Goal: Task Accomplishment & Management: Complete application form

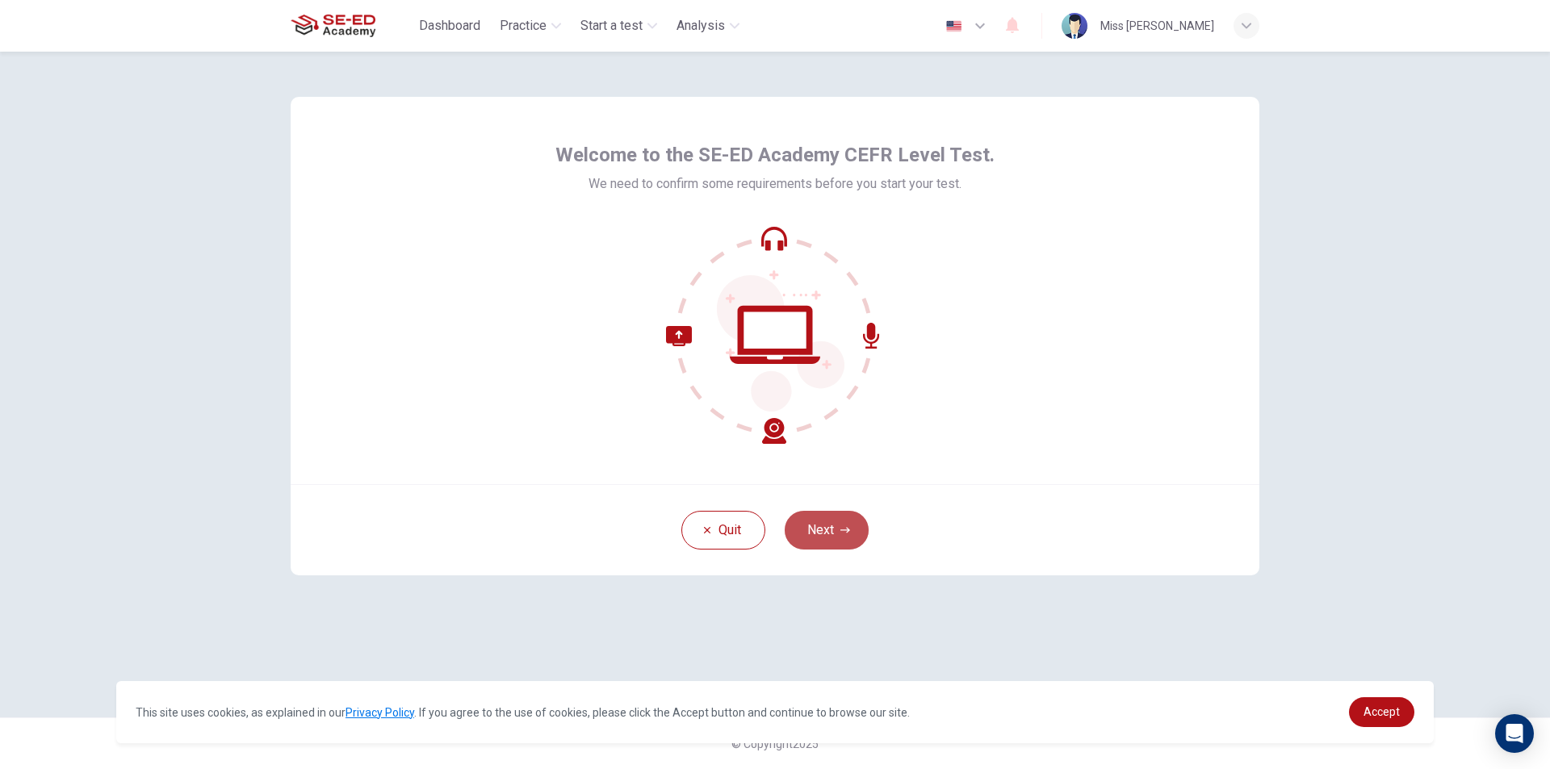
click at [843, 536] on button "Next" at bounding box center [827, 530] width 84 height 39
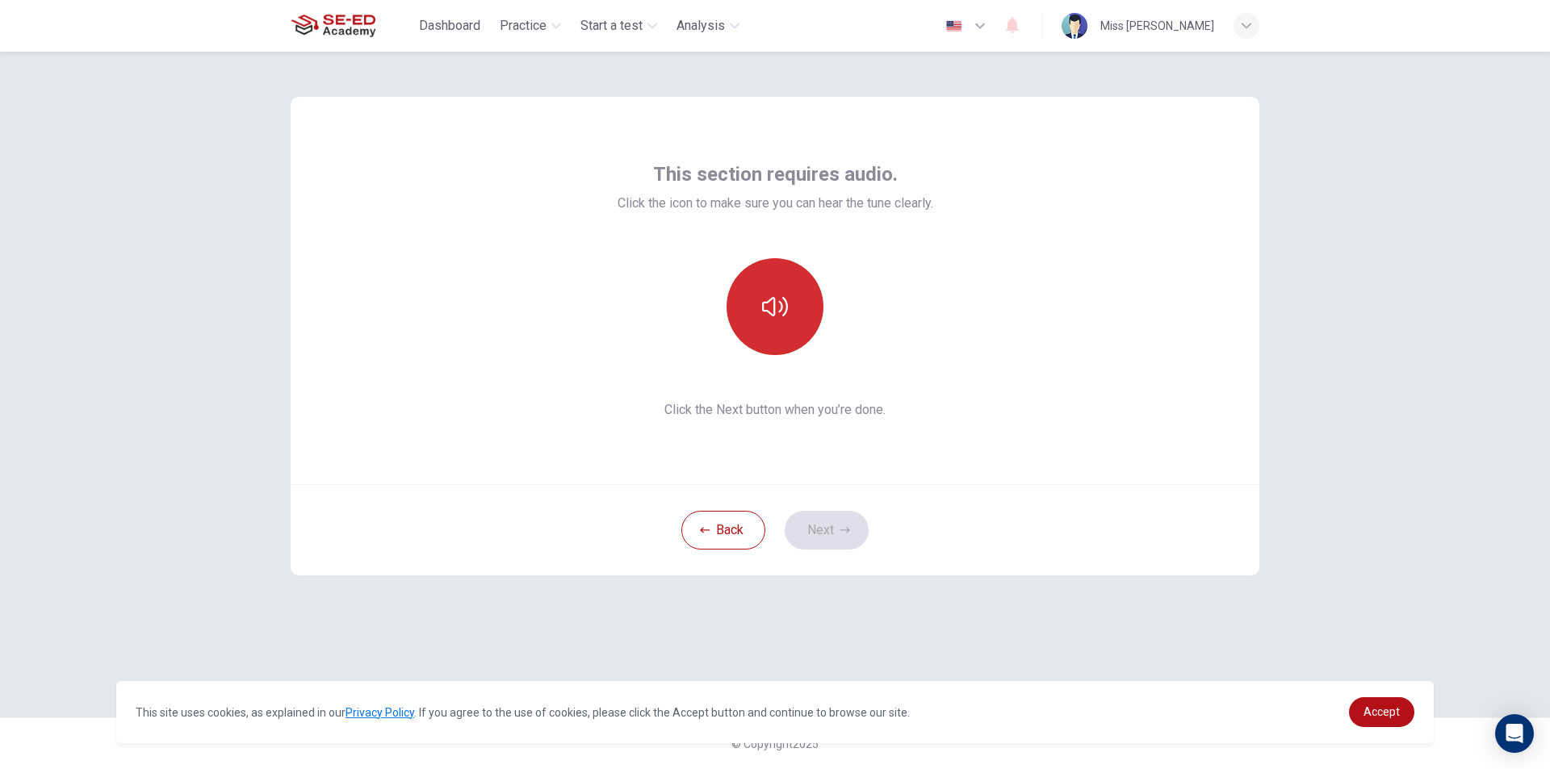
click at [760, 320] on button "button" at bounding box center [775, 306] width 97 height 97
click at [789, 337] on button "button" at bounding box center [775, 306] width 97 height 97
click at [777, 326] on button "button" at bounding box center [775, 306] width 97 height 97
click at [798, 333] on button "button" at bounding box center [775, 306] width 97 height 97
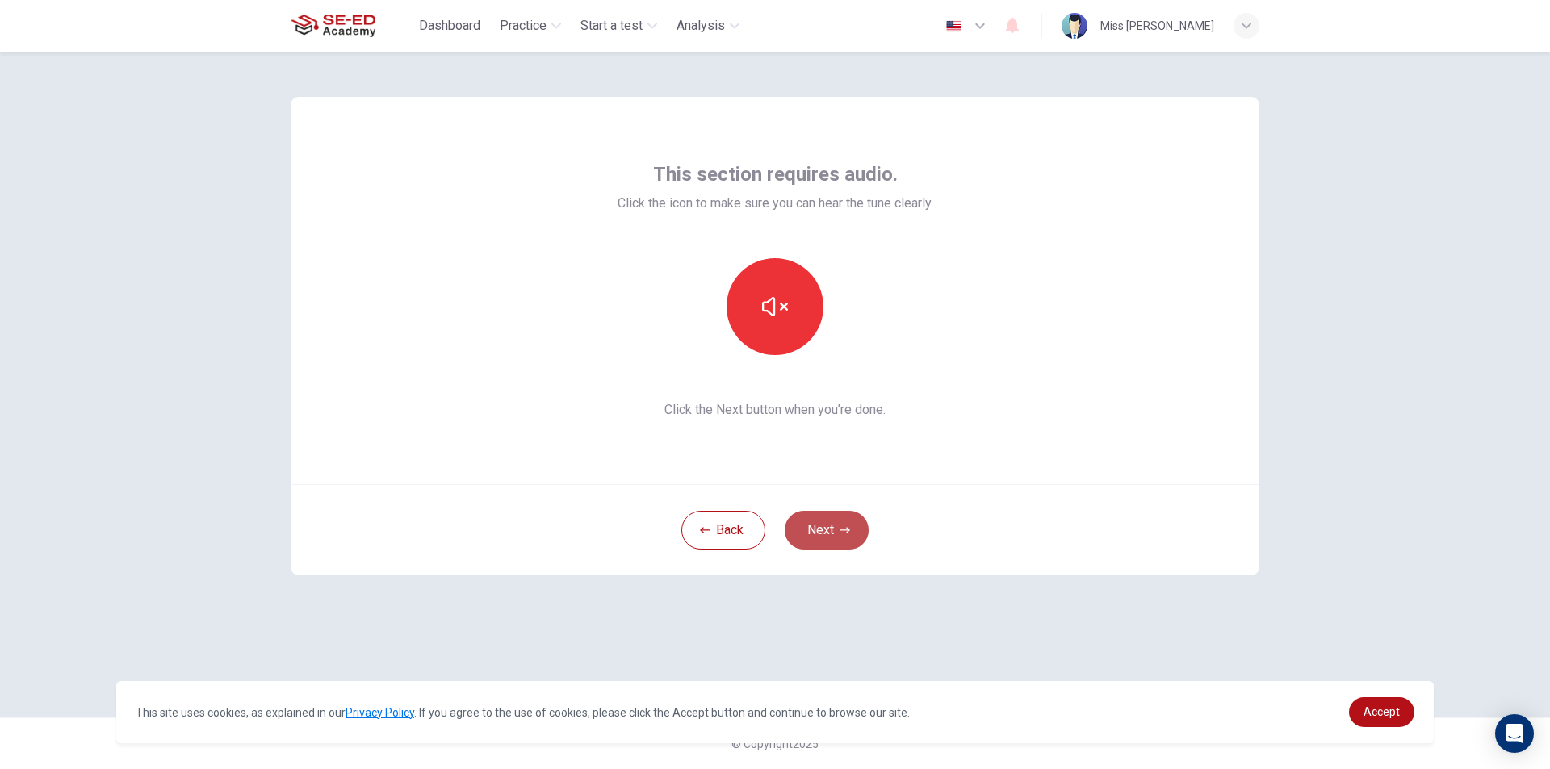
click at [838, 539] on button "Next" at bounding box center [827, 530] width 84 height 39
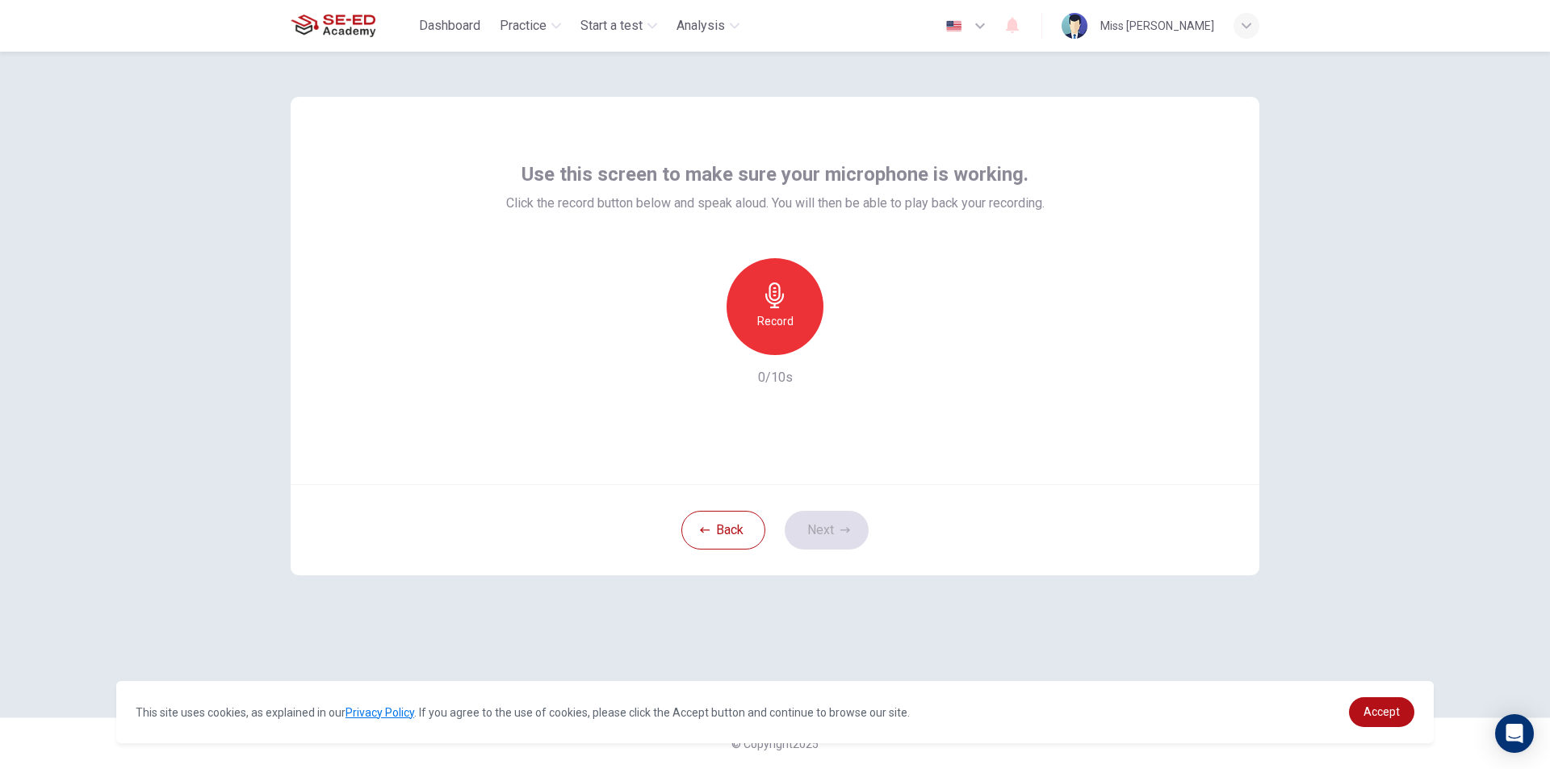
click at [786, 312] on h6 "Record" at bounding box center [775, 321] width 36 height 19
click at [854, 348] on icon "button" at bounding box center [849, 342] width 16 height 16
click at [853, 347] on icon "button" at bounding box center [849, 342] width 16 height 16
click at [843, 346] on icon "button" at bounding box center [849, 342] width 16 height 16
click at [844, 346] on icon "button" at bounding box center [849, 342] width 16 height 16
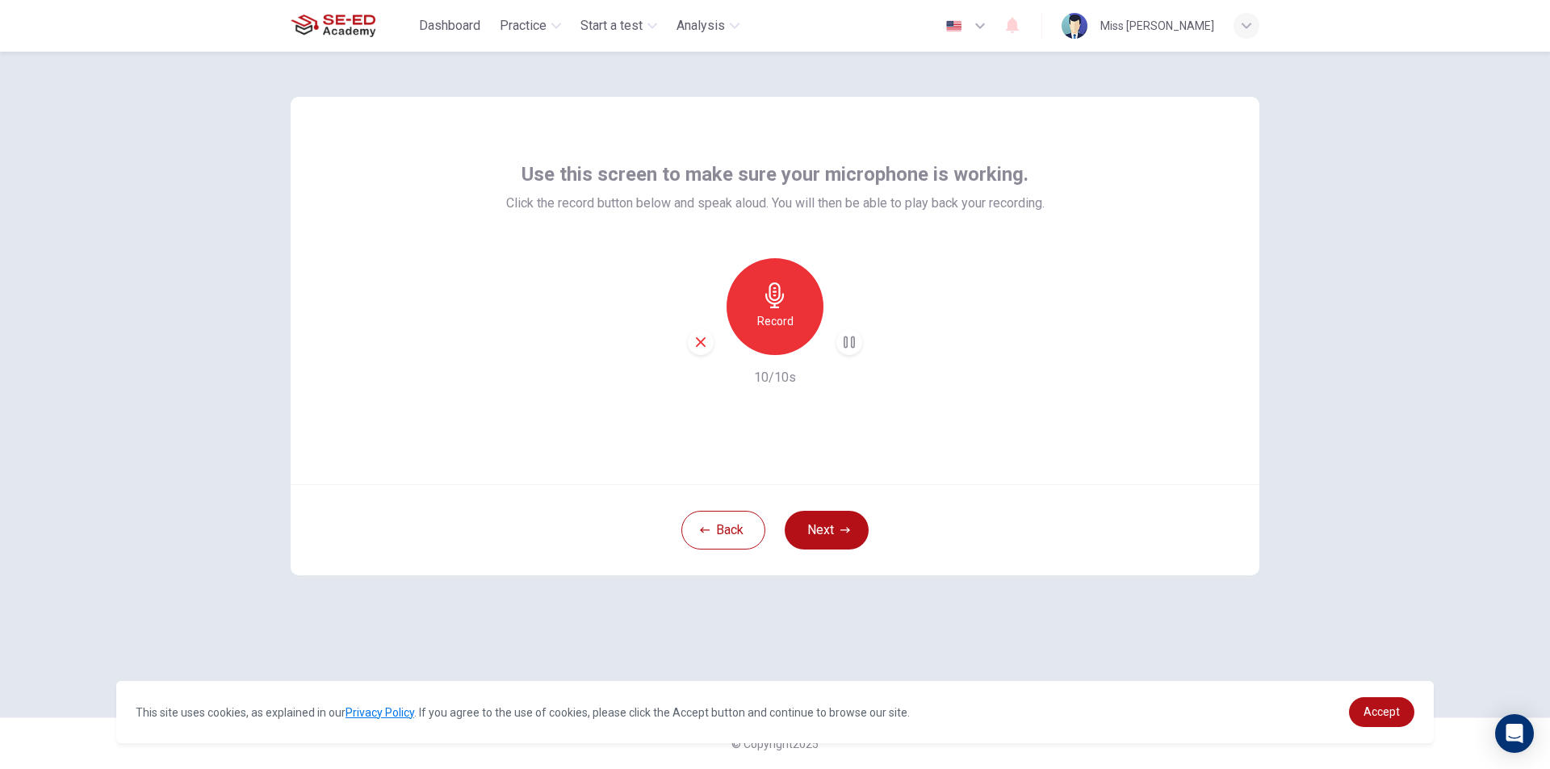
click at [705, 344] on icon "button" at bounding box center [700, 342] width 15 height 15
click at [794, 287] on div "Record" at bounding box center [775, 306] width 97 height 97
click at [812, 521] on button "Next" at bounding box center [827, 530] width 84 height 39
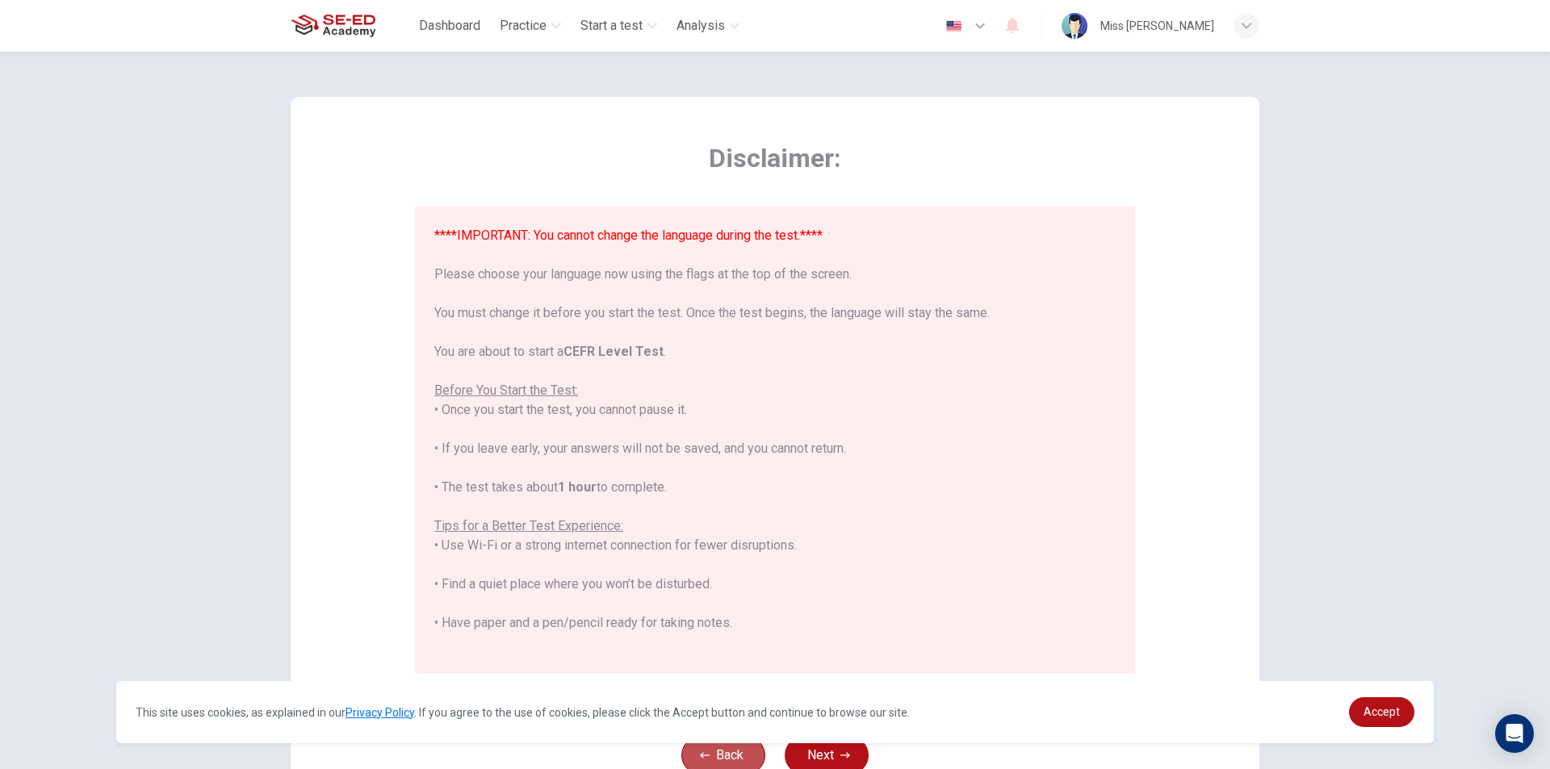
click at [721, 755] on button "Back" at bounding box center [723, 755] width 84 height 39
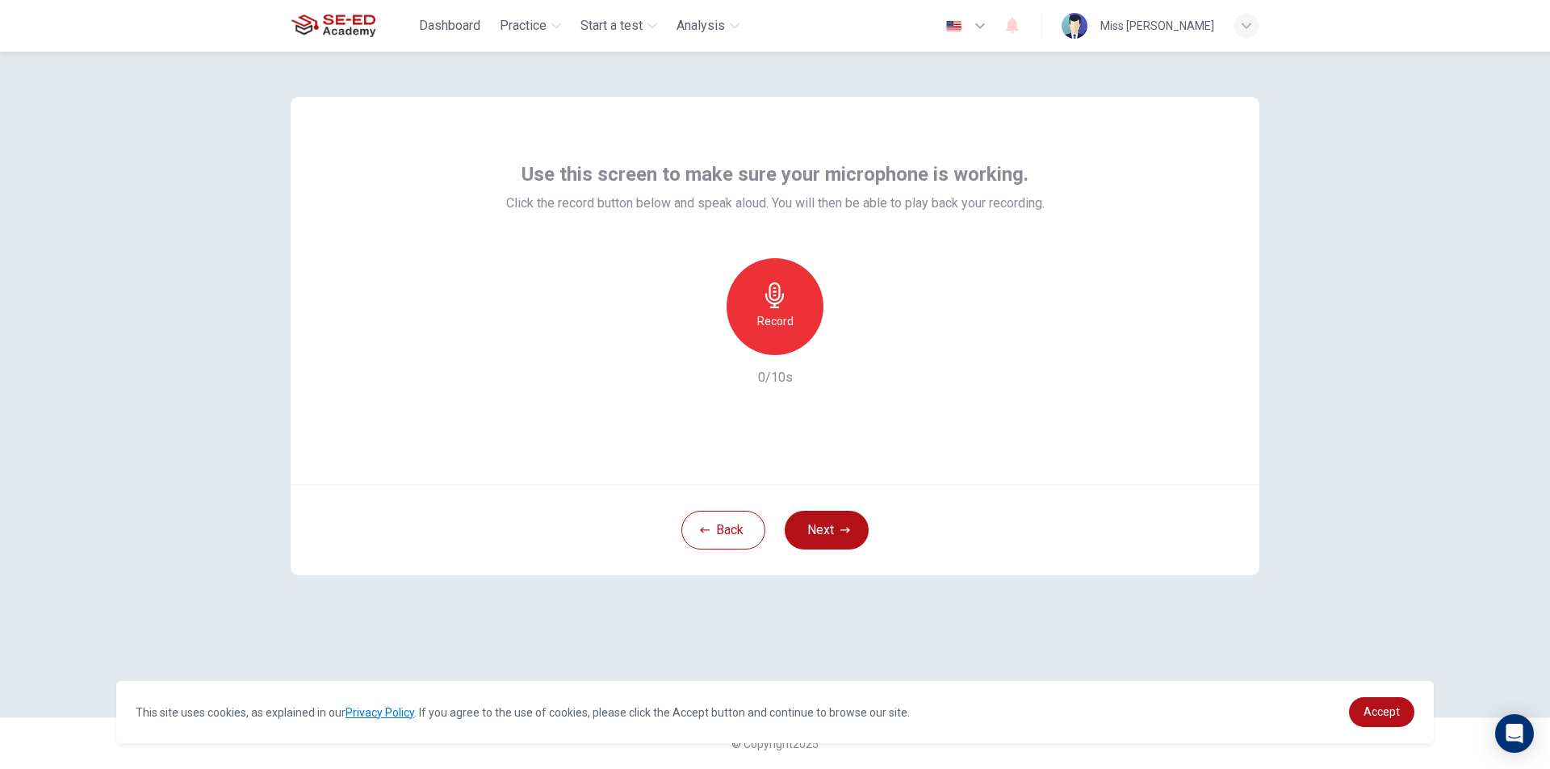
click at [785, 308] on div "Record" at bounding box center [775, 306] width 97 height 97
click at [853, 348] on icon "button" at bounding box center [849, 342] width 16 height 16
click at [1361, 589] on div "Use this screen to make sure your microphone is working. Click the record butto…" at bounding box center [775, 411] width 1550 height 718
click at [843, 346] on icon "button" at bounding box center [849, 342] width 16 height 16
click at [698, 338] on icon "button" at bounding box center [700, 342] width 15 height 15
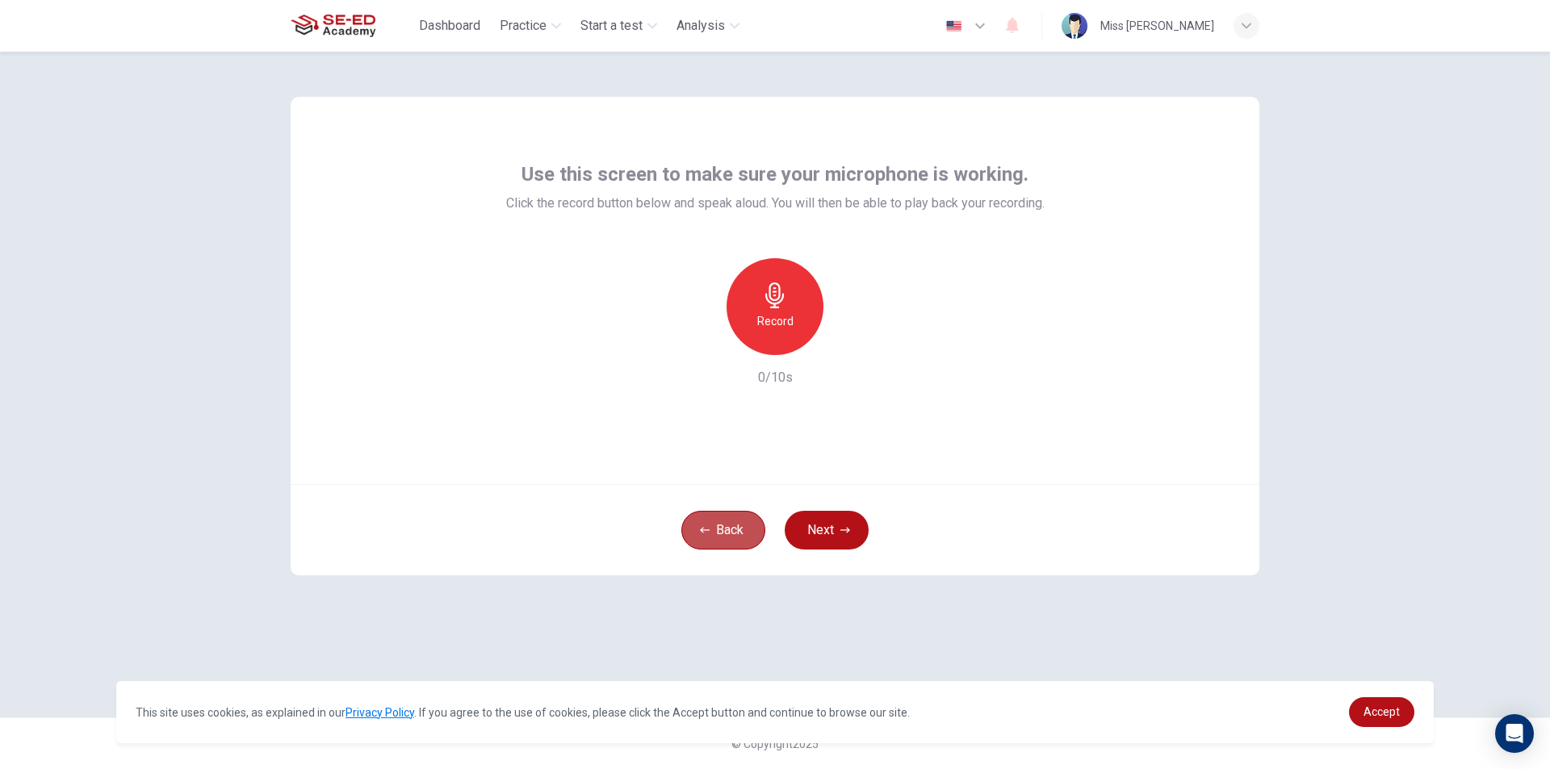
click at [739, 530] on button "Back" at bounding box center [723, 530] width 84 height 39
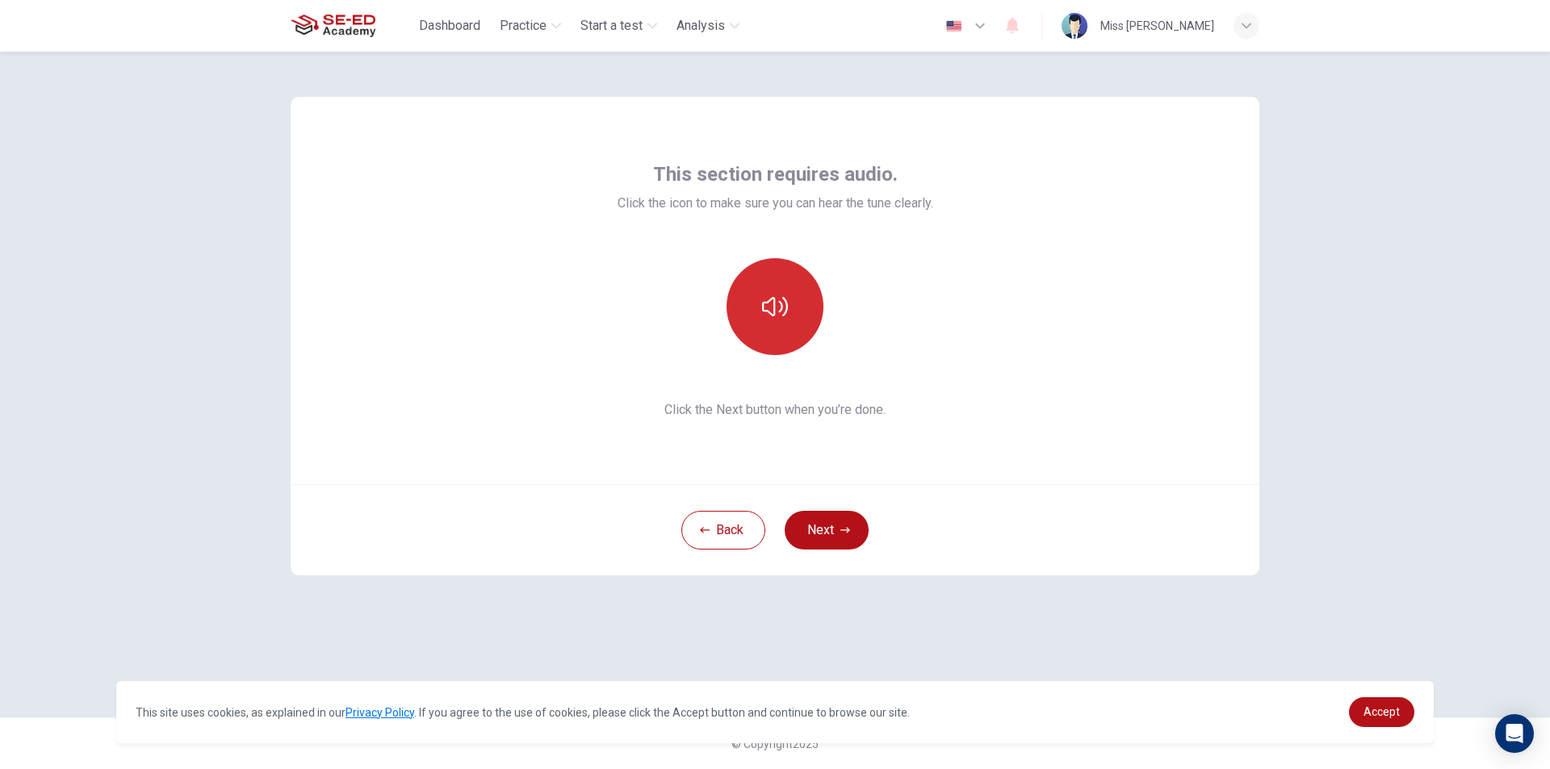
click at [793, 329] on button "button" at bounding box center [775, 306] width 97 height 97
click at [794, 329] on button "button" at bounding box center [775, 306] width 97 height 97
click at [806, 273] on button "button" at bounding box center [775, 306] width 97 height 97
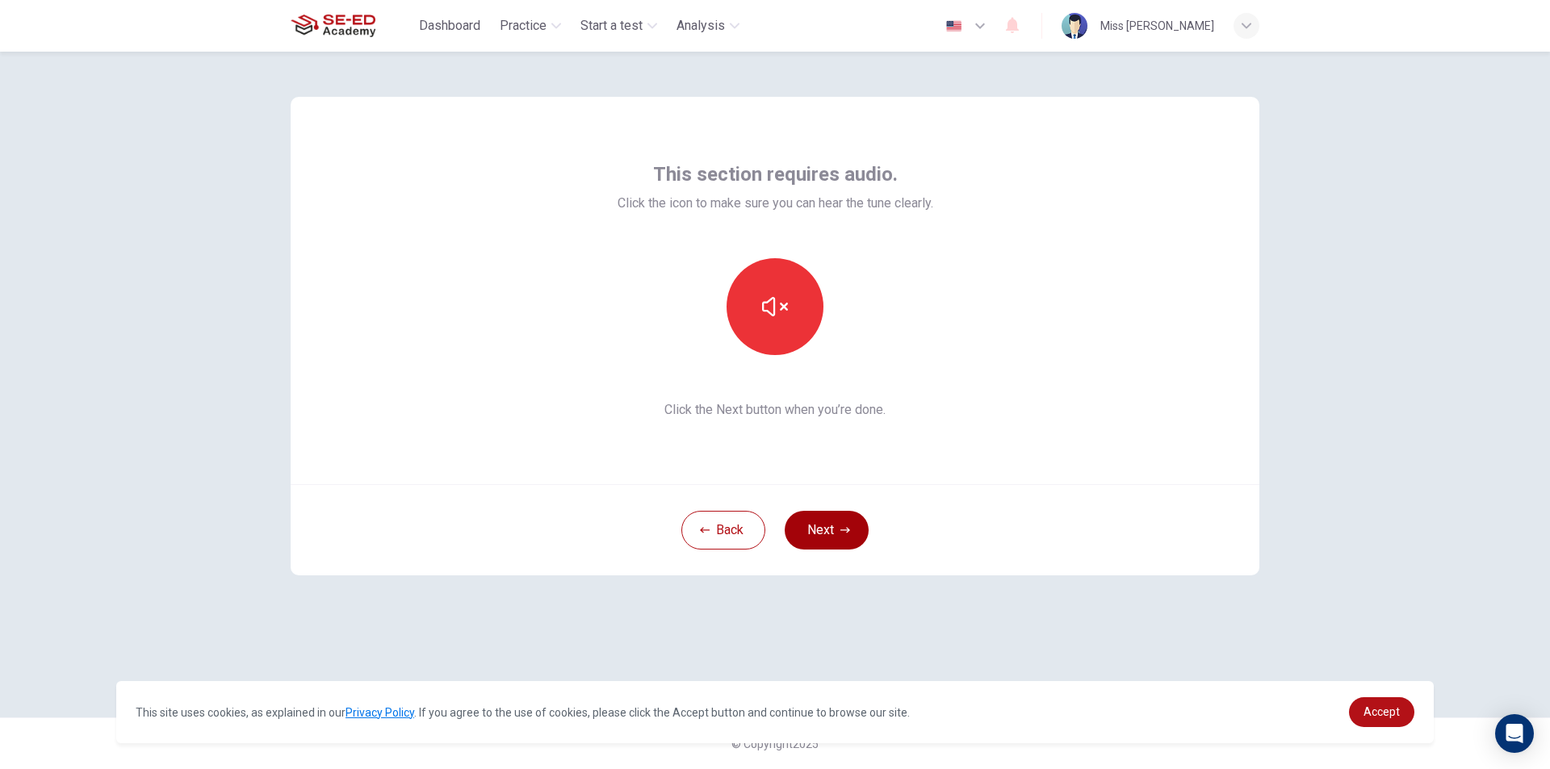
click at [845, 538] on button "Next" at bounding box center [827, 530] width 84 height 39
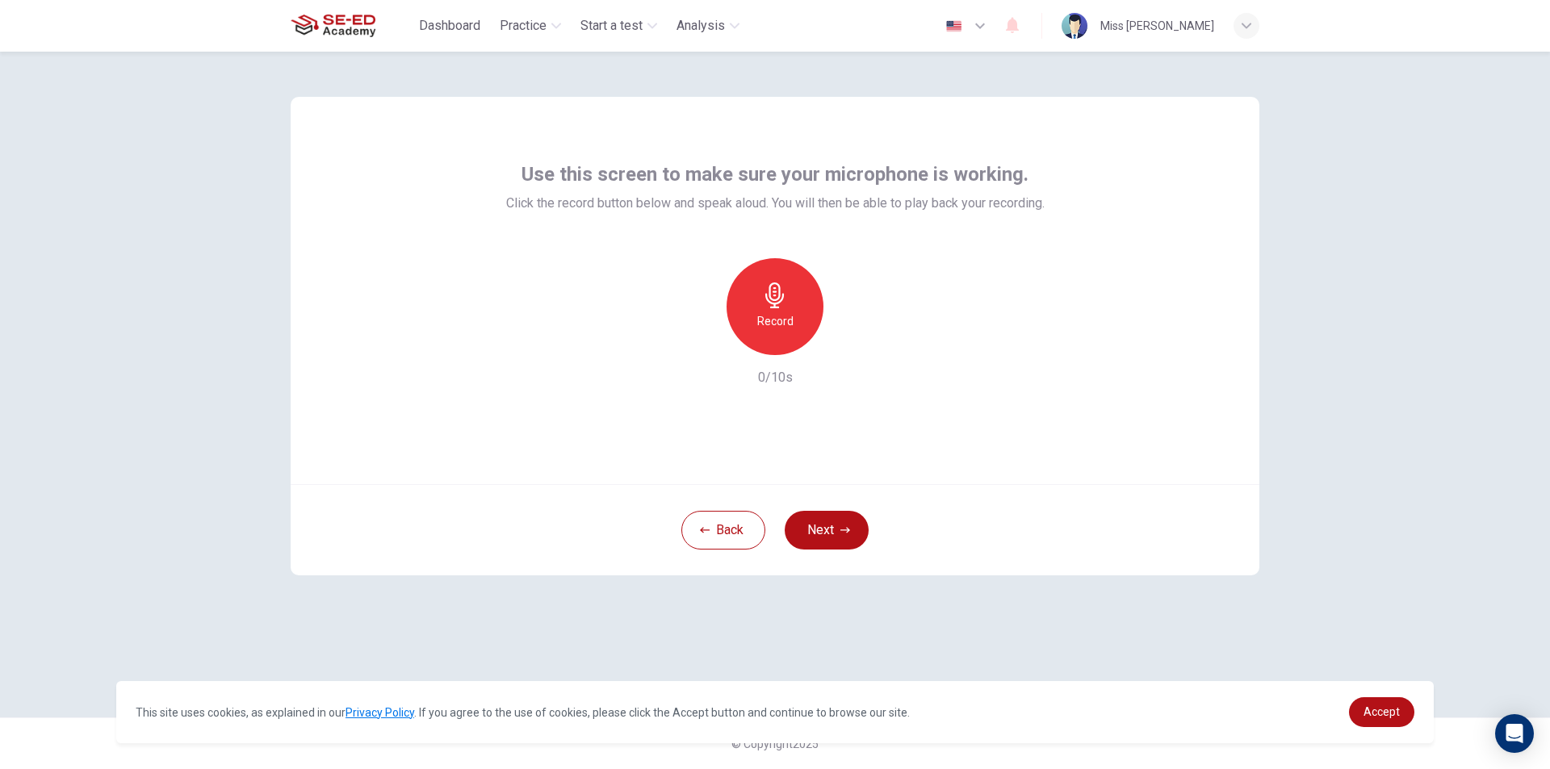
drag, startPoint x: 776, startPoint y: 320, endPoint x: 790, endPoint y: 310, distance: 17.9
click at [781, 314] on h6 "Record" at bounding box center [775, 321] width 36 height 19
click at [848, 337] on icon "button" at bounding box center [849, 342] width 16 height 16
click at [694, 346] on icon "button" at bounding box center [700, 342] width 15 height 15
click at [808, 295] on div "Record" at bounding box center [775, 306] width 97 height 97
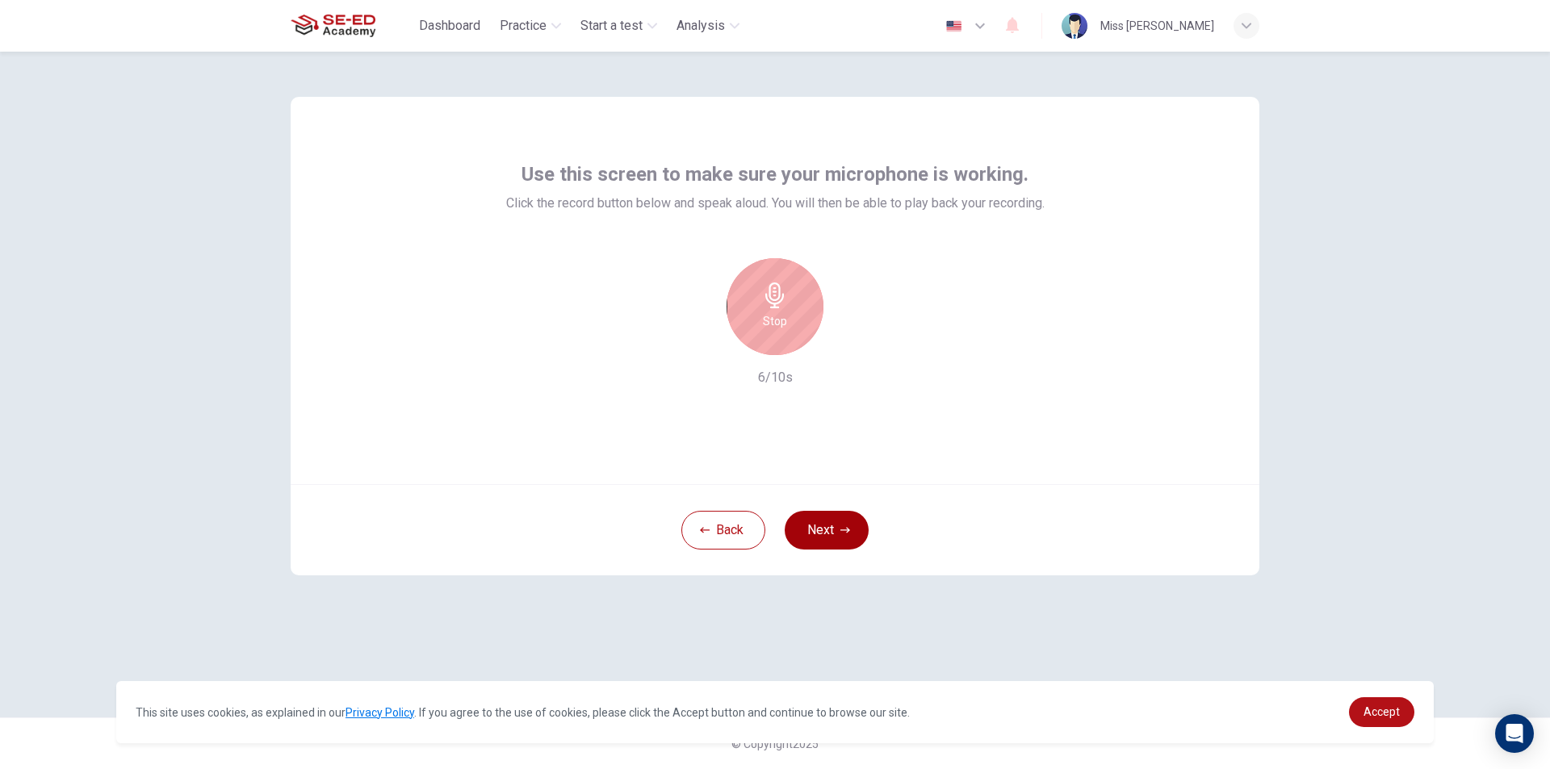
click at [850, 520] on button "Next" at bounding box center [827, 530] width 84 height 39
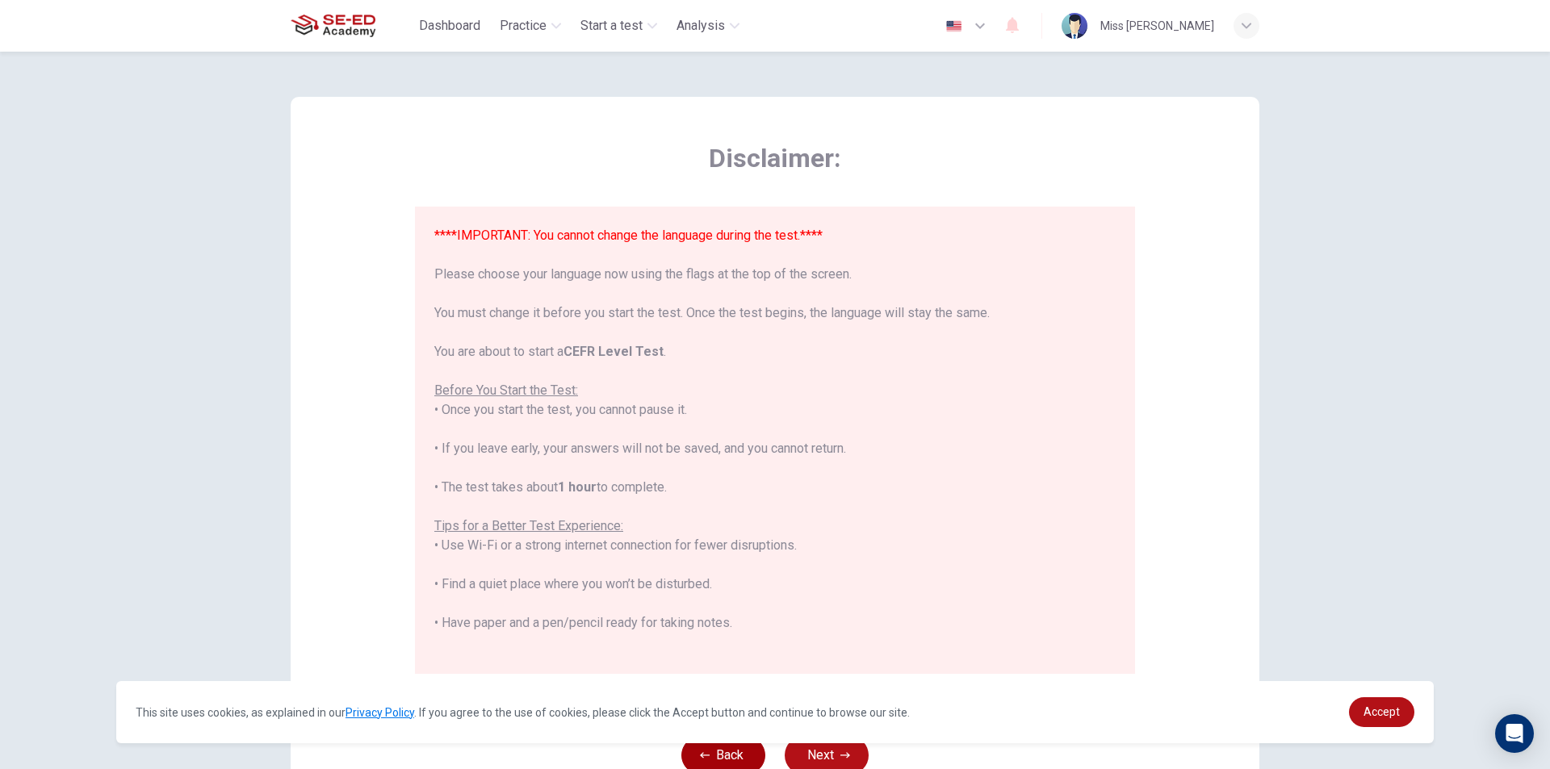
click at [723, 760] on button "Back" at bounding box center [723, 755] width 84 height 39
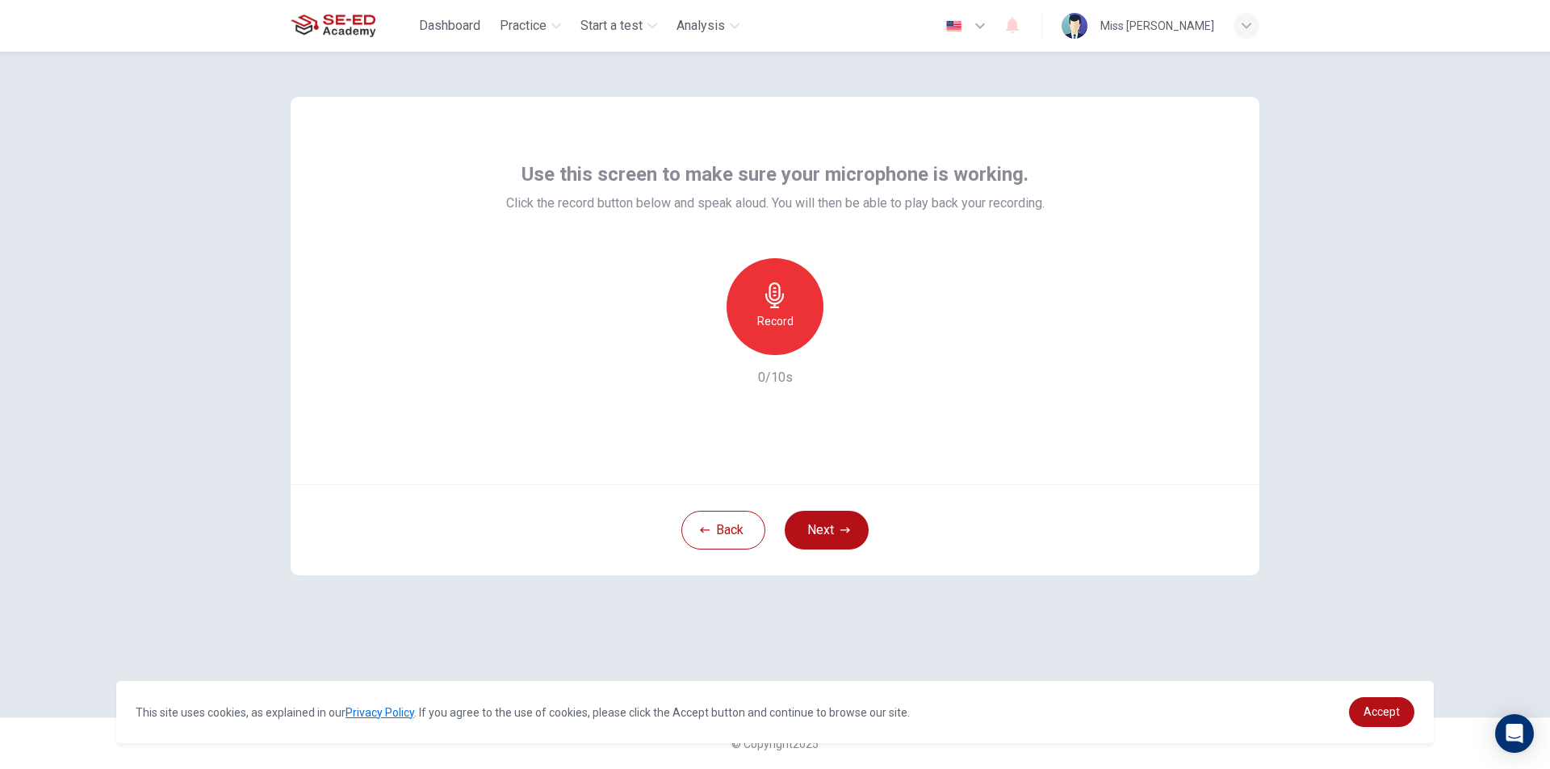
click at [797, 304] on div "Record" at bounding box center [775, 306] width 97 height 97
click at [776, 305] on icon "button" at bounding box center [775, 296] width 26 height 26
click at [848, 346] on icon "button" at bounding box center [850, 342] width 7 height 10
click at [857, 349] on icon "button" at bounding box center [849, 342] width 16 height 16
click at [826, 525] on button "Next" at bounding box center [827, 530] width 84 height 39
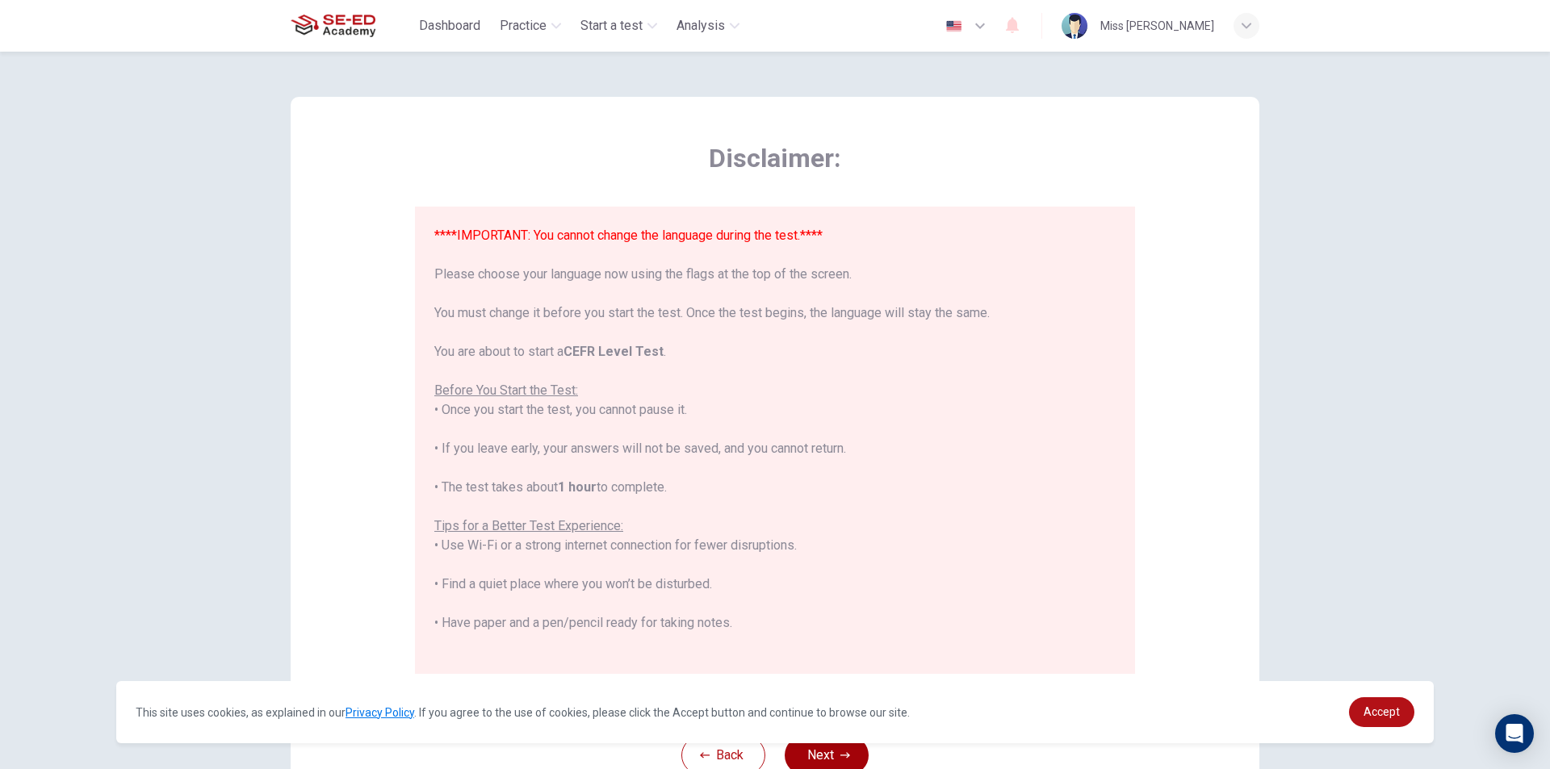
click at [819, 758] on button "Next" at bounding box center [827, 755] width 84 height 39
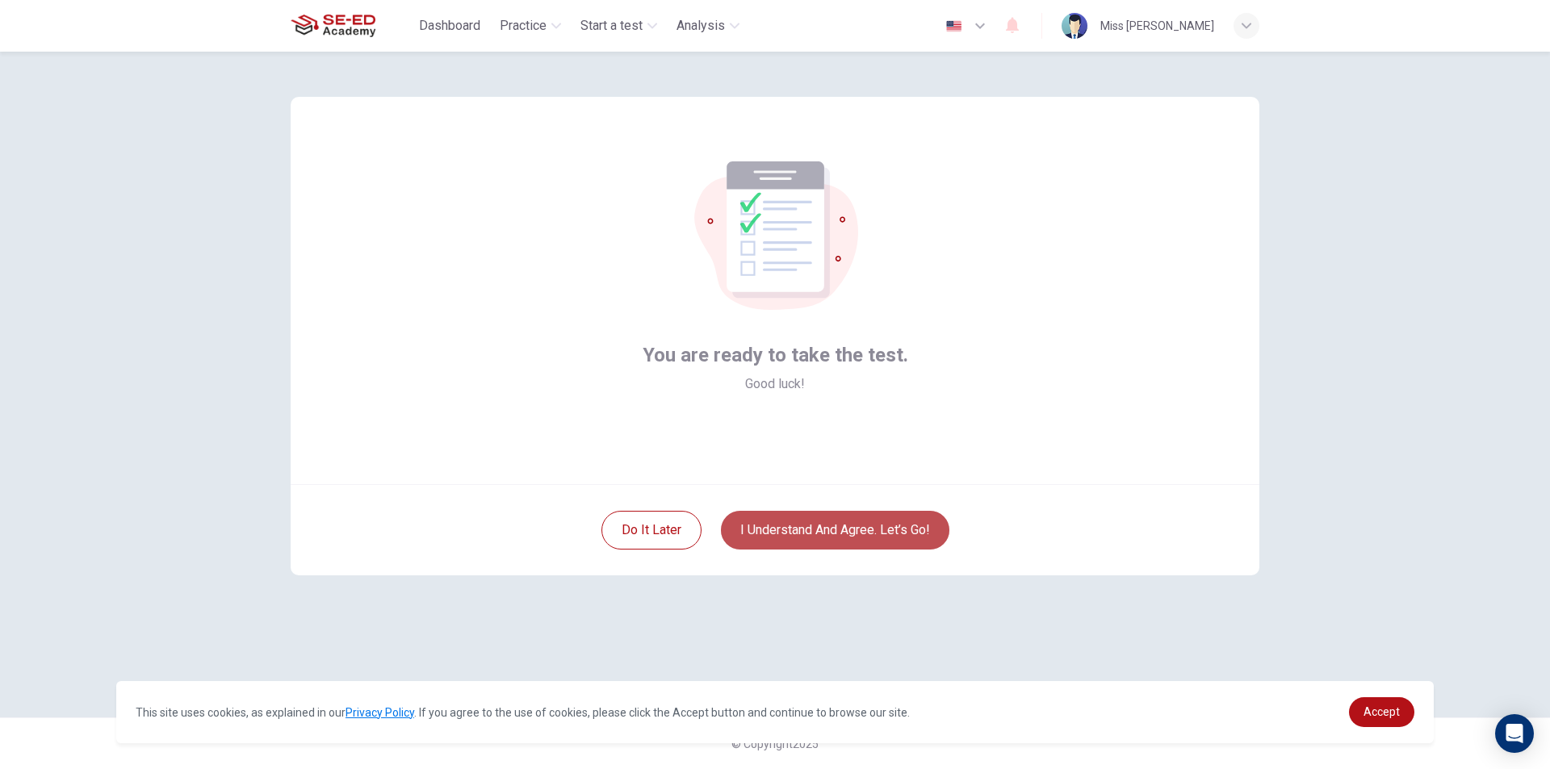
click at [844, 524] on button "I understand and agree. Let’s go!" at bounding box center [835, 530] width 228 height 39
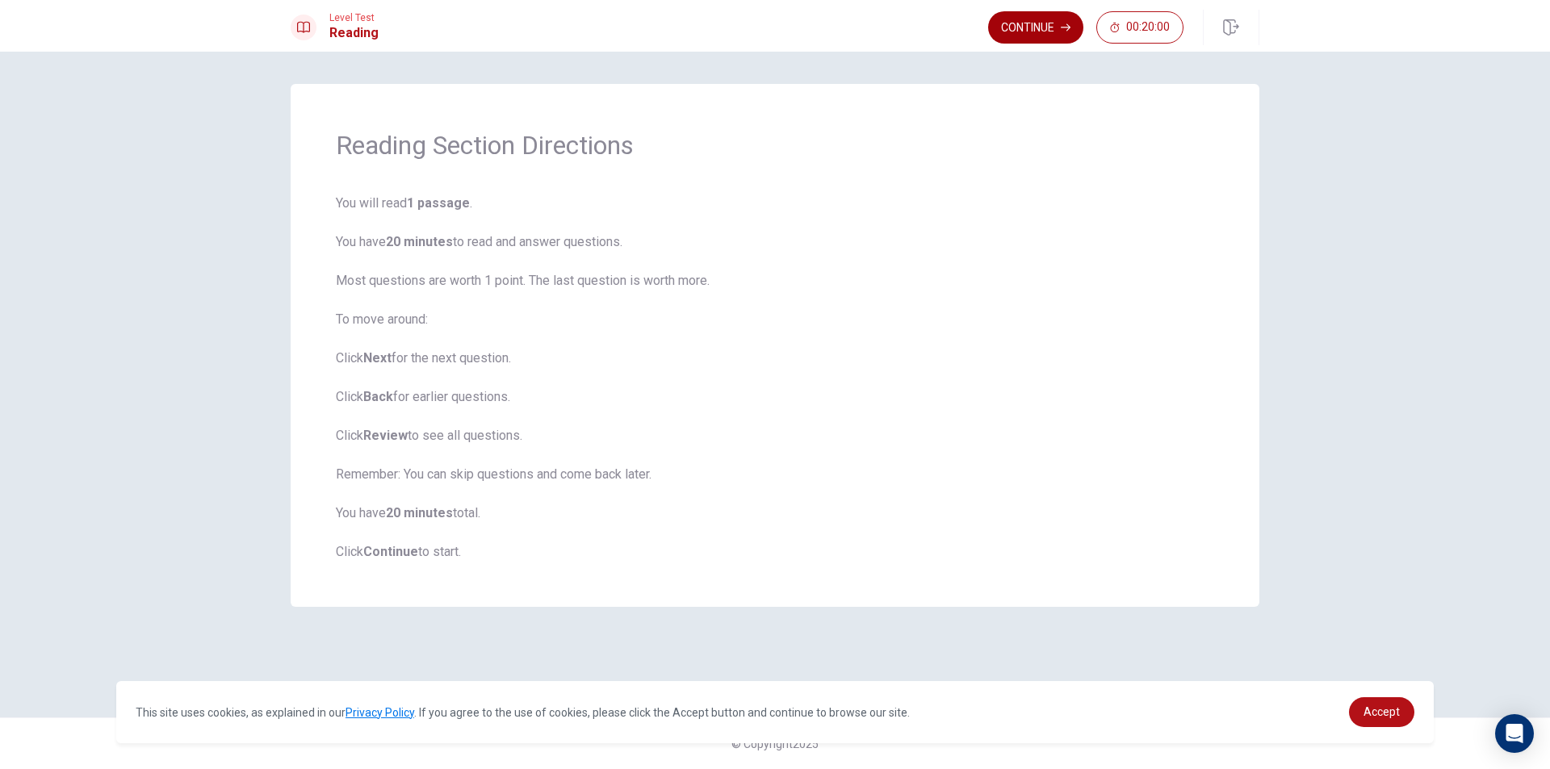
click at [1036, 32] on button "Continue" at bounding box center [1035, 27] width 95 height 32
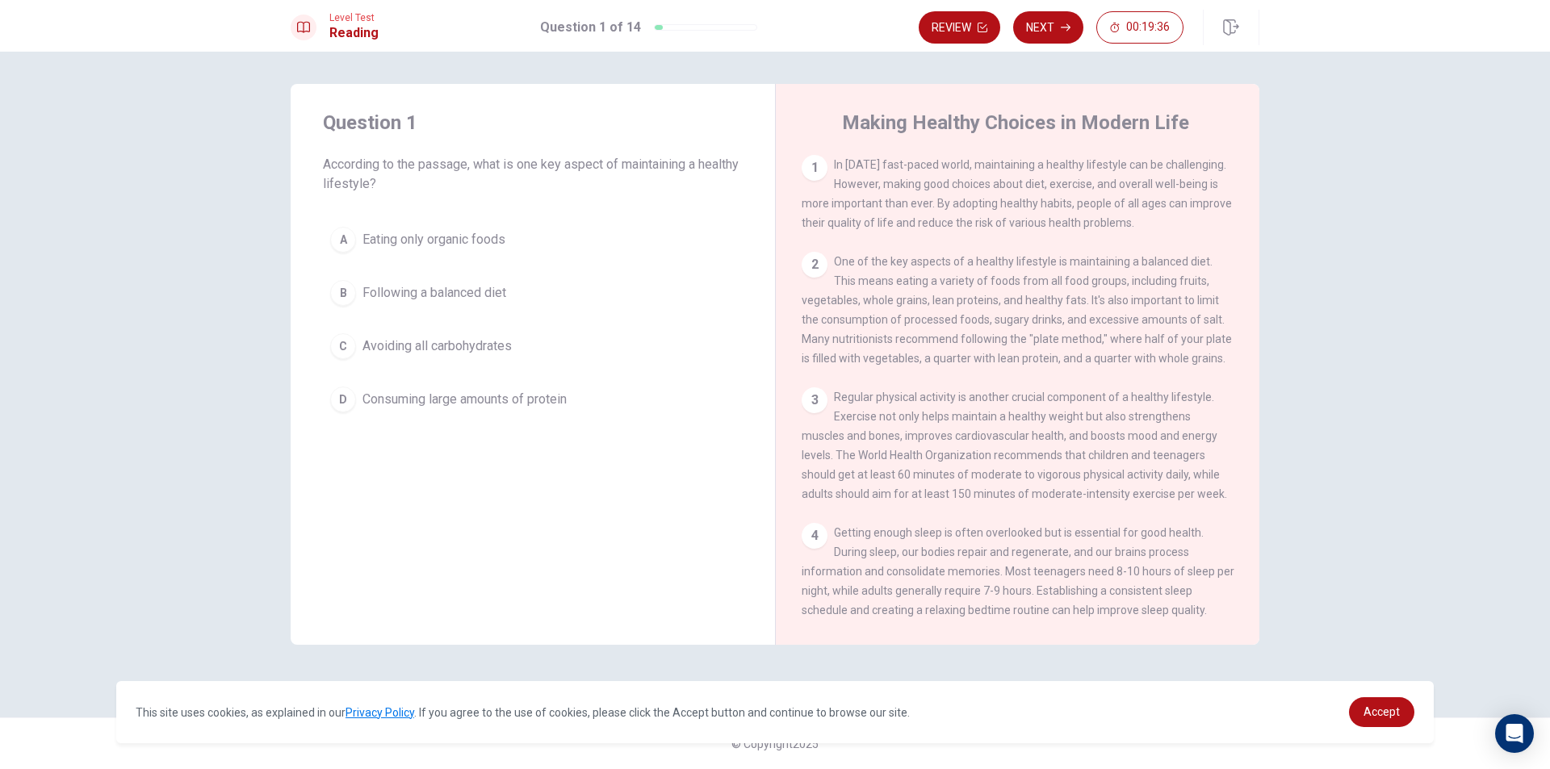
drag, startPoint x: 987, startPoint y: 175, endPoint x: 1024, endPoint y: 168, distance: 37.8
click at [1024, 168] on div "1 In [DATE] fast-paced world, maintaining a healthy lifestyle can be challengin…" at bounding box center [1018, 194] width 433 height 78
drag, startPoint x: 1024, startPoint y: 166, endPoint x: 1068, endPoint y: 172, distance: 44.8
click at [1068, 172] on div "1 In [DATE] fast-paced world, maintaining a healthy lifestyle can be challengin…" at bounding box center [1018, 194] width 433 height 78
drag, startPoint x: 1062, startPoint y: 314, endPoint x: 1108, endPoint y: 311, distance: 46.9
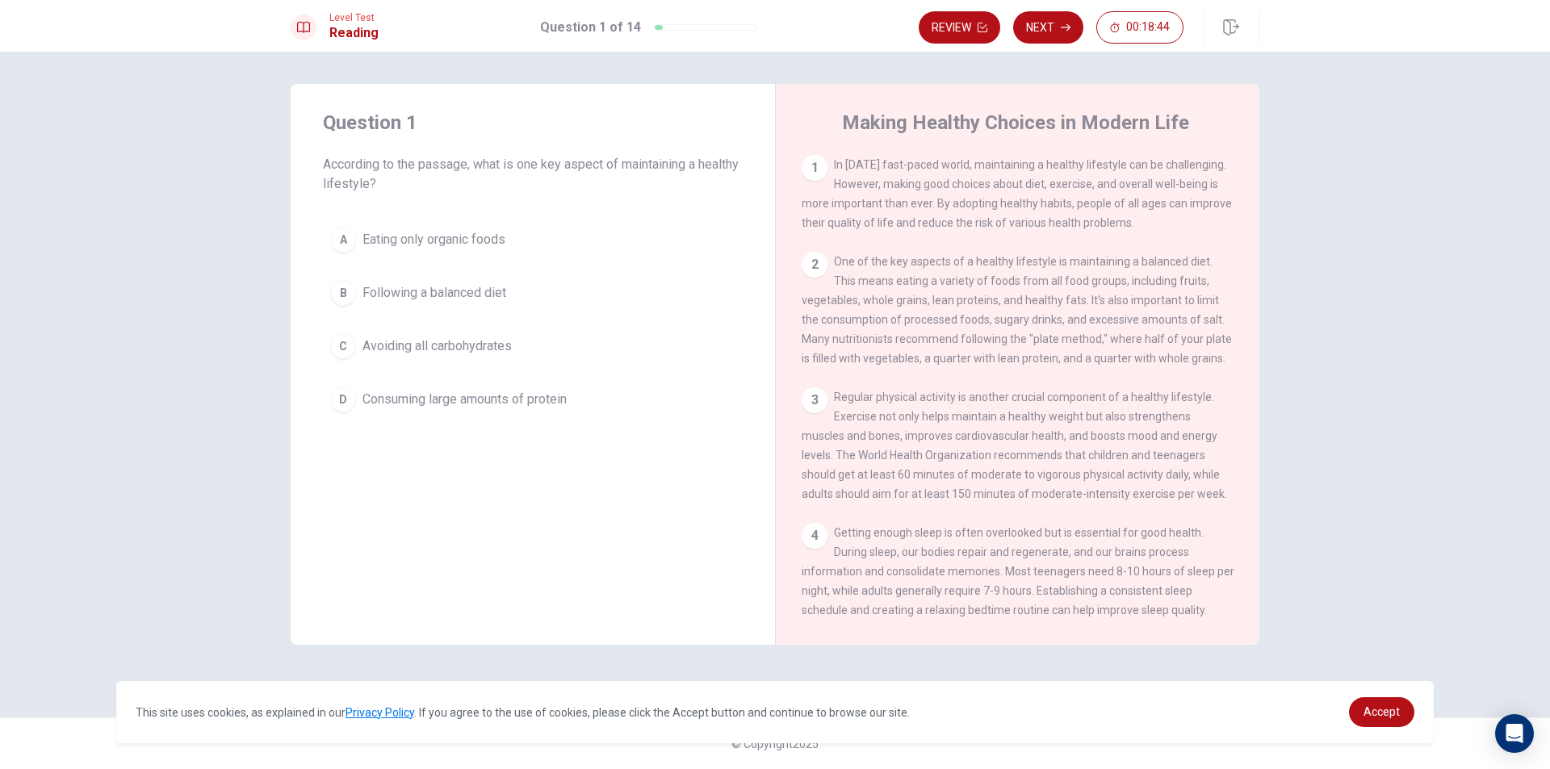
click at [1108, 311] on div "2 One of the key aspects of a healthy lifestyle is maintaining a balanced diet.…" at bounding box center [1018, 310] width 433 height 116
drag, startPoint x: 1125, startPoint y: 371, endPoint x: 1200, endPoint y: 356, distance: 77.3
click at [1200, 356] on div "2 One of the key aspects of a healthy lifestyle is maintaining a balanced diet.…" at bounding box center [1018, 310] width 433 height 116
drag, startPoint x: 924, startPoint y: 258, endPoint x: 1128, endPoint y: 287, distance: 205.5
click at [1128, 287] on span "One of the key aspects of a healthy lifestyle is maintaining a balanced diet. T…" at bounding box center [1017, 310] width 430 height 110
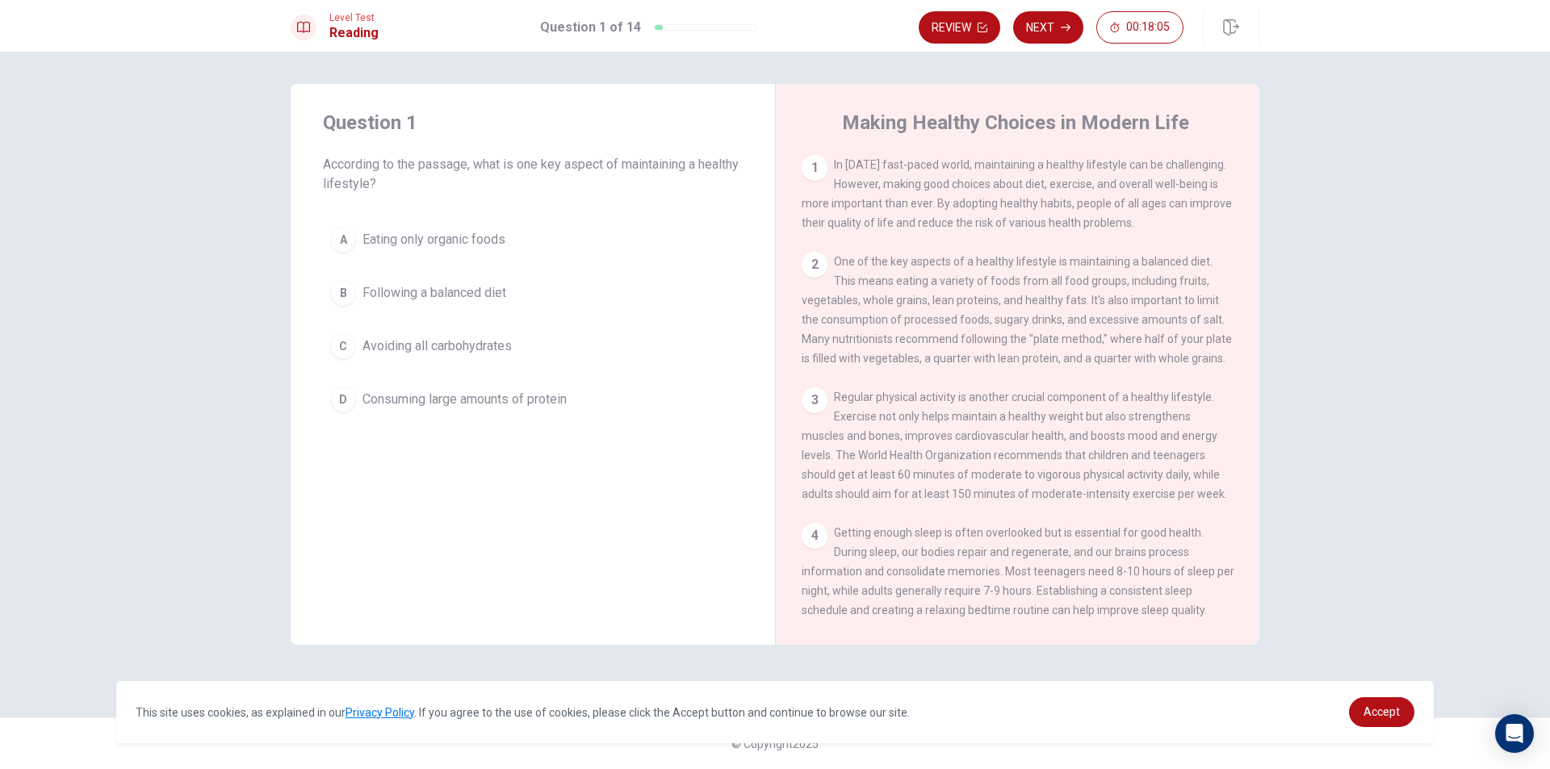
click at [383, 295] on span "Following a balanced diet" at bounding box center [434, 292] width 144 height 19
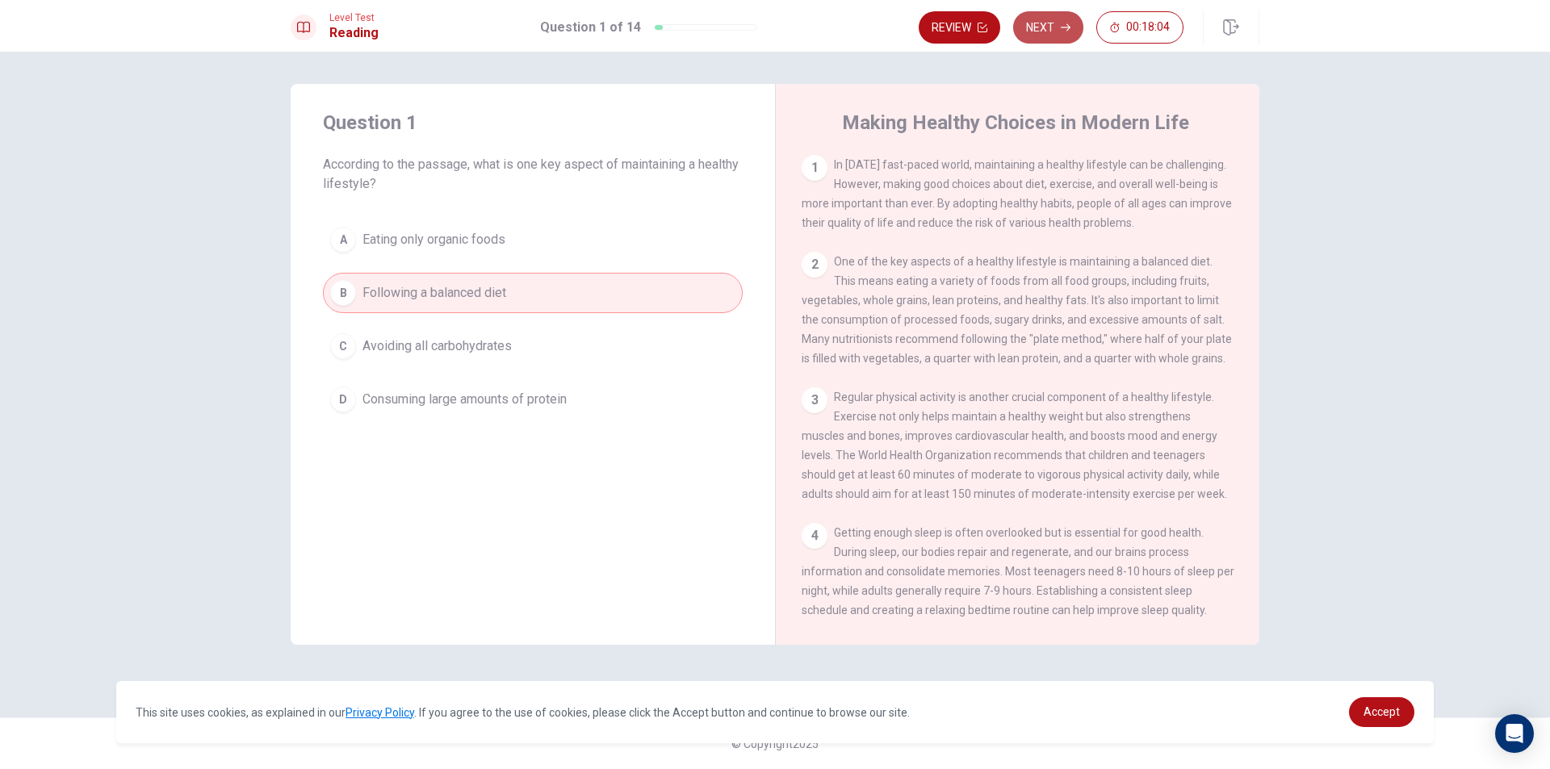
click at [1041, 15] on button "Next" at bounding box center [1048, 27] width 70 height 32
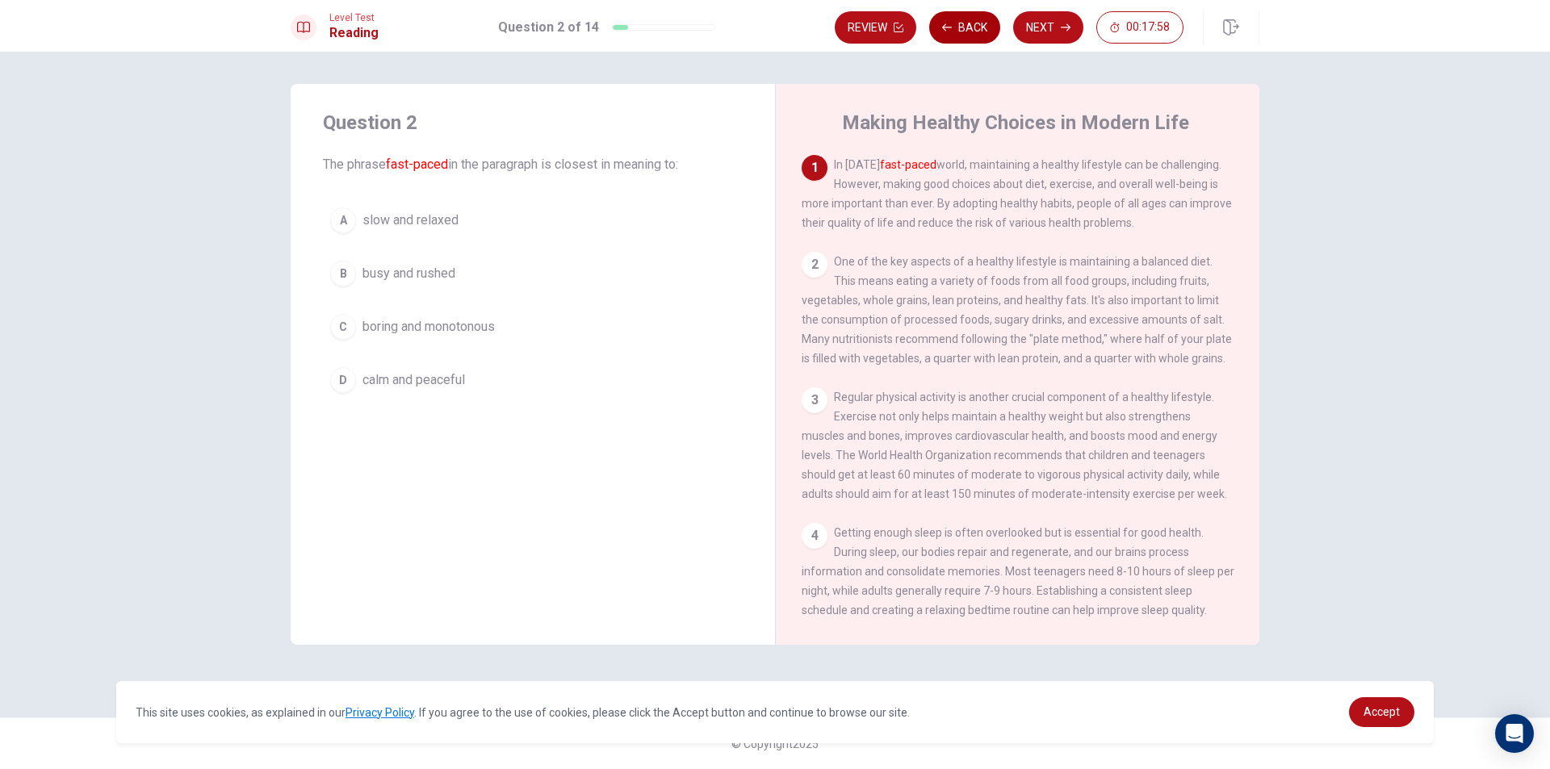
click at [957, 25] on button "Back" at bounding box center [964, 27] width 71 height 32
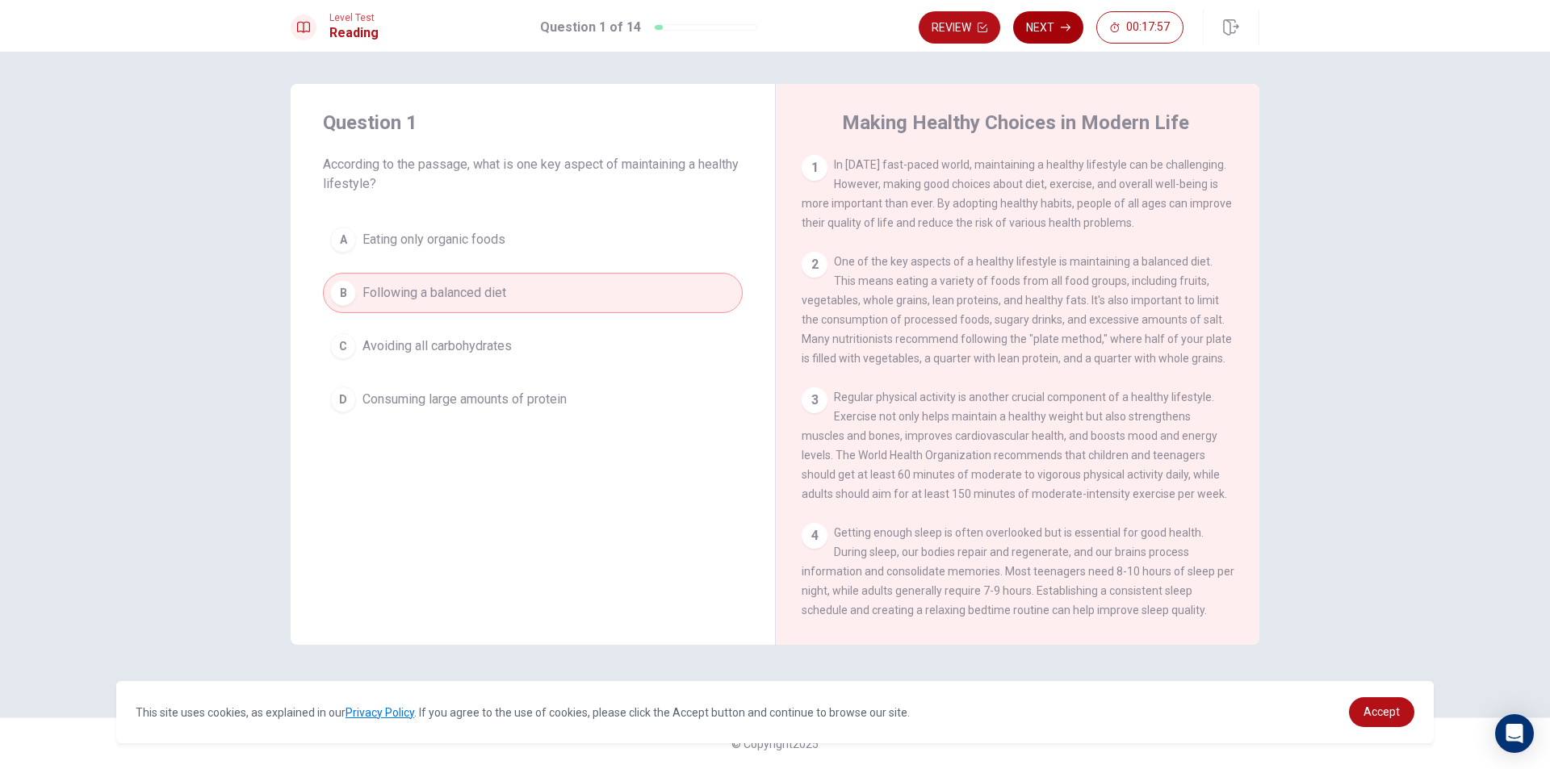
click at [1041, 19] on button "Next" at bounding box center [1048, 27] width 70 height 32
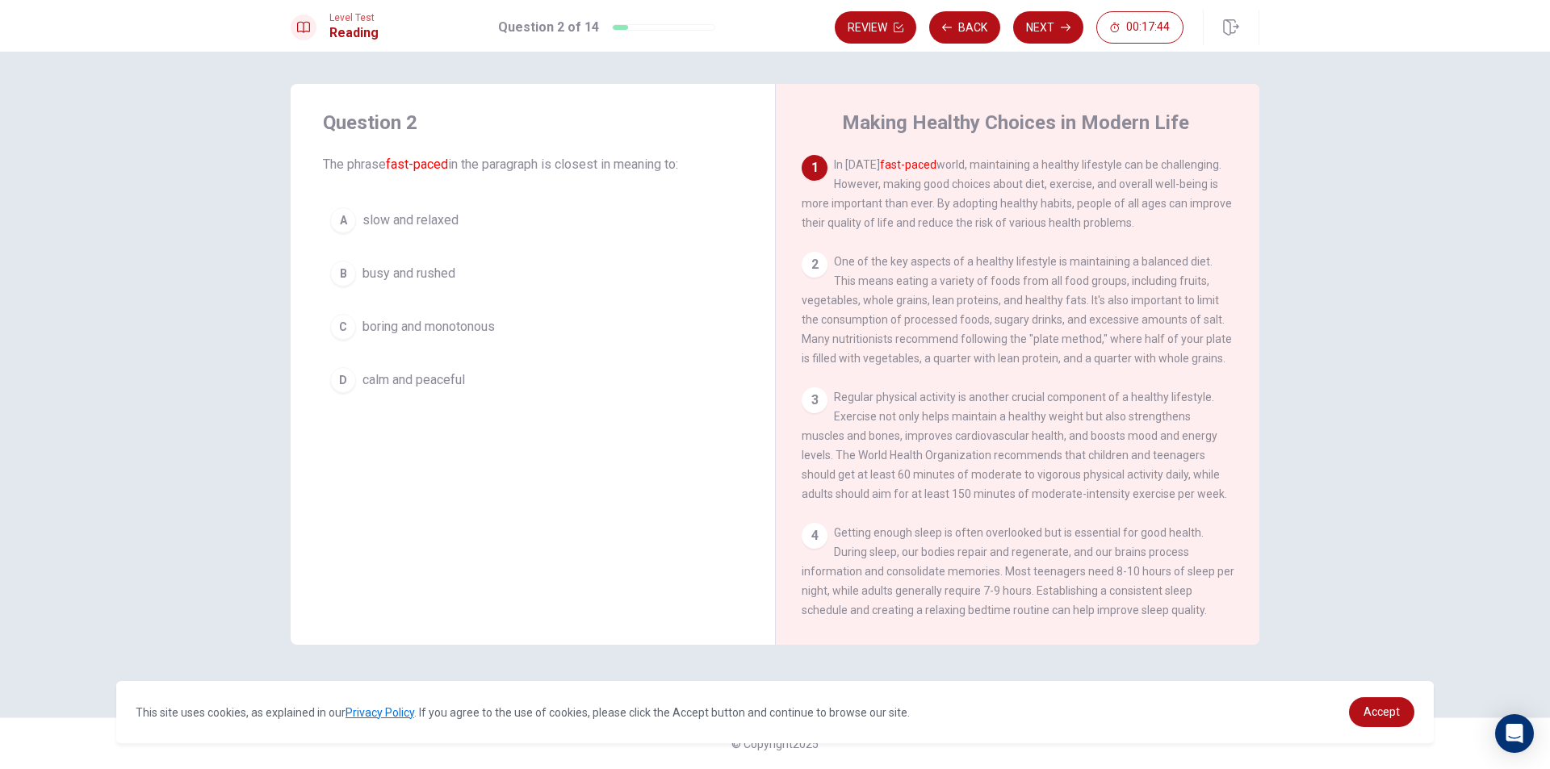
click at [399, 274] on span "busy and rushed" at bounding box center [408, 273] width 93 height 19
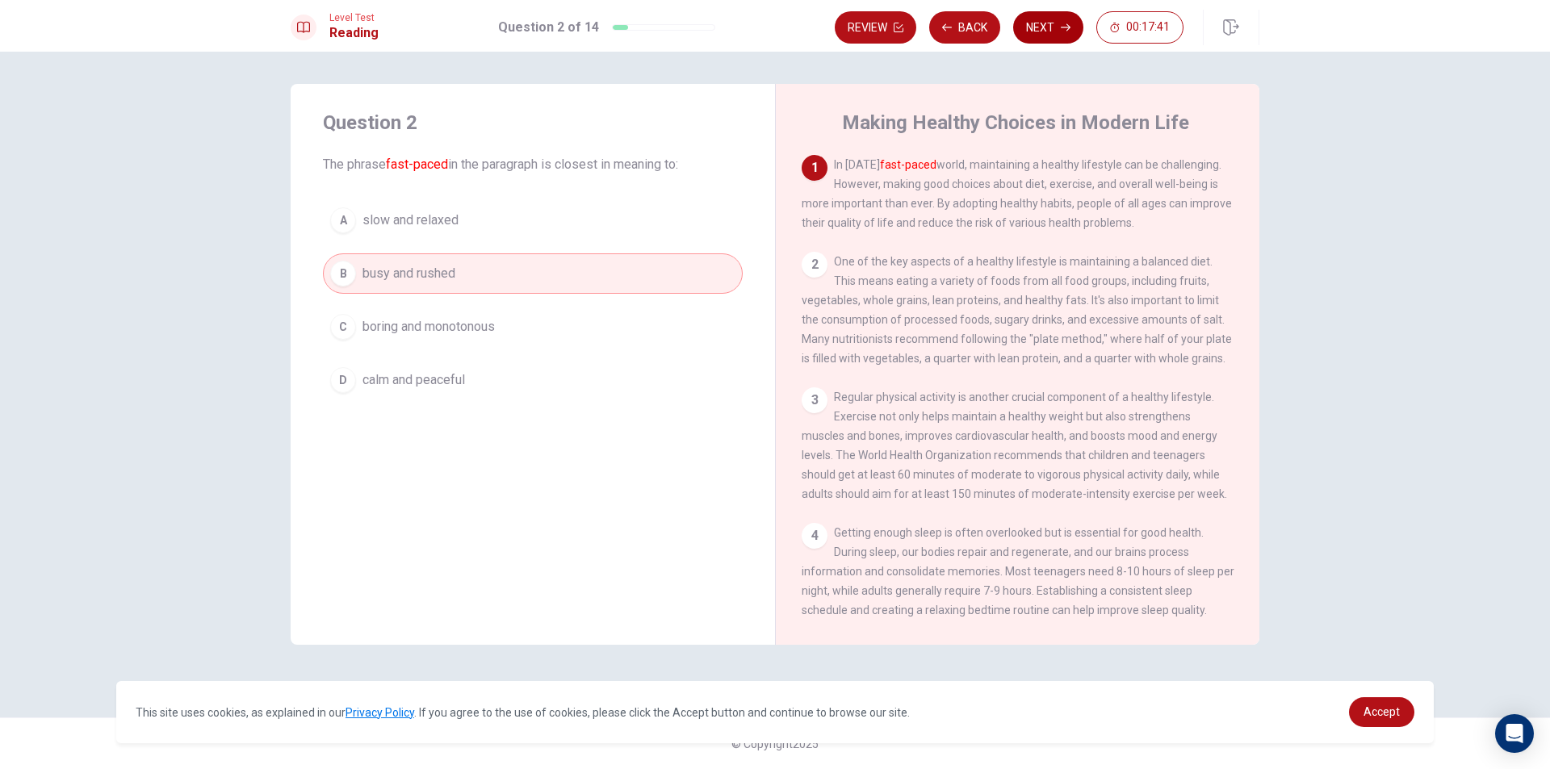
click at [1043, 31] on button "Next" at bounding box center [1048, 27] width 70 height 32
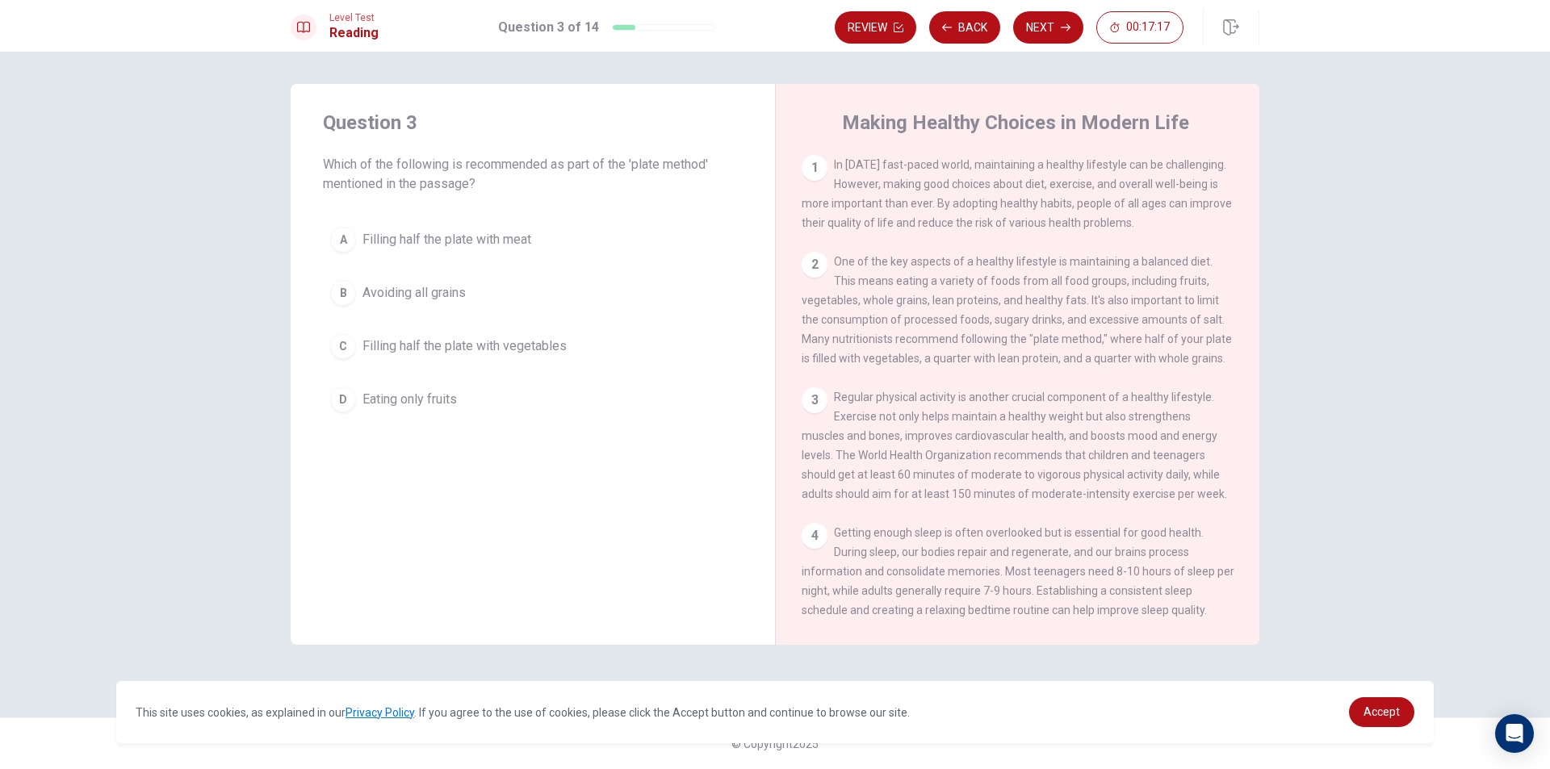
click at [440, 348] on span "Filling half the plate with vegetables" at bounding box center [464, 346] width 204 height 19
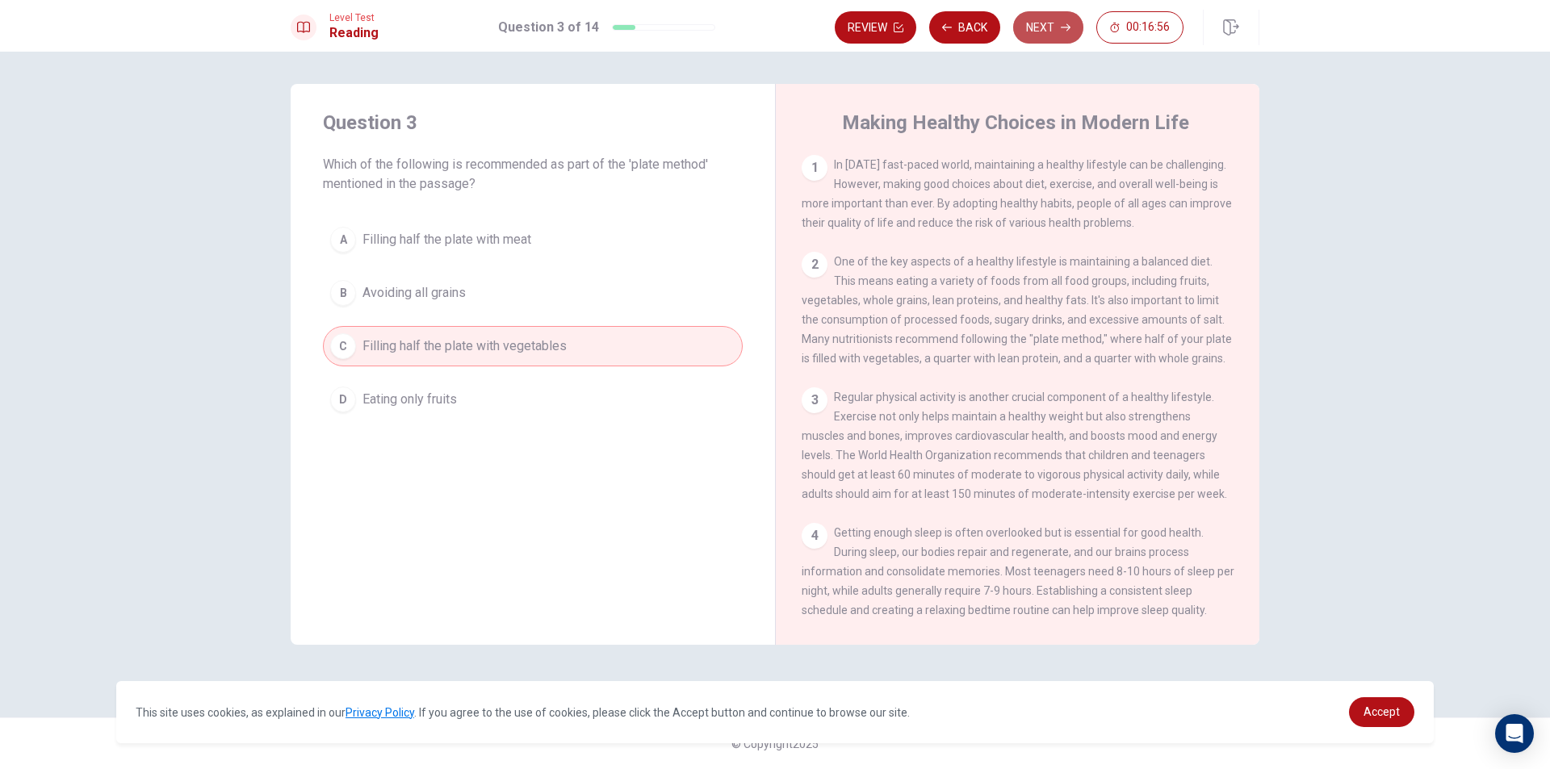
click at [1045, 18] on button "Next" at bounding box center [1048, 27] width 70 height 32
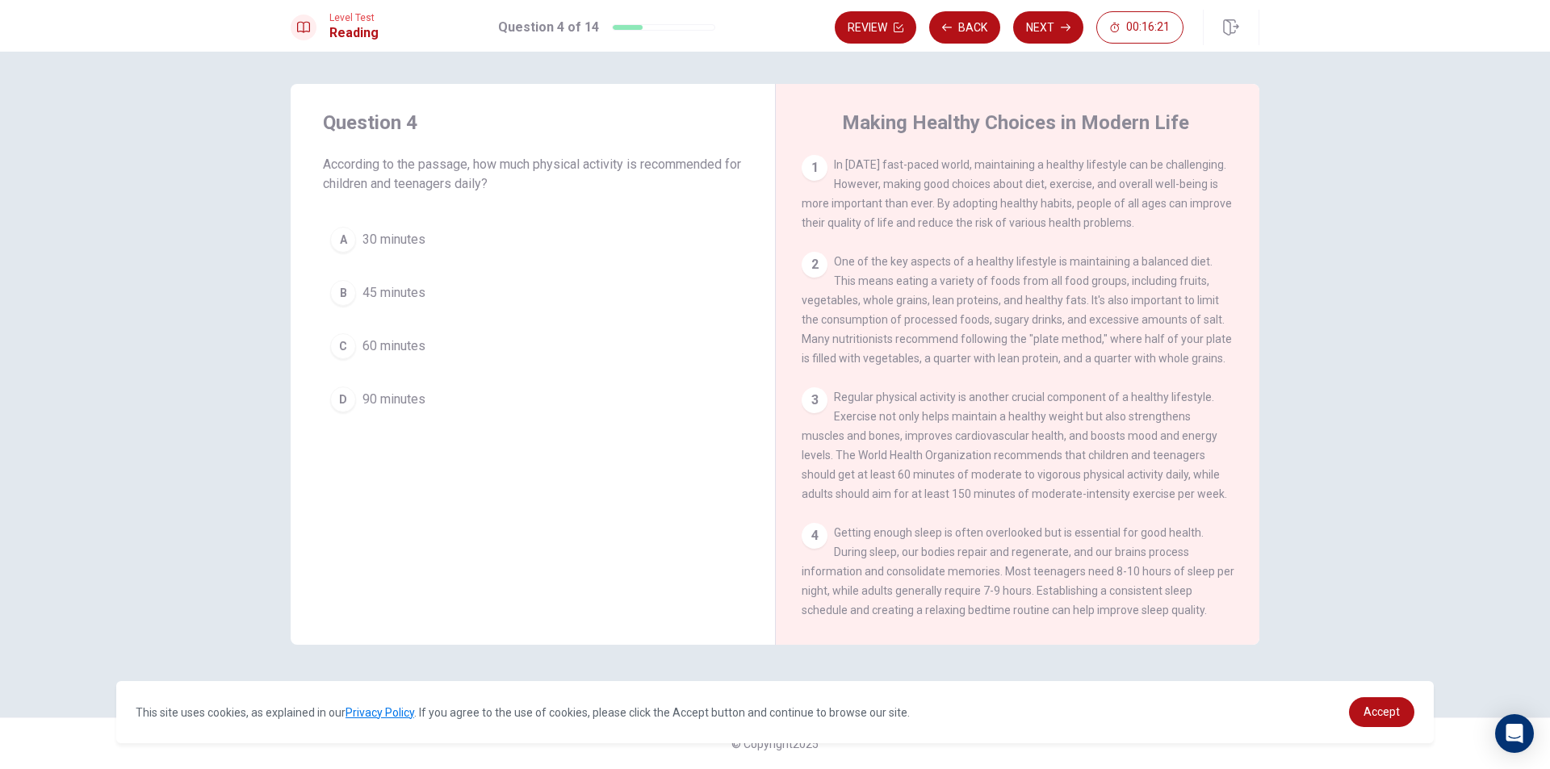
drag, startPoint x: 1038, startPoint y: 488, endPoint x: 1179, endPoint y: 484, distance: 141.4
click at [1179, 484] on span "Regular physical activity is another crucial component of a healthy lifestyle. …" at bounding box center [1014, 446] width 425 height 110
drag, startPoint x: 813, startPoint y: 505, endPoint x: 966, endPoint y: 510, distance: 152.7
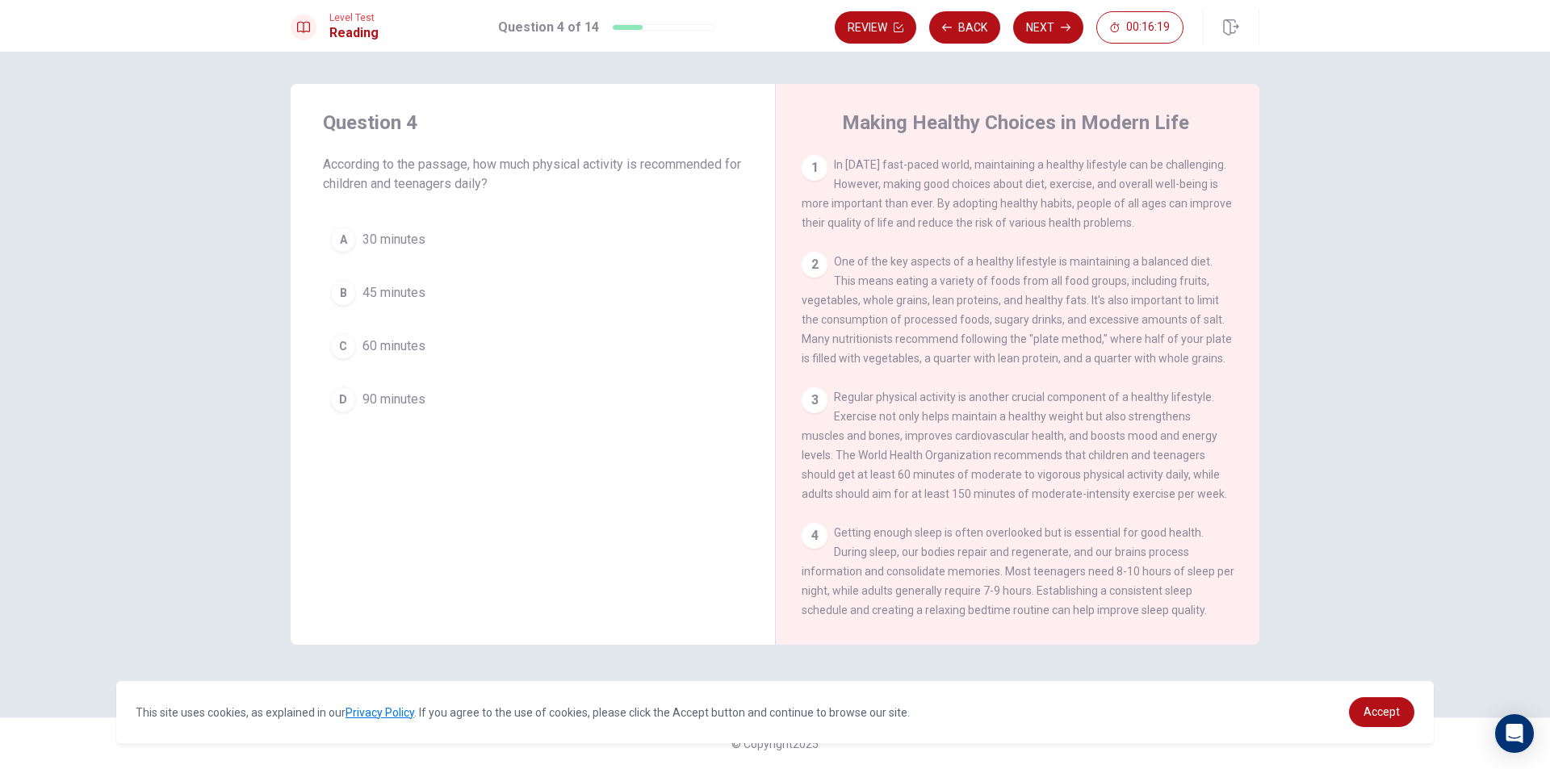
click at [961, 501] on span "Regular physical activity is another crucial component of a healthy lifestyle. …" at bounding box center [1014, 446] width 425 height 110
drag, startPoint x: 1056, startPoint y: 514, endPoint x: 1197, endPoint y: 517, distance: 141.3
click at [1187, 518] on div "1 In [DATE] fast-paced world, maintaining a healthy lifestyle can be challengin…" at bounding box center [1029, 387] width 454 height 464
click at [1197, 517] on div "1 In [DATE] fast-paced world, maintaining a healthy lifestyle can be challengin…" at bounding box center [1029, 387] width 454 height 464
drag, startPoint x: 1196, startPoint y: 508, endPoint x: 1196, endPoint y: 480, distance: 27.5
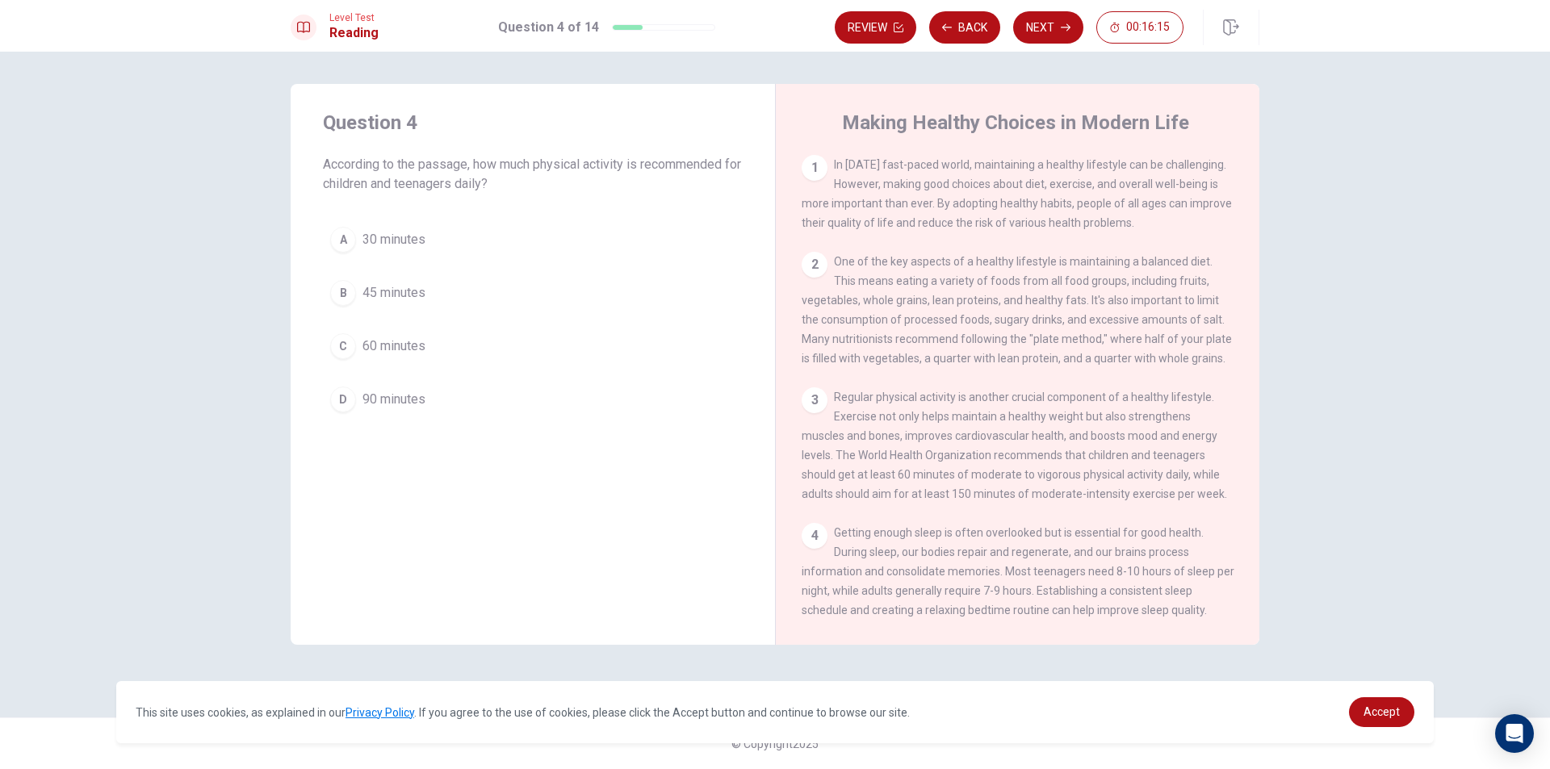
click at [1189, 488] on span "Regular physical activity is another crucial component of a healthy lifestyle. …" at bounding box center [1014, 446] width 425 height 110
click at [382, 352] on span "60 minutes" at bounding box center [393, 346] width 63 height 19
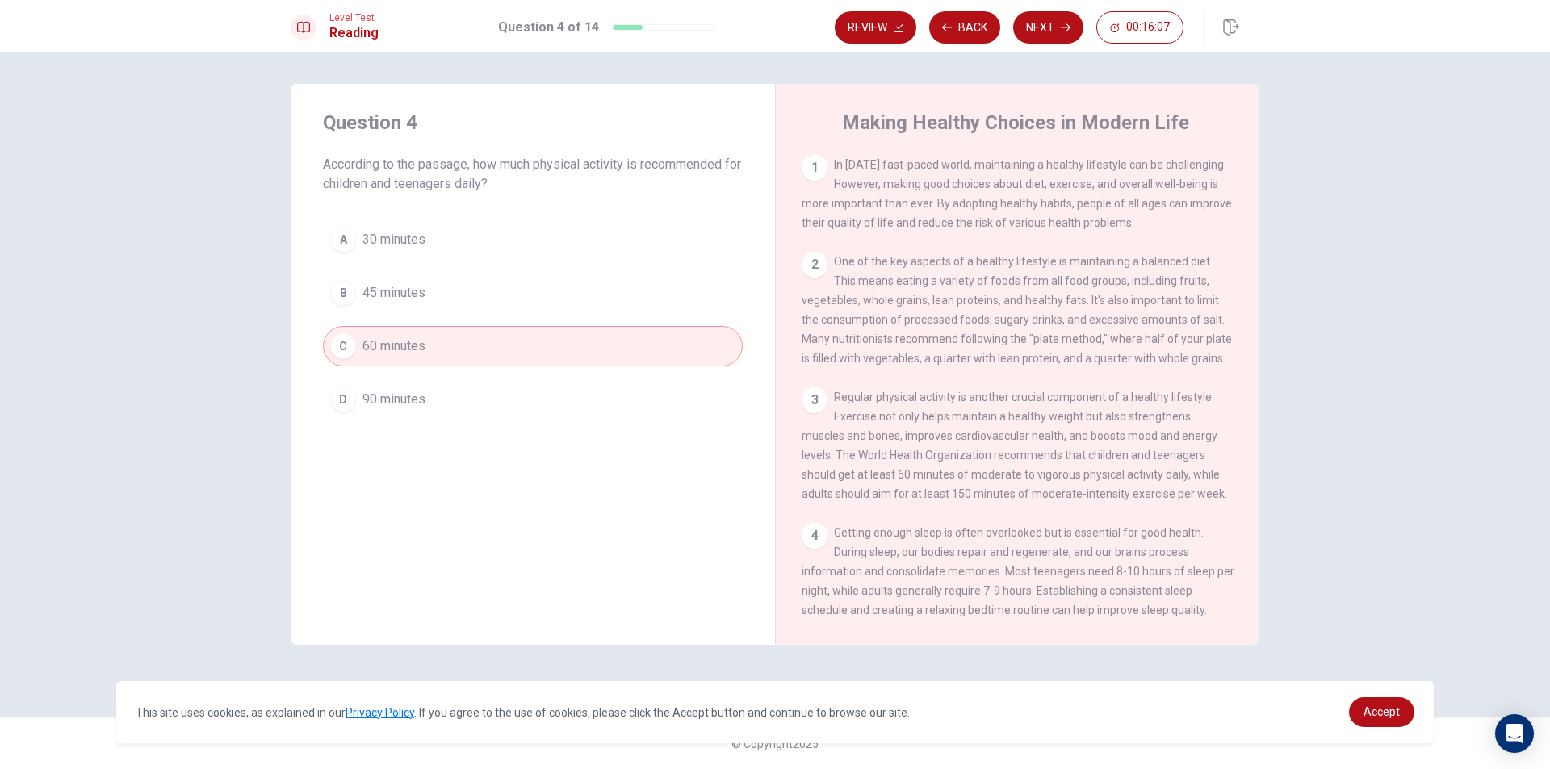
drag, startPoint x: 903, startPoint y: 488, endPoint x: 899, endPoint y: 476, distance: 12.8
click at [918, 489] on span "Regular physical activity is another crucial component of a healthy lifestyle. …" at bounding box center [1014, 446] width 425 height 110
click at [1059, 36] on button "Next" at bounding box center [1048, 27] width 70 height 32
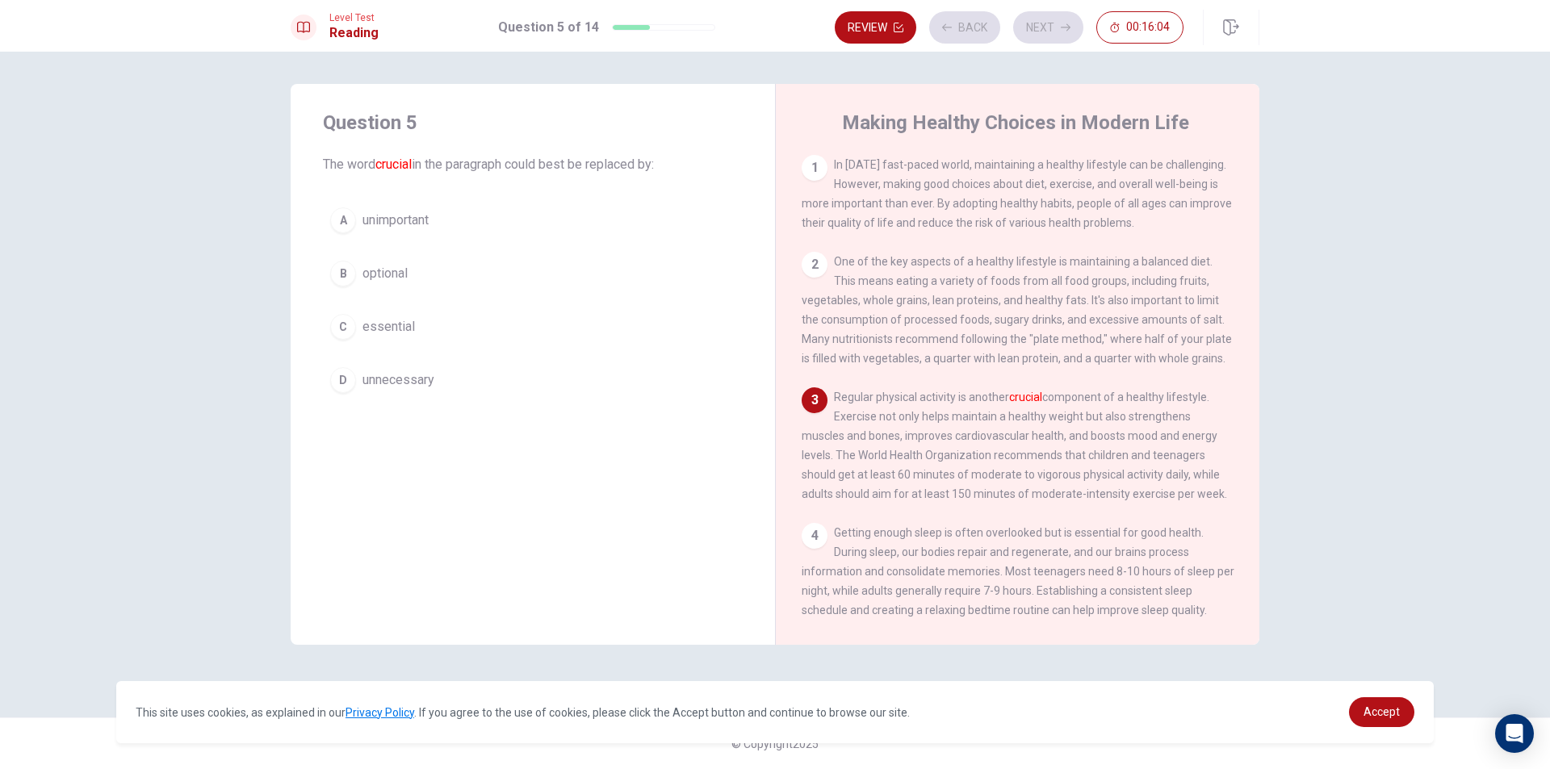
scroll to position [59, 0]
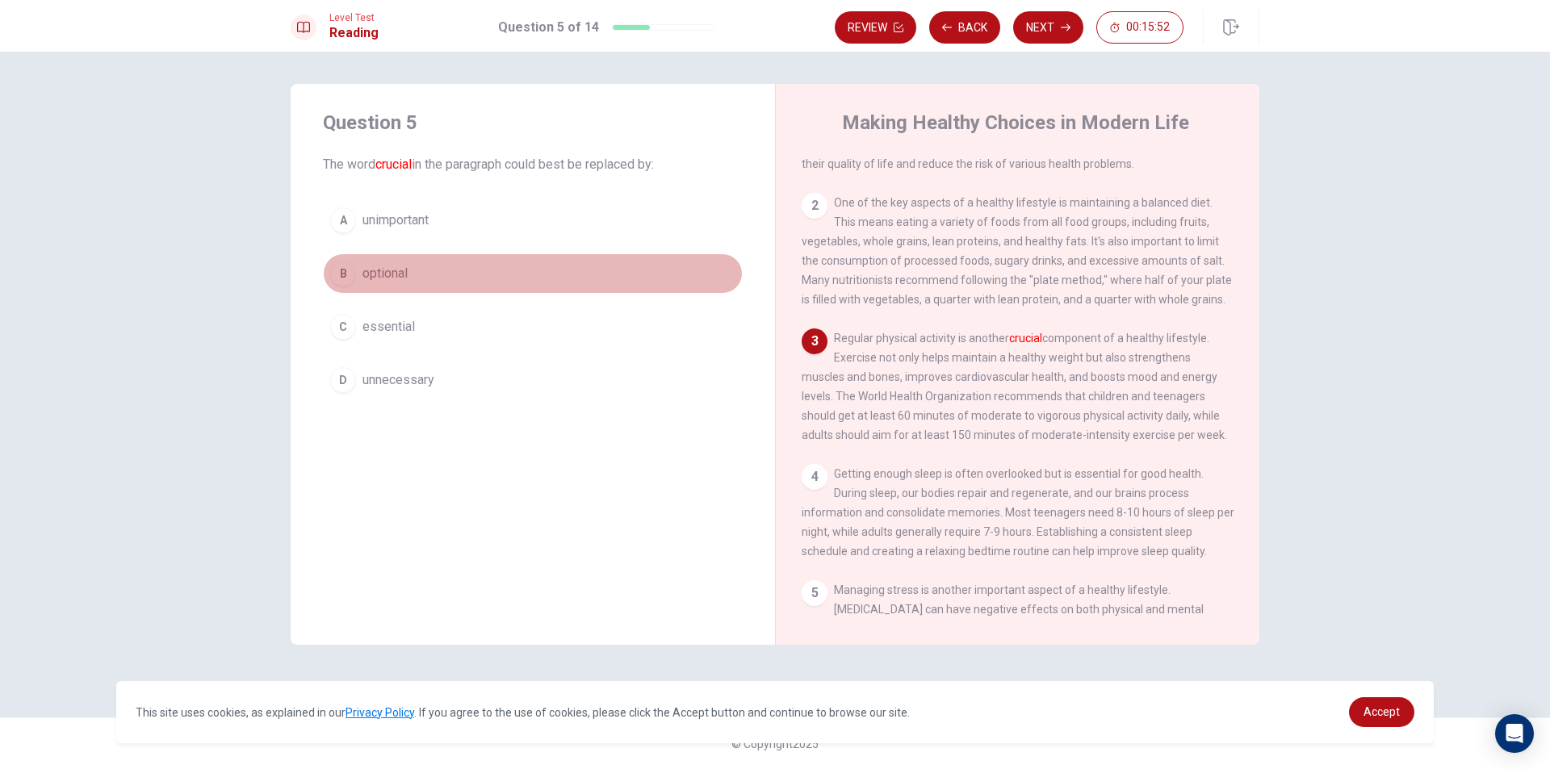
click at [375, 270] on span "optional" at bounding box center [384, 273] width 45 height 19
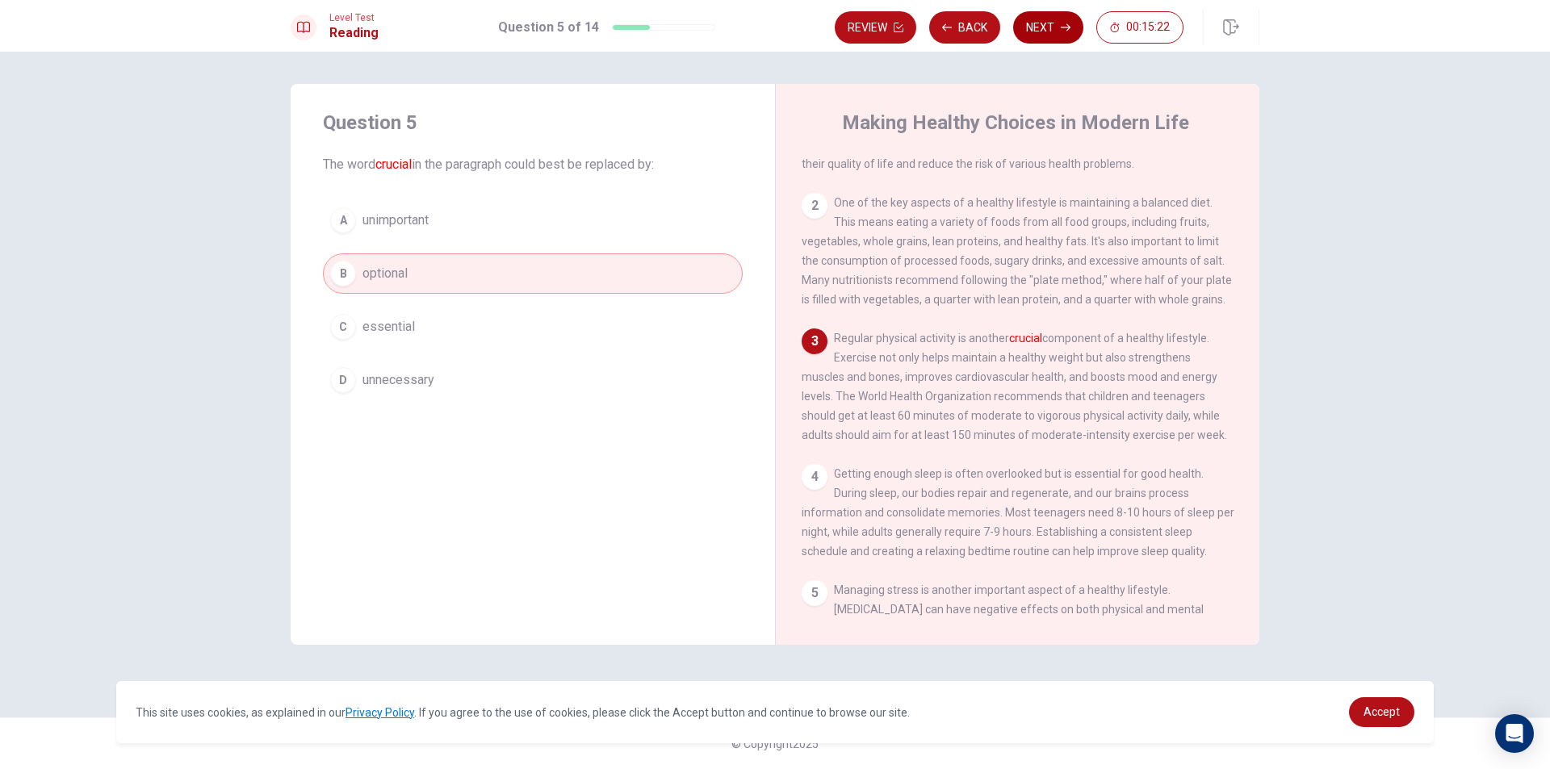
click at [1053, 29] on button "Next" at bounding box center [1048, 27] width 70 height 32
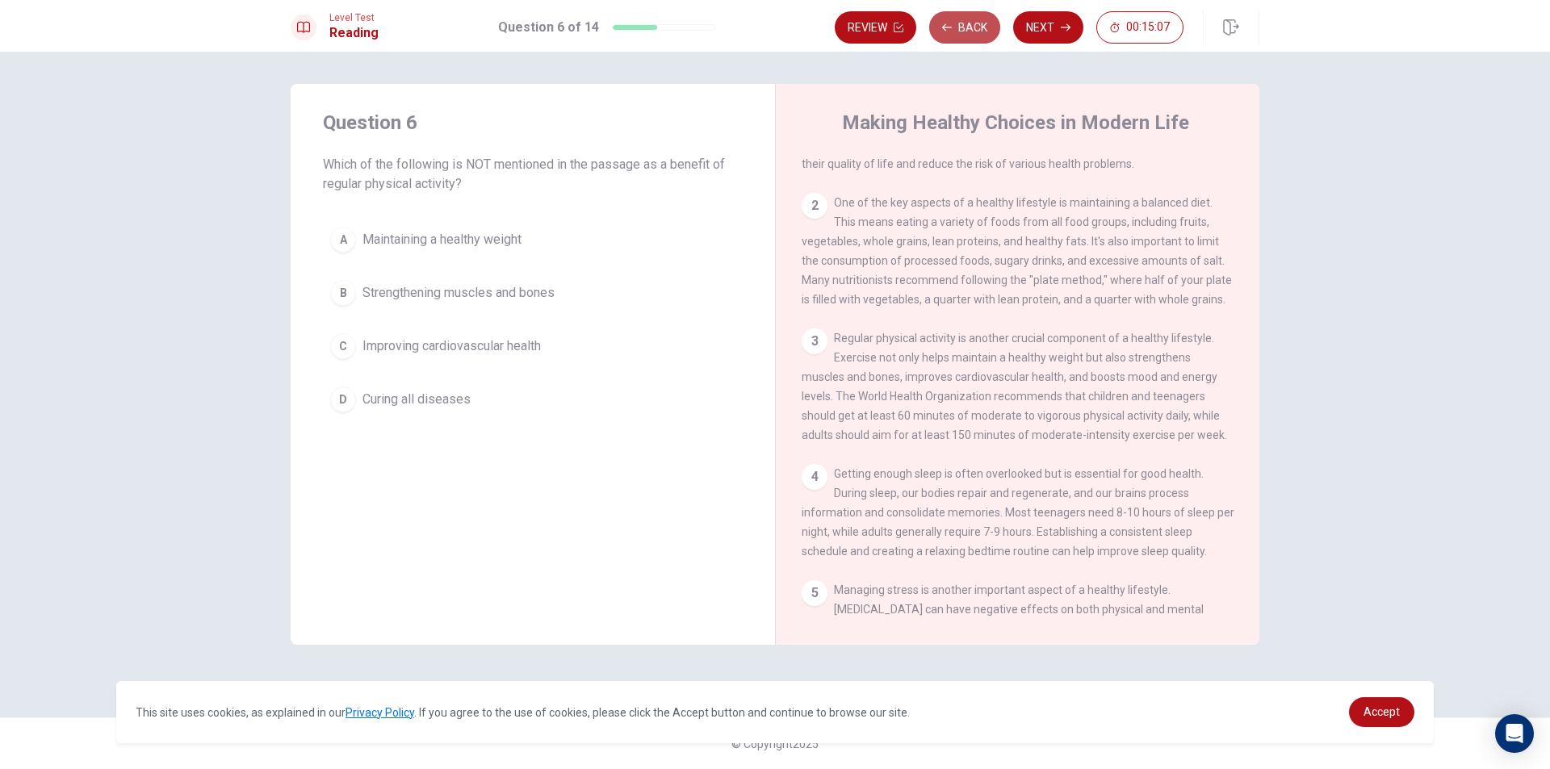
click at [970, 32] on button "Back" at bounding box center [964, 27] width 71 height 32
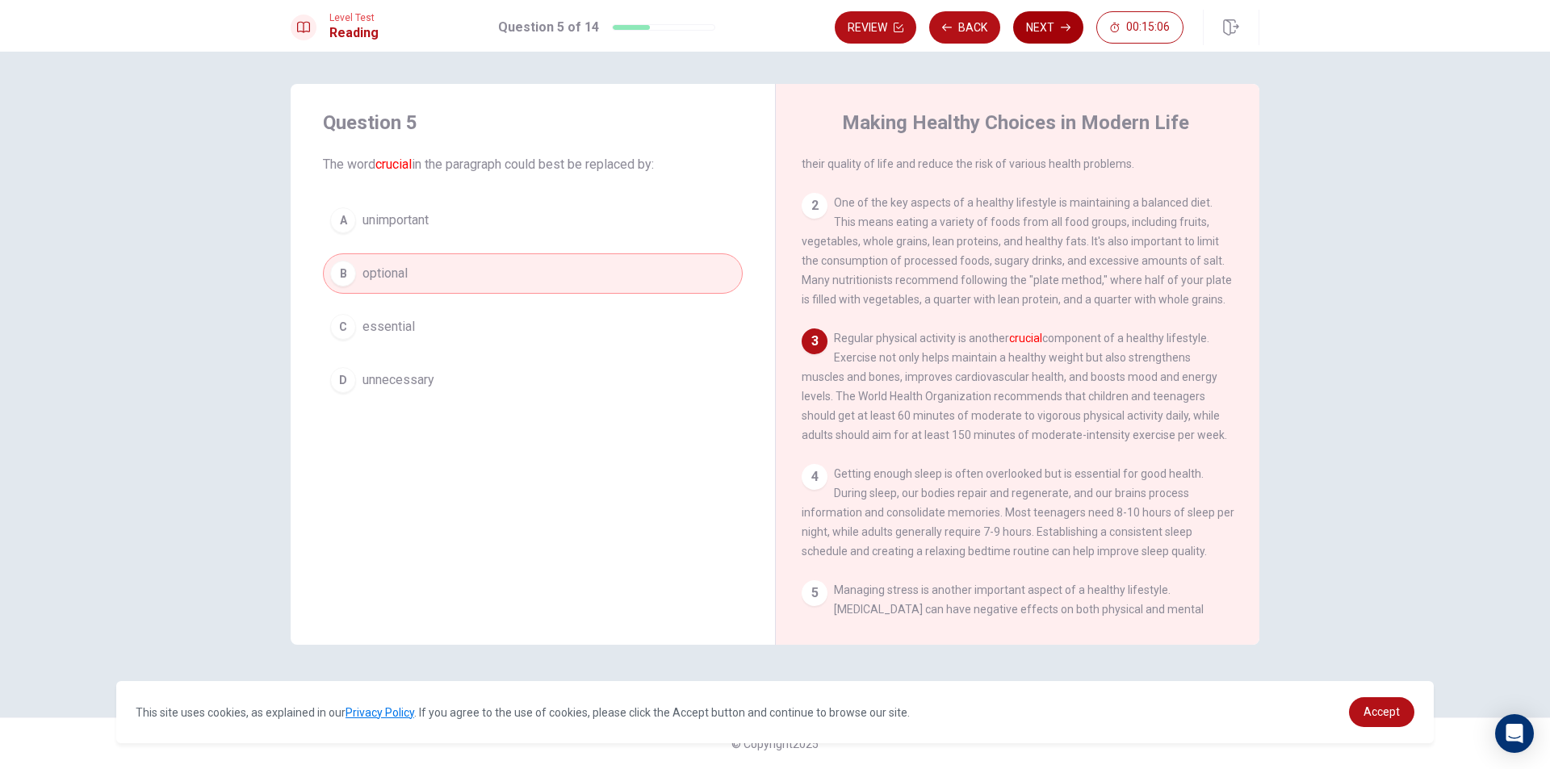
click at [1032, 20] on button "Next" at bounding box center [1048, 27] width 70 height 32
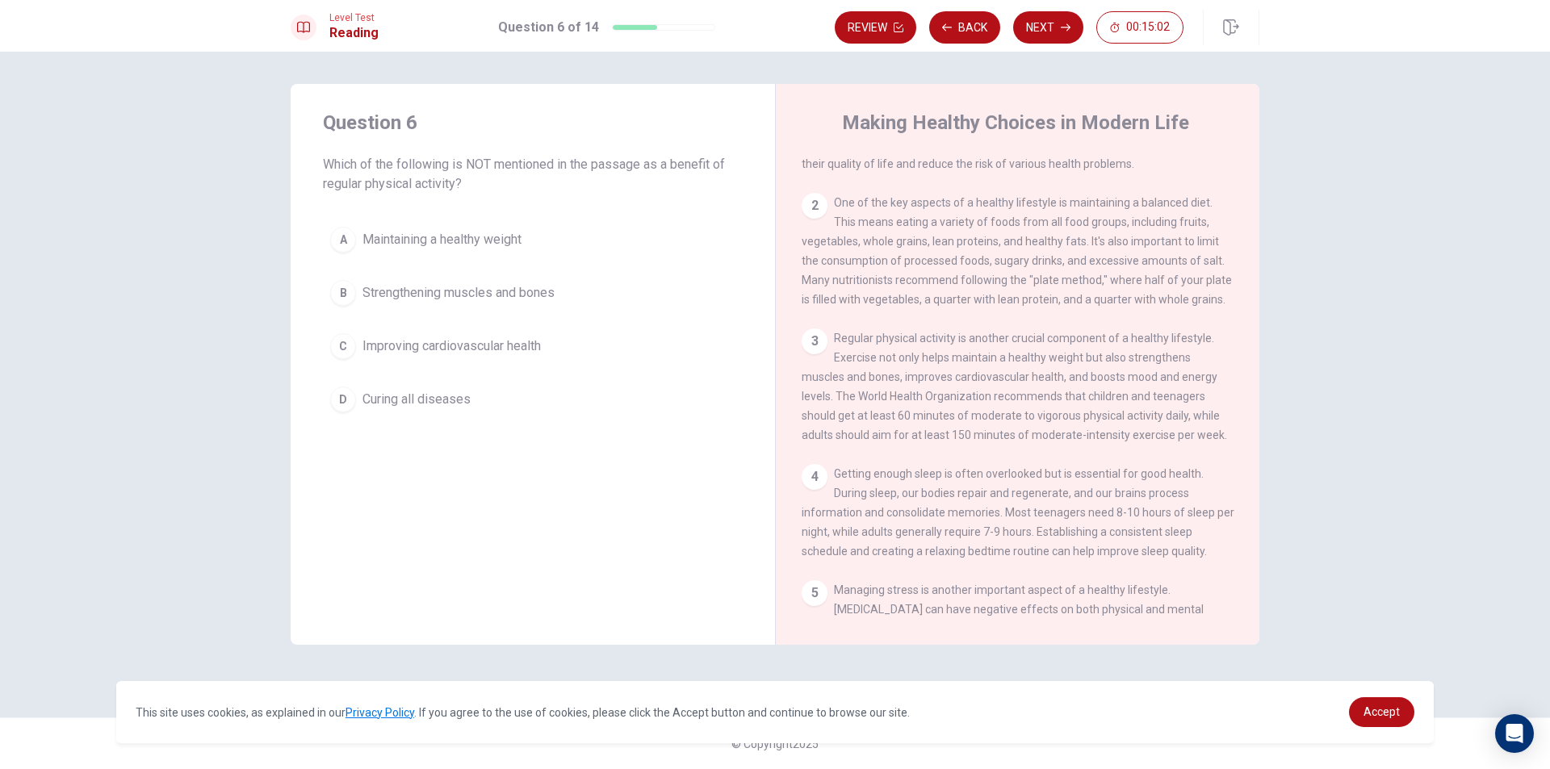
drag, startPoint x: 468, startPoint y: 165, endPoint x: 538, endPoint y: 170, distance: 69.6
click at [534, 170] on span "Which of the following is NOT mentioned in the passage as a benefit of regular …" at bounding box center [533, 174] width 420 height 39
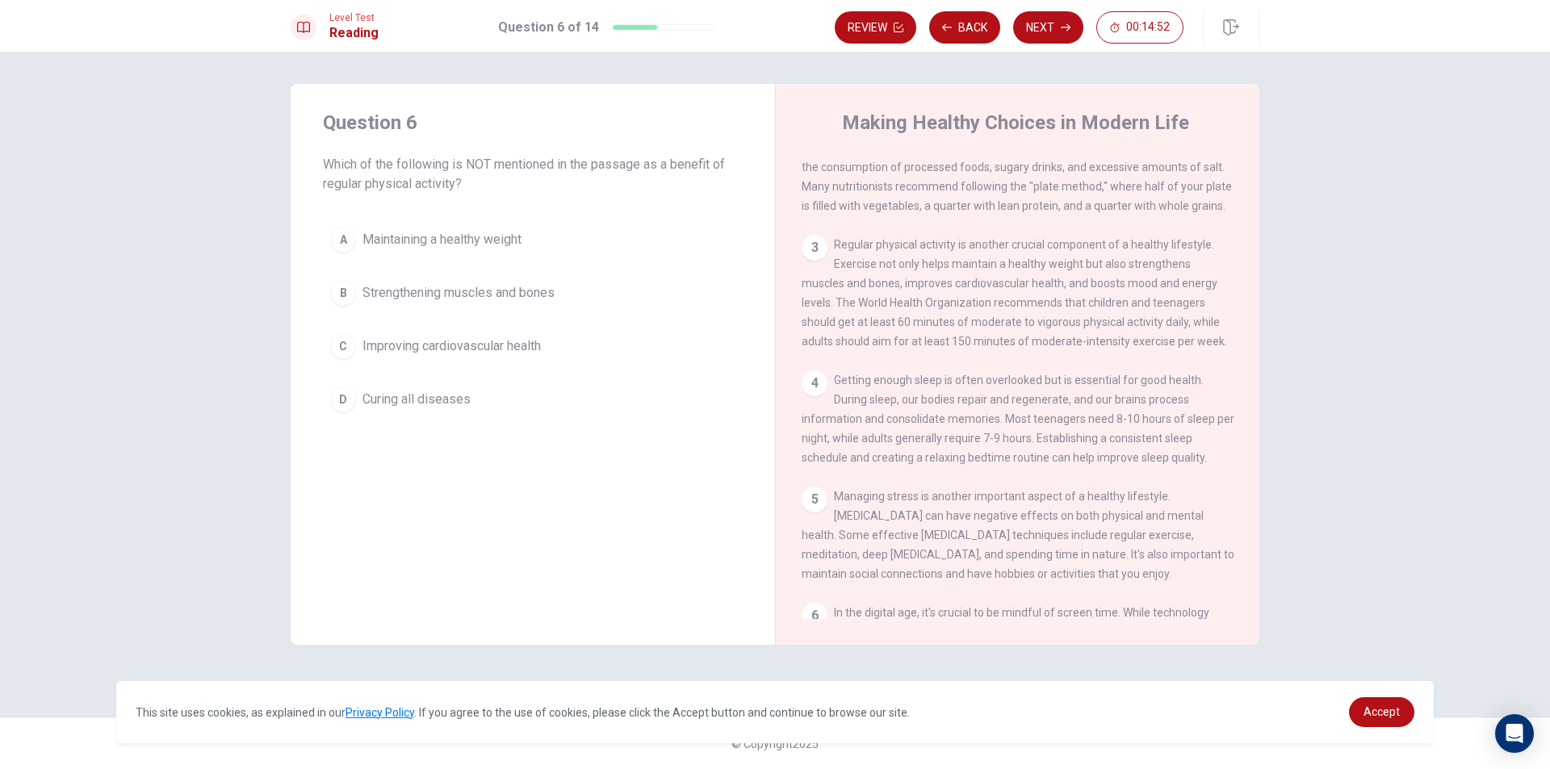
scroll to position [140, 0]
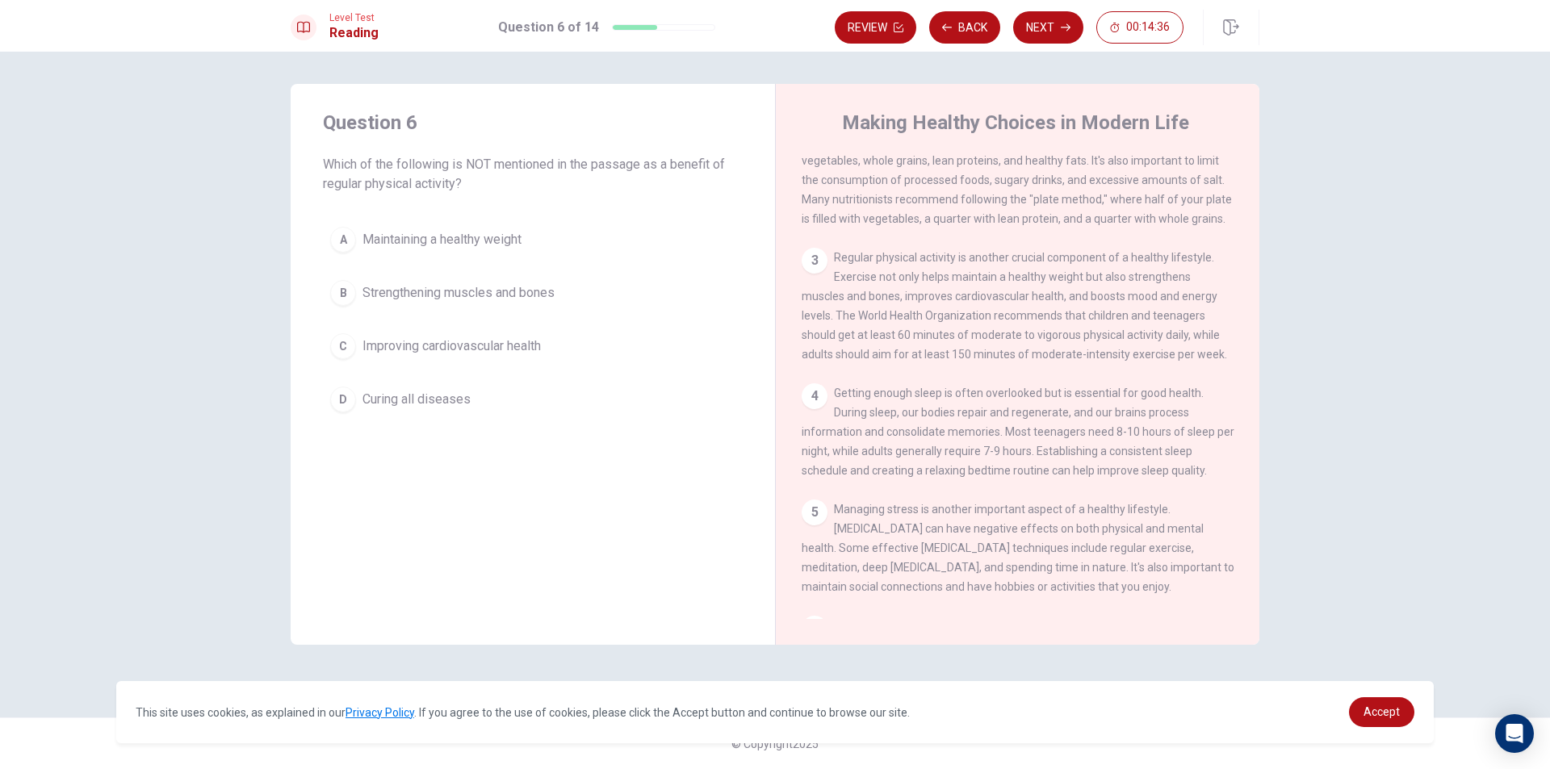
drag, startPoint x: 887, startPoint y: 266, endPoint x: 1025, endPoint y: 266, distance: 138.0
click at [1016, 266] on span "Regular physical activity is another crucial component of a healthy lifestyle. …" at bounding box center [1014, 306] width 425 height 110
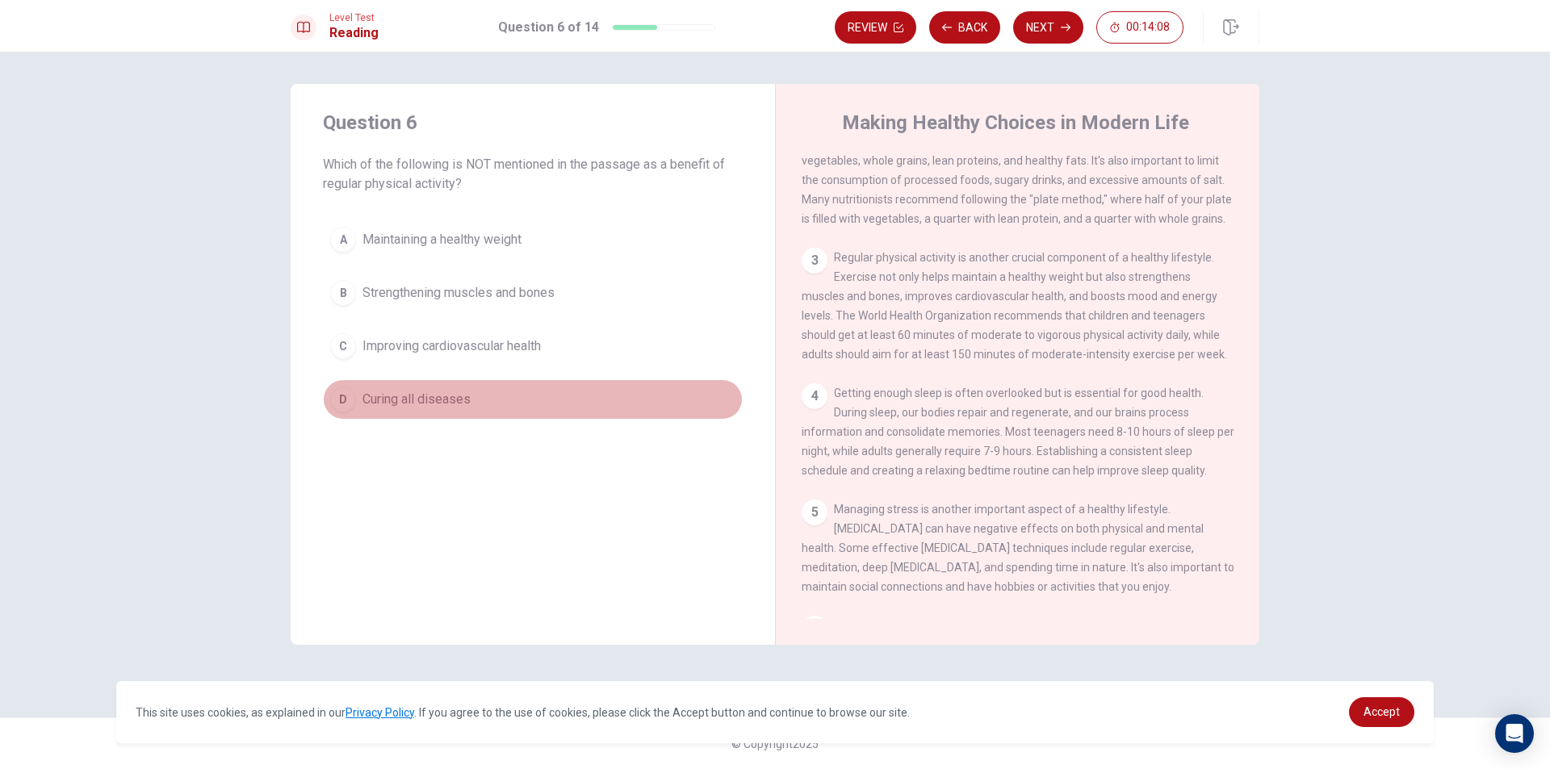
click at [430, 407] on span "Curing all diseases" at bounding box center [416, 399] width 108 height 19
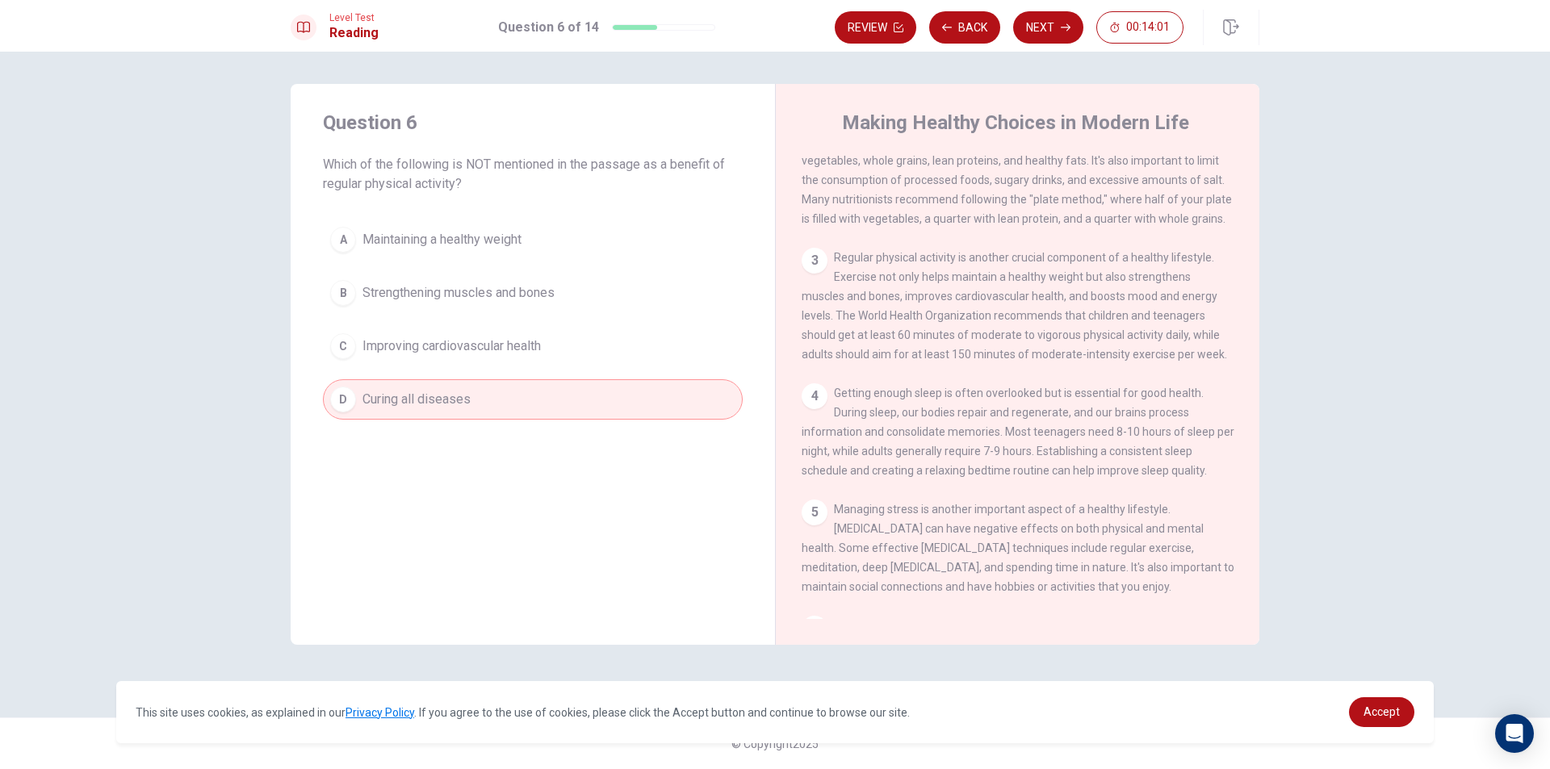
drag, startPoint x: 848, startPoint y: 266, endPoint x: 973, endPoint y: 270, distance: 124.4
click at [957, 270] on span "Regular physical activity is another crucial component of a healthy lifestyle. …" at bounding box center [1014, 306] width 425 height 110
click at [977, 270] on span "Regular physical activity is another crucial component of a healthy lifestyle. …" at bounding box center [1014, 306] width 425 height 110
click at [1093, 291] on span "Regular physical activity is another crucial component of a healthy lifestyle. …" at bounding box center [1014, 306] width 425 height 110
click at [1037, 16] on button "Next" at bounding box center [1048, 27] width 70 height 32
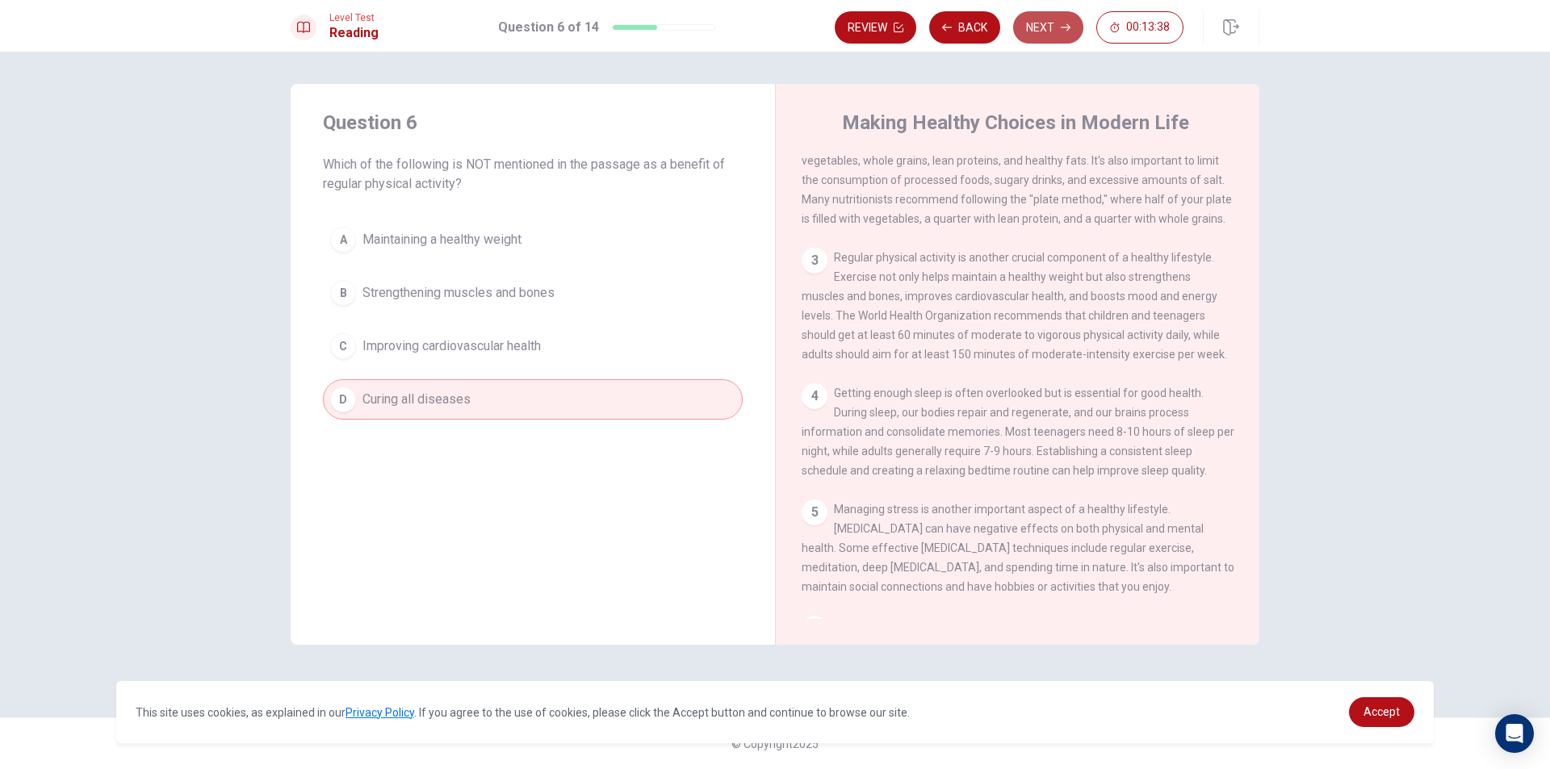
scroll to position [179, 0]
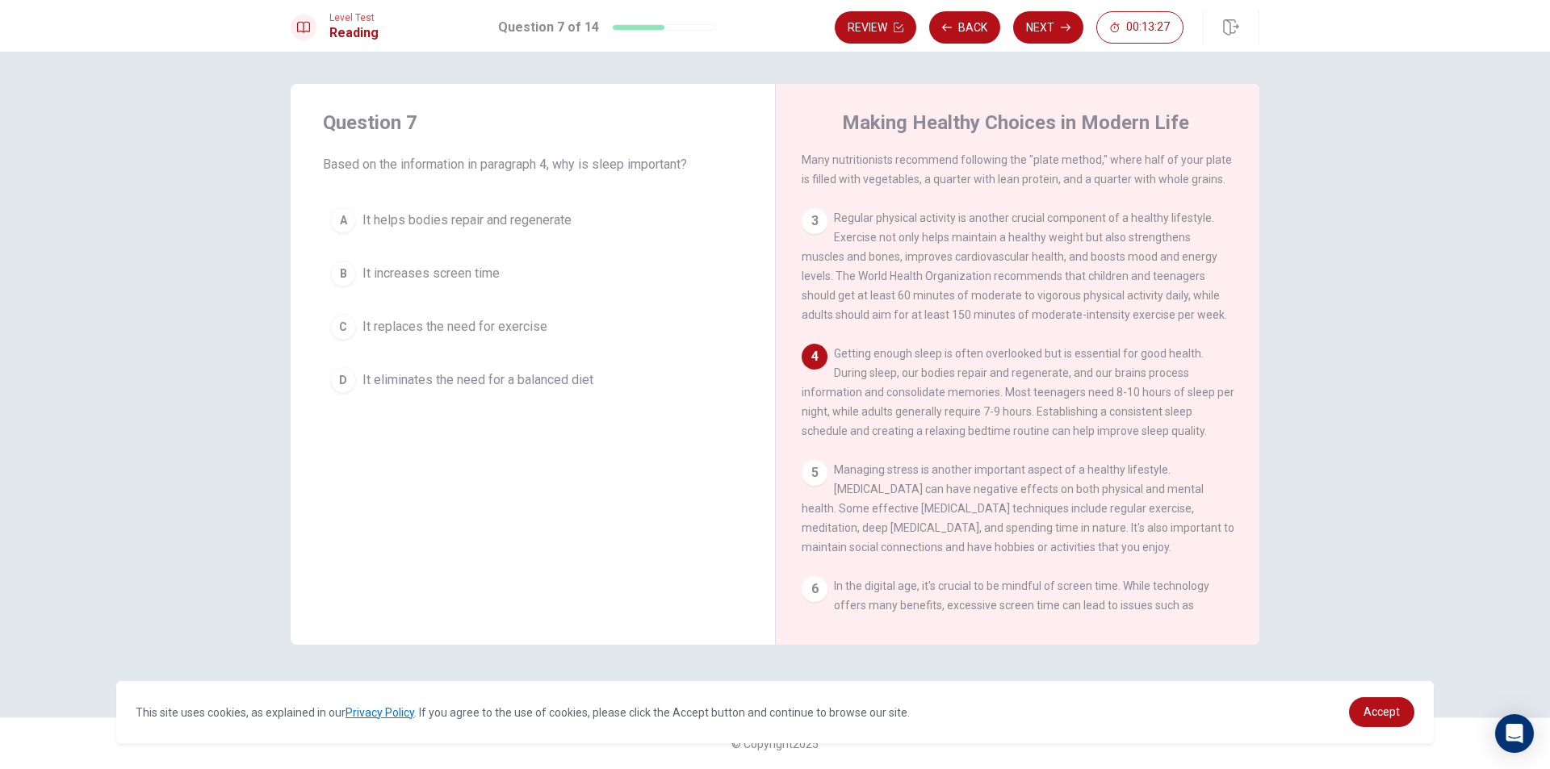
drag, startPoint x: 593, startPoint y: 174, endPoint x: 682, endPoint y: 173, distance: 88.8
click at [682, 173] on span "Based on the information in paragraph 4, why is sleep important?" at bounding box center [533, 164] width 420 height 19
drag, startPoint x: 837, startPoint y: 369, endPoint x: 985, endPoint y: 371, distance: 147.7
click at [980, 370] on span "Getting enough sleep is often overlooked but is essential for good health. Duri…" at bounding box center [1018, 392] width 433 height 90
drag, startPoint x: 1003, startPoint y: 408, endPoint x: 773, endPoint y: 396, distance: 229.6
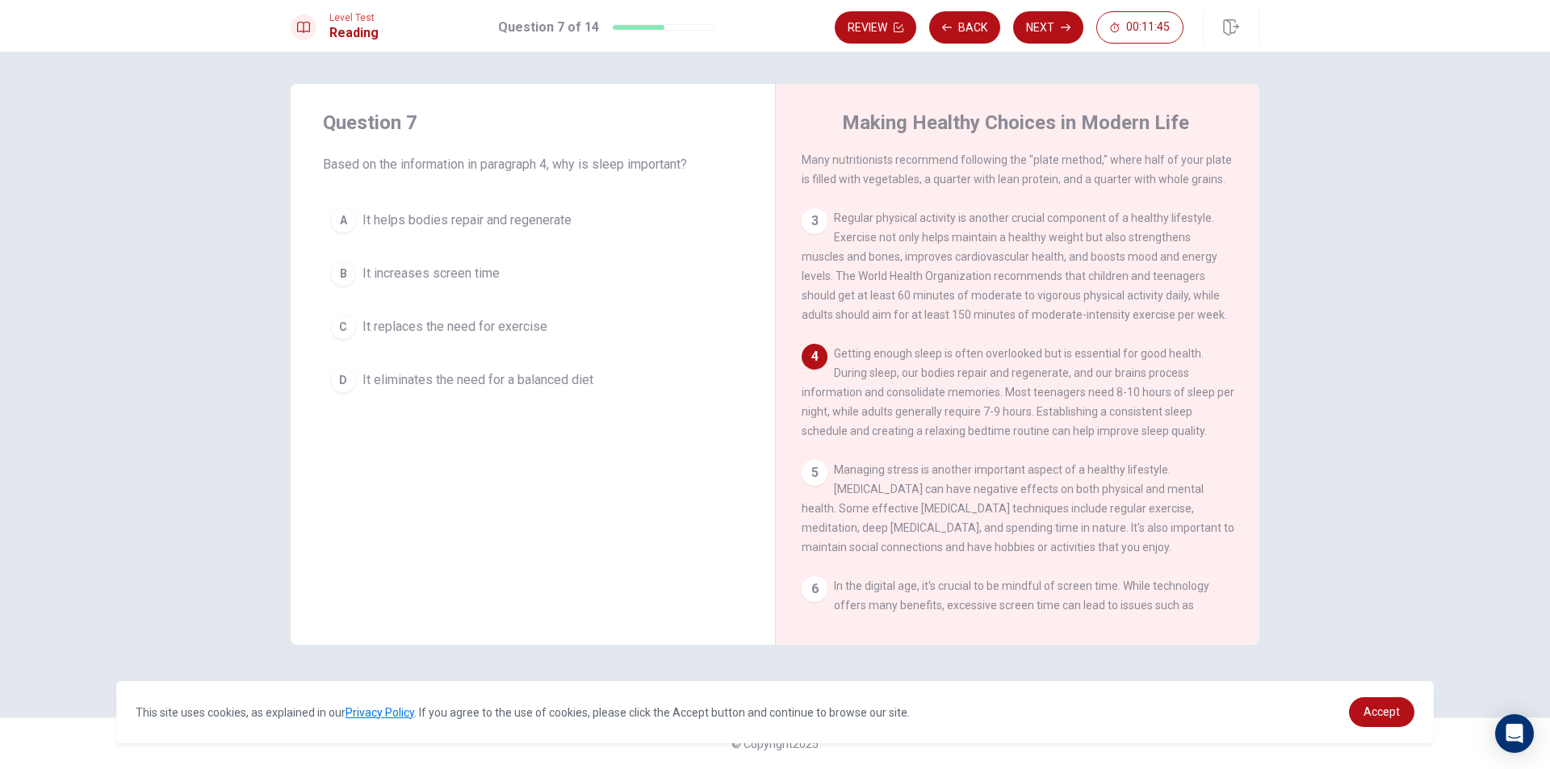
click at [773, 396] on div "Question 7 Based on the information in paragraph 4, why is sleep important? A I…" at bounding box center [775, 364] width 969 height 561
click at [439, 272] on span "It increases screen time" at bounding box center [430, 273] width 137 height 19
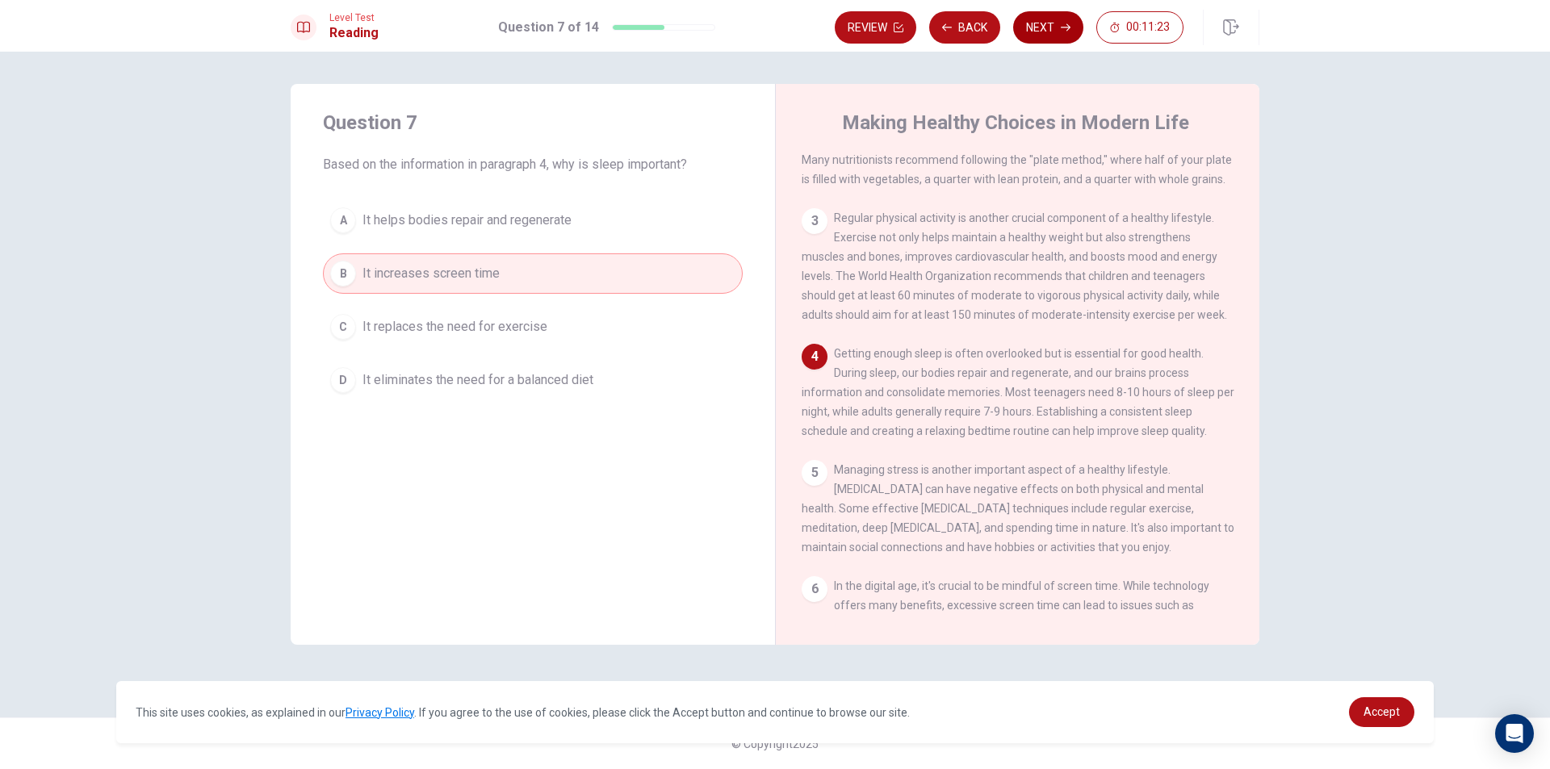
click at [1066, 29] on icon "button" at bounding box center [1066, 28] width 10 height 10
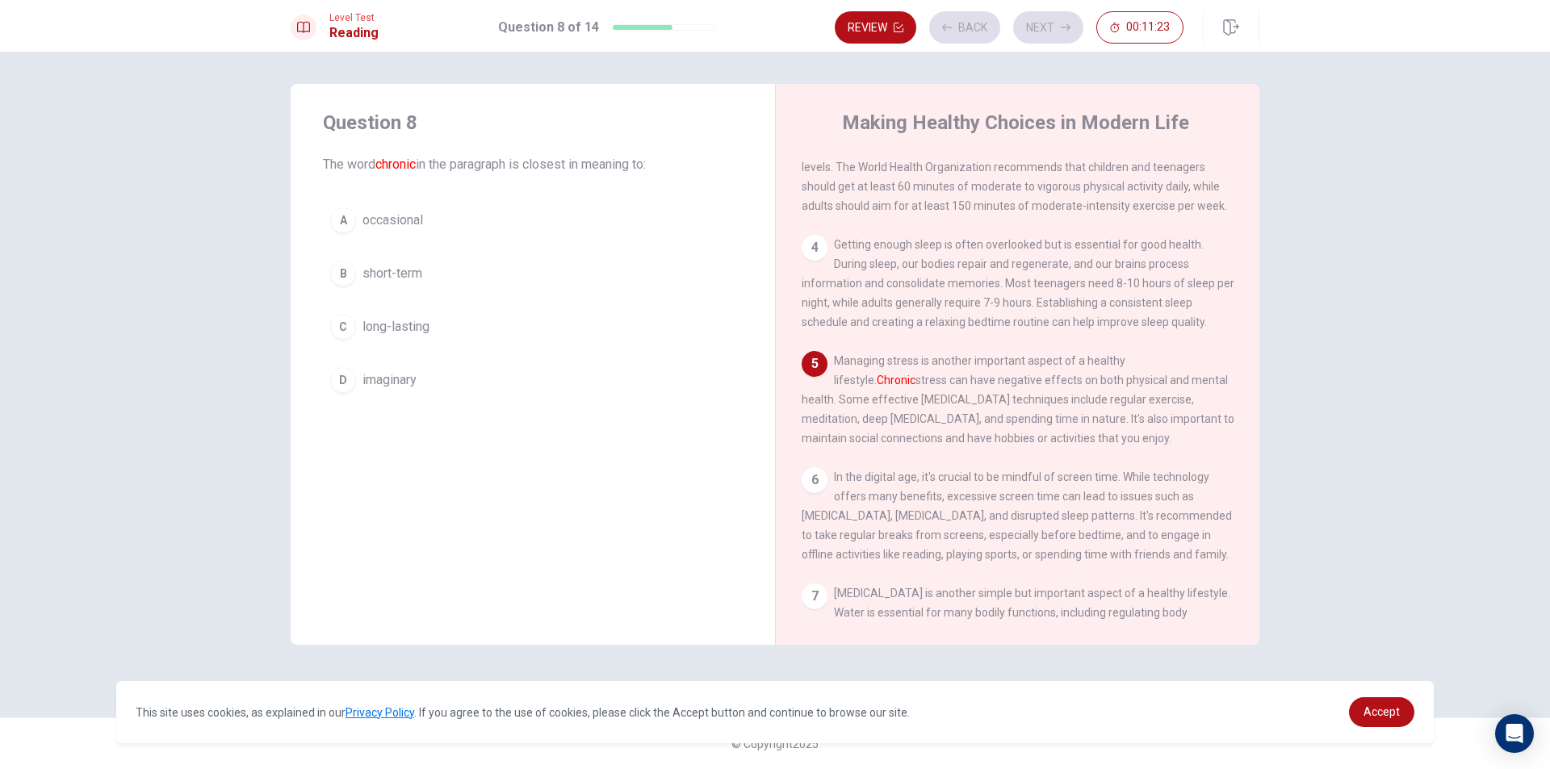
scroll to position [300, 0]
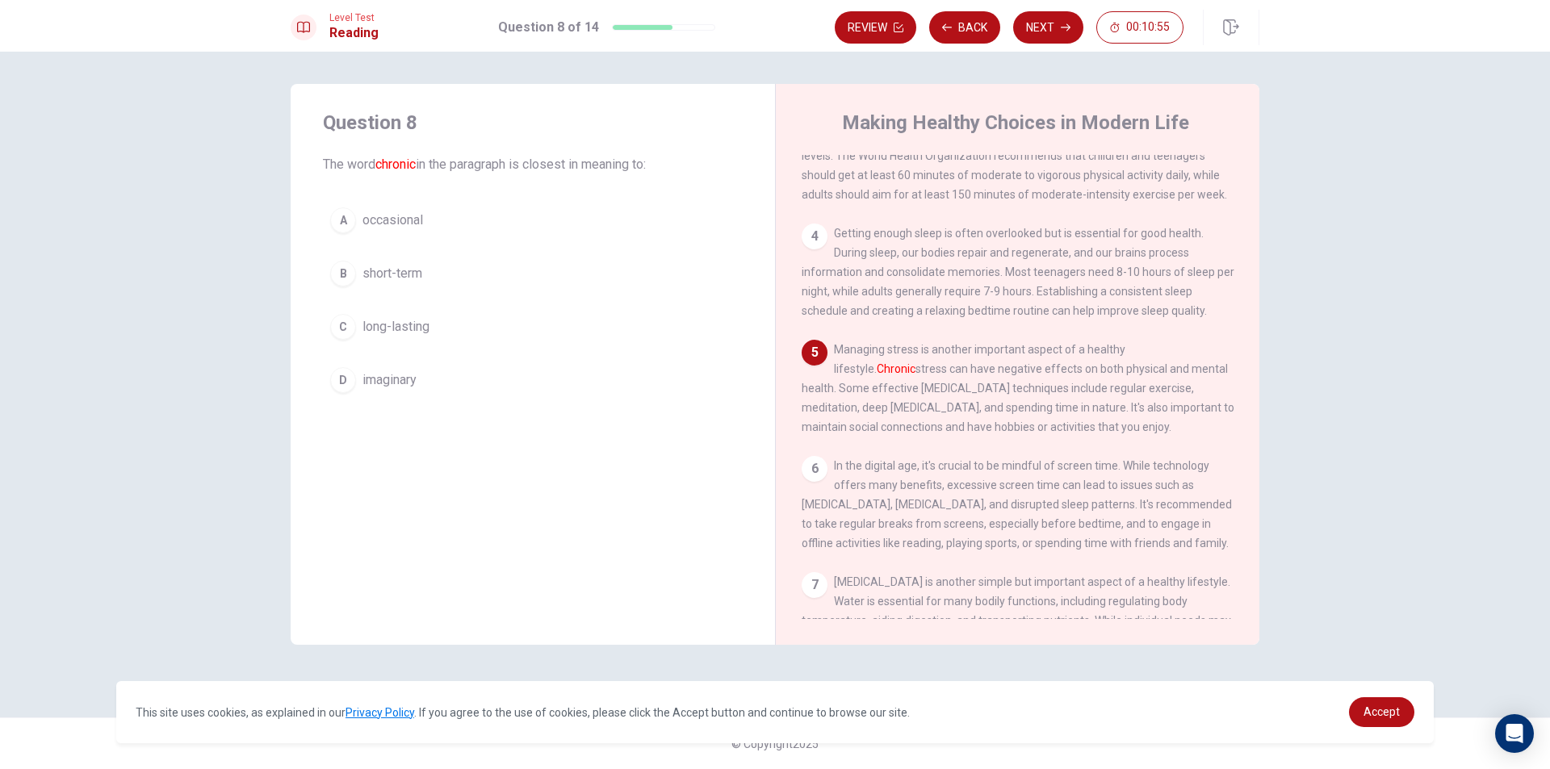
drag, startPoint x: 882, startPoint y: 408, endPoint x: 966, endPoint y: 410, distance: 84.8
click at [966, 410] on span "Managing stress is another important aspect of a healthy lifestyle. [MEDICAL_DA…" at bounding box center [1018, 388] width 433 height 90
click at [410, 278] on span "short-term" at bounding box center [392, 273] width 60 height 19
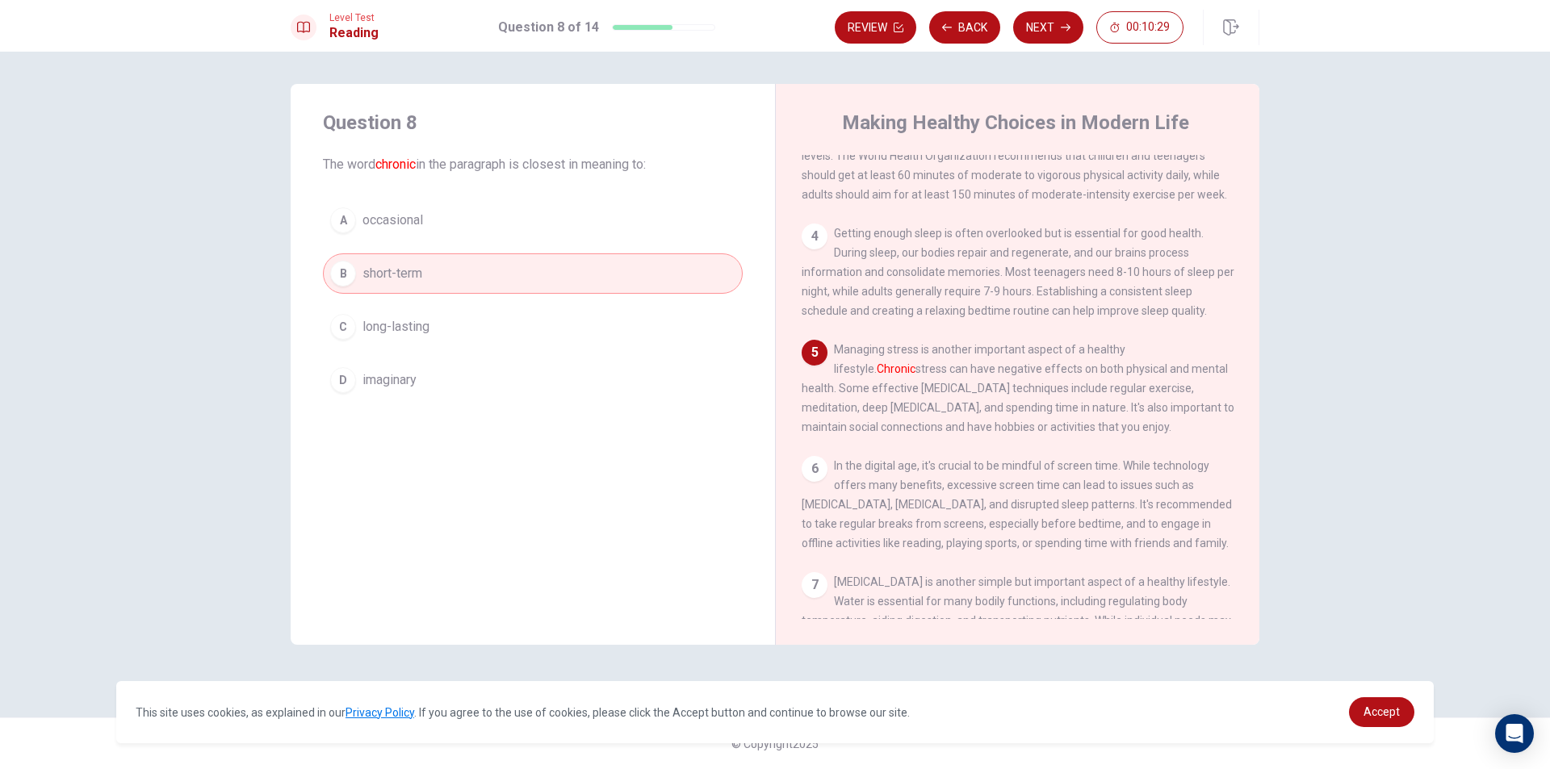
click at [435, 329] on button "C long-lasting" at bounding box center [533, 327] width 420 height 40
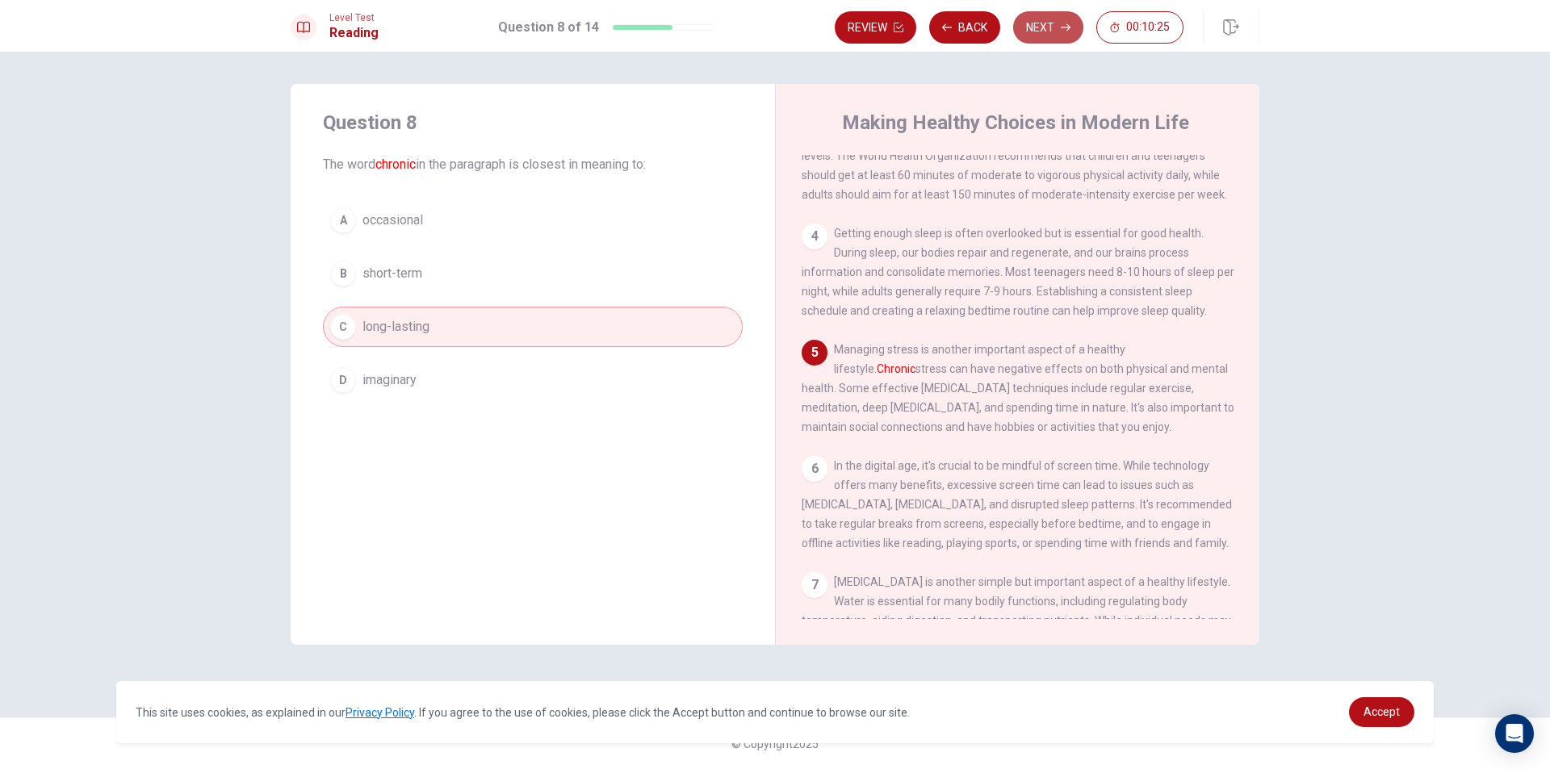
click at [1050, 26] on button "Next" at bounding box center [1048, 27] width 70 height 32
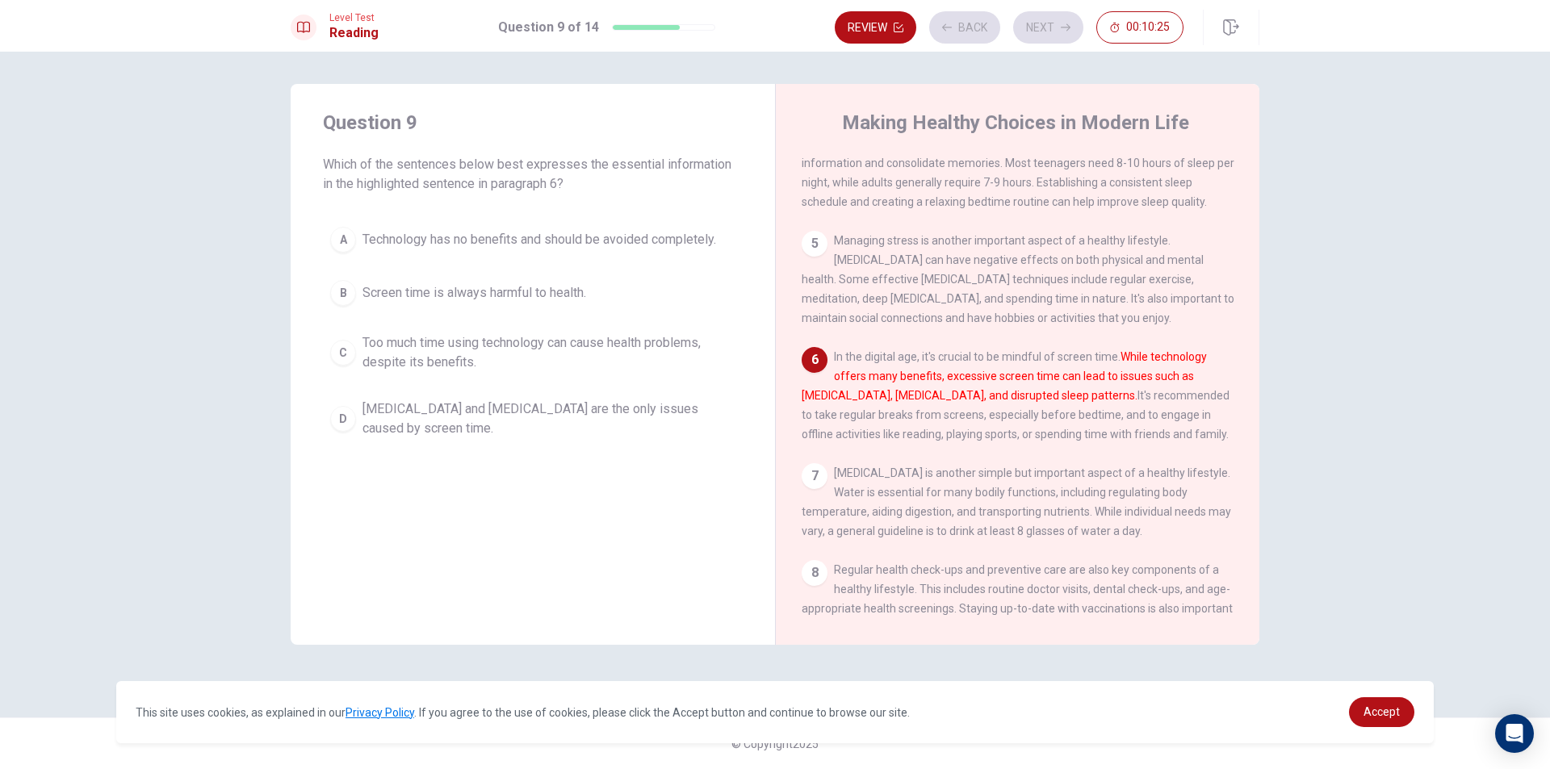
scroll to position [420, 0]
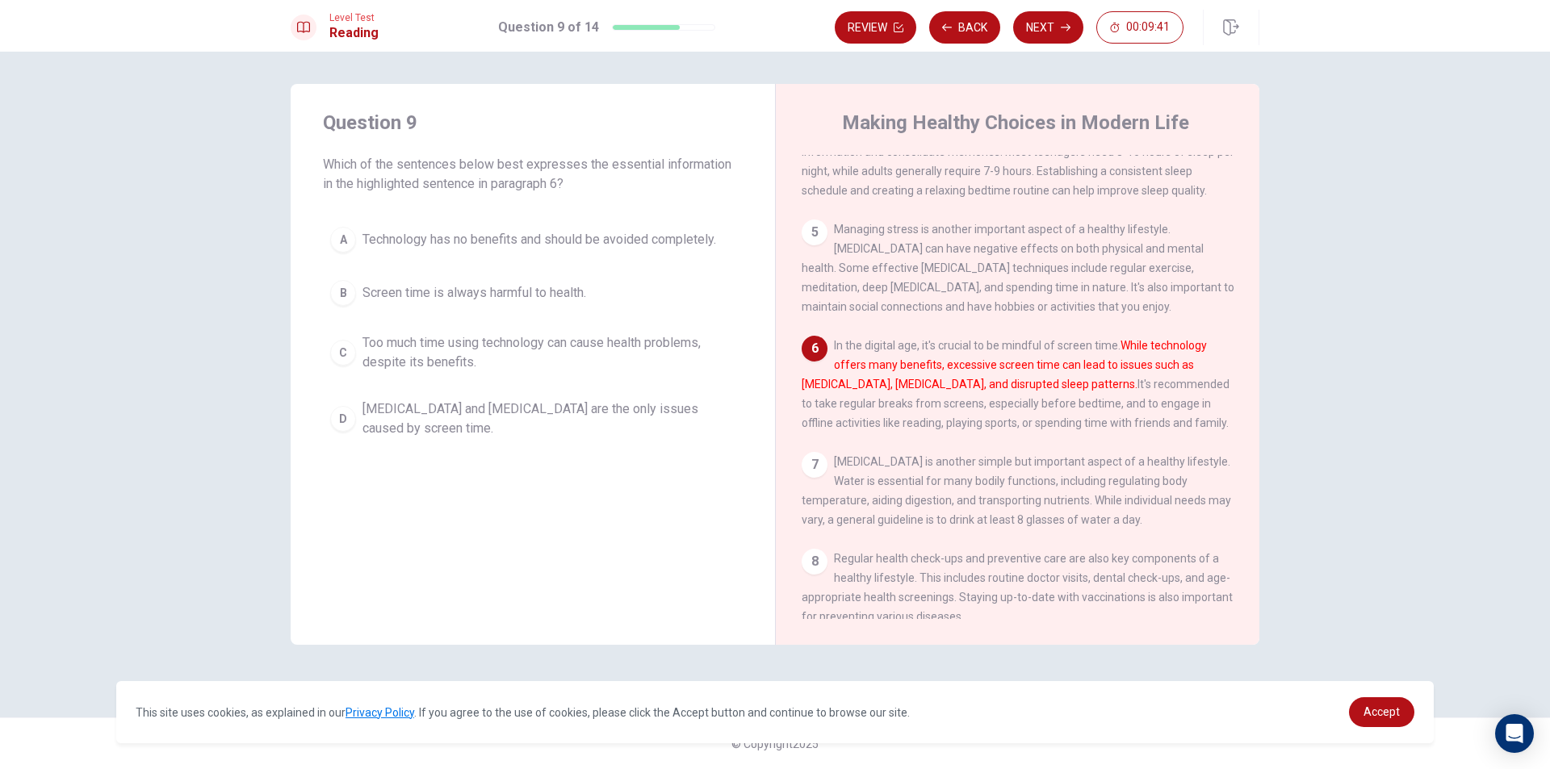
click at [391, 360] on span "Too much time using technology can cause health problems, despite its benefits." at bounding box center [548, 352] width 373 height 39
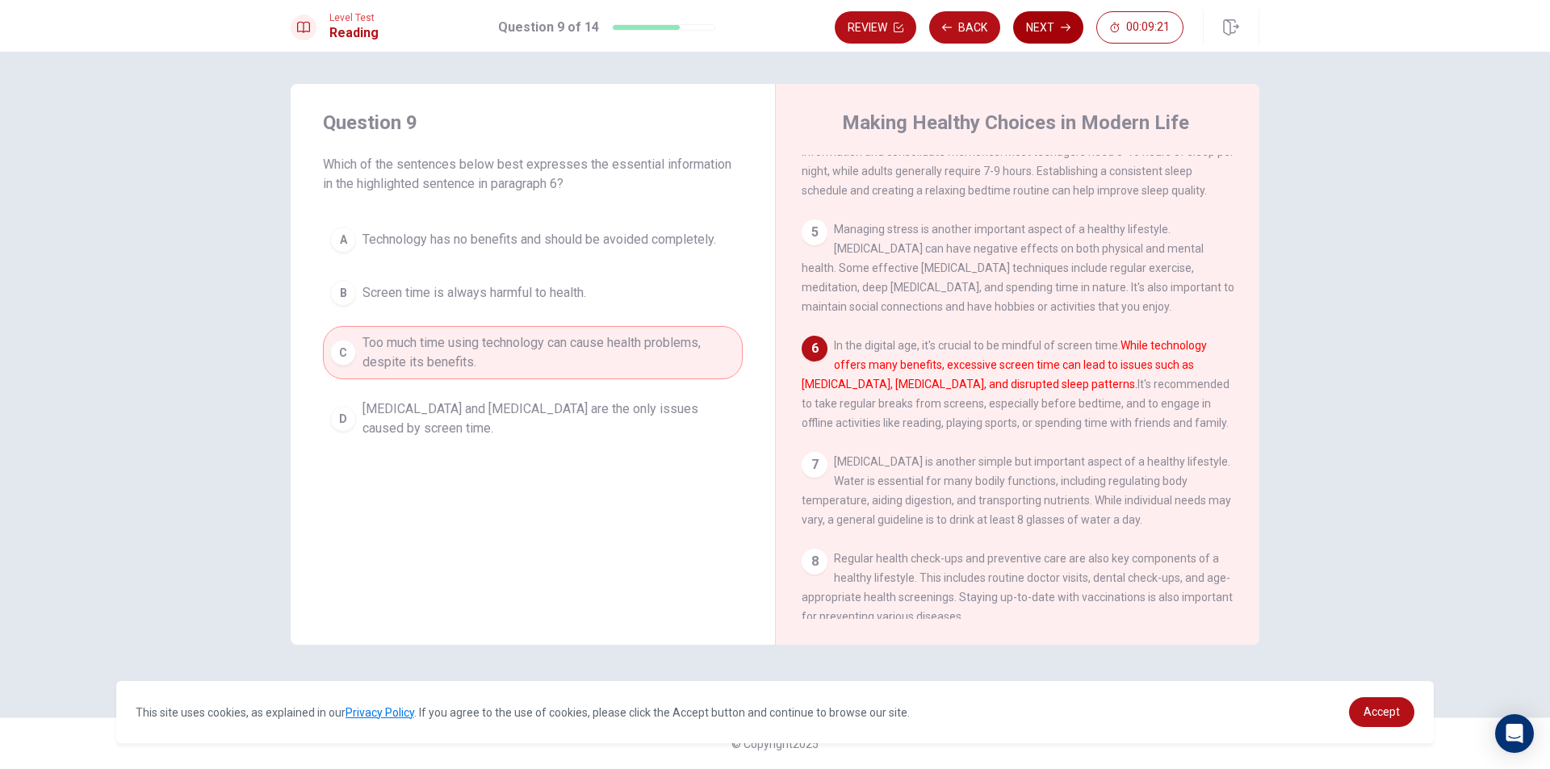
click at [1059, 33] on button "Next" at bounding box center [1048, 27] width 70 height 32
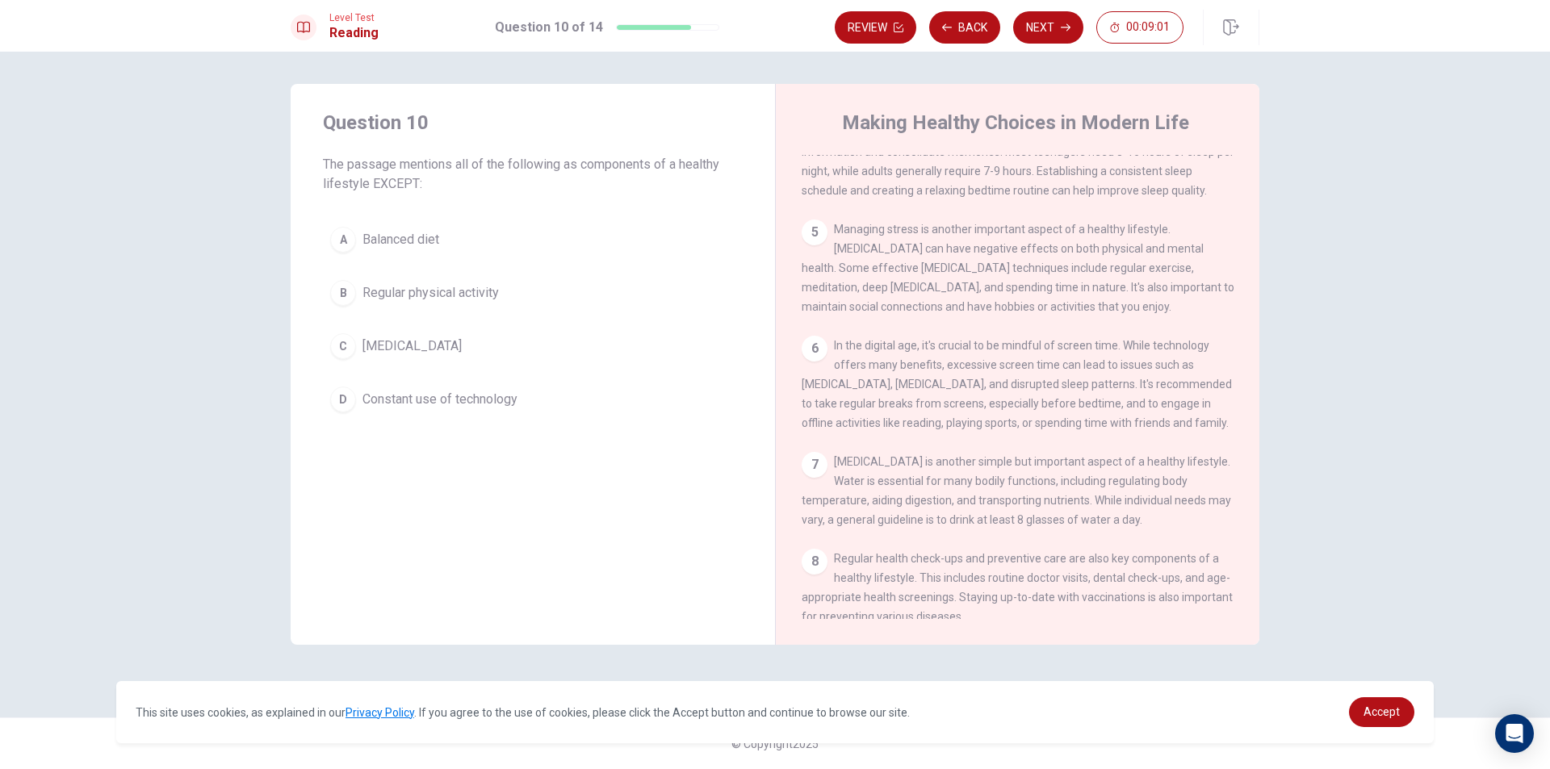
drag, startPoint x: 1143, startPoint y: 243, endPoint x: 1204, endPoint y: 246, distance: 60.6
click at [1204, 246] on span "Managing stress is another important aspect of a healthy lifestyle. [MEDICAL_DA…" at bounding box center [1018, 268] width 433 height 90
drag, startPoint x: 1146, startPoint y: 244, endPoint x: 784, endPoint y: 268, distance: 362.5
click at [865, 253] on div "5 Managing stress is another important aspect of a healthy lifestyle. [MEDICAL_…" at bounding box center [1018, 268] width 433 height 97
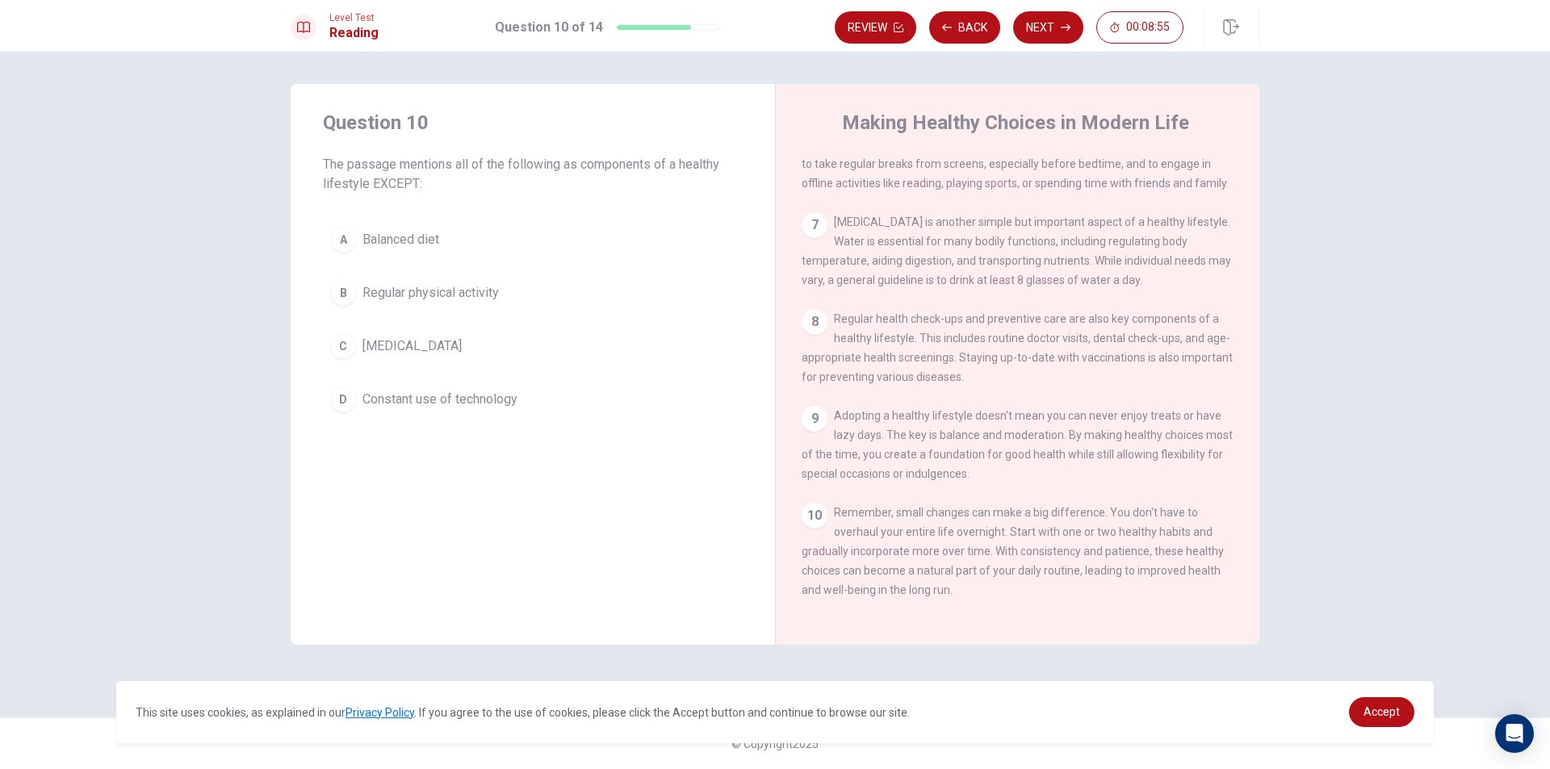
scroll to position [698, 0]
drag, startPoint x: 590, startPoint y: 161, endPoint x: 689, endPoint y: 170, distance: 99.0
click at [689, 170] on span "The passage mentions all of the following as components of a healthy lifestyle …" at bounding box center [533, 174] width 420 height 39
click at [400, 292] on span "Regular physical activity" at bounding box center [430, 292] width 136 height 19
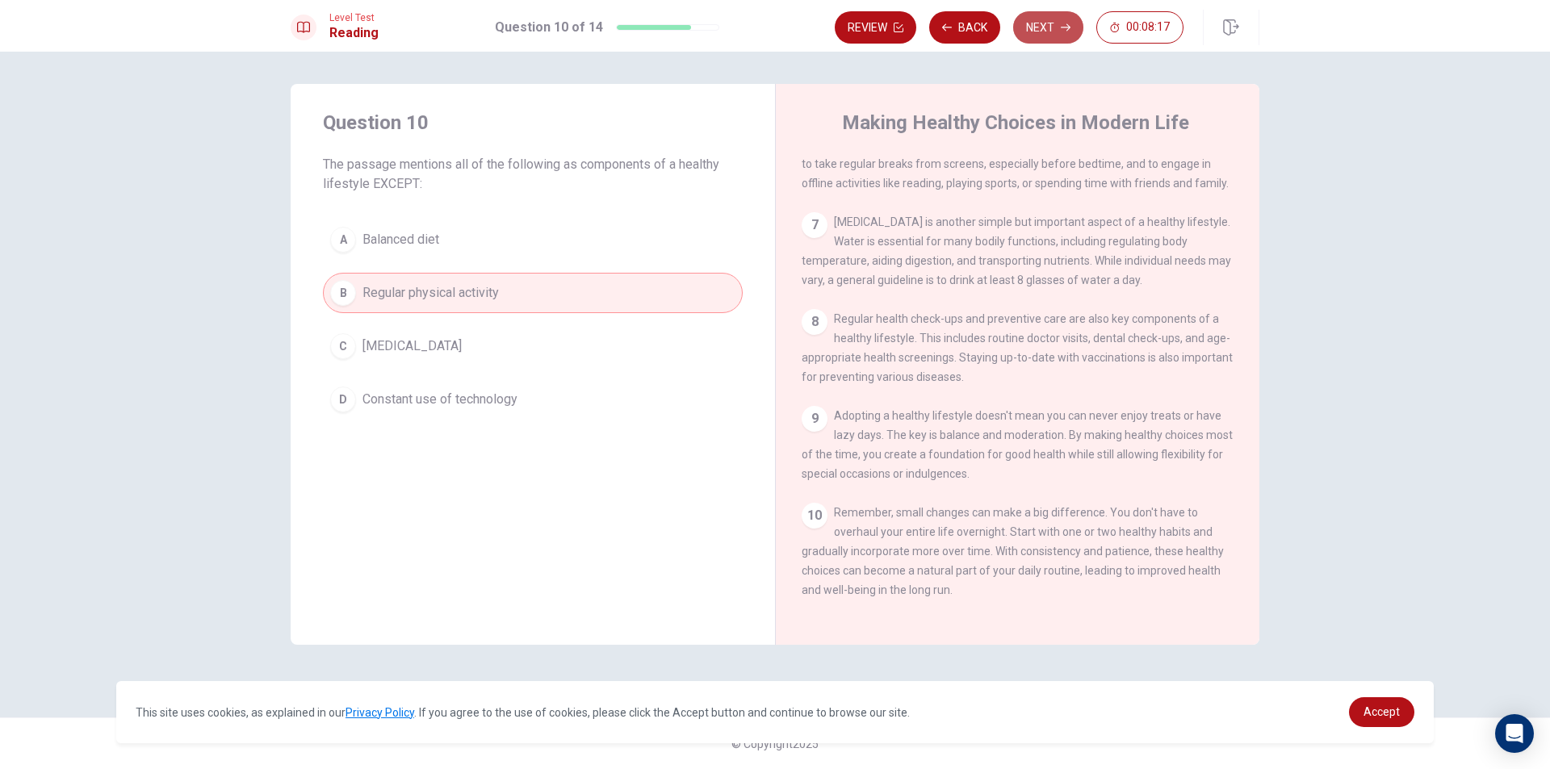
click at [1070, 27] on button "Next" at bounding box center [1048, 27] width 70 height 32
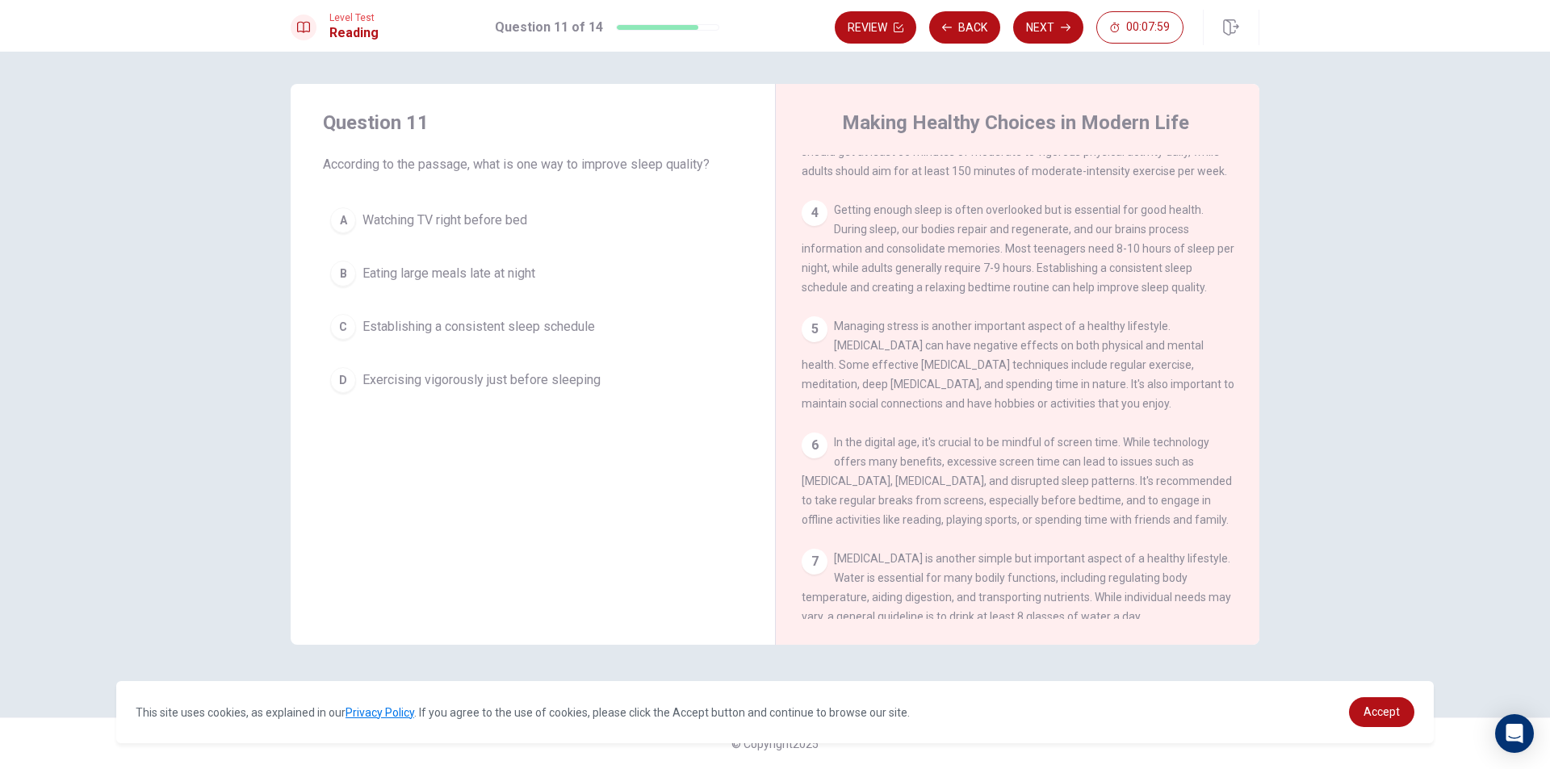
scroll to position [295, 0]
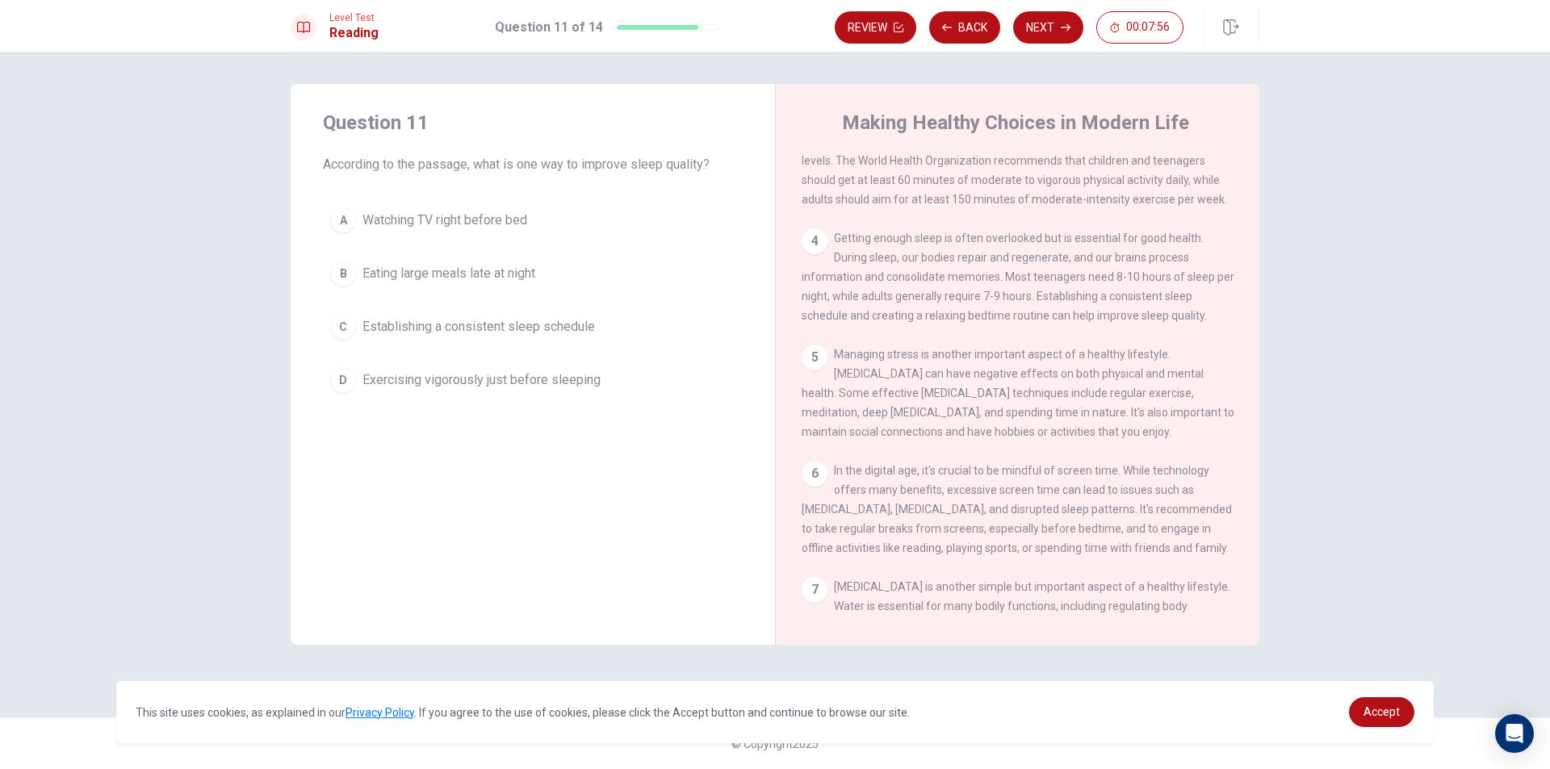
drag, startPoint x: 1149, startPoint y: 347, endPoint x: 1196, endPoint y: 338, distance: 48.5
click at [1196, 338] on div "1 In [DATE] fast-paced world, maintaining a healthy lifestyle can be challengin…" at bounding box center [1029, 387] width 454 height 464
drag, startPoint x: 981, startPoint y: 330, endPoint x: 1154, endPoint y: 329, distance: 172.8
click at [1154, 322] on span "Getting enough sleep is often overlooked but is essential for good health. Duri…" at bounding box center [1018, 277] width 433 height 90
click at [495, 325] on span "Establishing a consistent sleep schedule" at bounding box center [478, 326] width 233 height 19
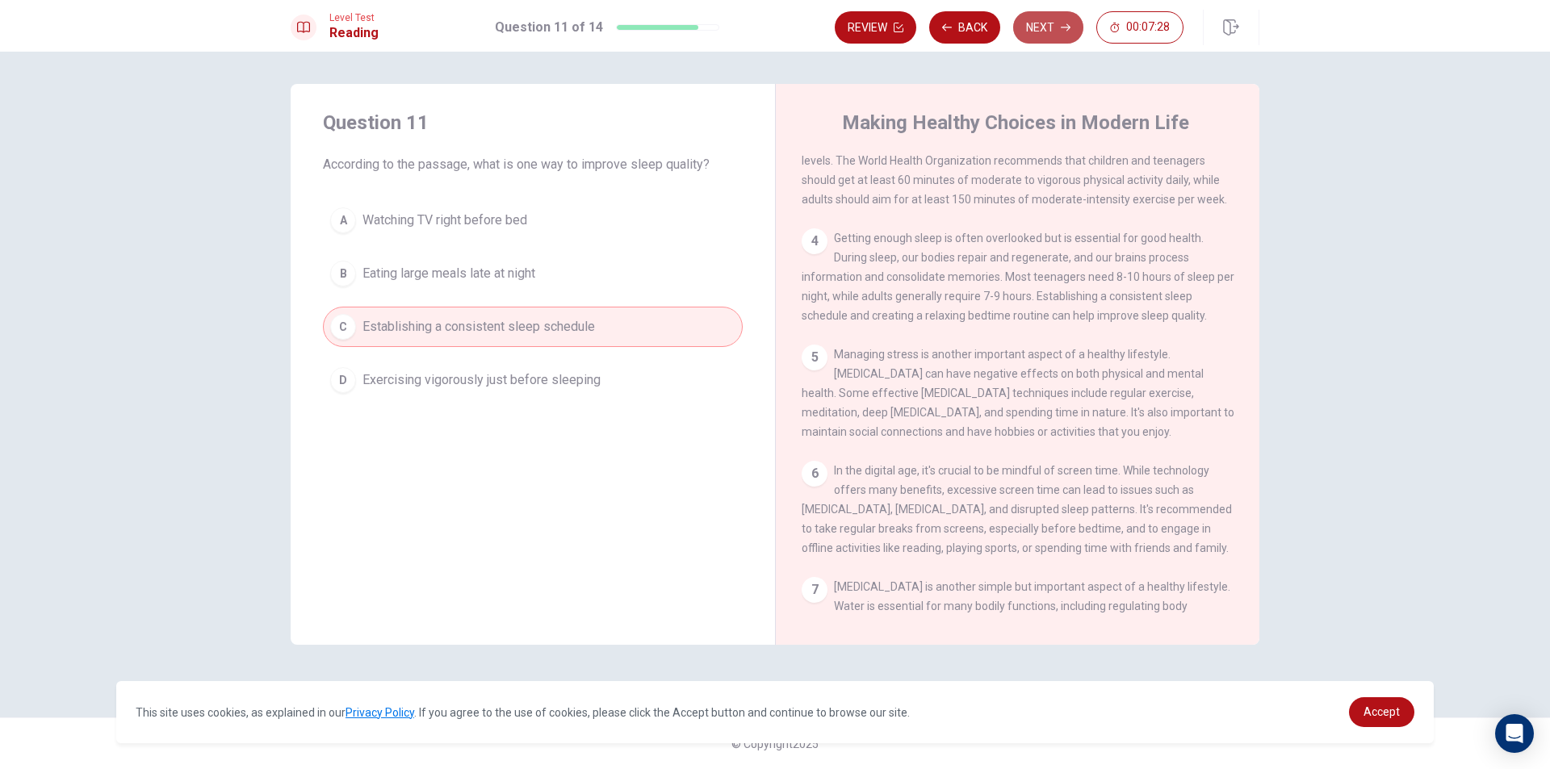
click at [1038, 19] on button "Next" at bounding box center [1048, 27] width 70 height 32
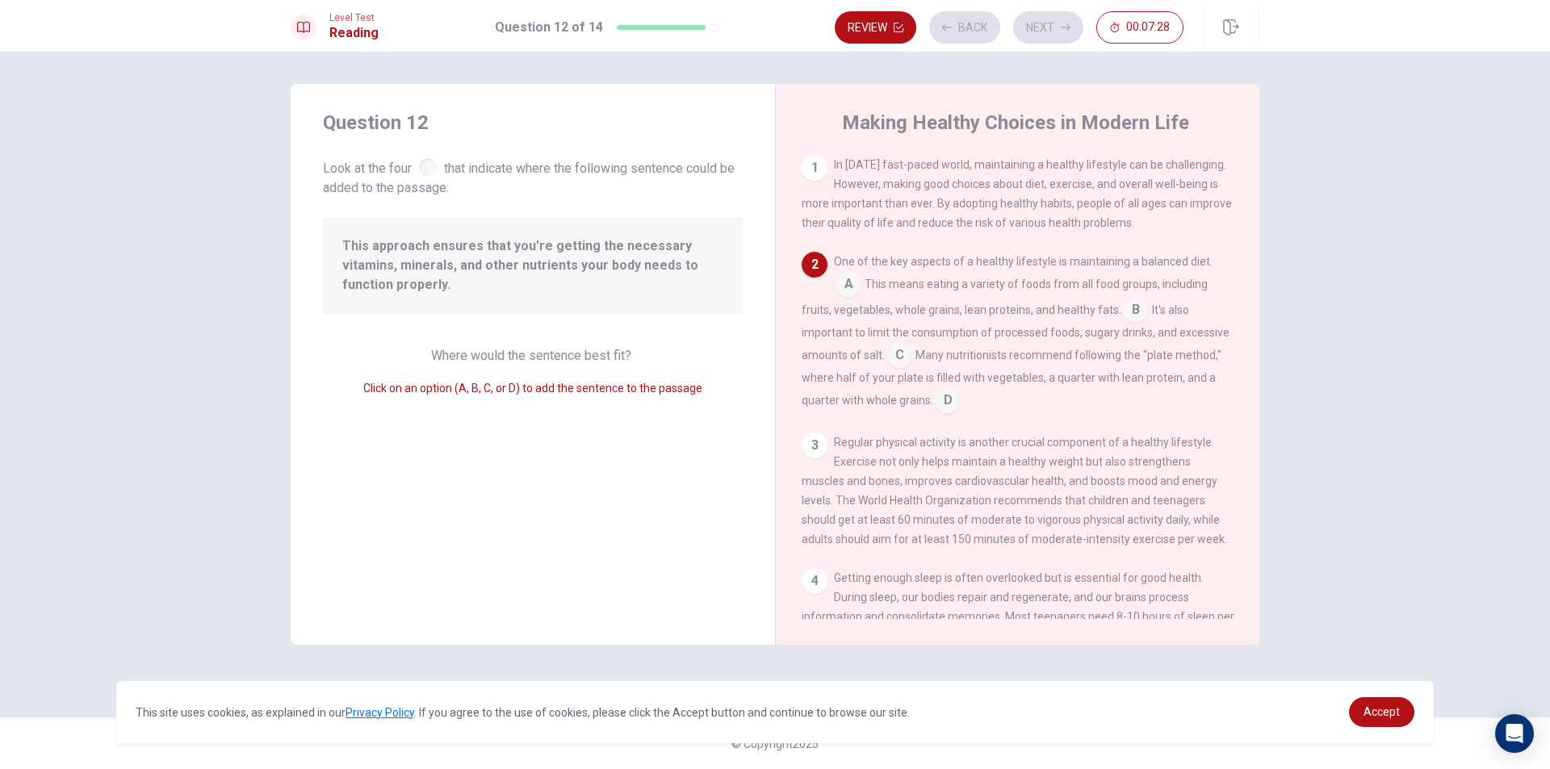
scroll to position [100, 0]
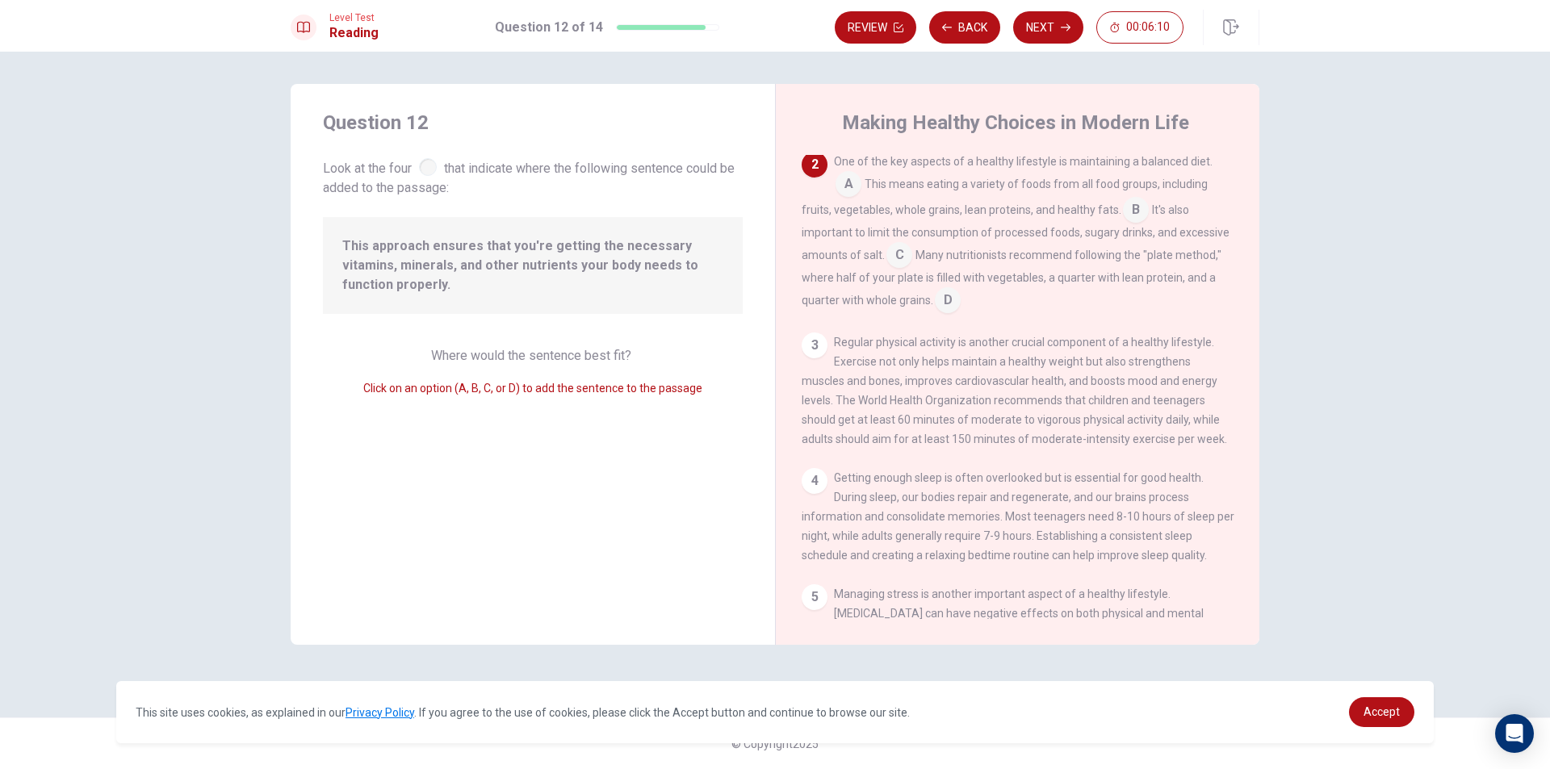
click at [950, 304] on input at bounding box center [948, 302] width 26 height 26
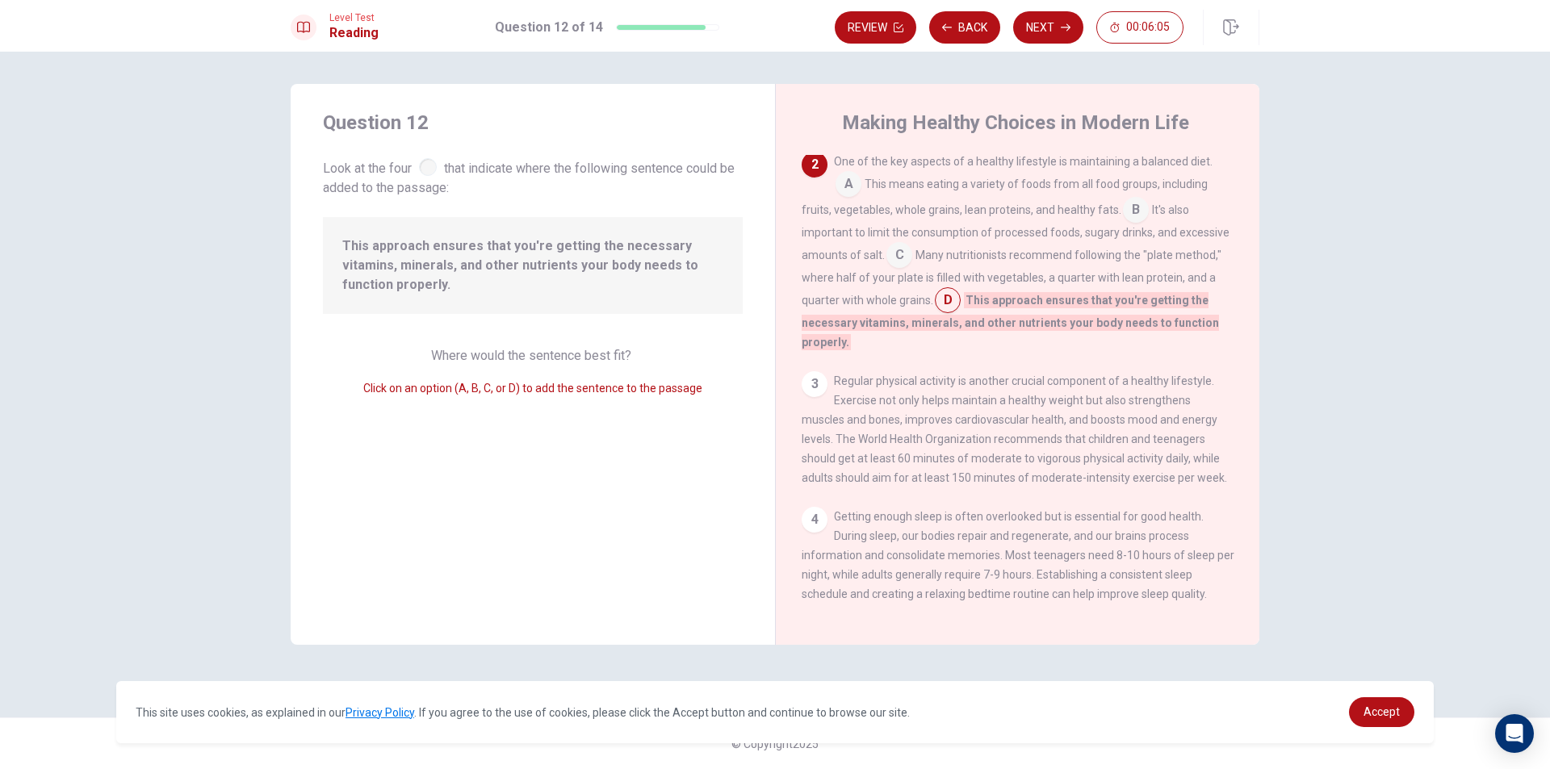
click at [911, 257] on input at bounding box center [899, 257] width 26 height 26
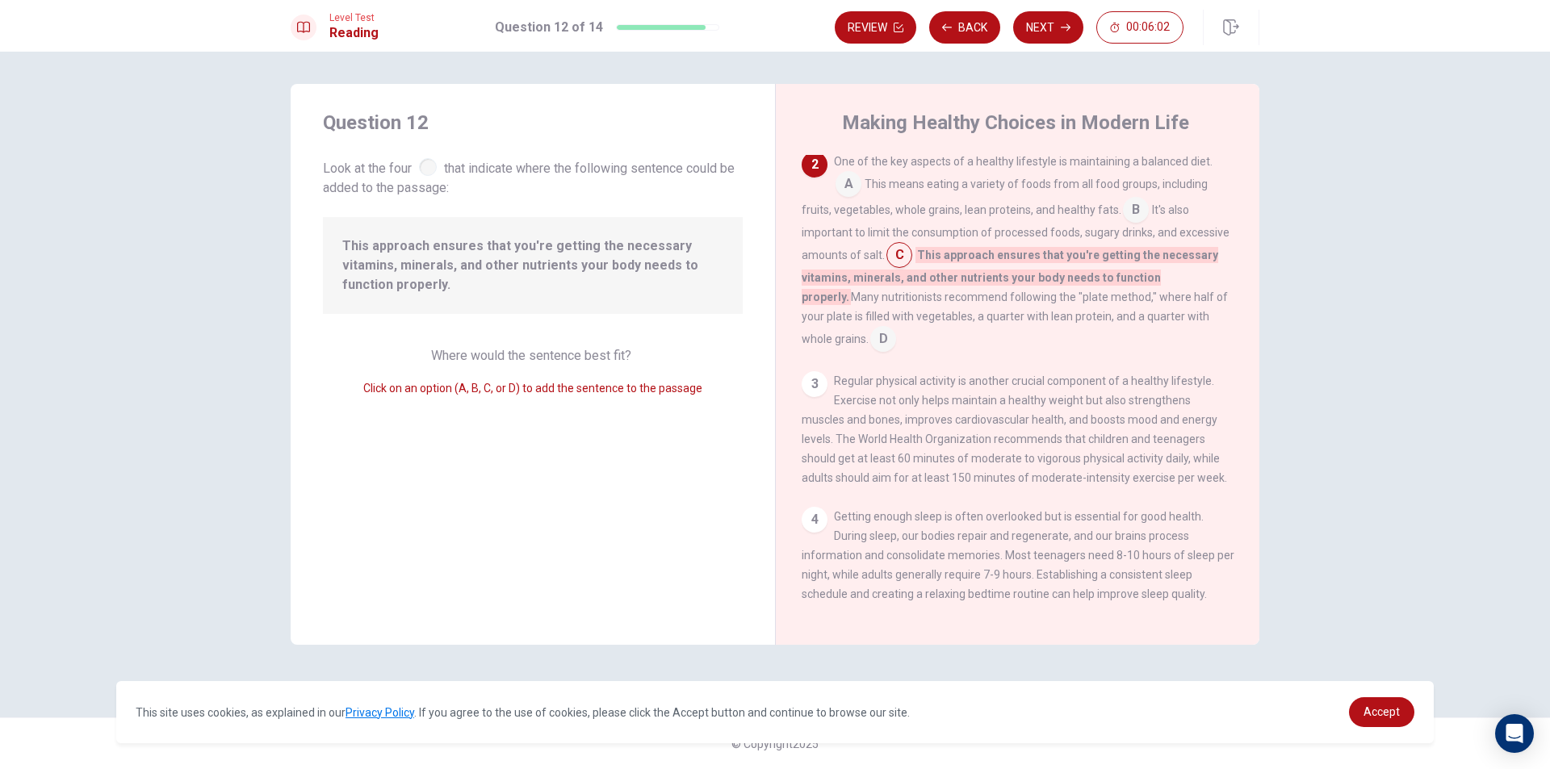
click at [1127, 216] on input at bounding box center [1136, 212] width 26 height 26
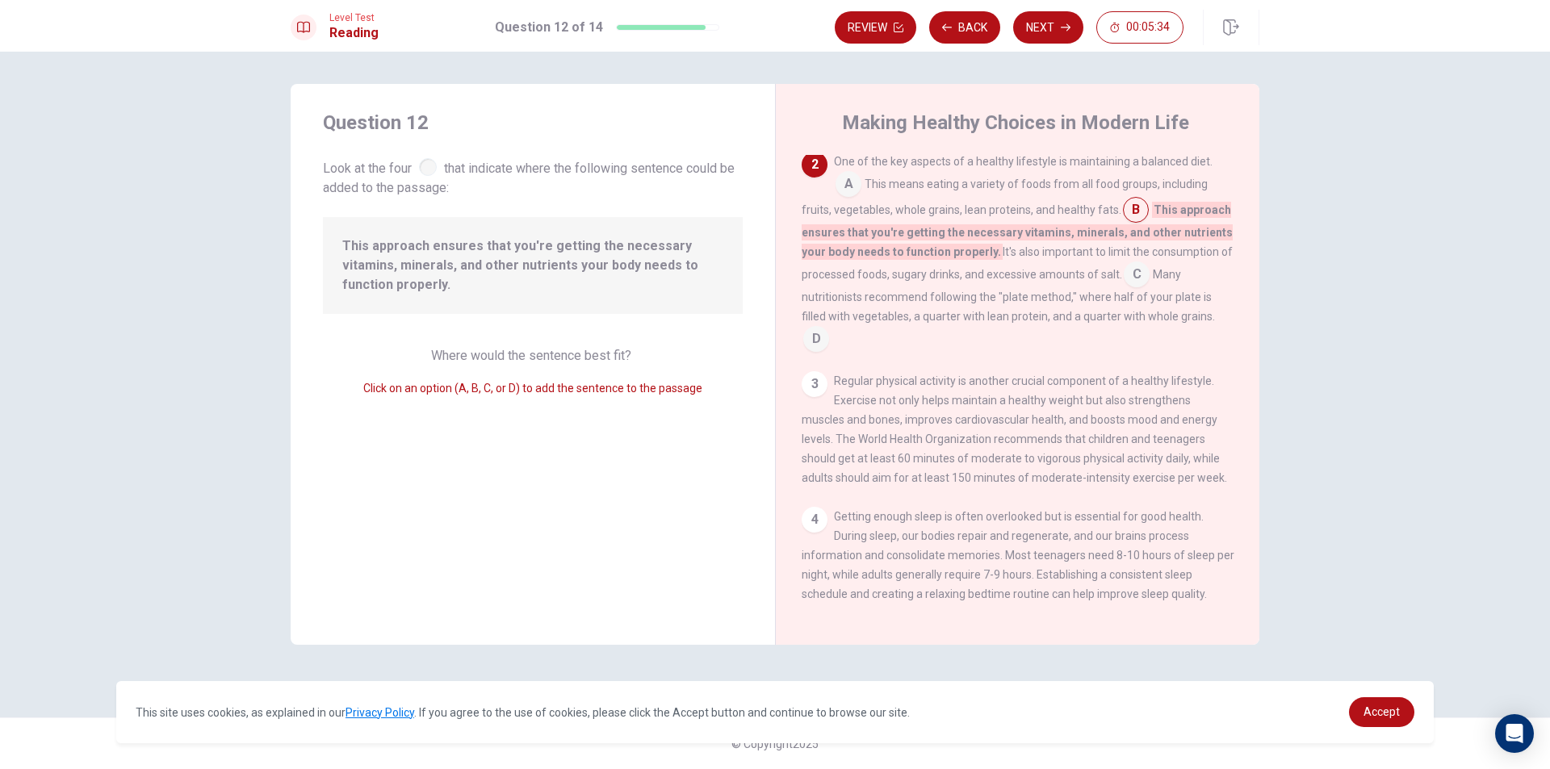
click at [822, 344] on input at bounding box center [816, 341] width 26 height 26
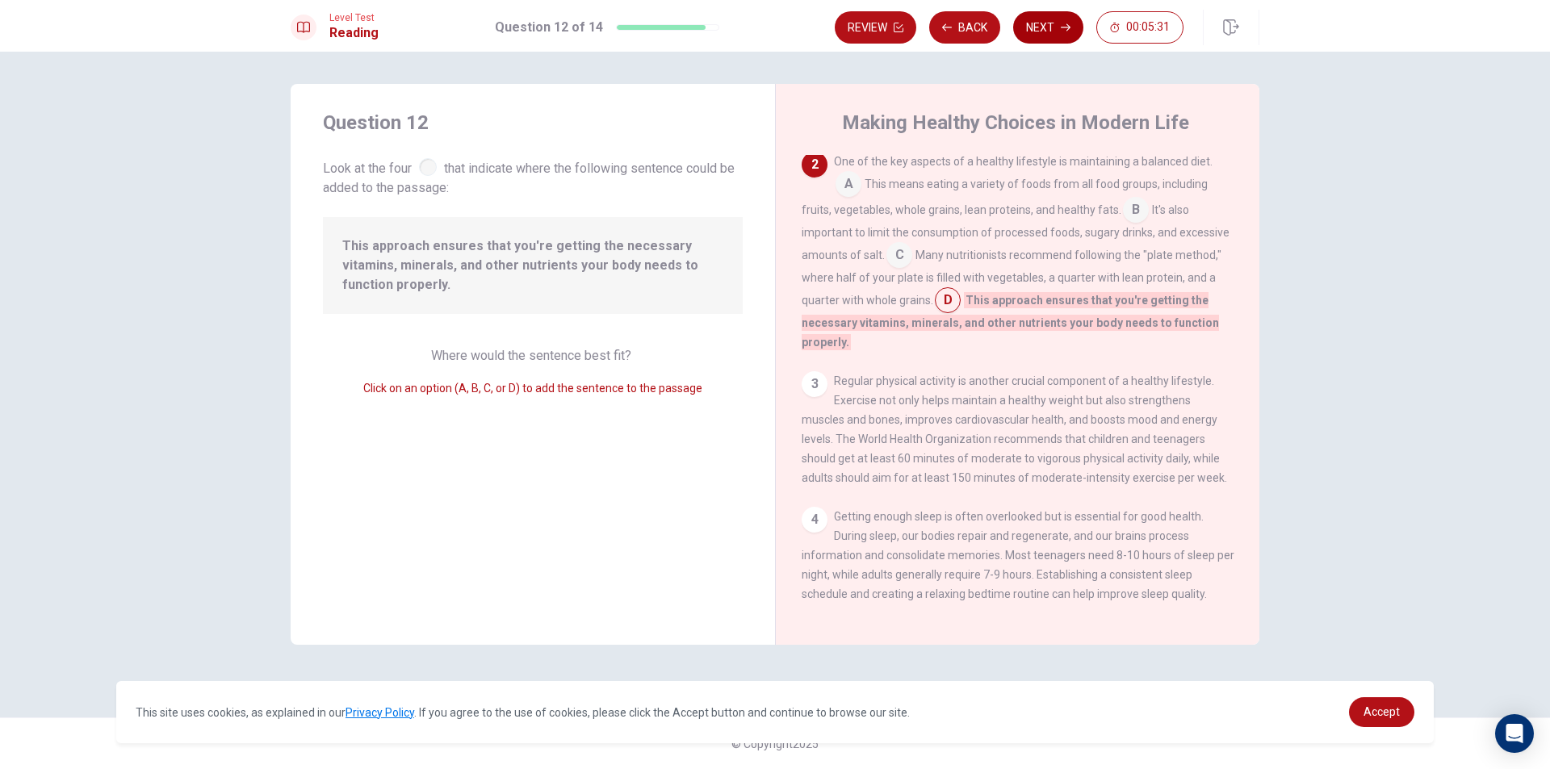
click at [1053, 31] on button "Next" at bounding box center [1048, 27] width 70 height 32
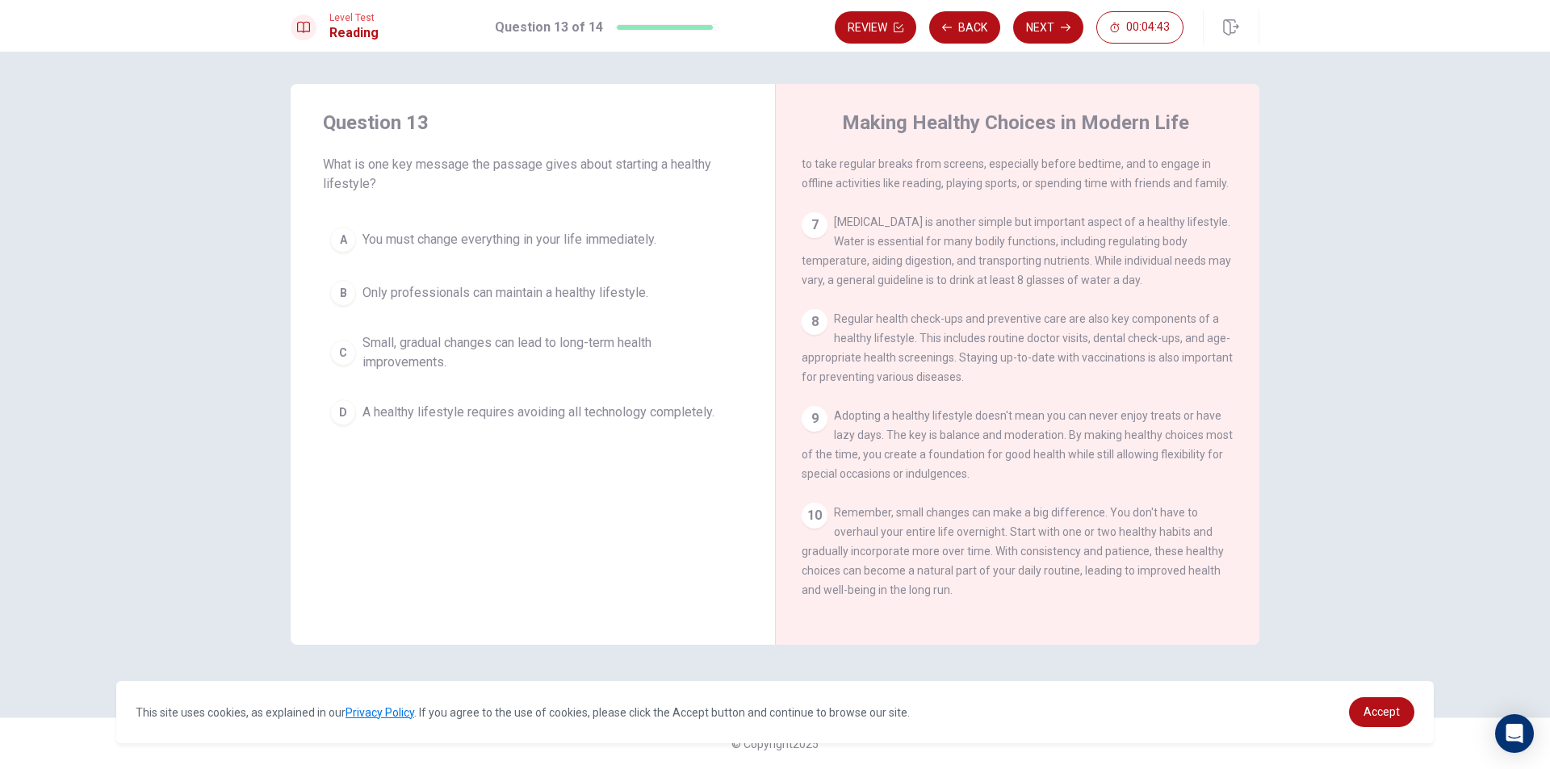
scroll to position [618, 0]
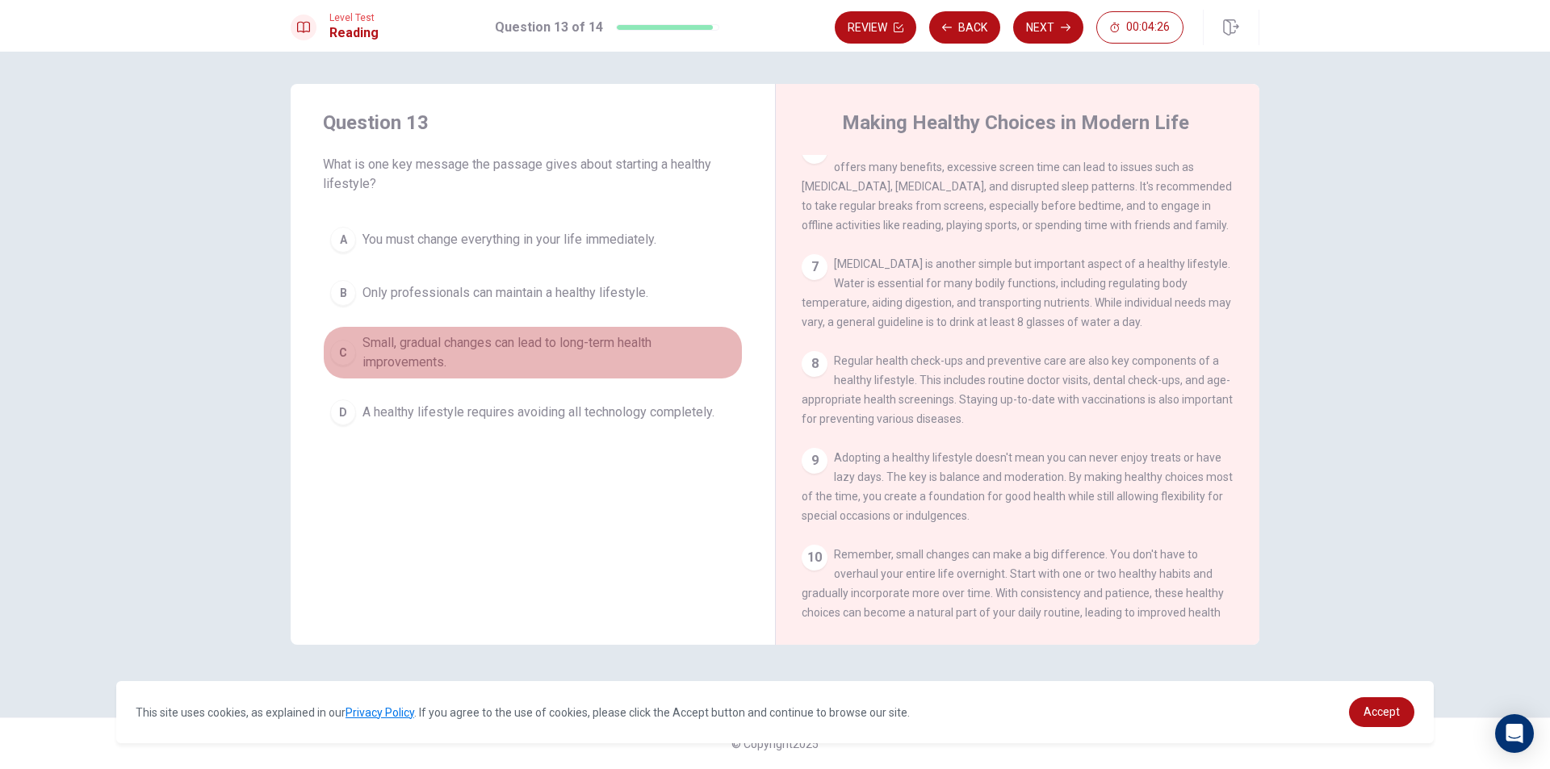
drag, startPoint x: 466, startPoint y: 343, endPoint x: 530, endPoint y: 358, distance: 66.4
click at [476, 346] on span "Small, gradual changes can lead to long-term health improvements." at bounding box center [548, 352] width 373 height 39
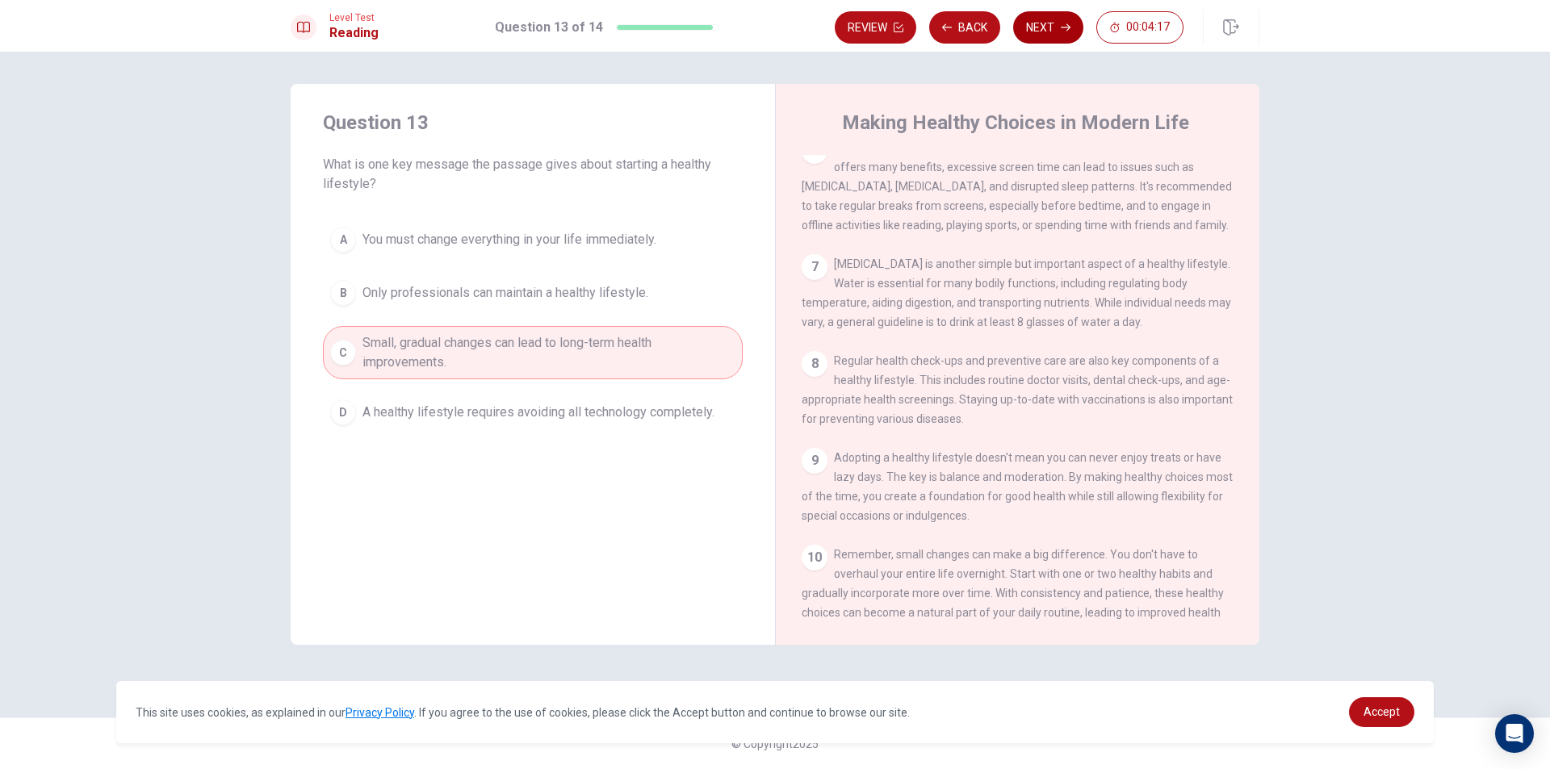
click at [1041, 30] on button "Next" at bounding box center [1048, 27] width 70 height 32
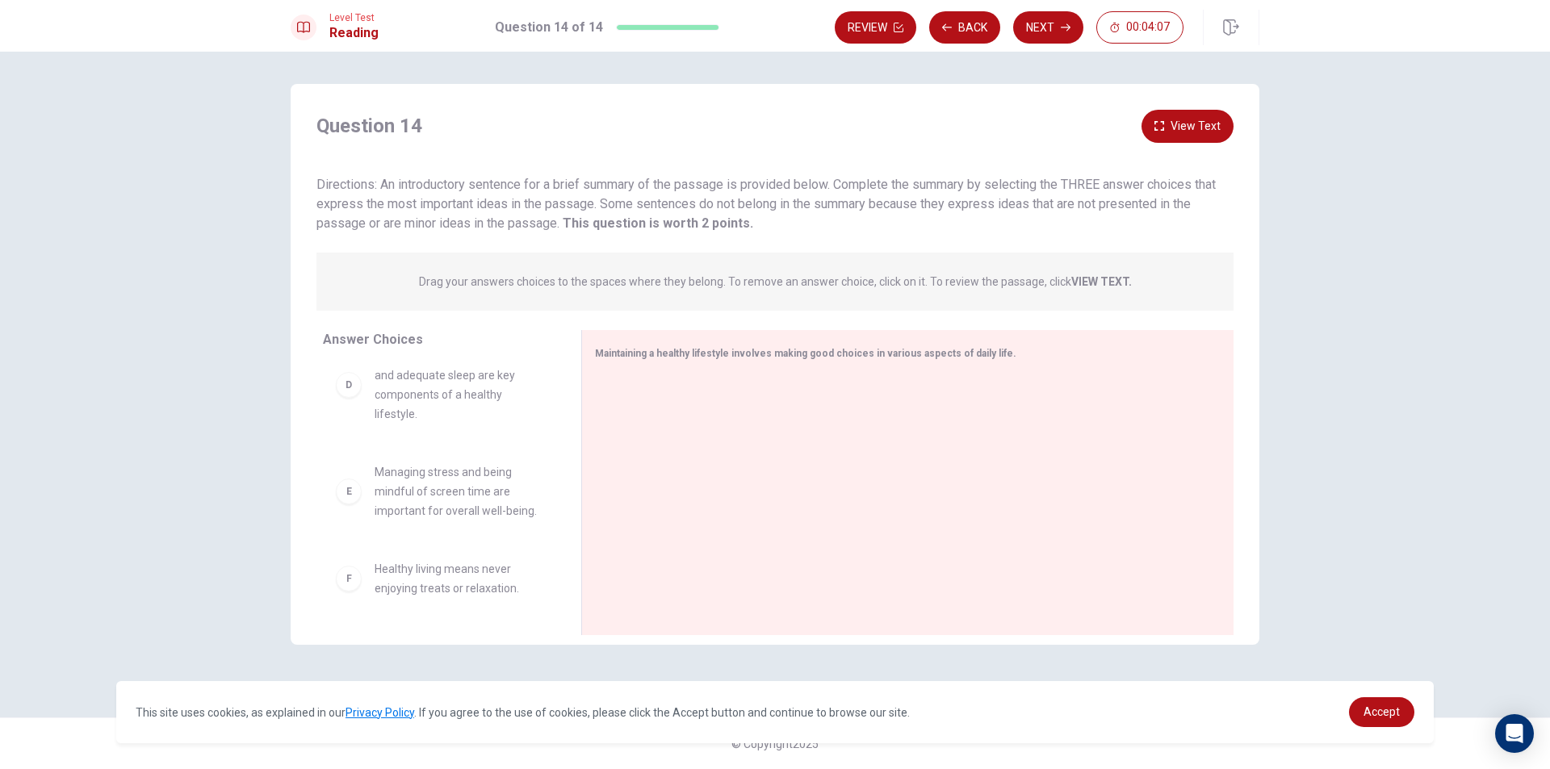
scroll to position [0, 0]
click at [365, 410] on div "A Only extreme measures can lead to a healthy lifestyle." at bounding box center [439, 394] width 207 height 39
click at [349, 407] on div "A" at bounding box center [349, 395] width 26 height 26
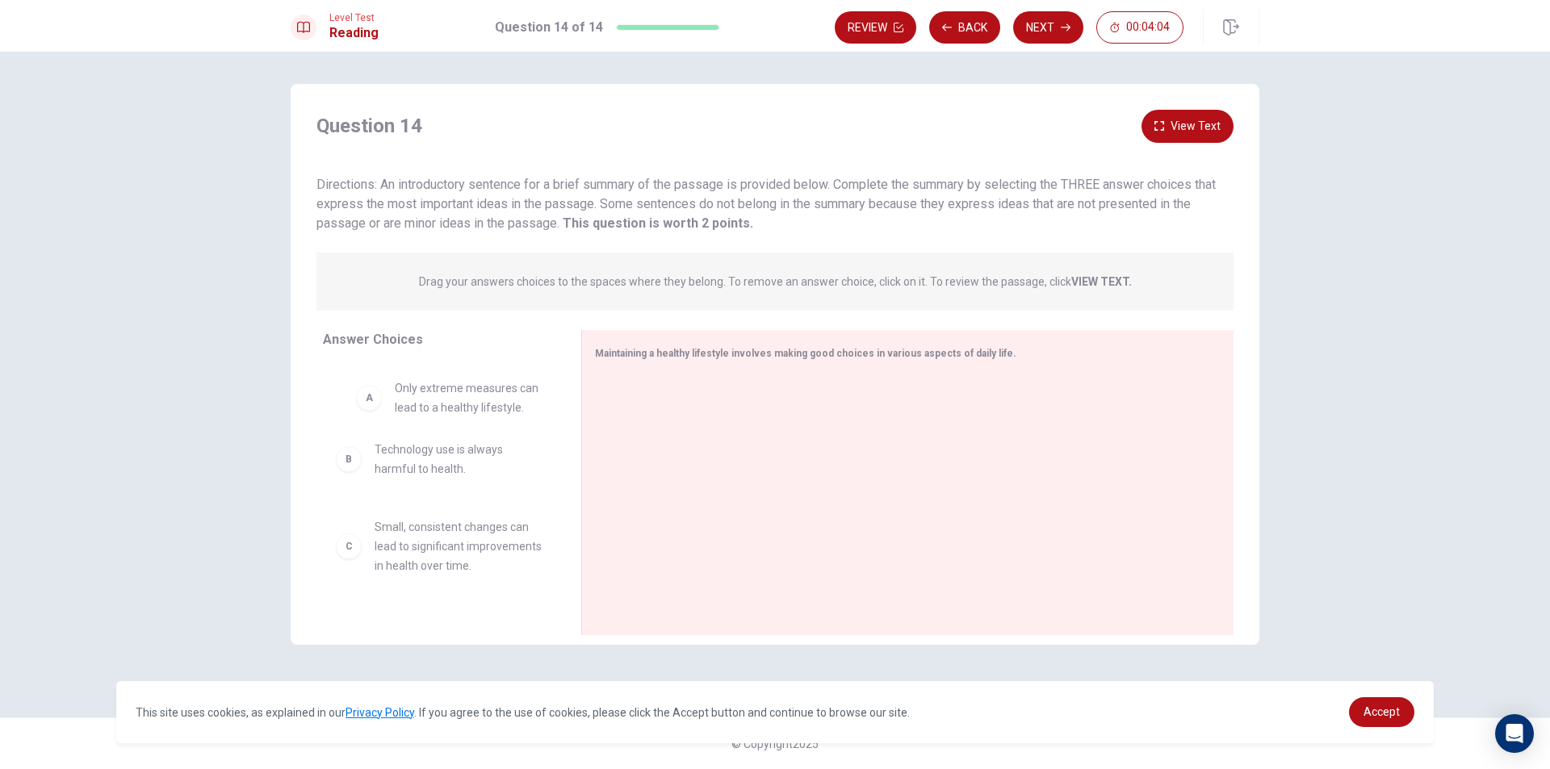
drag, startPoint x: 365, startPoint y: 400, endPoint x: 381, endPoint y: 403, distance: 16.5
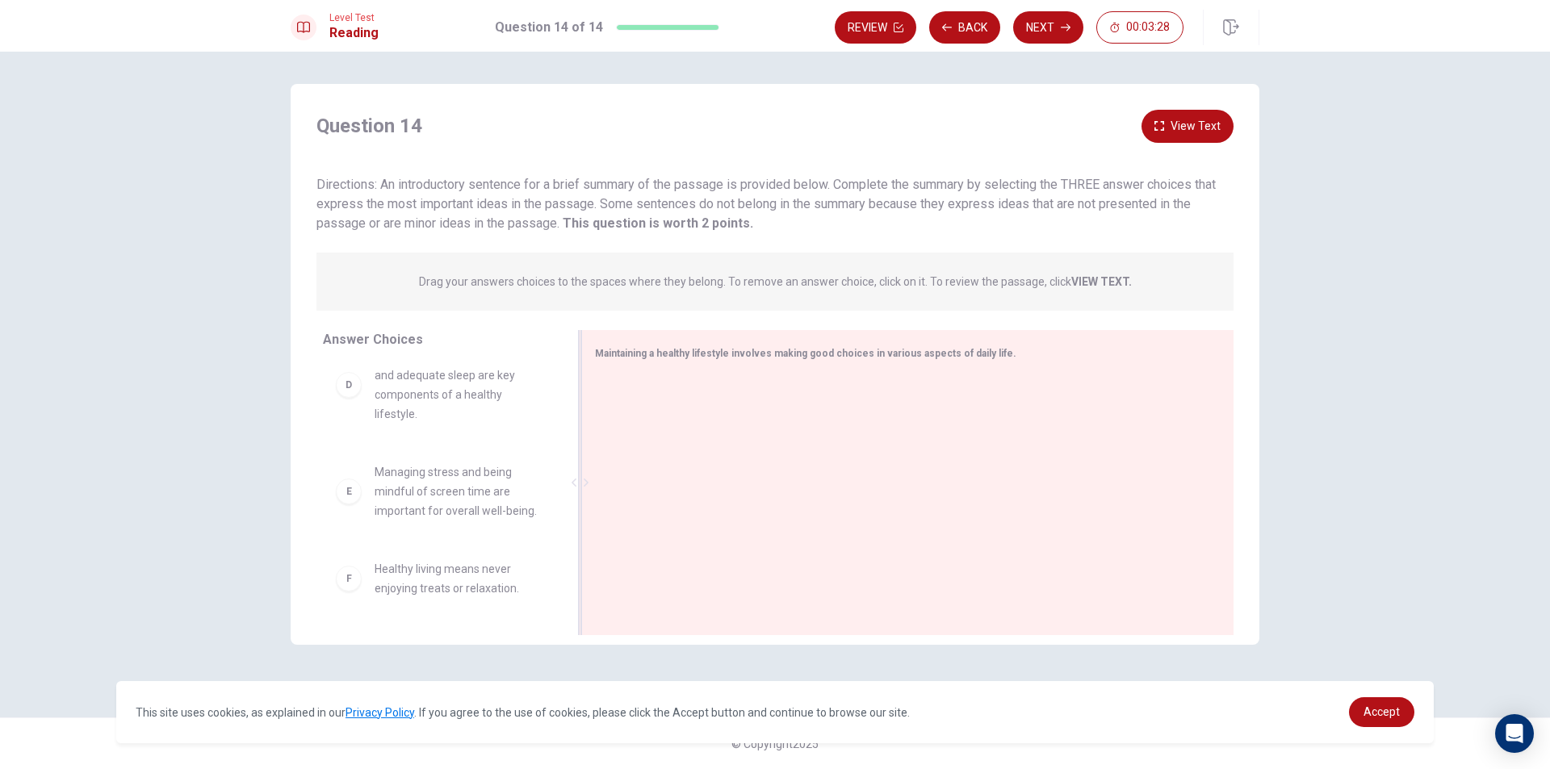
scroll to position [295, 0]
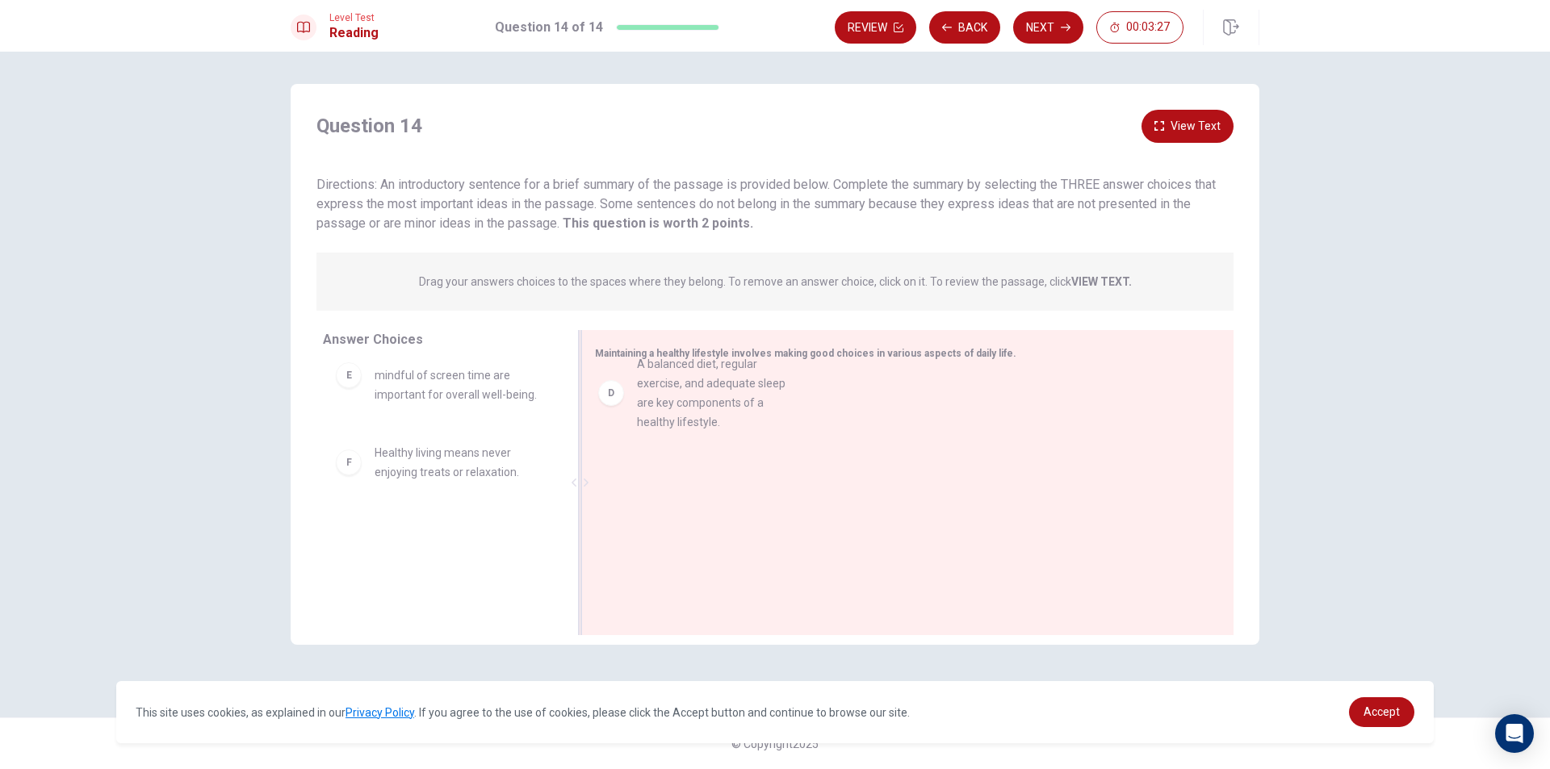
drag, startPoint x: 455, startPoint y: 414, endPoint x: 735, endPoint y: 431, distance: 281.5
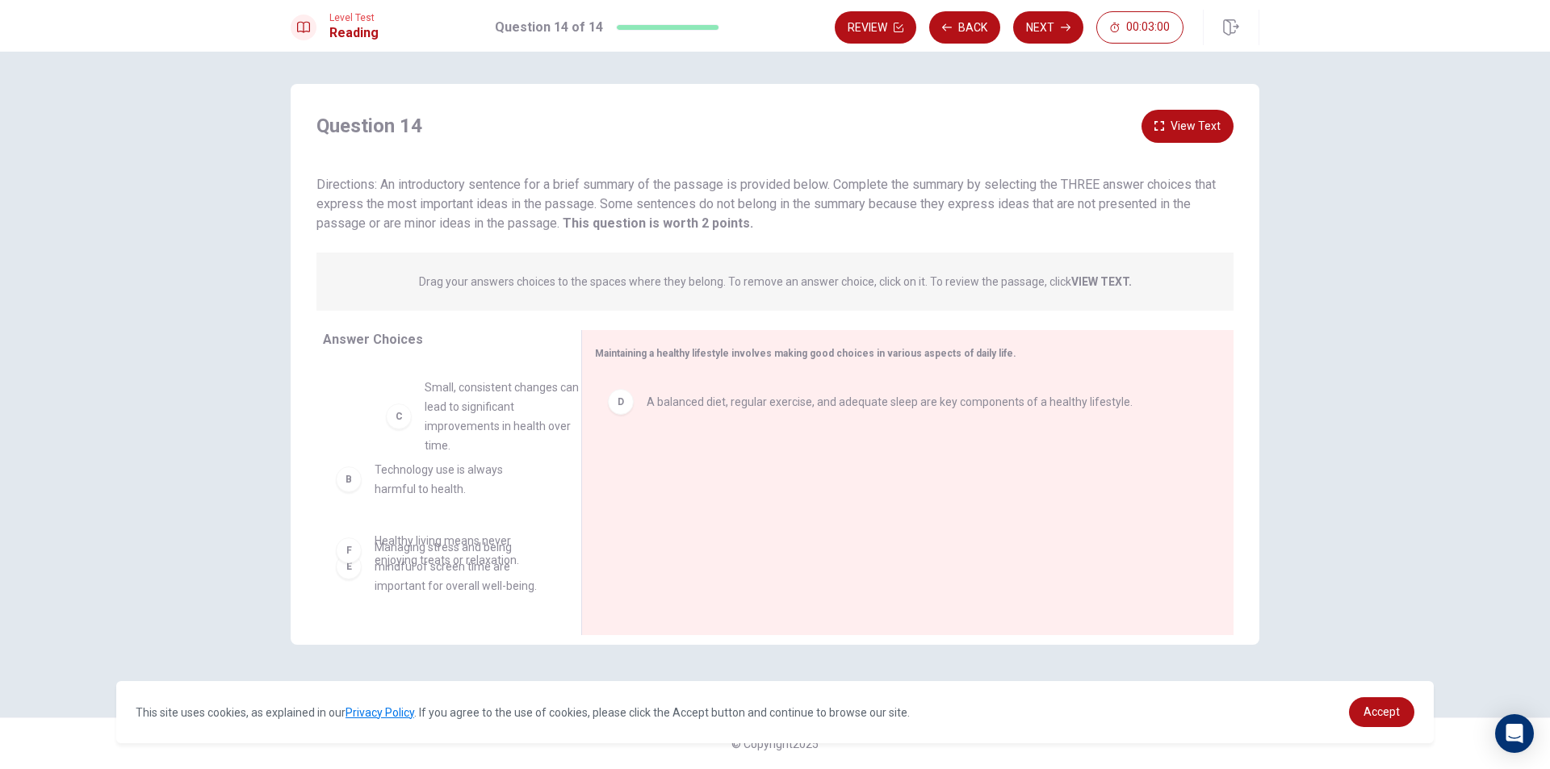
scroll to position [94, 0]
drag, startPoint x: 377, startPoint y: 465, endPoint x: 380, endPoint y: 433, distance: 32.5
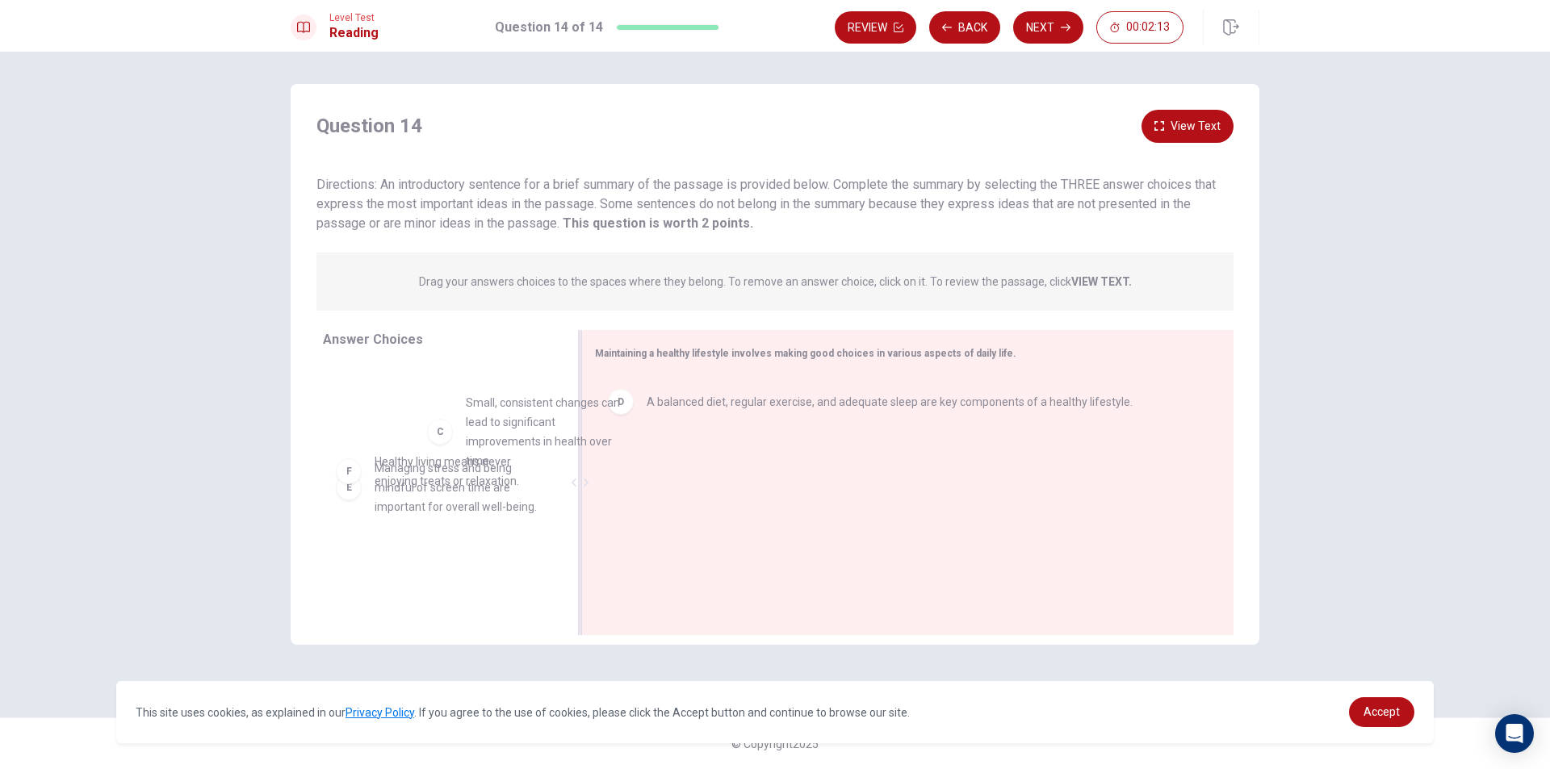
scroll to position [173, 0]
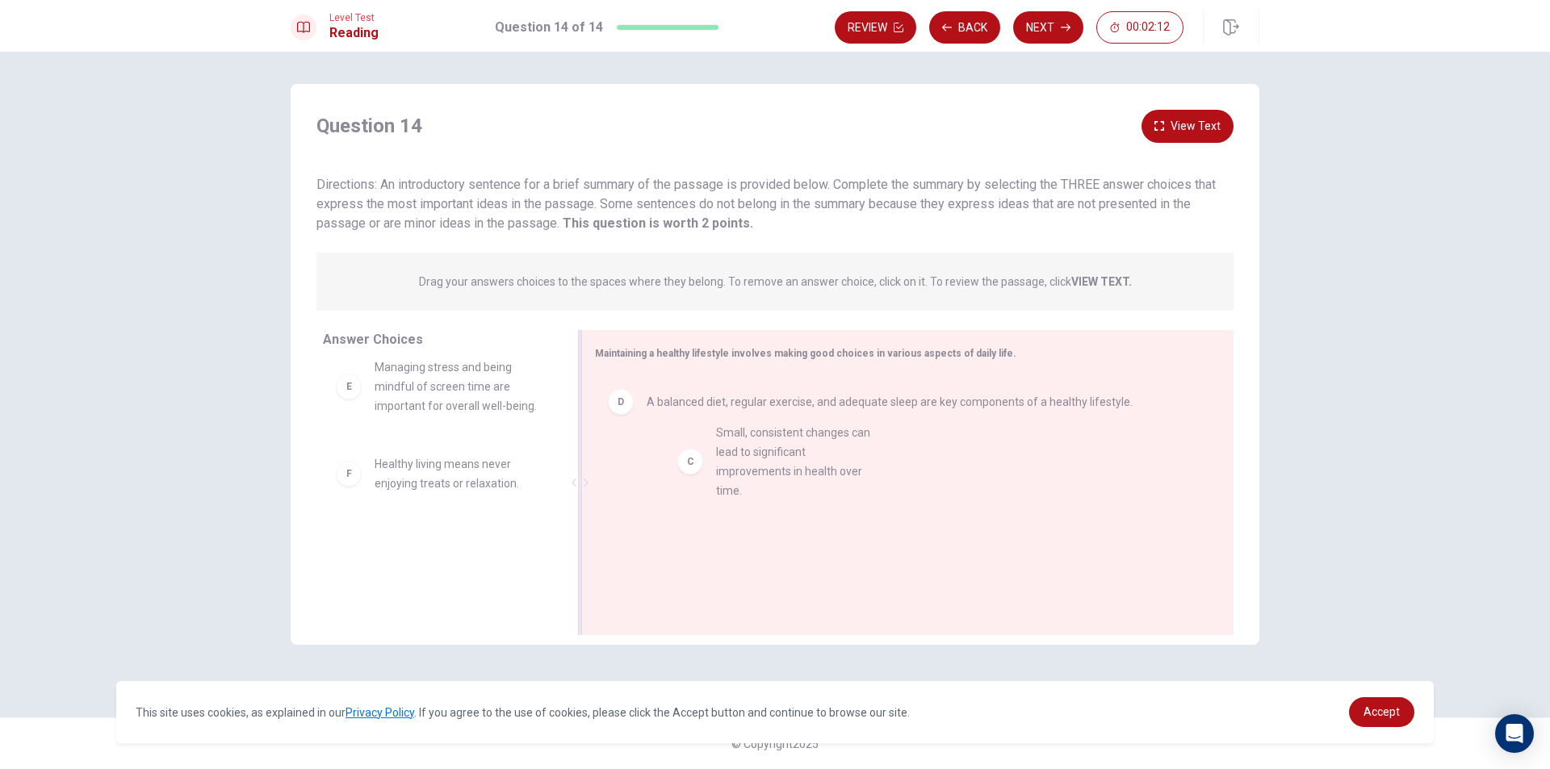
drag, startPoint x: 418, startPoint y: 400, endPoint x: 772, endPoint y: 463, distance: 359.3
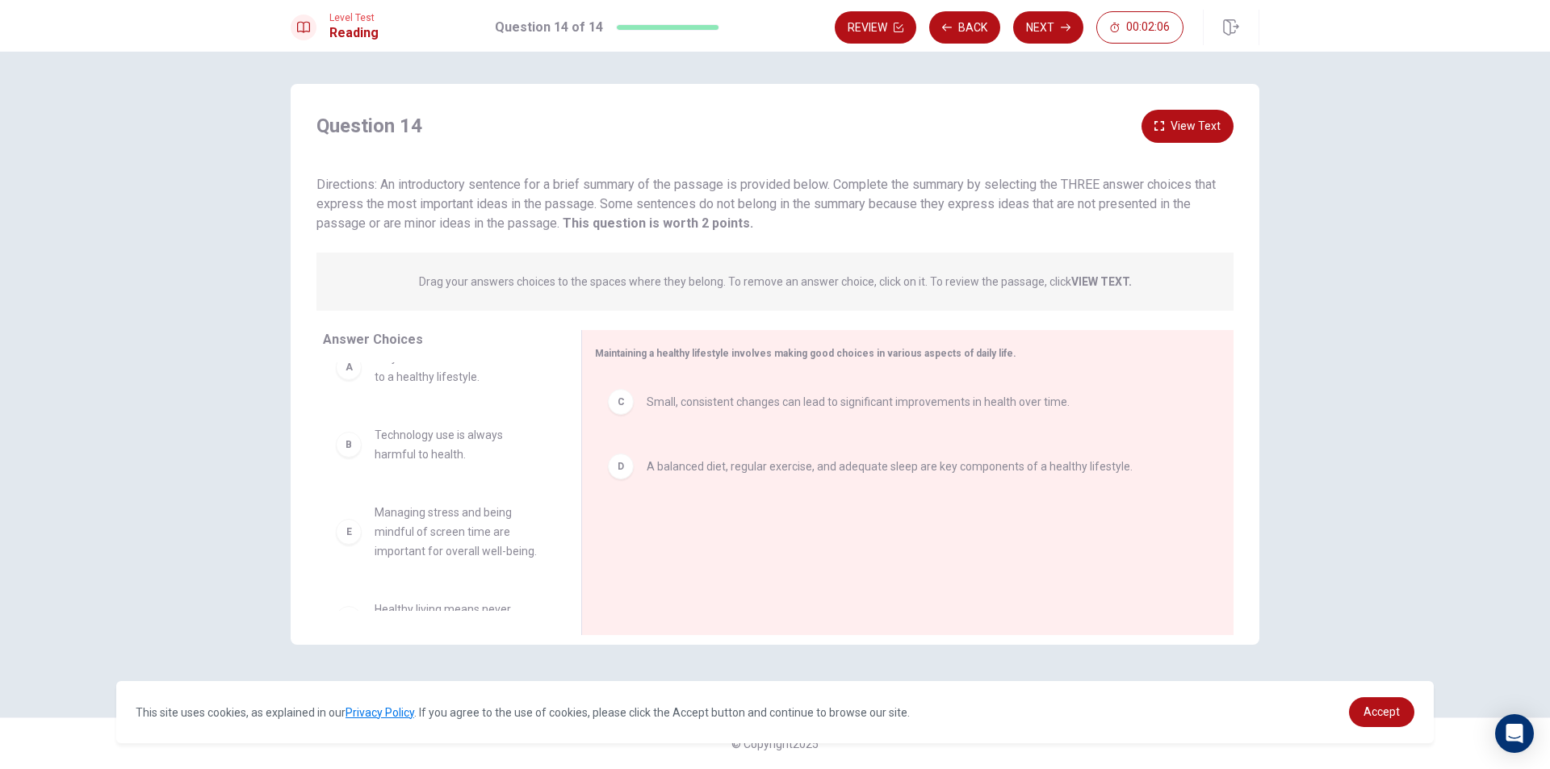
scroll to position [68, 0]
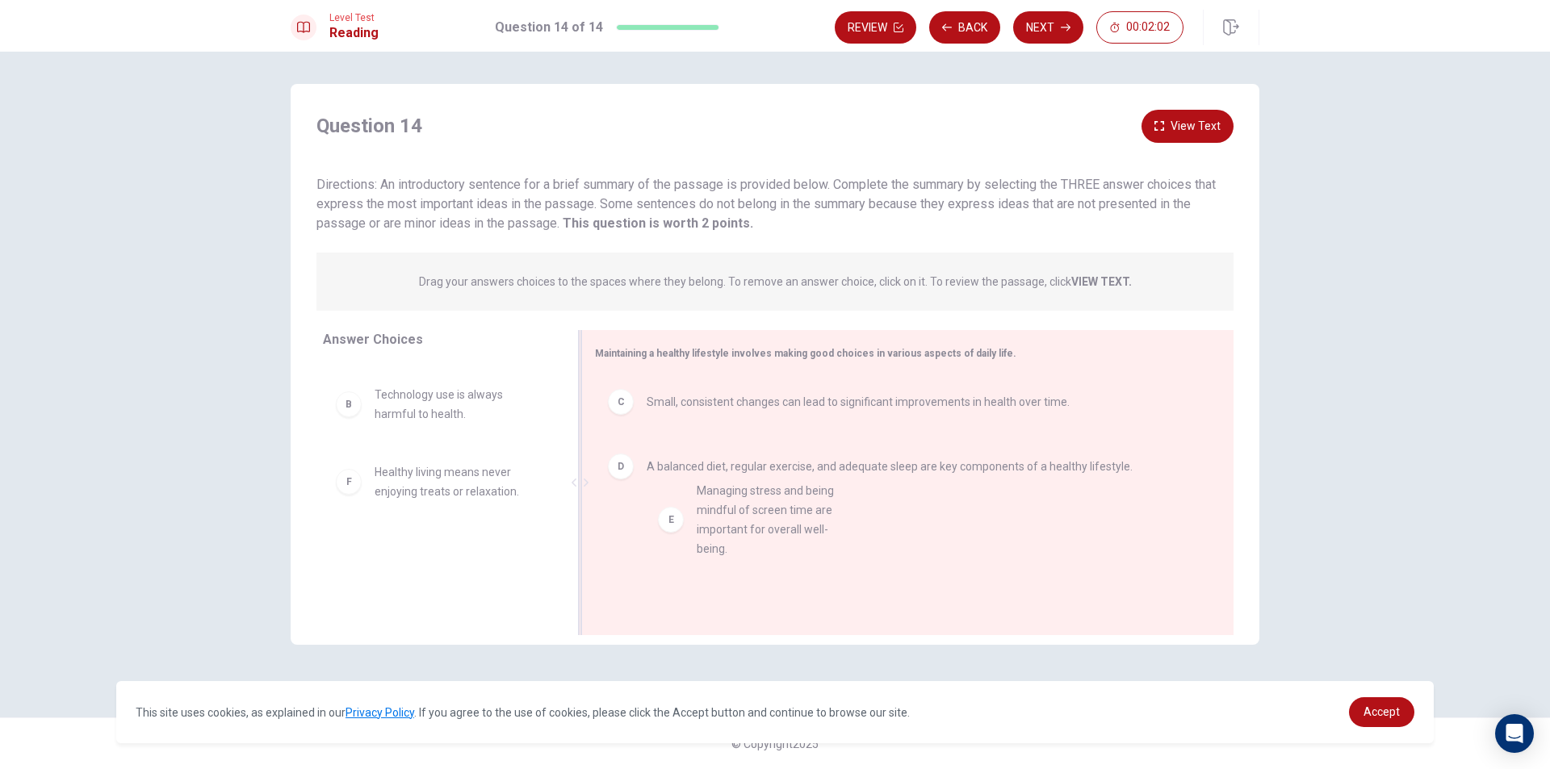
drag, startPoint x: 400, startPoint y: 496, endPoint x: 729, endPoint y: 516, distance: 329.9
drag, startPoint x: 350, startPoint y: 488, endPoint x: 711, endPoint y: 516, distance: 362.0
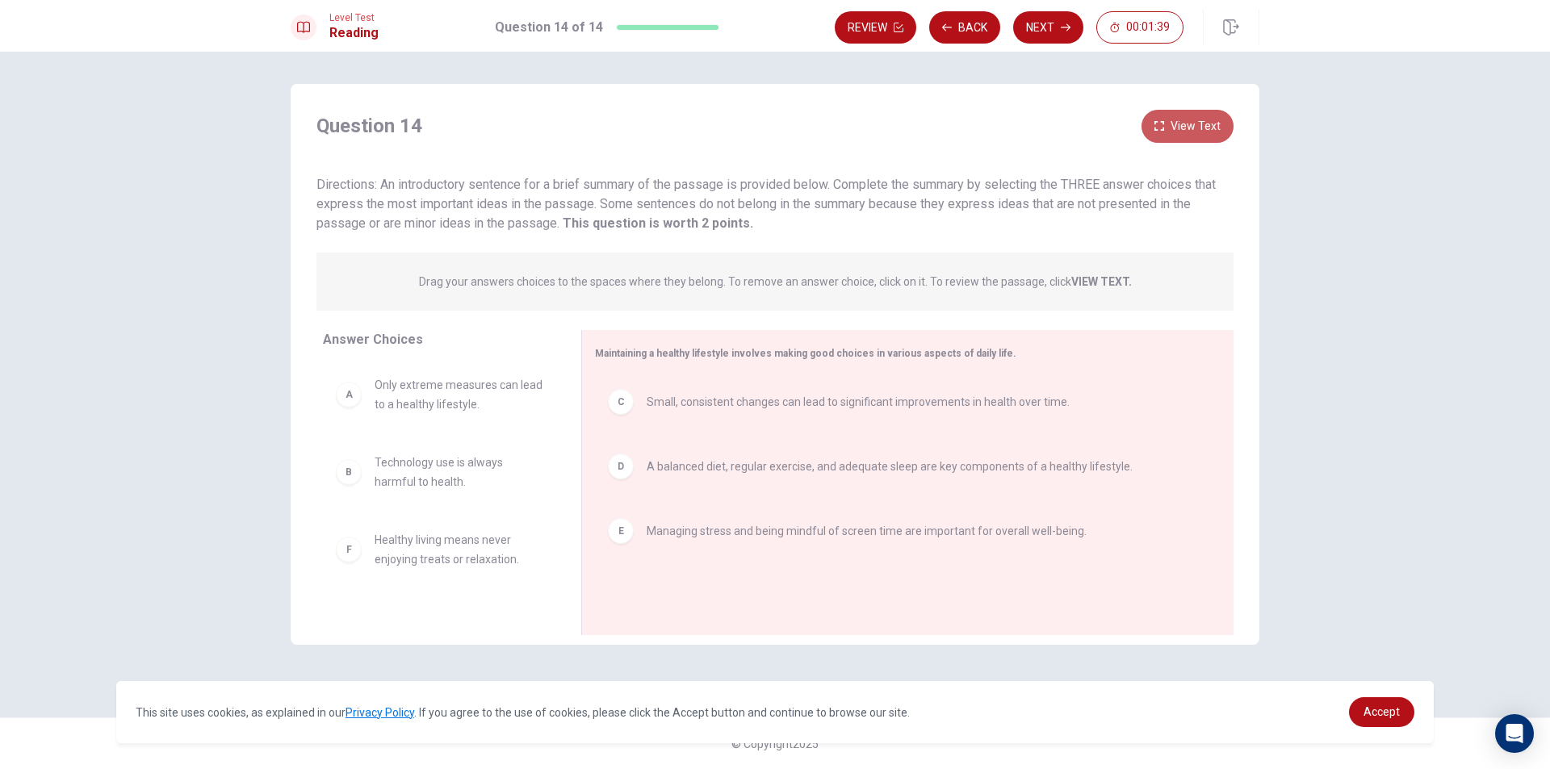
click at [1167, 127] on button "View Text" at bounding box center [1188, 126] width 92 height 33
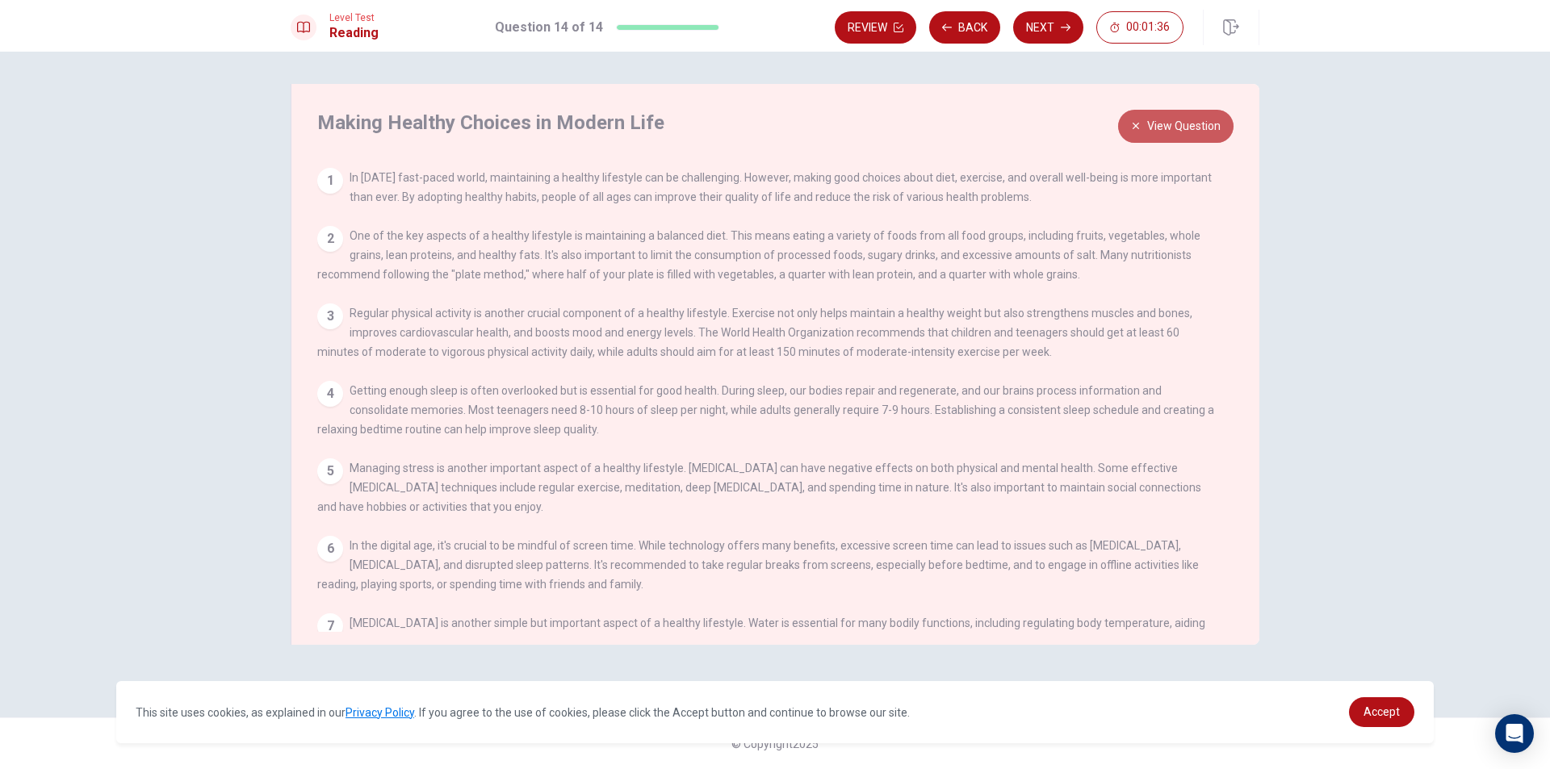
click at [1167, 127] on button "View Question" at bounding box center [1175, 126] width 115 height 33
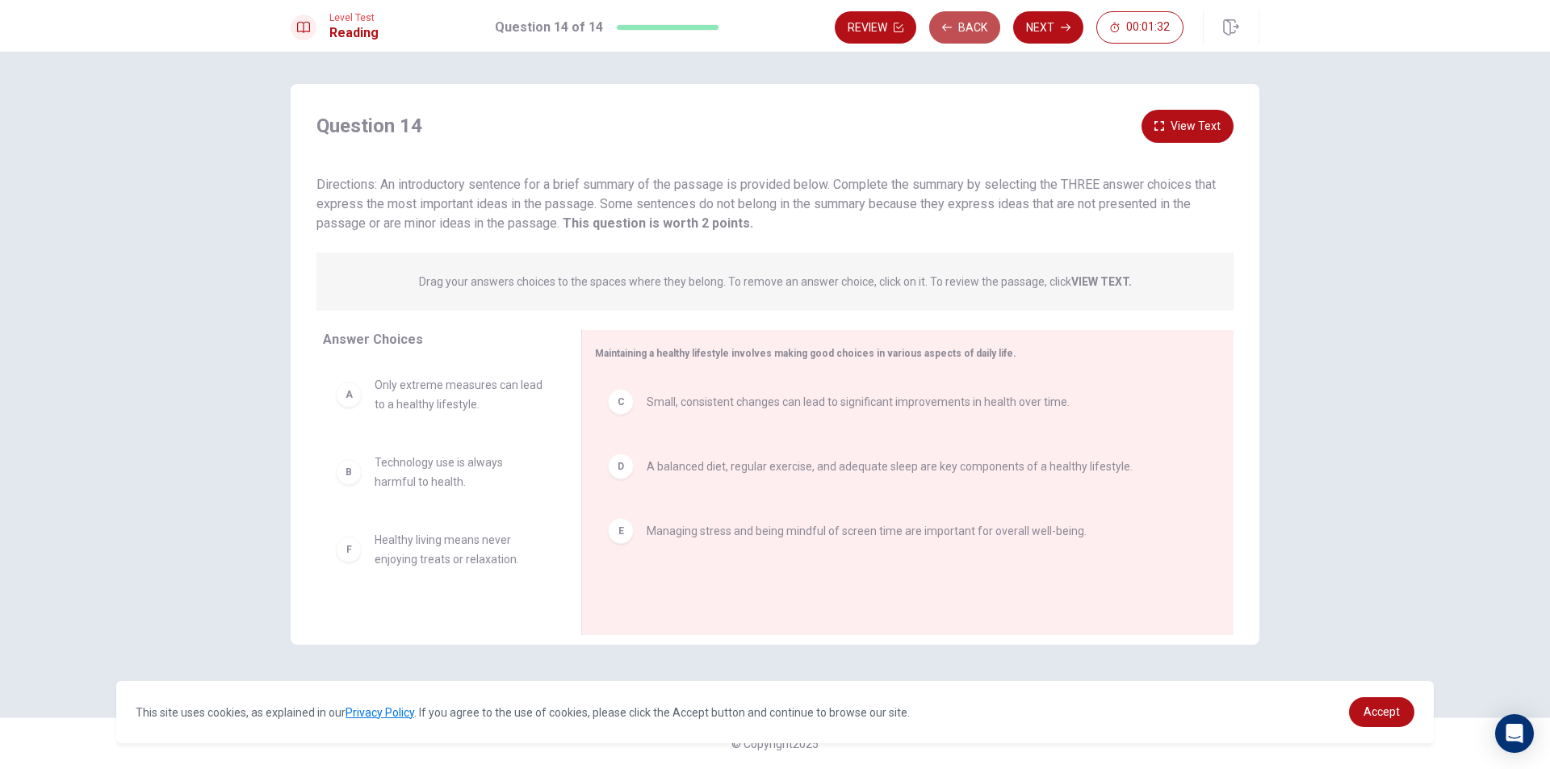
click at [974, 24] on button "Back" at bounding box center [964, 27] width 71 height 32
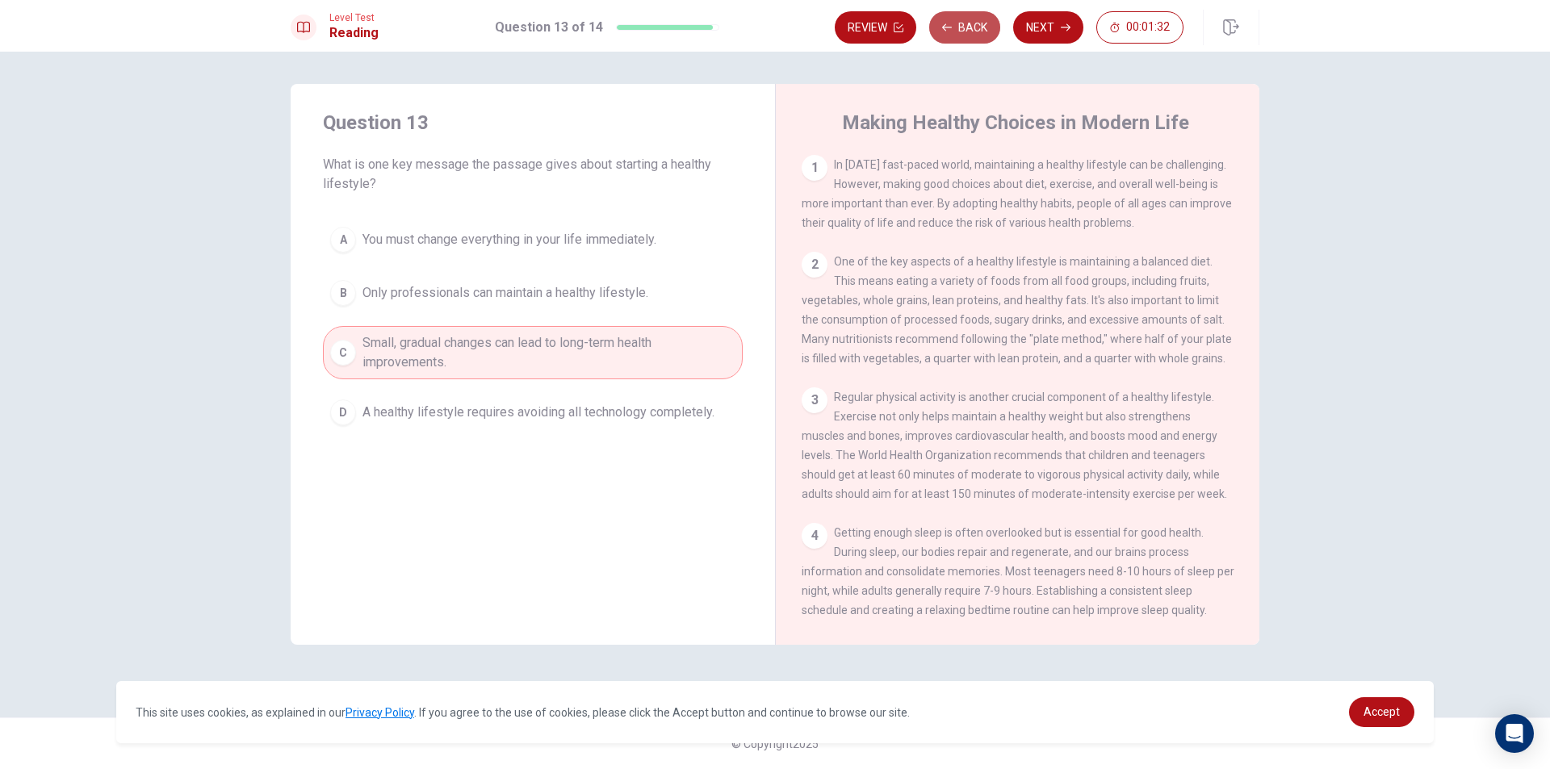
click at [974, 24] on button "Back" at bounding box center [964, 27] width 71 height 32
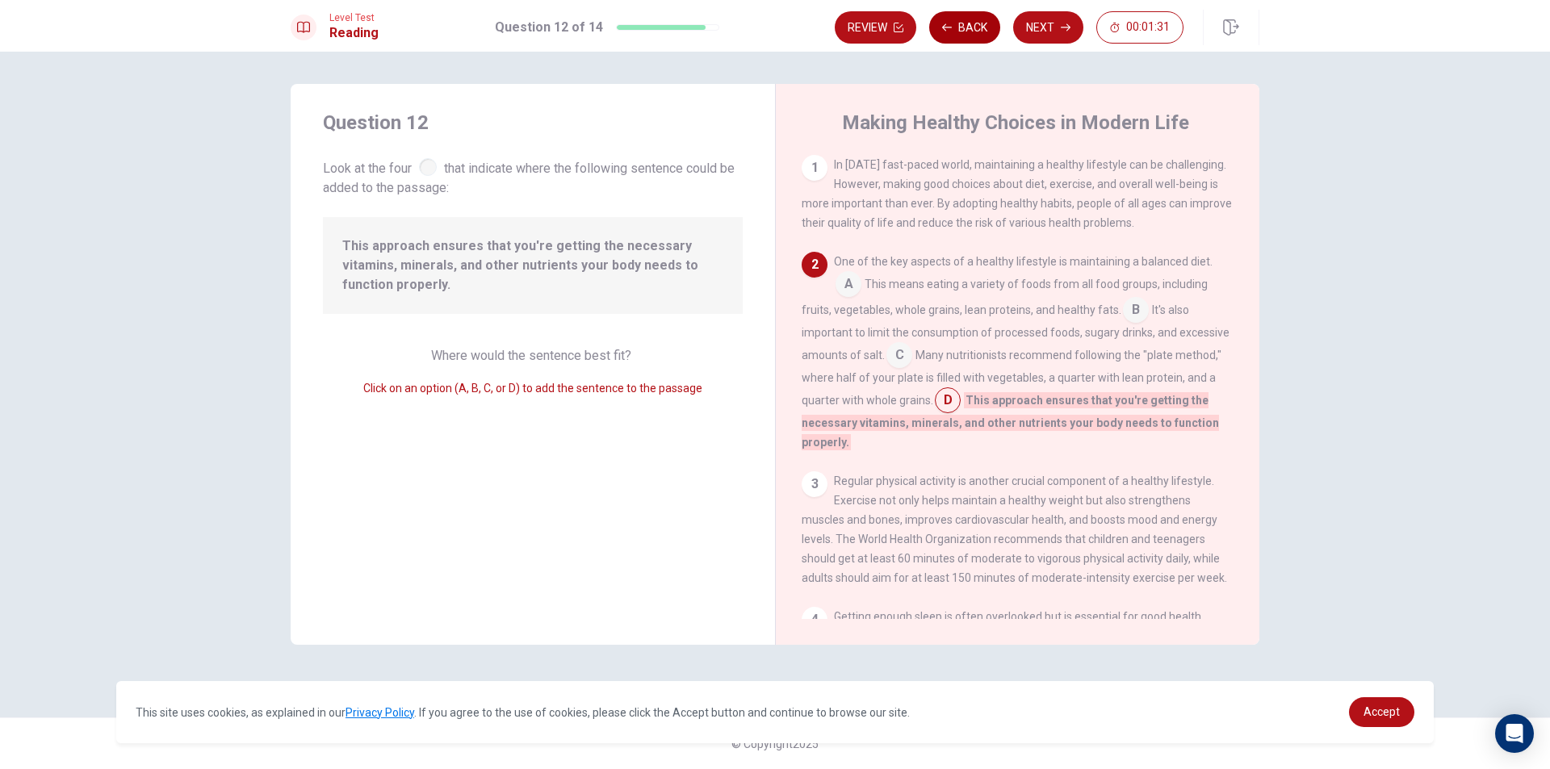
scroll to position [100, 0]
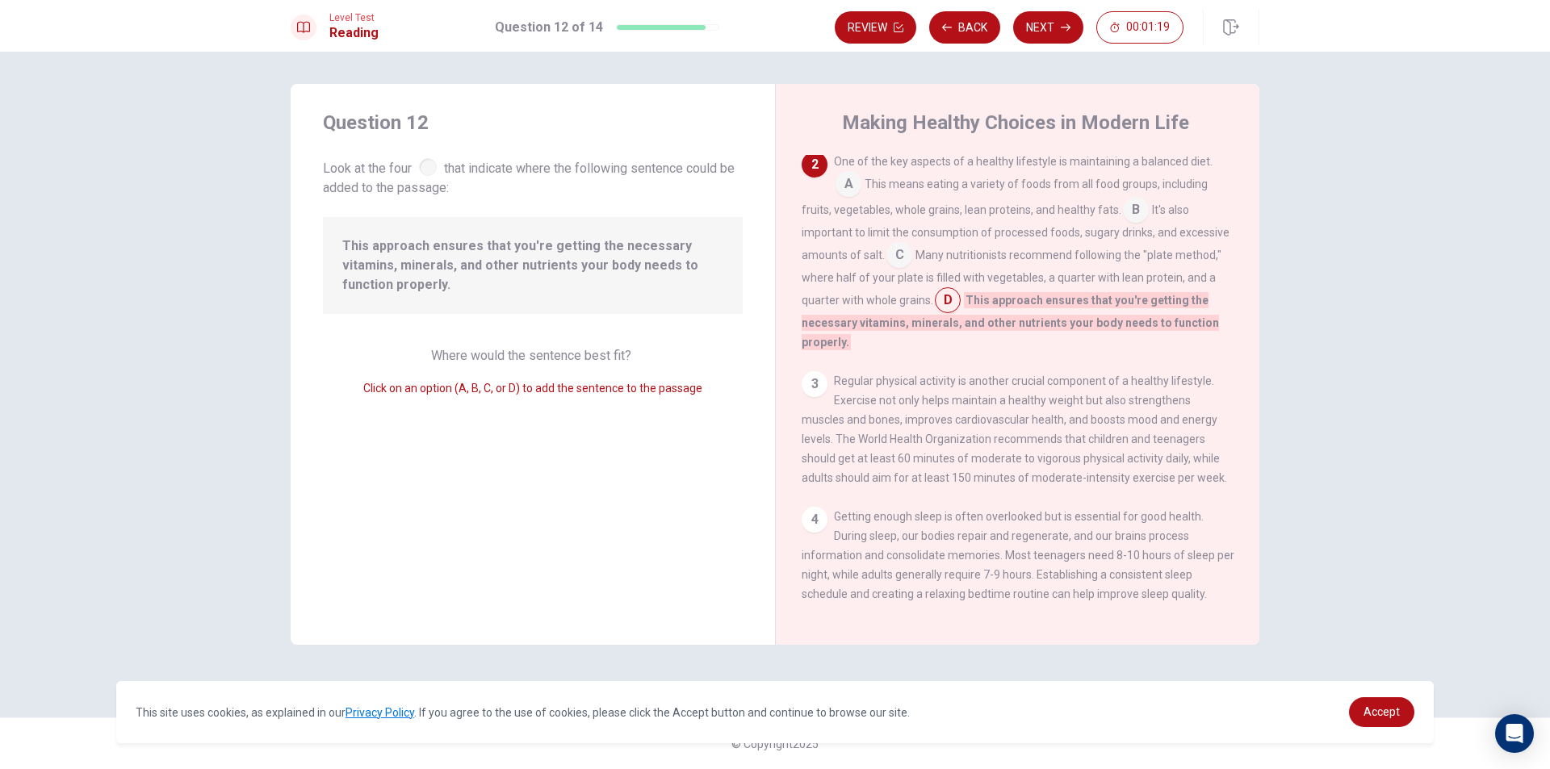
click at [915, 259] on div "One of the key aspects of a healthy lifestyle is maintaining a balanced diet. A…" at bounding box center [1018, 252] width 433 height 200
click at [910, 262] on input at bounding box center [899, 257] width 26 height 26
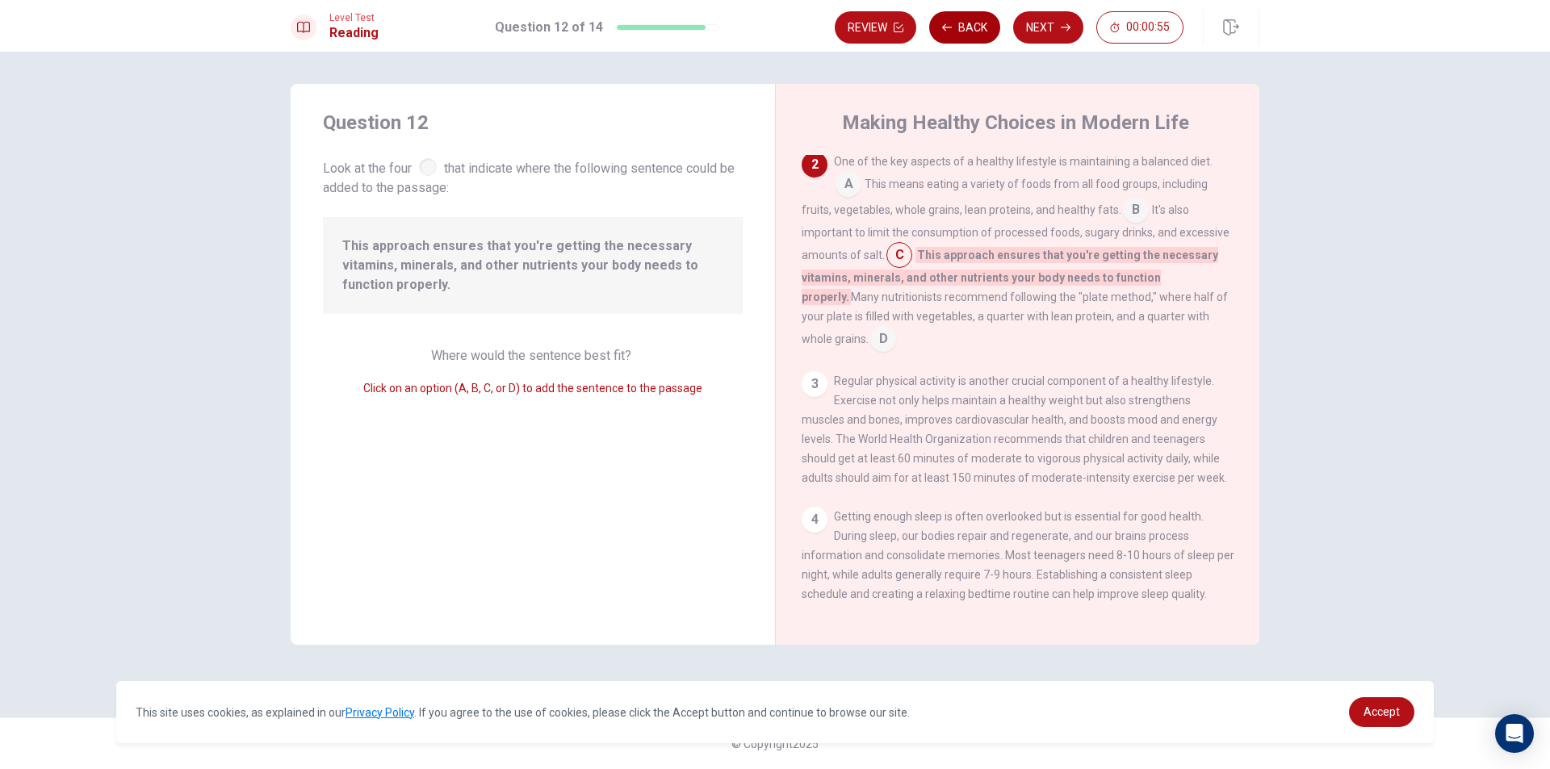
click at [959, 32] on button "Back" at bounding box center [964, 27] width 71 height 32
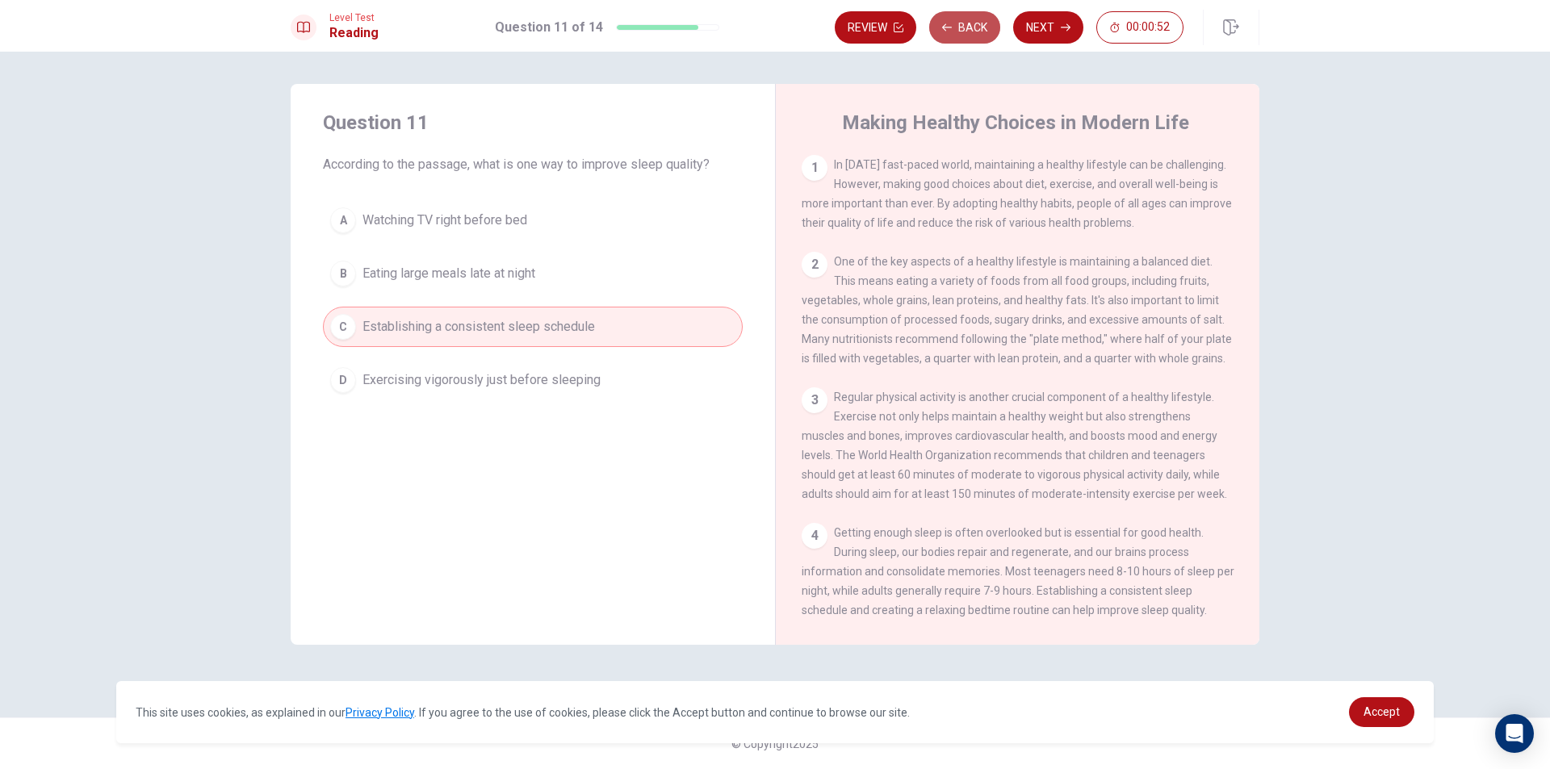
click at [959, 32] on button "Back" at bounding box center [964, 27] width 71 height 32
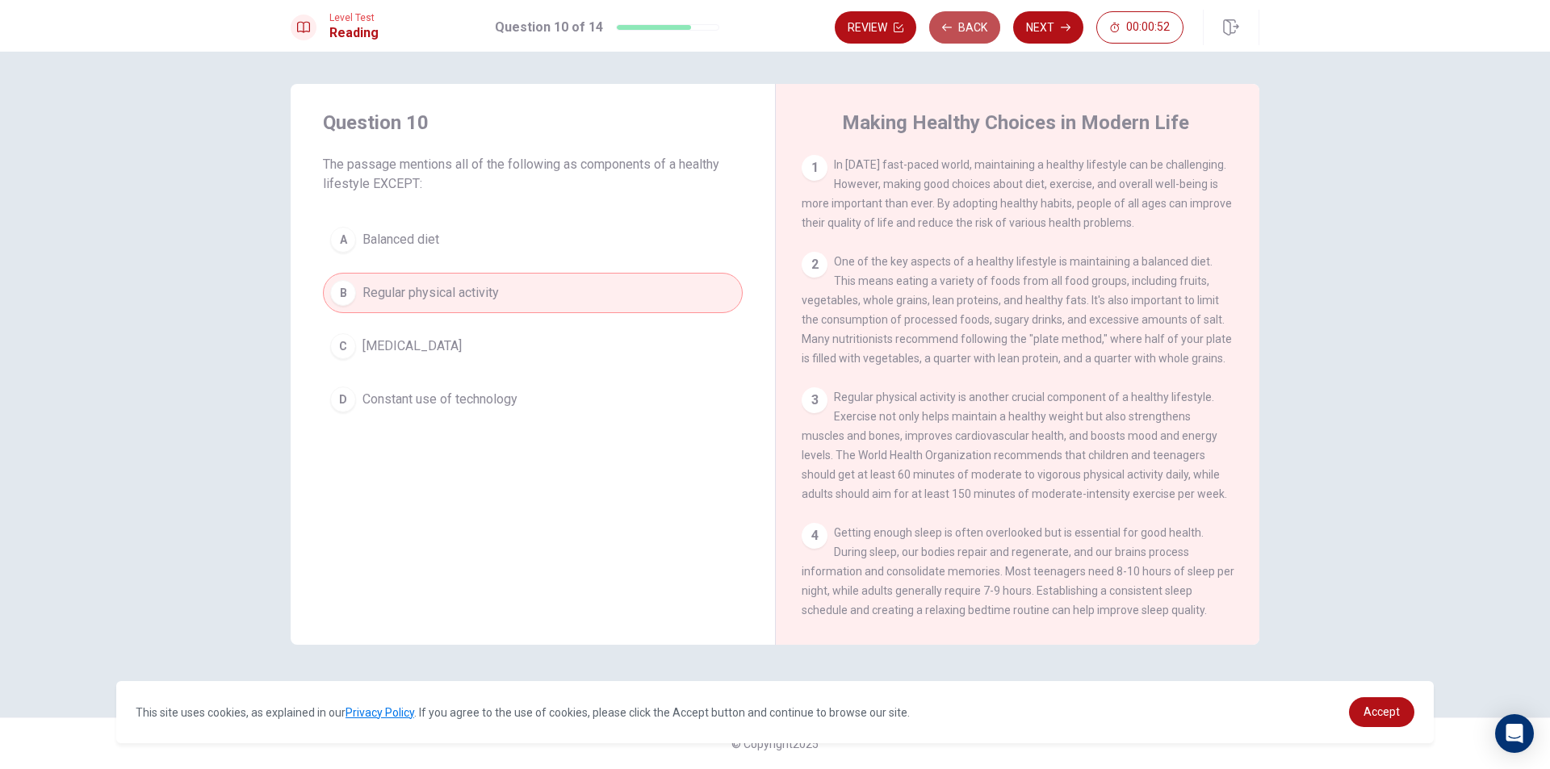
click at [959, 32] on button "Back" at bounding box center [964, 27] width 71 height 32
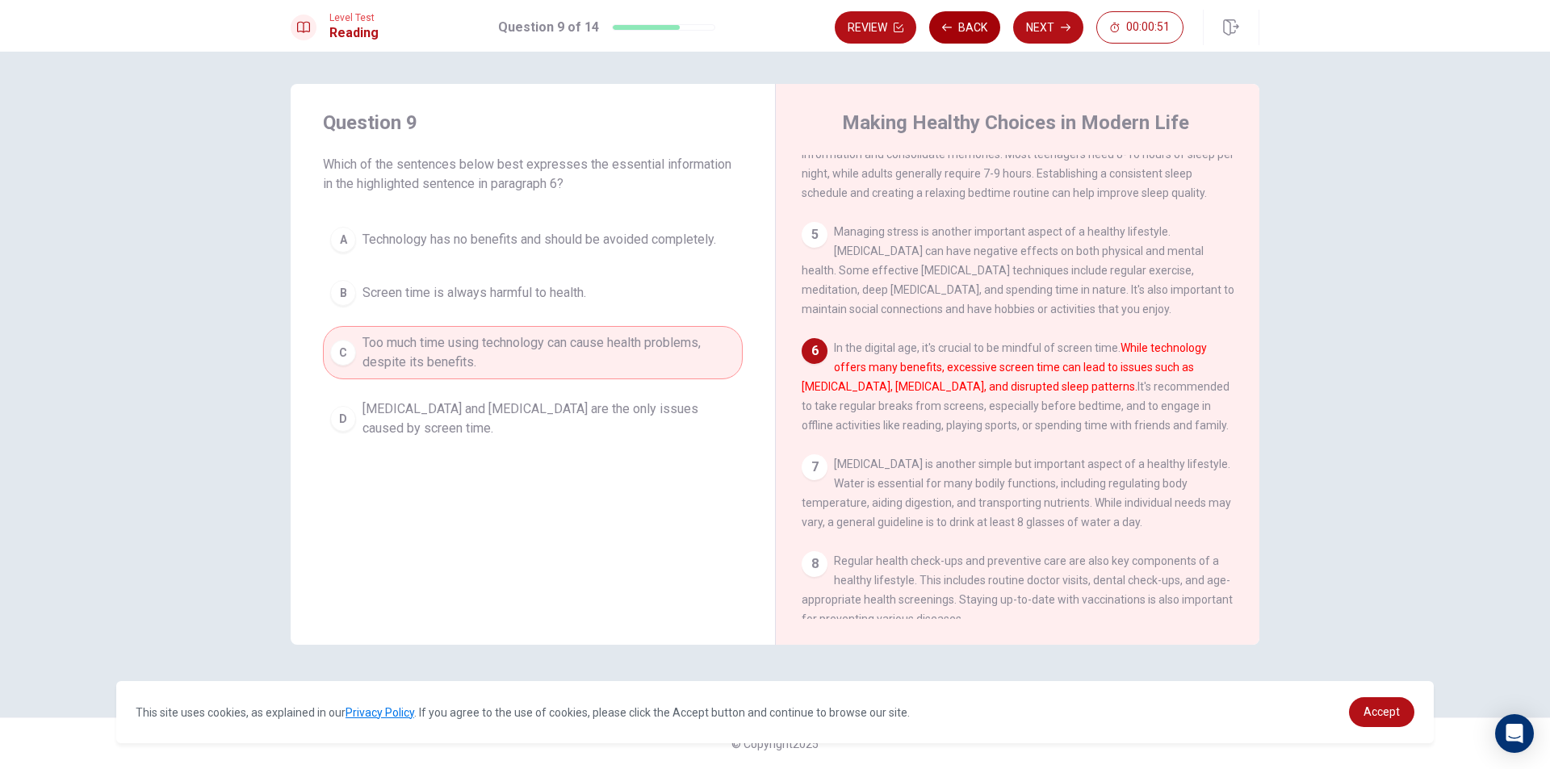
scroll to position [420, 0]
click at [1028, 27] on button "Next" at bounding box center [1048, 27] width 70 height 32
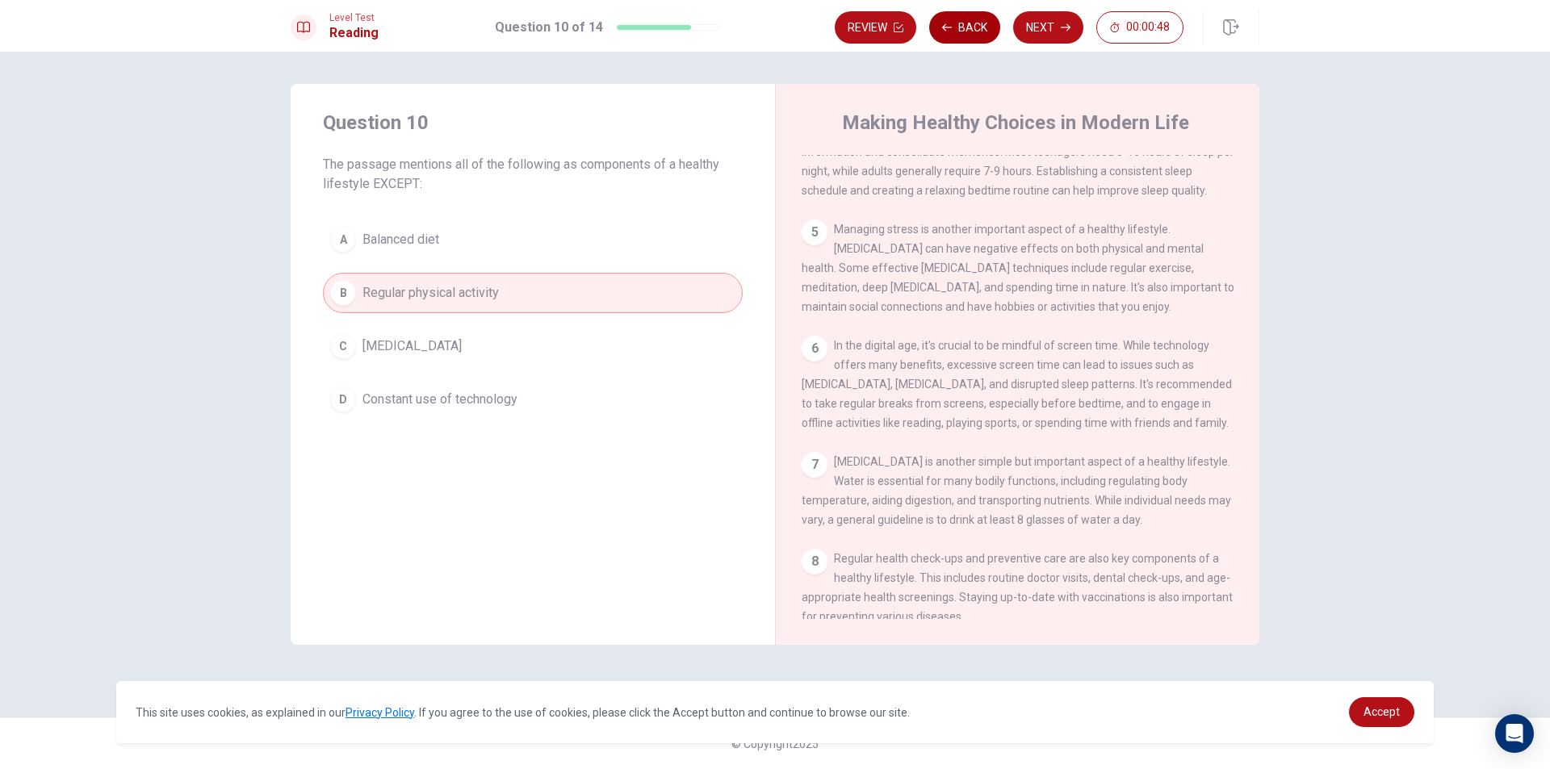
click at [959, 31] on button "Back" at bounding box center [964, 27] width 71 height 32
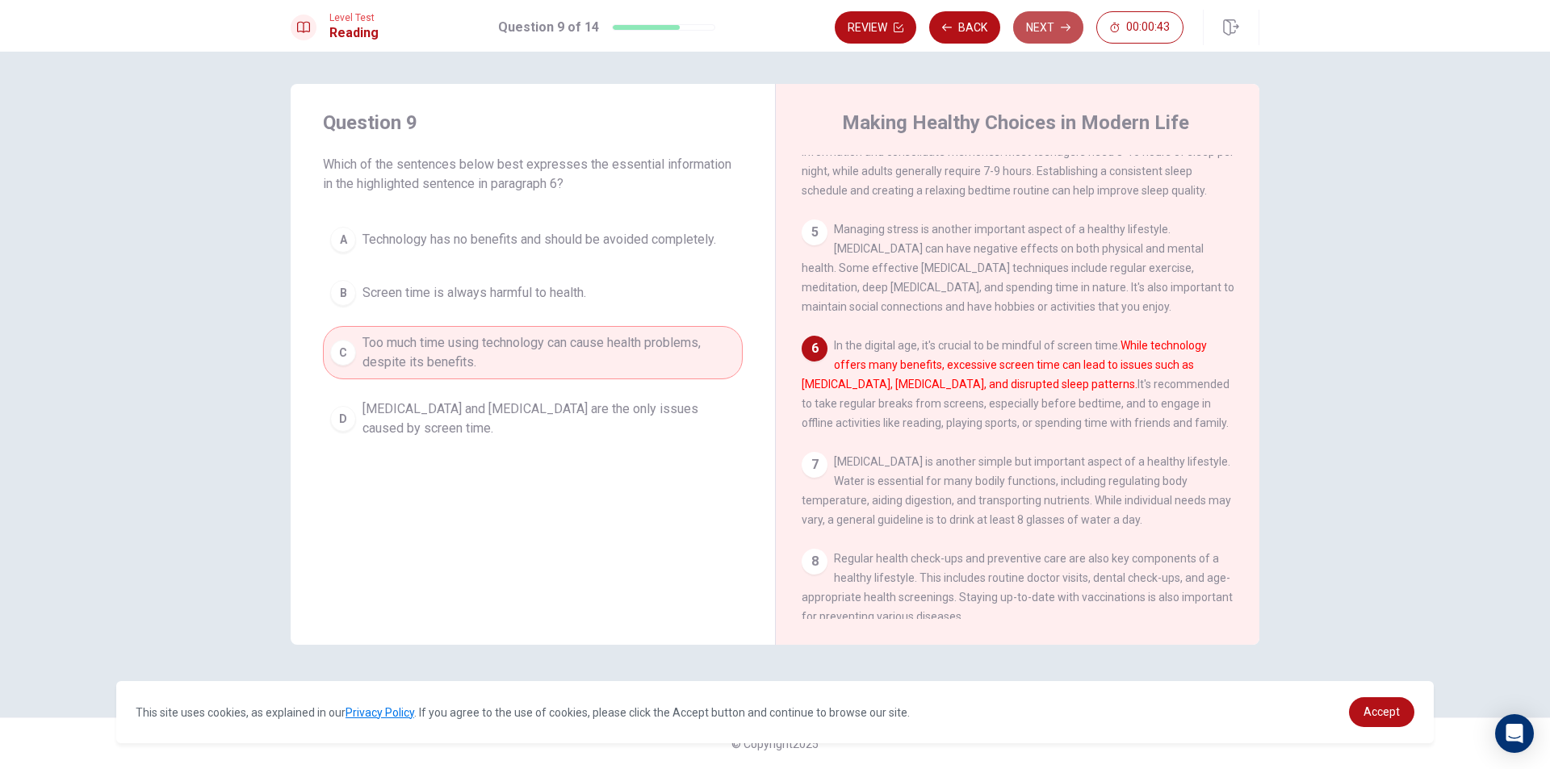
click at [1075, 29] on button "Next" at bounding box center [1048, 27] width 70 height 32
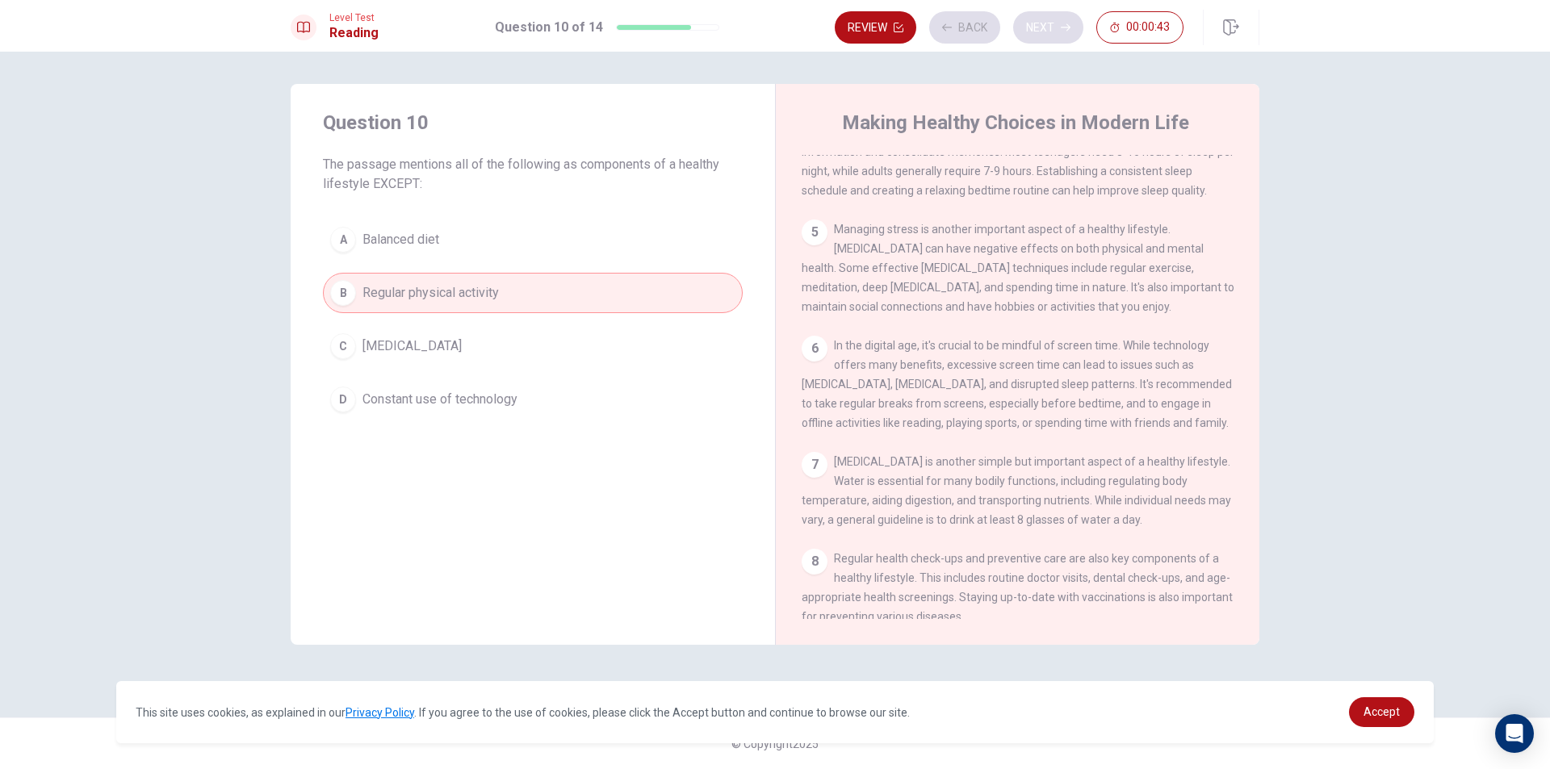
click at [1075, 29] on div "Review Back Next 00:00:43" at bounding box center [1009, 27] width 349 height 32
click at [1066, 31] on icon "button" at bounding box center [1066, 28] width 10 height 10
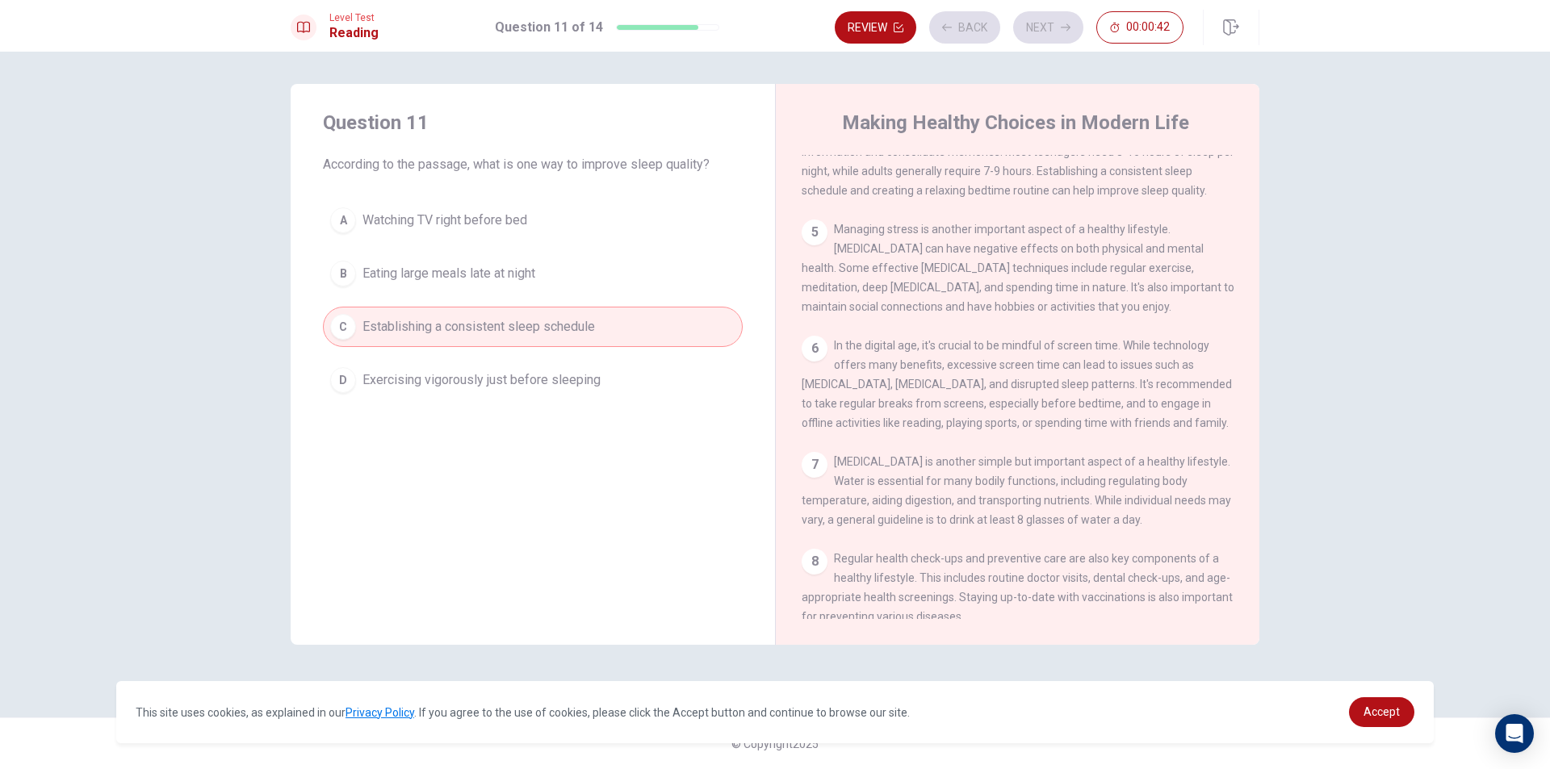
click at [1064, 32] on div "Review Back Next 00:00:42" at bounding box center [1009, 27] width 349 height 32
click at [1054, 34] on button "Next" at bounding box center [1048, 27] width 70 height 32
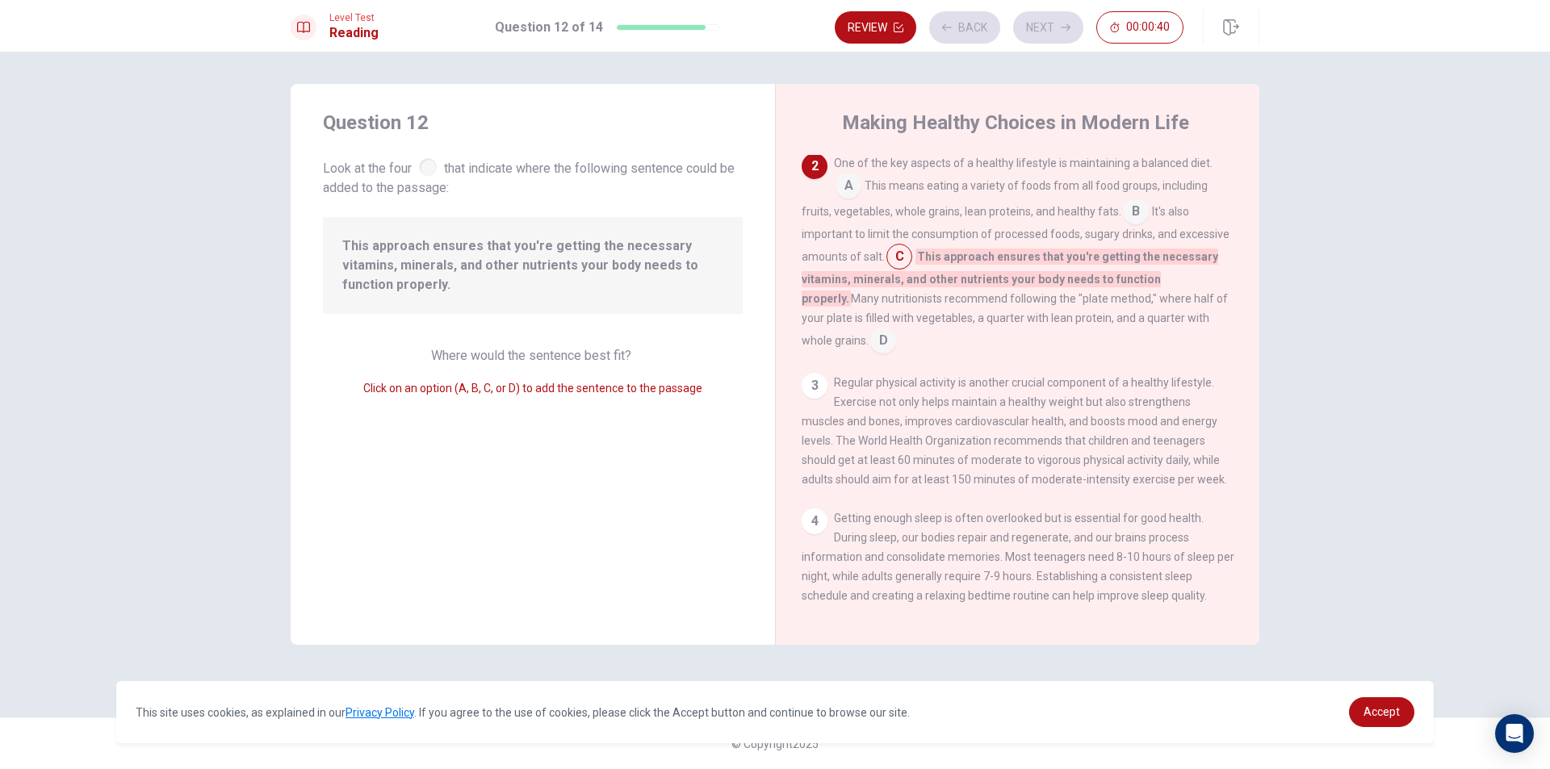
scroll to position [100, 0]
click at [1041, 32] on button "Next" at bounding box center [1048, 27] width 70 height 32
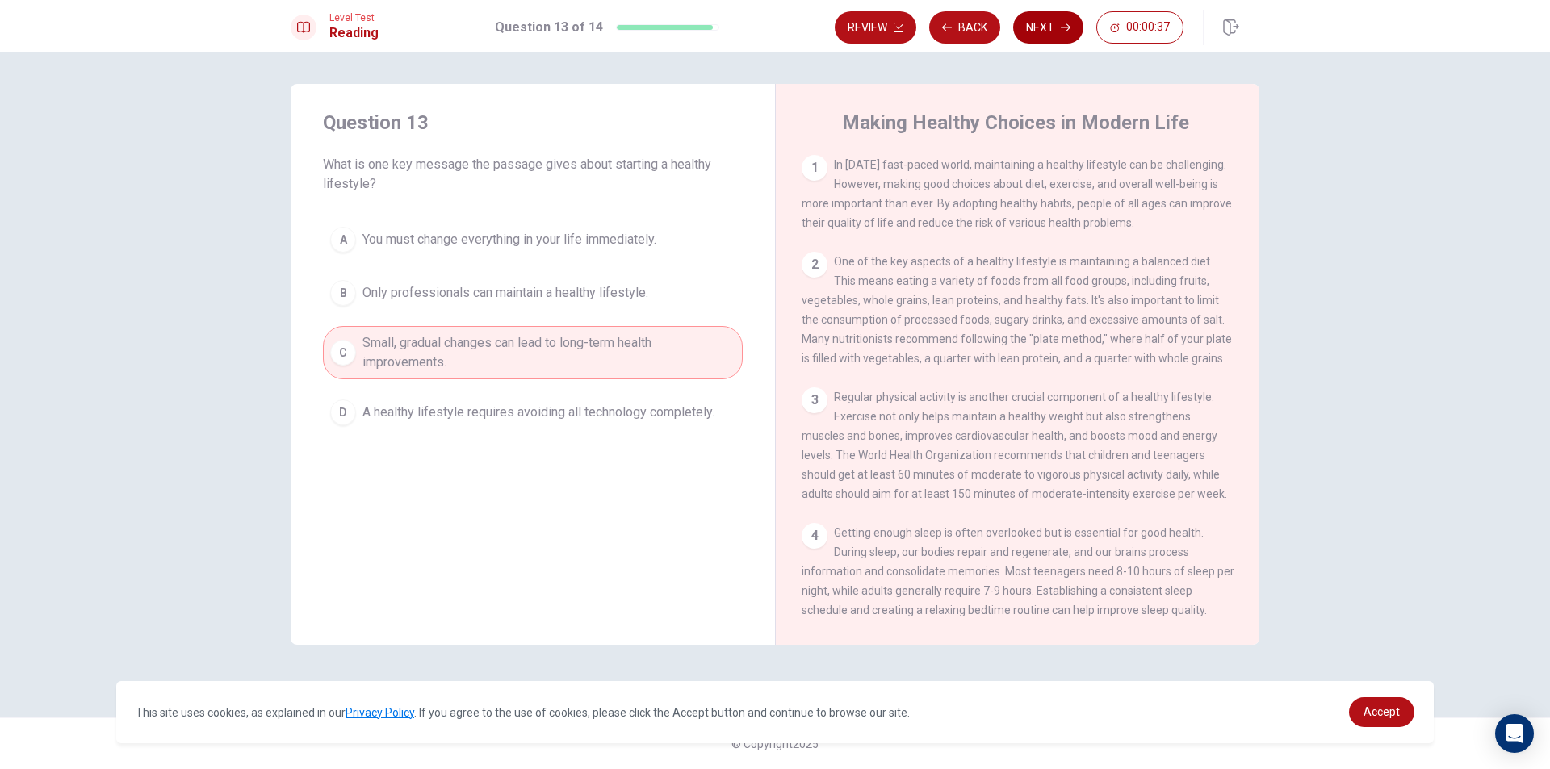
click at [1043, 25] on button "Next" at bounding box center [1048, 27] width 70 height 32
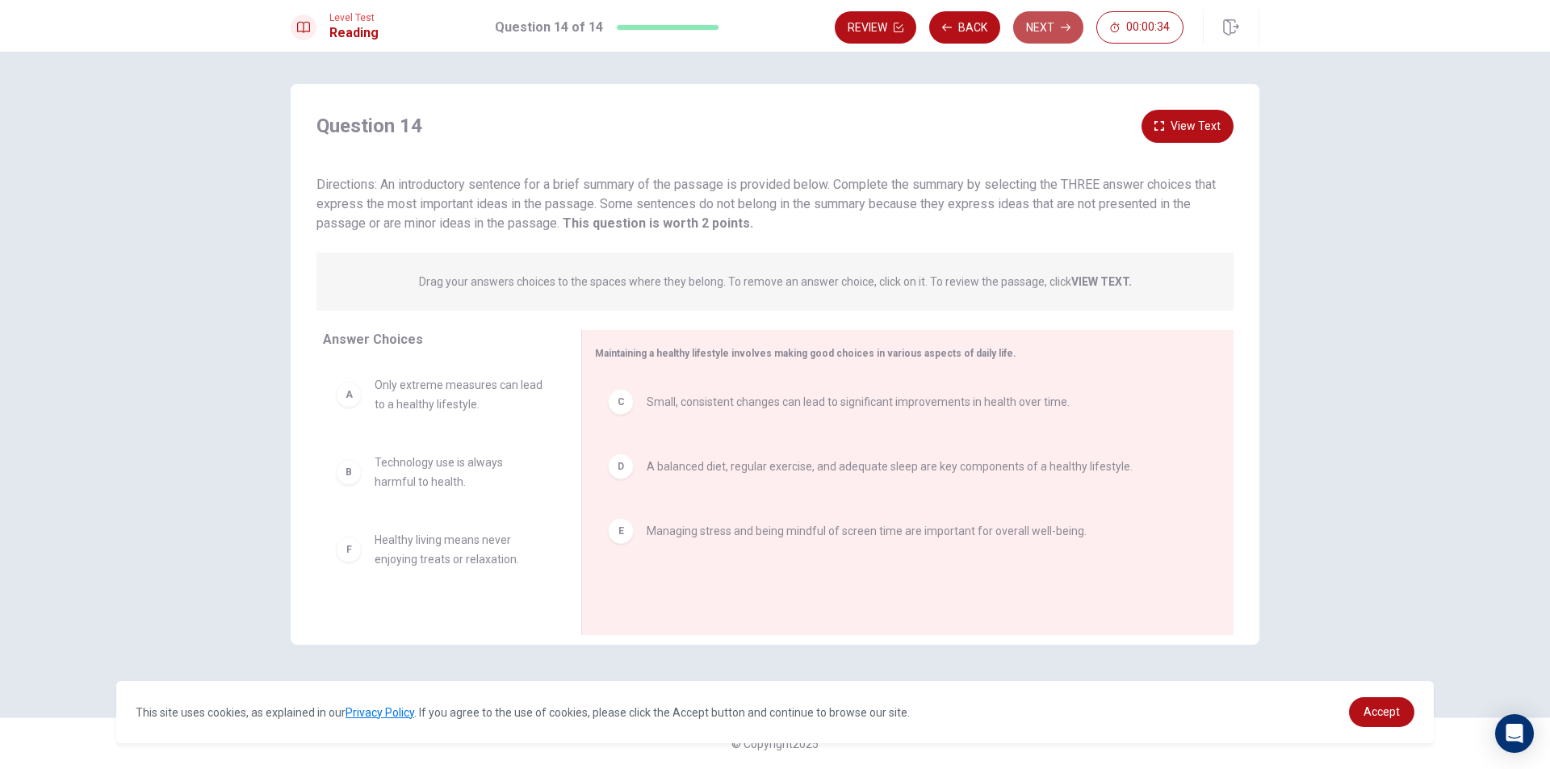
click at [1041, 27] on button "Next" at bounding box center [1048, 27] width 70 height 32
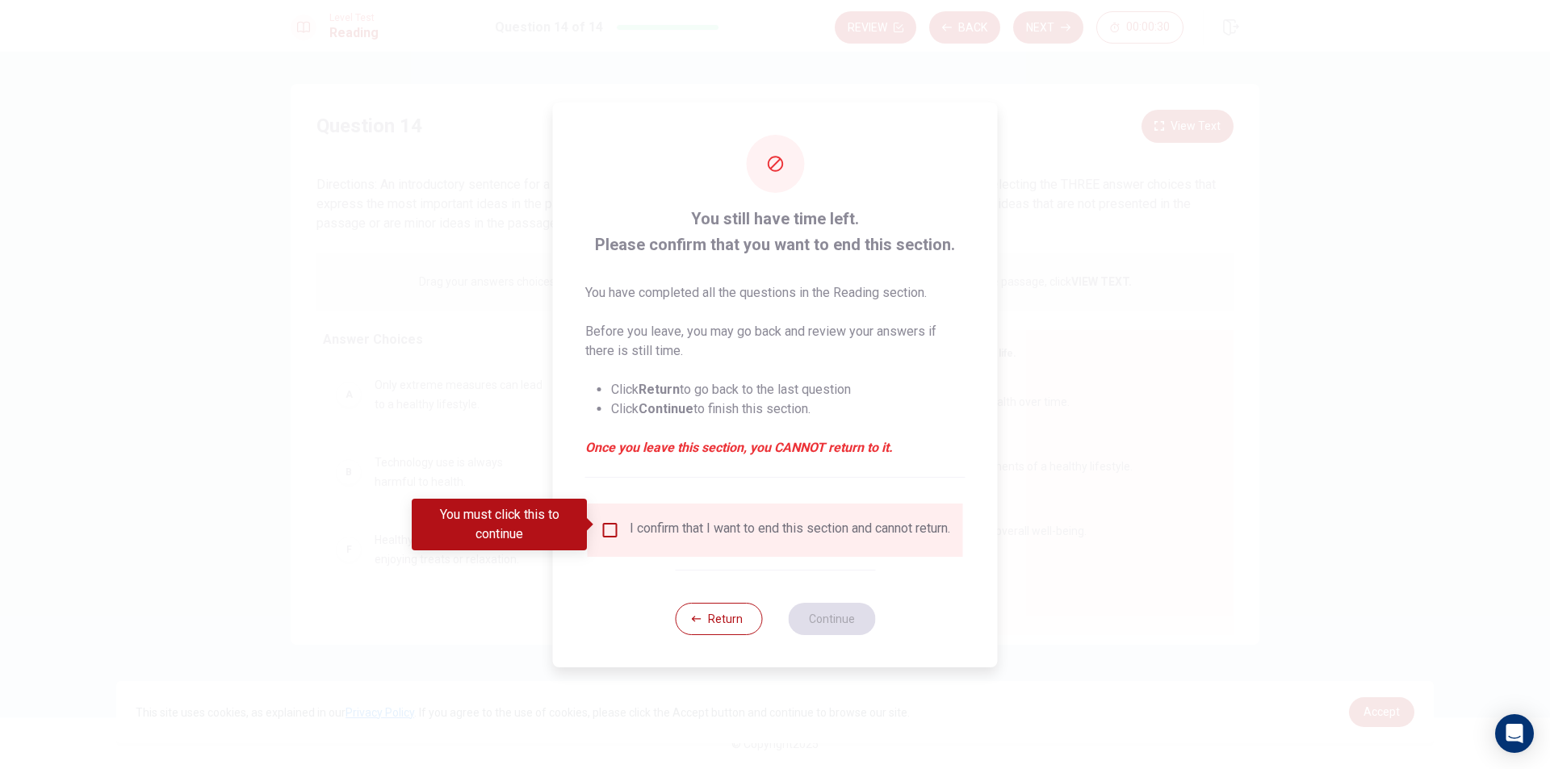
click at [615, 523] on input "You must click this to continue" at bounding box center [610, 530] width 19 height 19
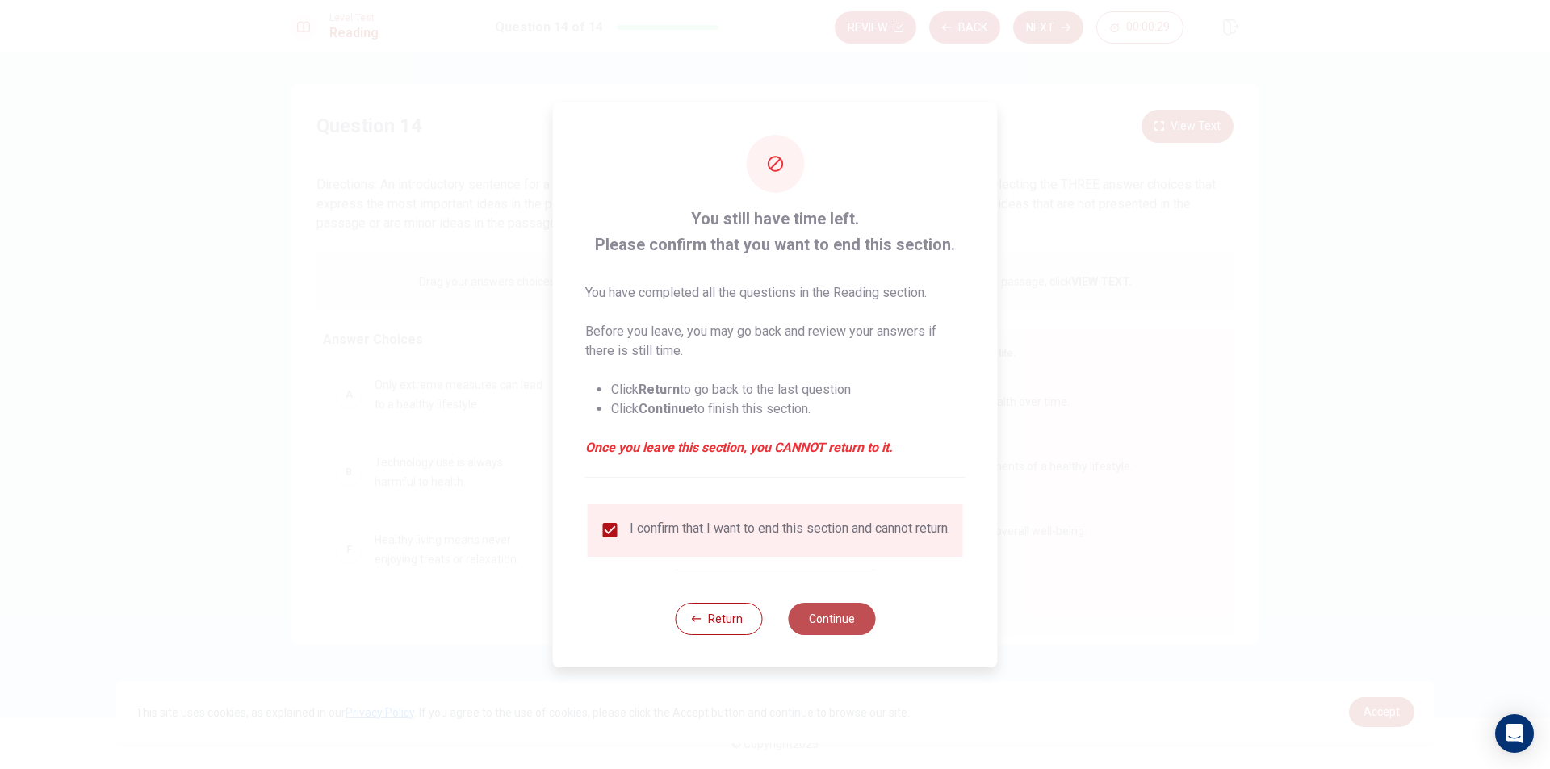
click at [821, 621] on button "Continue" at bounding box center [831, 619] width 87 height 32
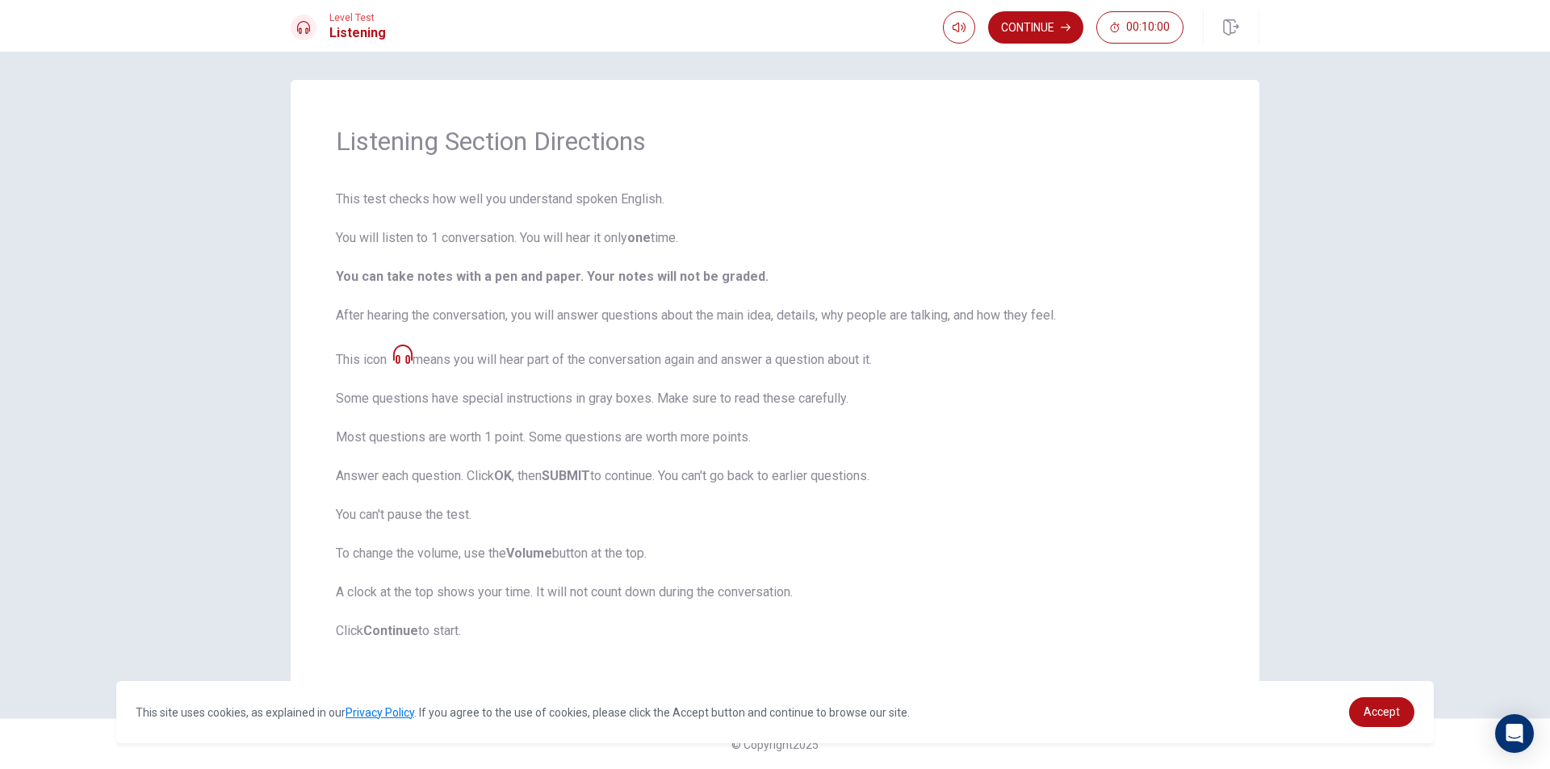
scroll to position [5, 0]
click at [1041, 31] on button "Continue" at bounding box center [1035, 27] width 95 height 32
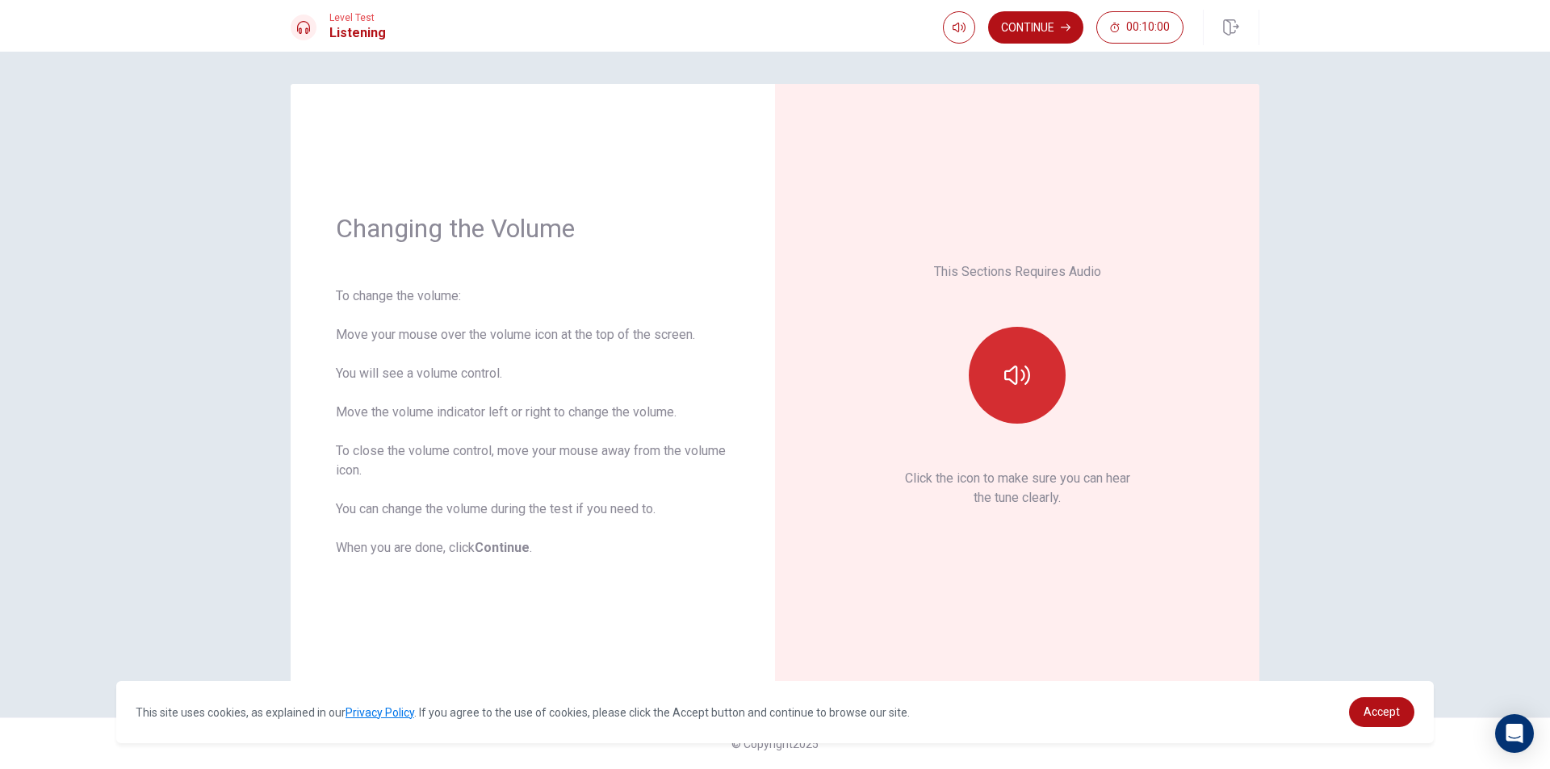
click at [1025, 358] on button "button" at bounding box center [1017, 375] width 97 height 97
click at [1034, 24] on button "Continue" at bounding box center [1035, 27] width 95 height 32
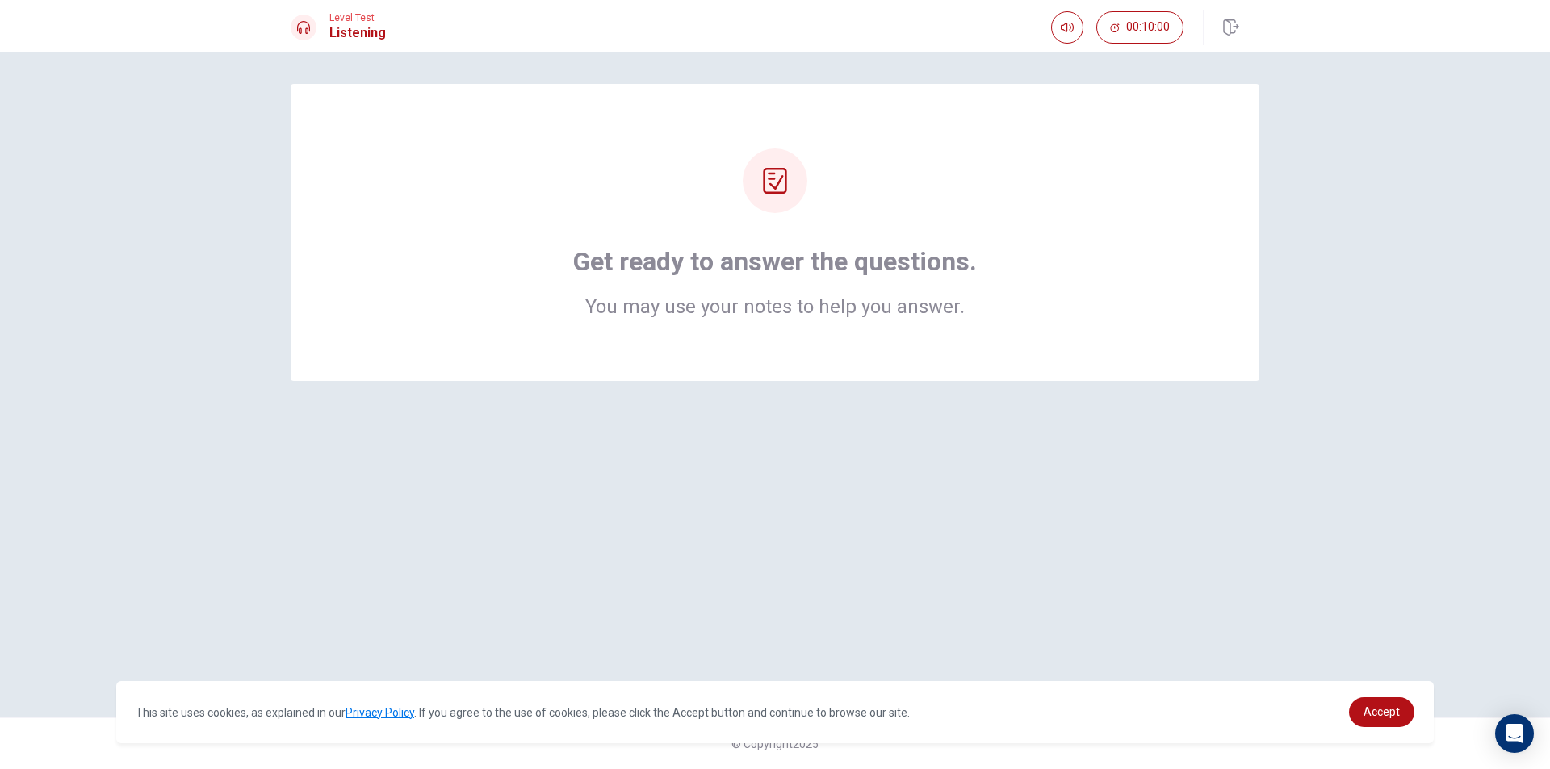
click at [773, 203] on div at bounding box center [775, 181] width 65 height 65
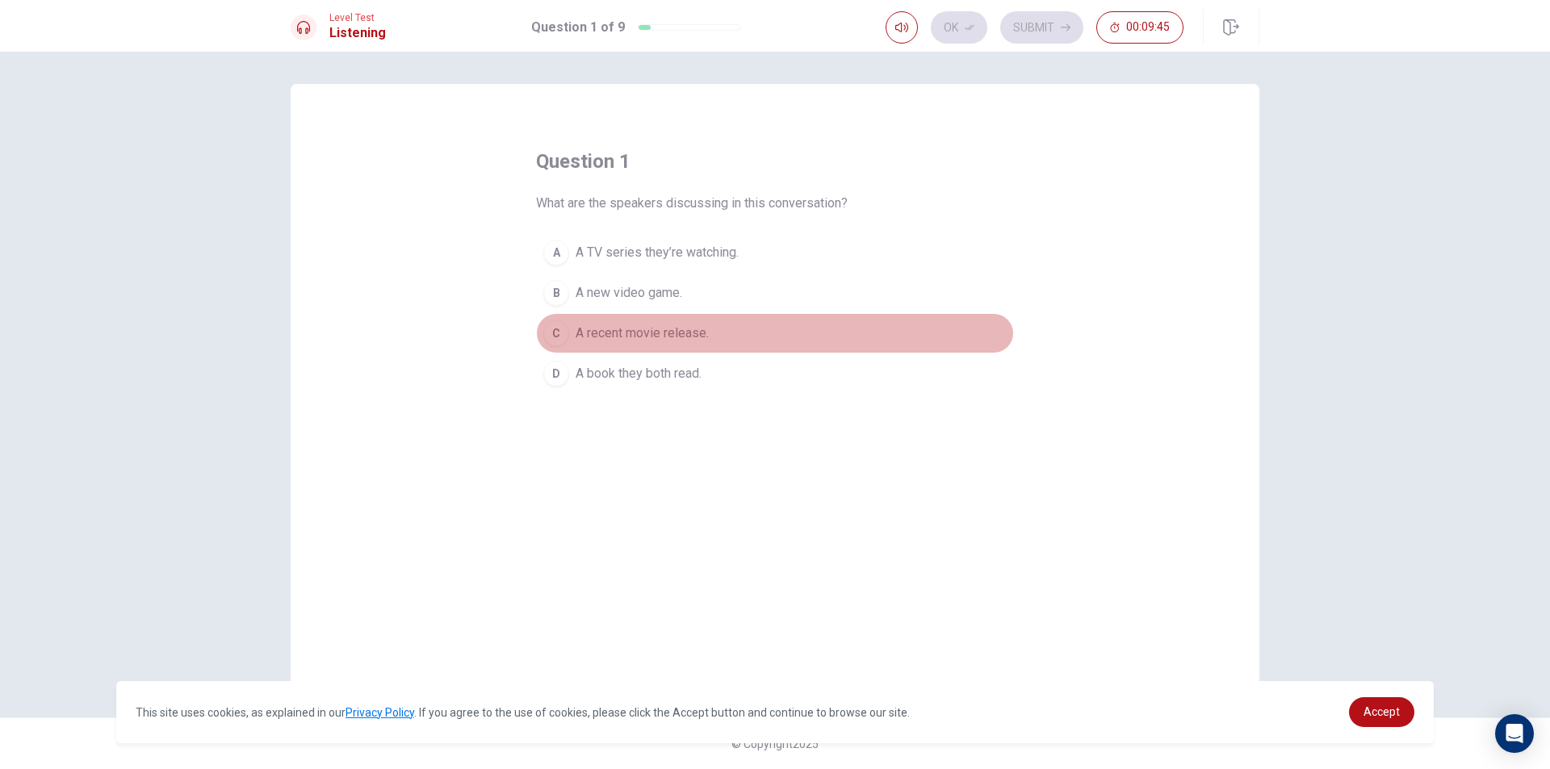
click at [618, 337] on span "A recent movie release." at bounding box center [642, 333] width 133 height 19
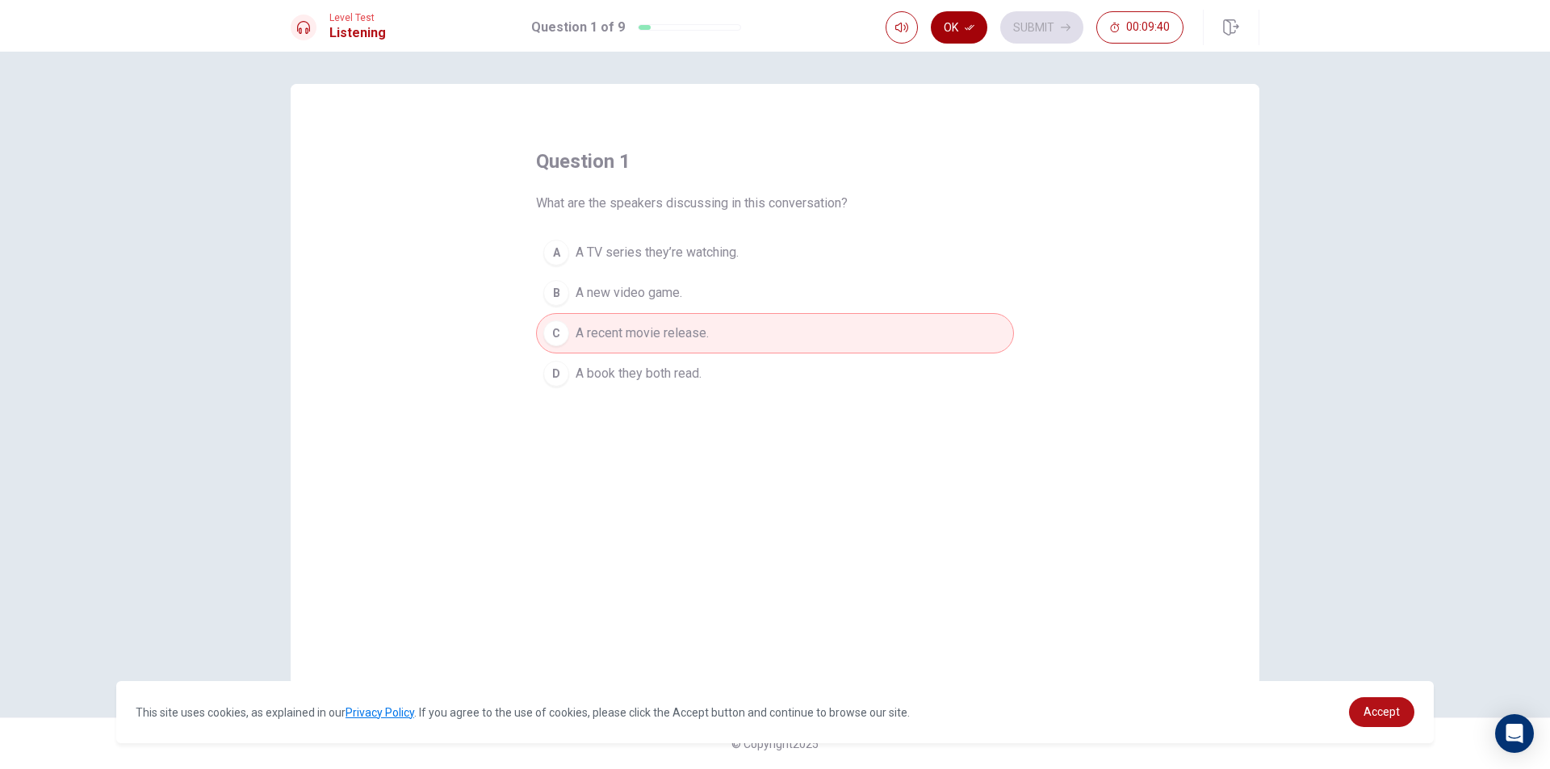
click at [951, 25] on button "Ok" at bounding box center [959, 27] width 57 height 32
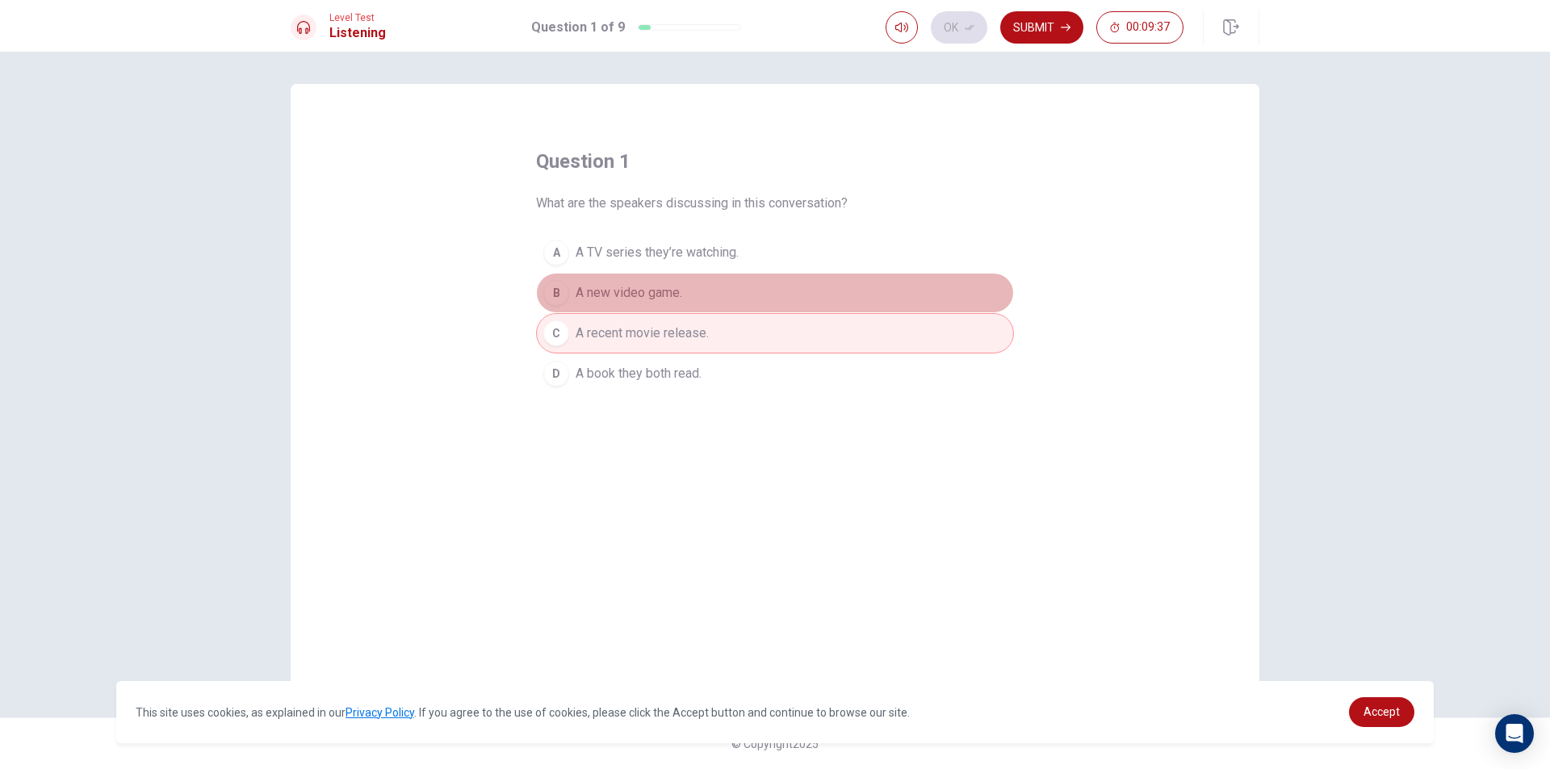
click at [731, 283] on button "B A new video game." at bounding box center [775, 293] width 478 height 40
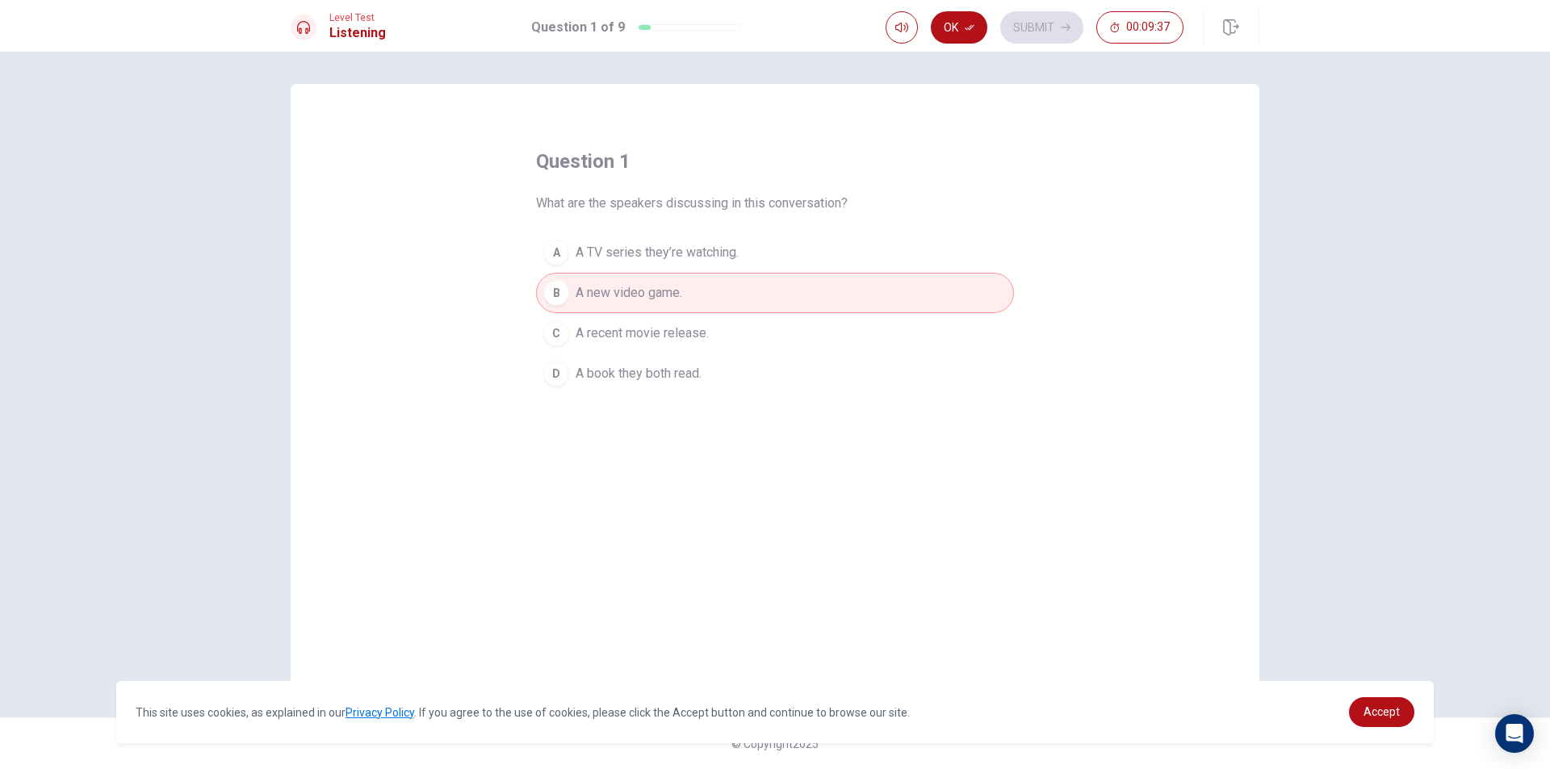
click at [685, 258] on span "A TV series they’re watching." at bounding box center [657, 252] width 163 height 19
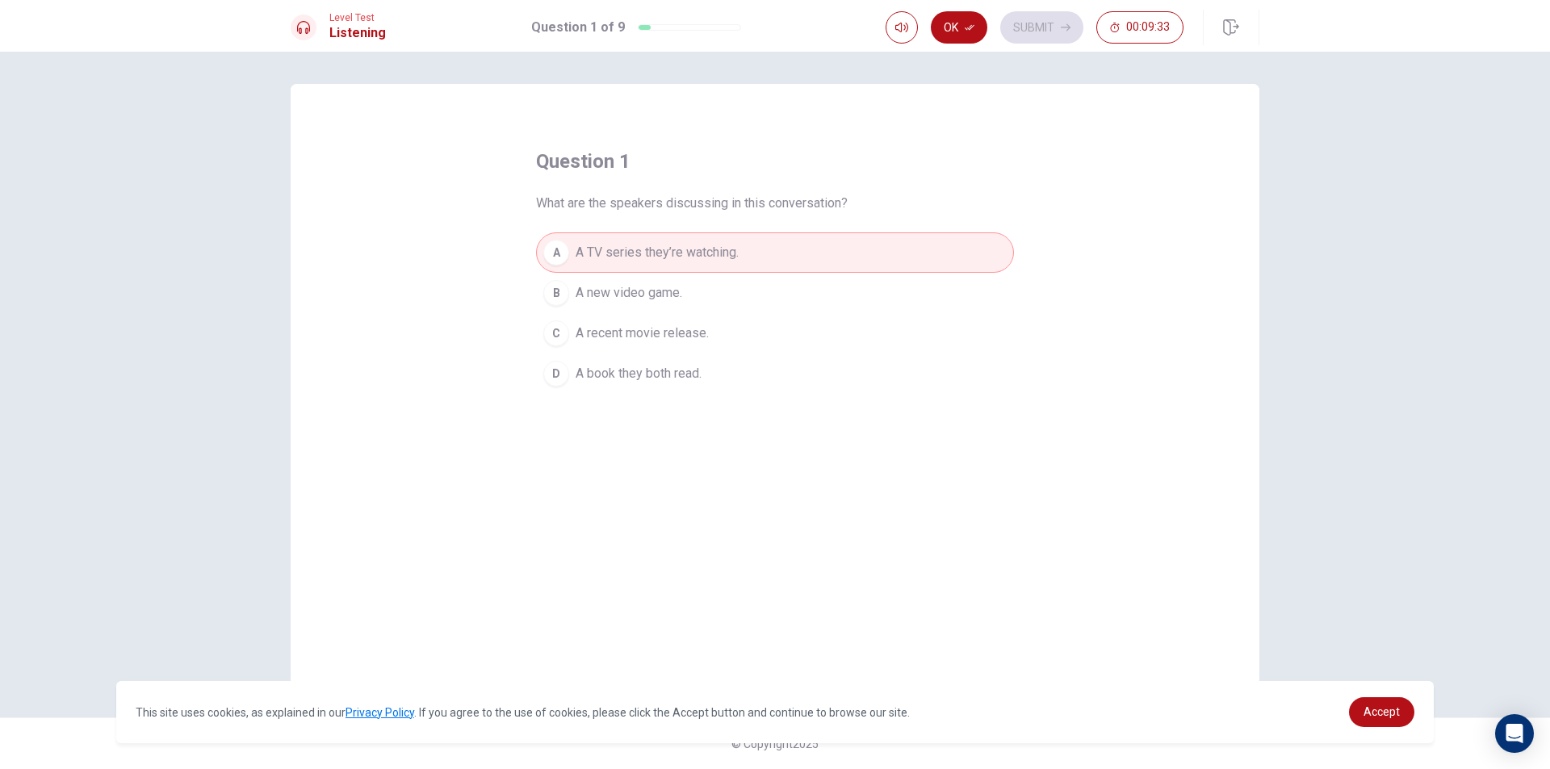
click at [614, 329] on span "A recent movie release." at bounding box center [642, 333] width 133 height 19
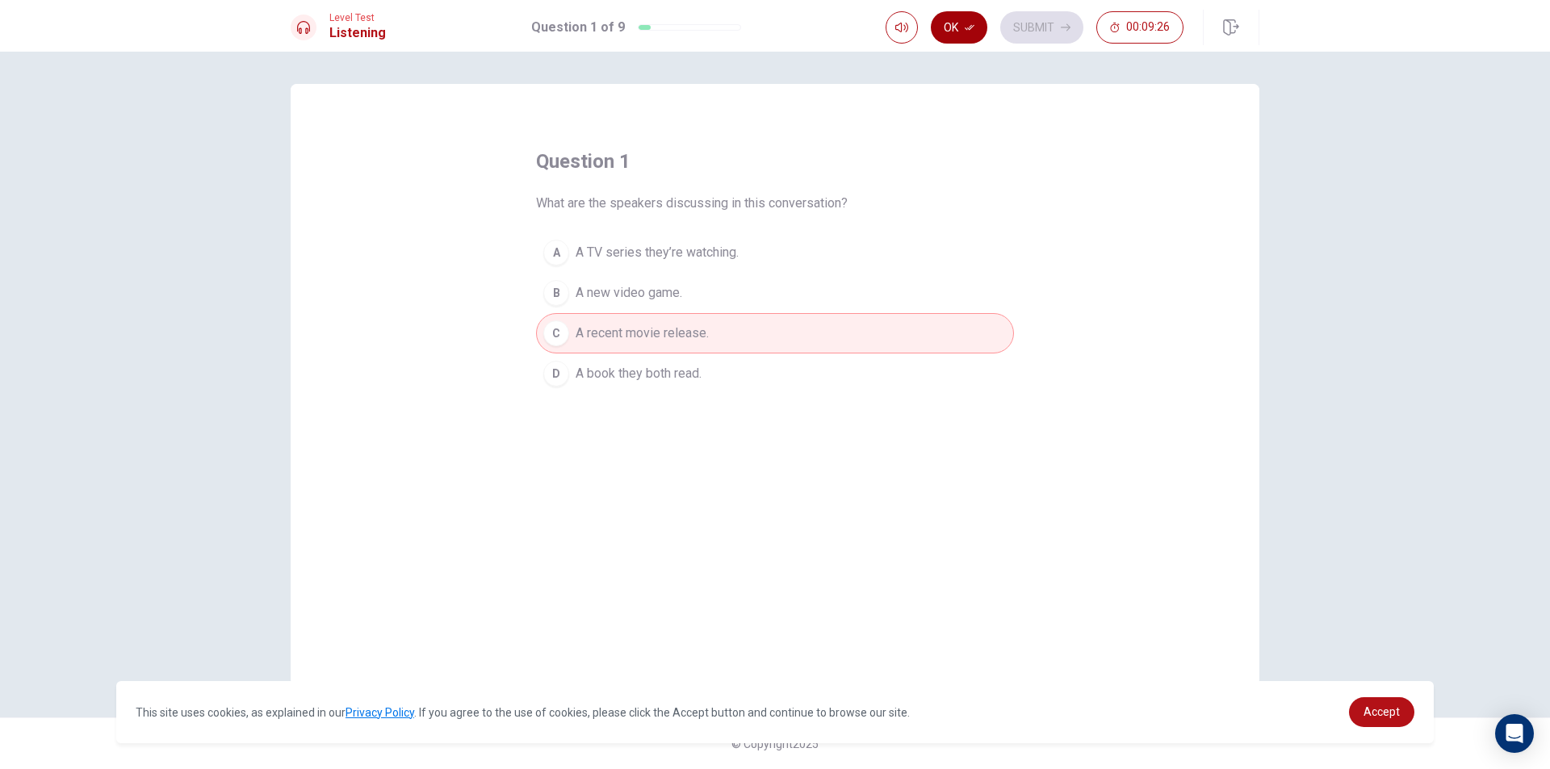
click at [955, 30] on button "Ok" at bounding box center [959, 27] width 57 height 32
click at [1058, 36] on button "Submit" at bounding box center [1041, 27] width 83 height 32
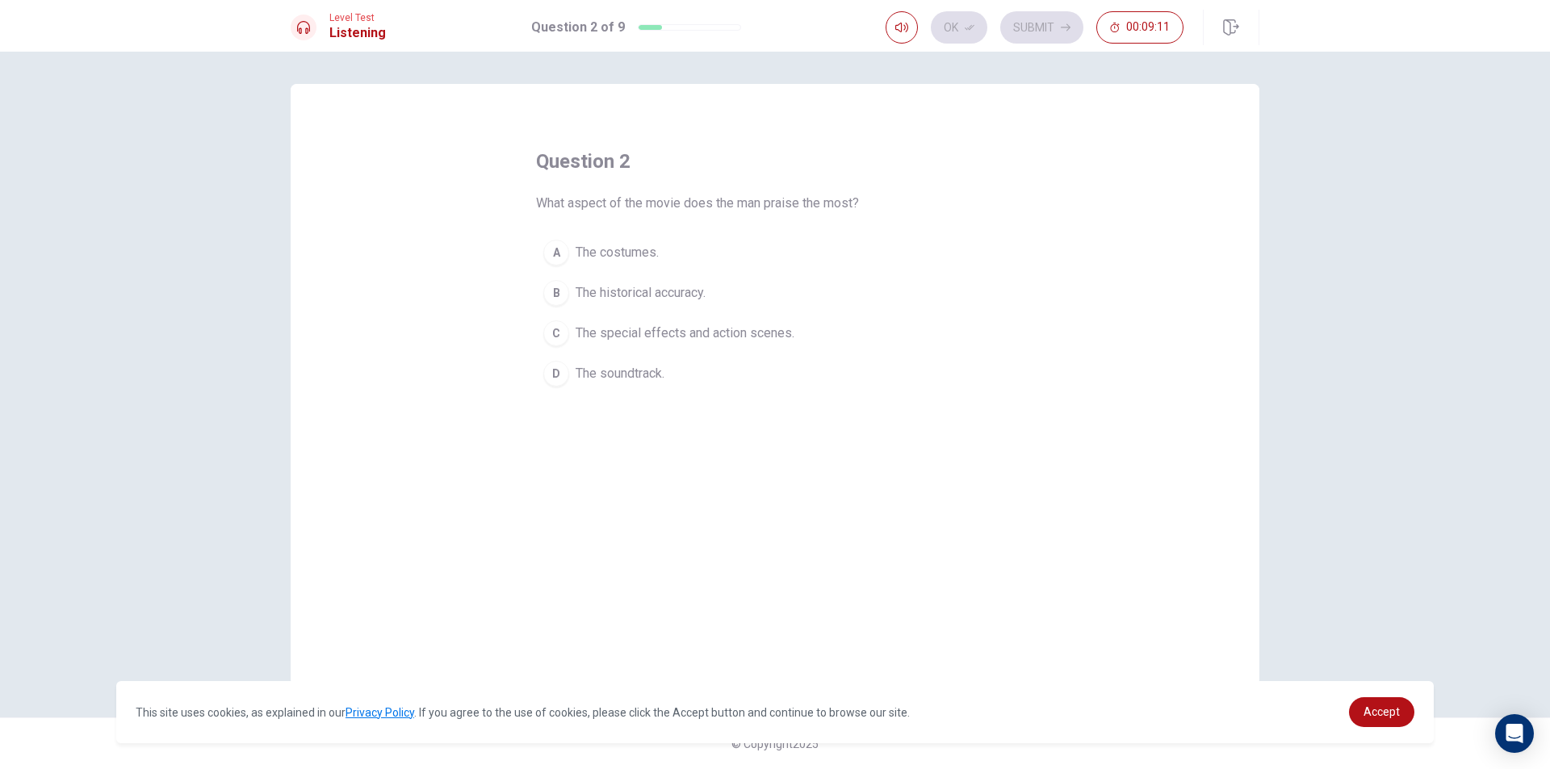
drag, startPoint x: 753, startPoint y: 201, endPoint x: 834, endPoint y: 201, distance: 80.7
click at [834, 201] on span "What aspect of the movie does the man praise the most?" at bounding box center [697, 203] width 323 height 19
click at [726, 203] on span "What aspect of the movie does the man praise the most?" at bounding box center [697, 203] width 323 height 19
drag, startPoint x: 781, startPoint y: 204, endPoint x: 841, endPoint y: 205, distance: 59.7
click at [790, 204] on span "What aspect of the movie does the man praise the most?" at bounding box center [697, 203] width 323 height 19
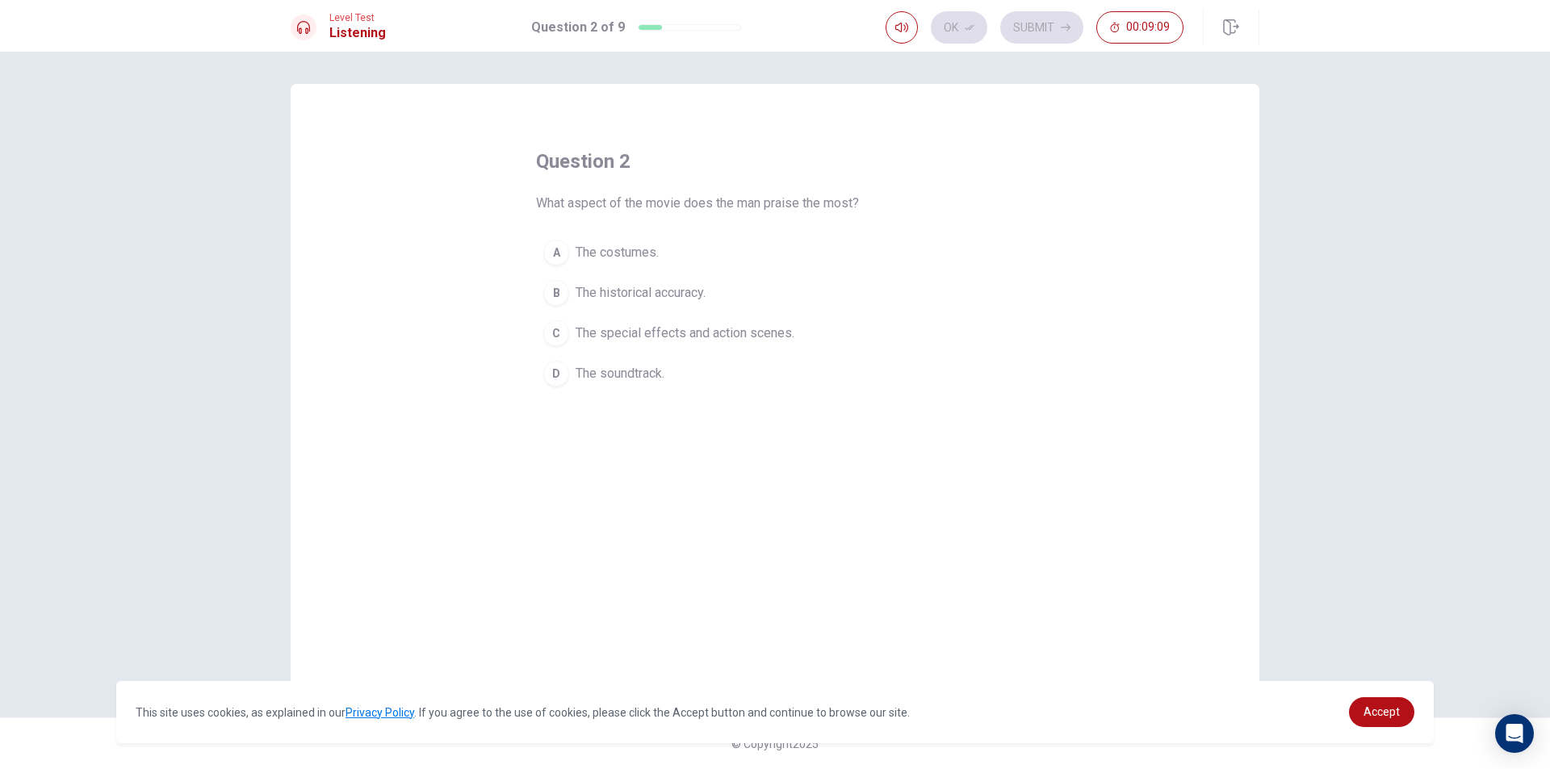
click at [841, 205] on span "What aspect of the movie does the man praise the most?" at bounding box center [697, 203] width 323 height 19
click at [649, 338] on span "The special effects and action scenes." at bounding box center [685, 333] width 219 height 19
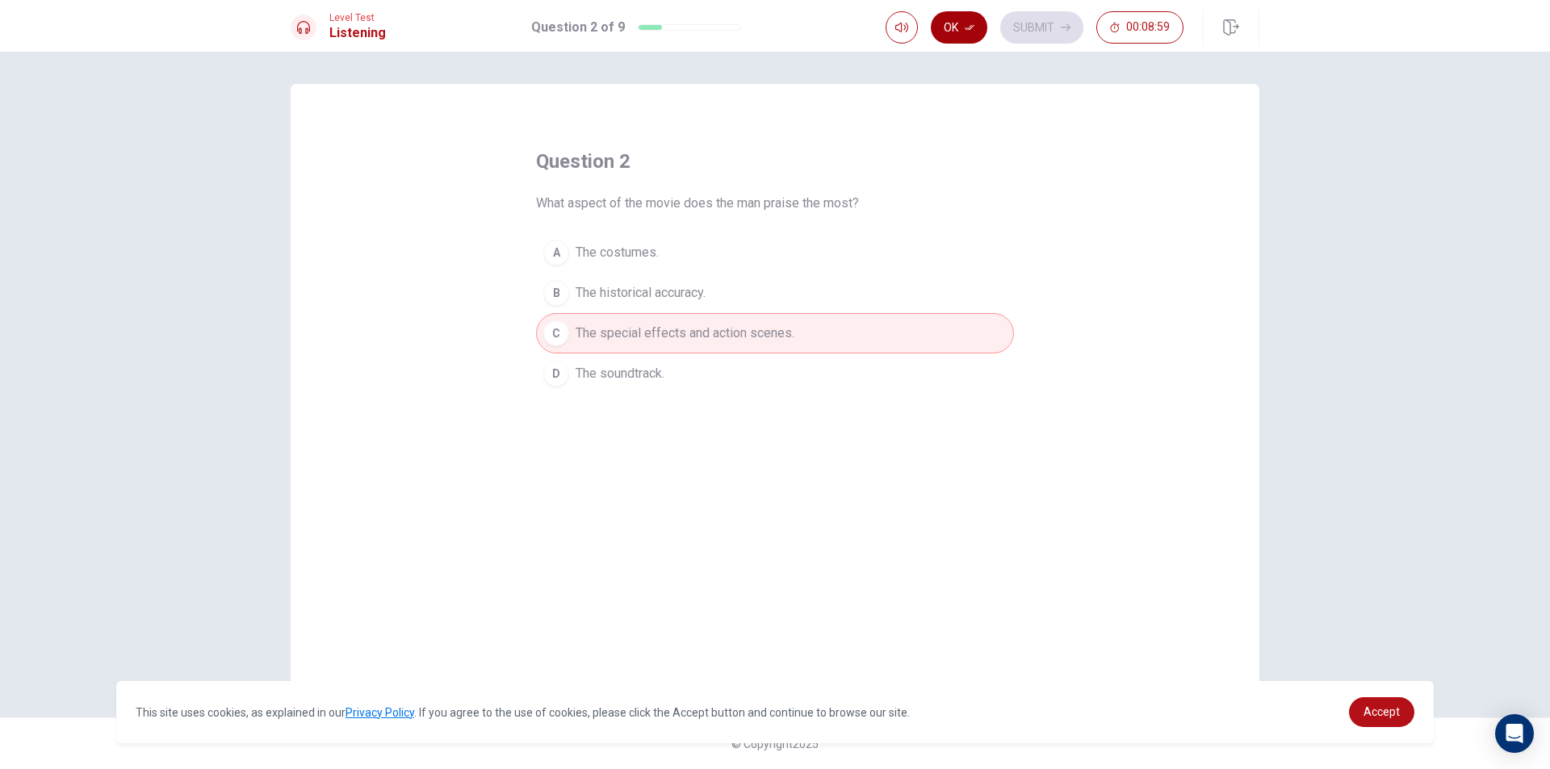
click at [964, 26] on button "Ok" at bounding box center [959, 27] width 57 height 32
click at [1049, 31] on button "Submit" at bounding box center [1041, 27] width 83 height 32
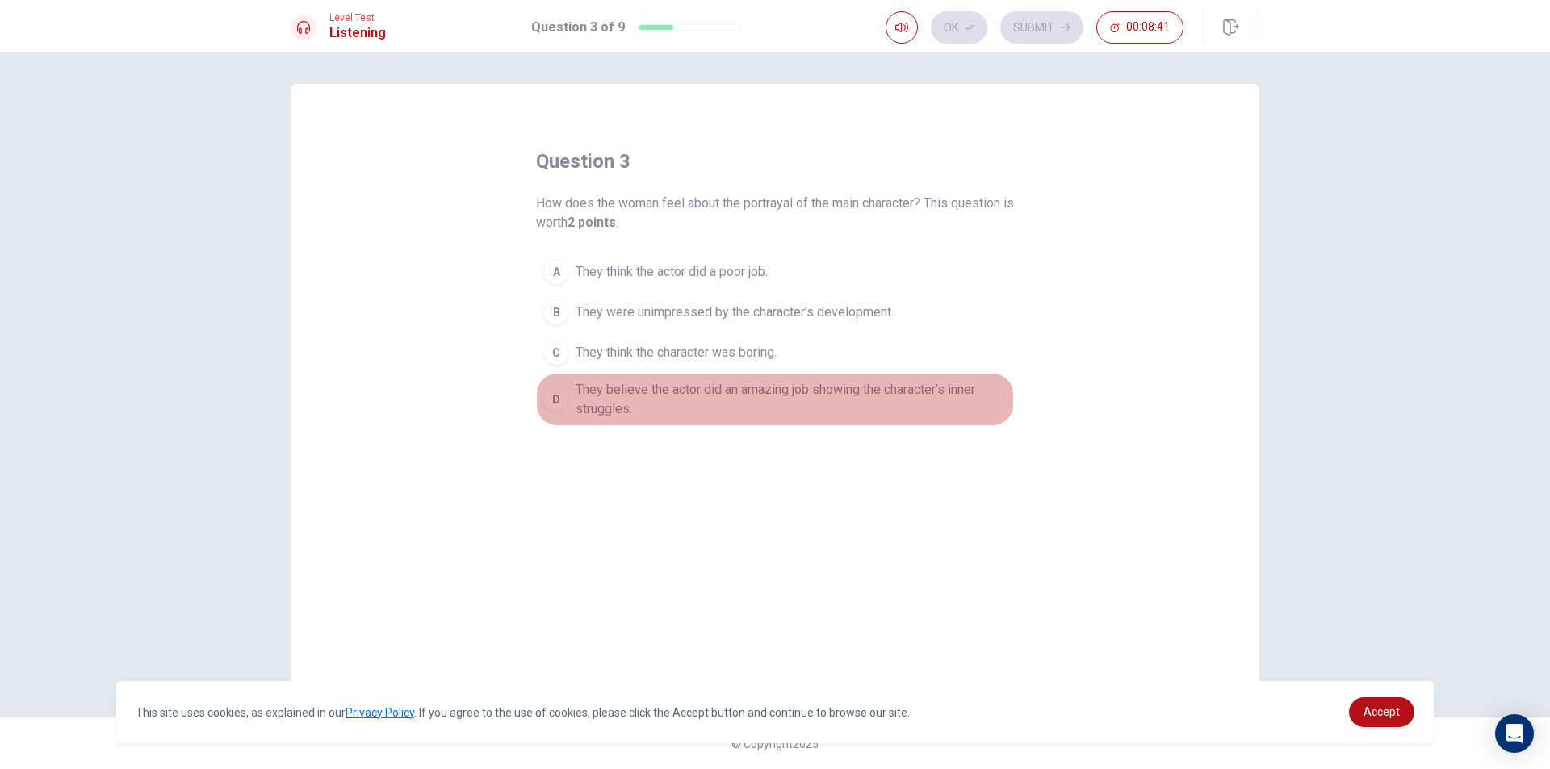
click at [905, 392] on span "They believe the actor did an amazing job showing the character’s inner struggl…" at bounding box center [791, 399] width 431 height 39
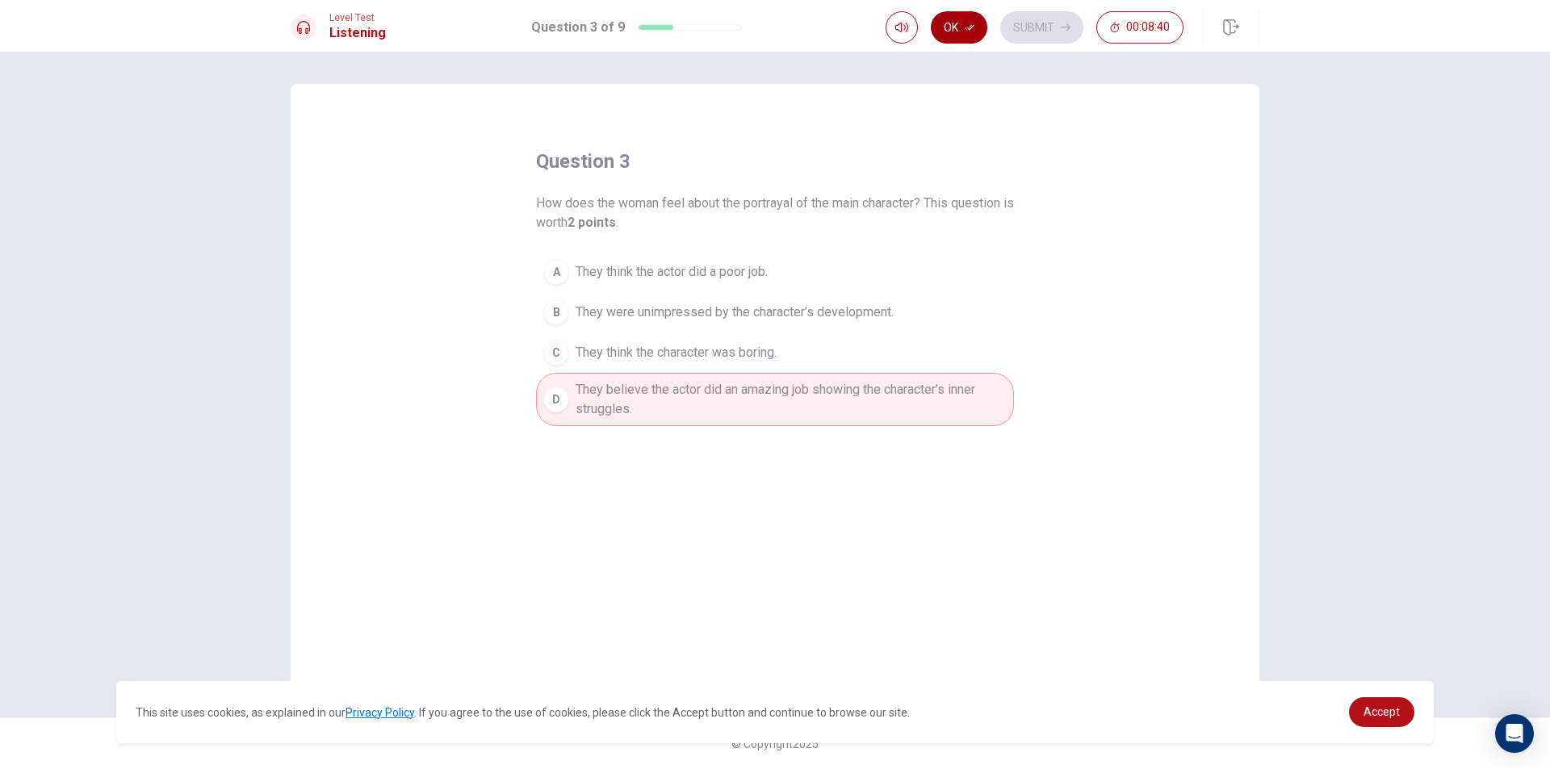
click at [955, 38] on button "Ok" at bounding box center [959, 27] width 57 height 32
click at [1058, 32] on button "Submit" at bounding box center [1041, 27] width 83 height 32
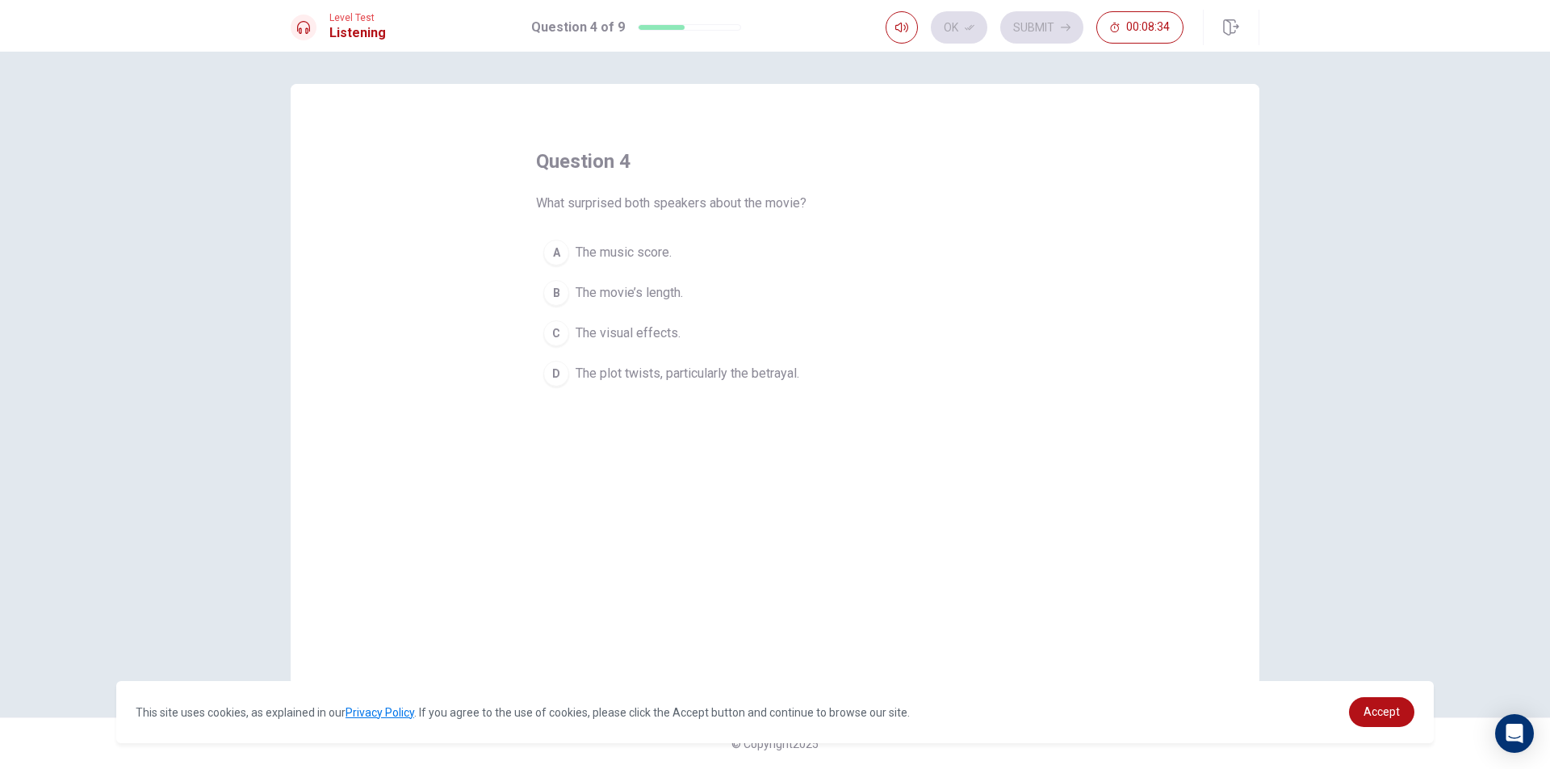
drag, startPoint x: 653, startPoint y: 371, endPoint x: 657, endPoint y: 362, distance: 9.8
click at [653, 371] on span "The plot twists, particularly the betrayal." at bounding box center [688, 373] width 224 height 19
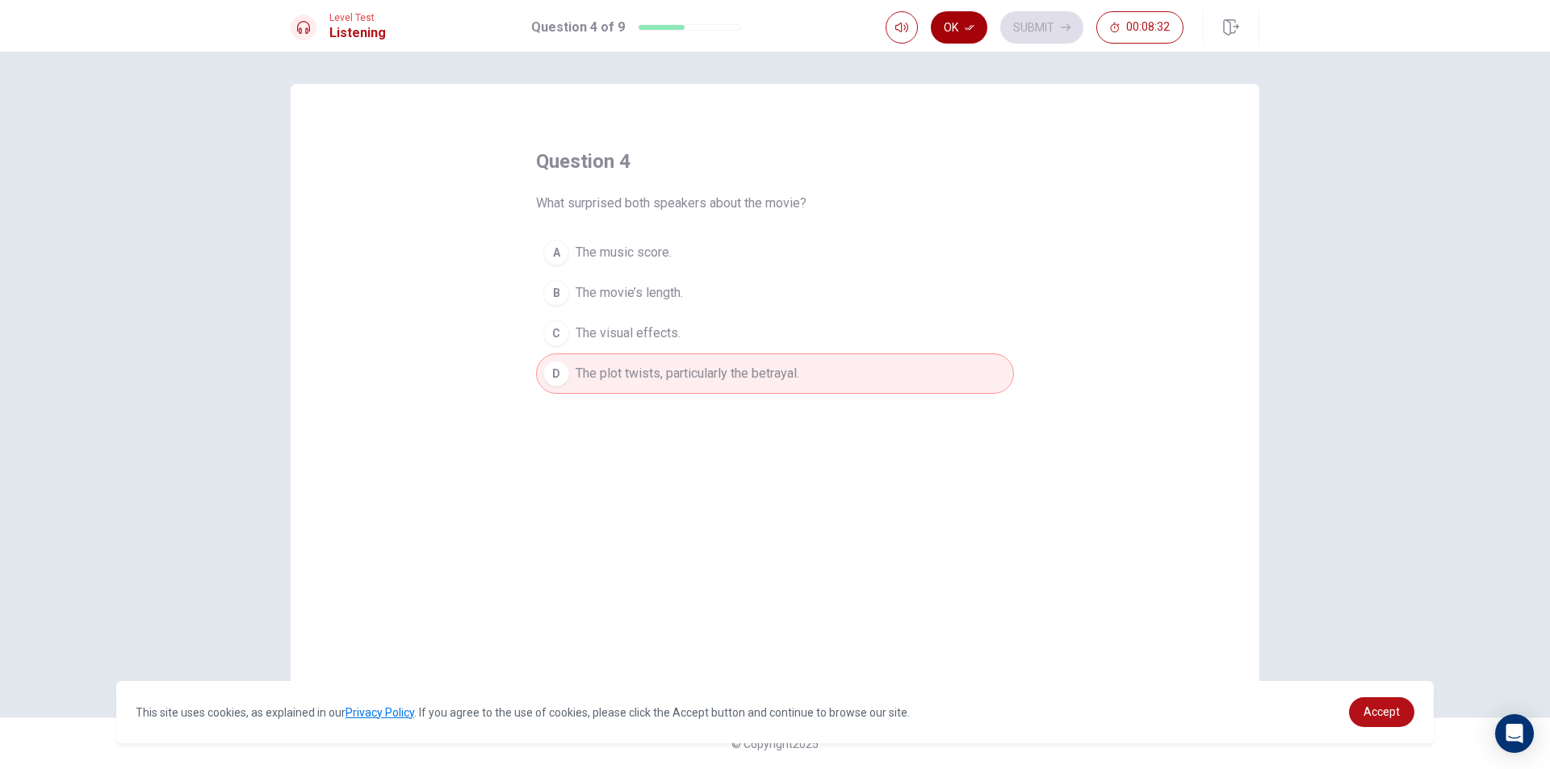
click at [970, 36] on button "Ok" at bounding box center [959, 27] width 57 height 32
click at [1070, 22] on button "Submit" at bounding box center [1041, 27] width 83 height 32
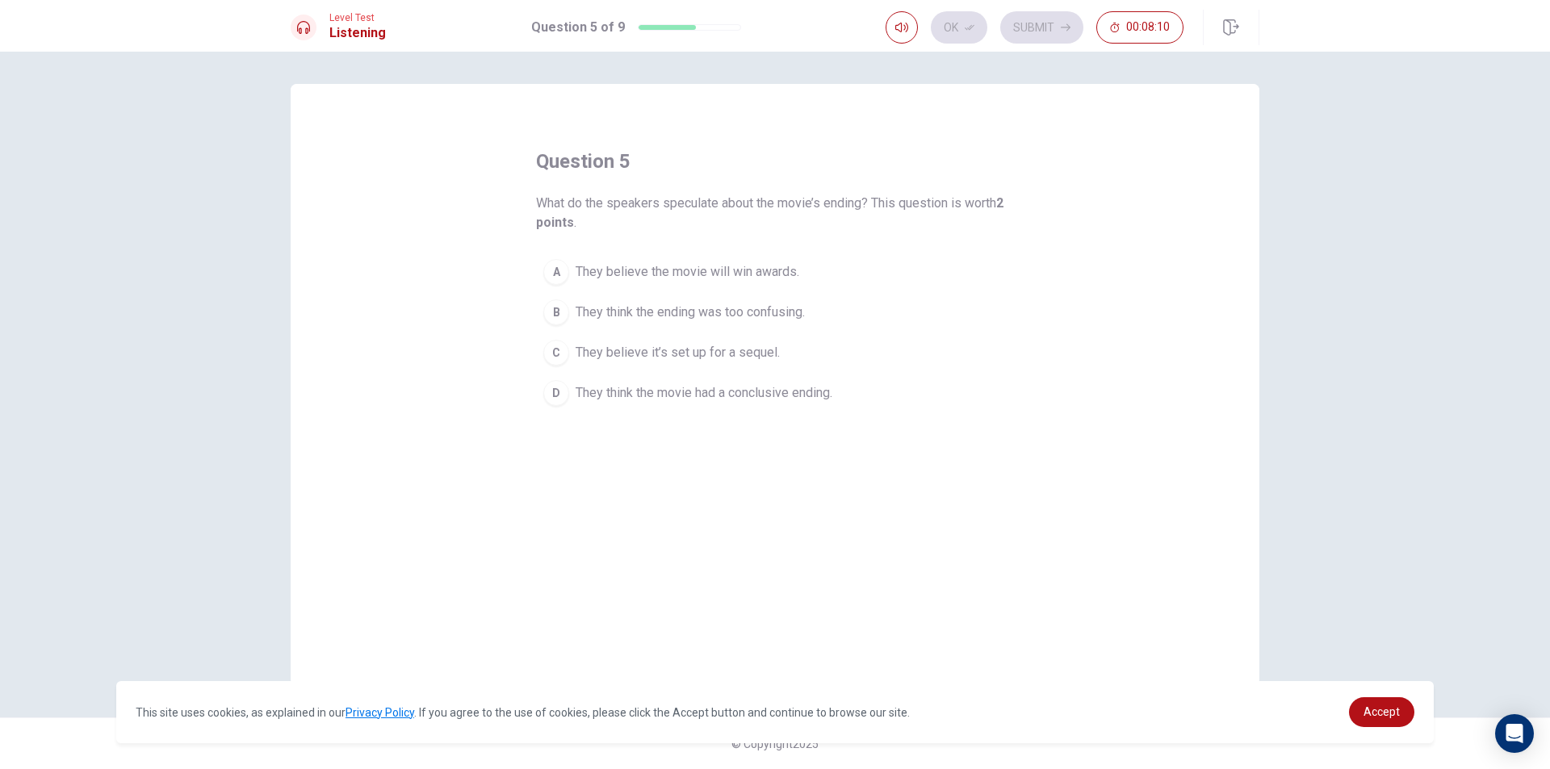
click at [784, 394] on span "They think the movie had a conclusive ending." at bounding box center [704, 392] width 257 height 19
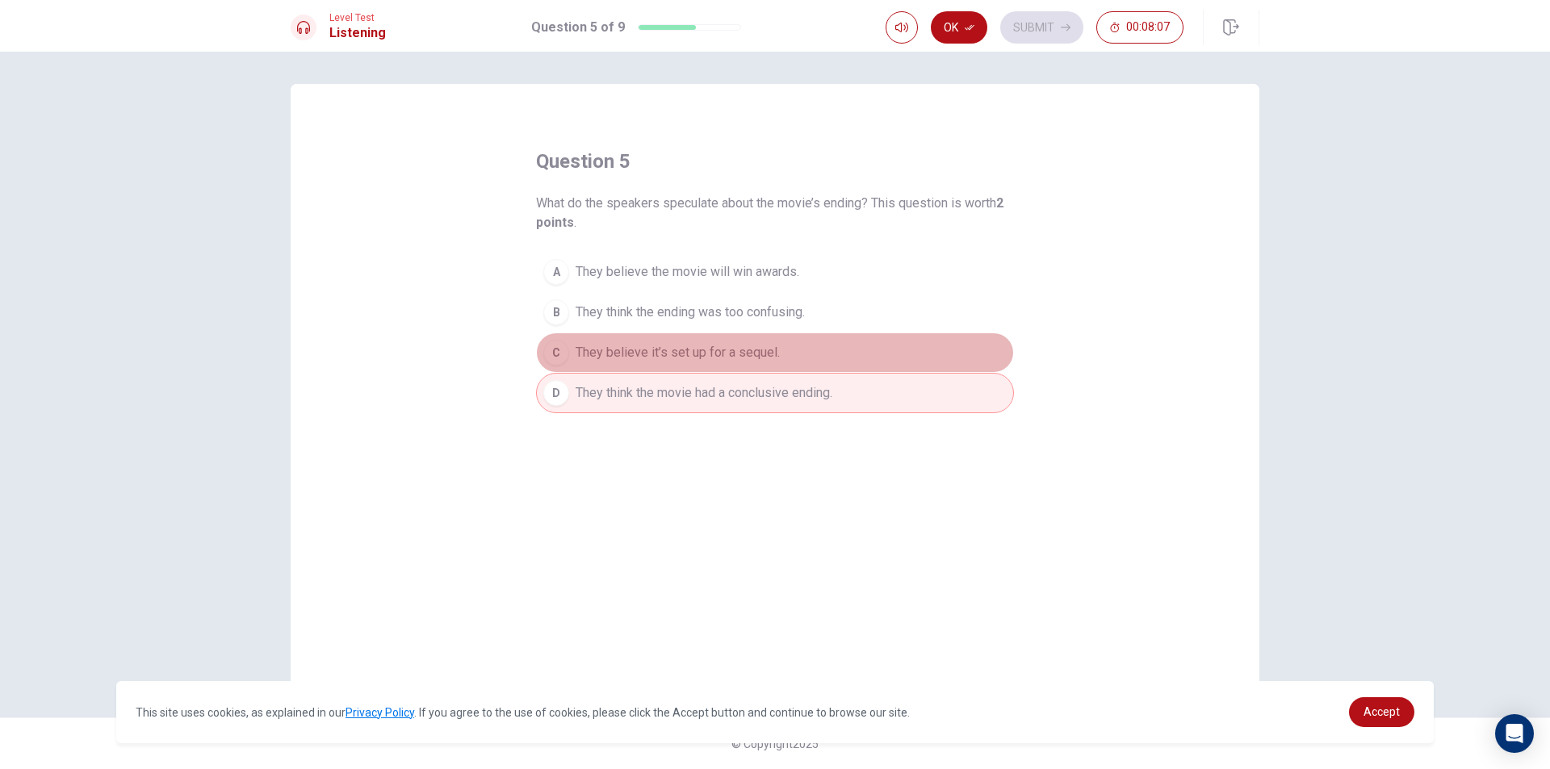
click at [756, 359] on span "They believe it’s set up for a sequel." at bounding box center [678, 352] width 204 height 19
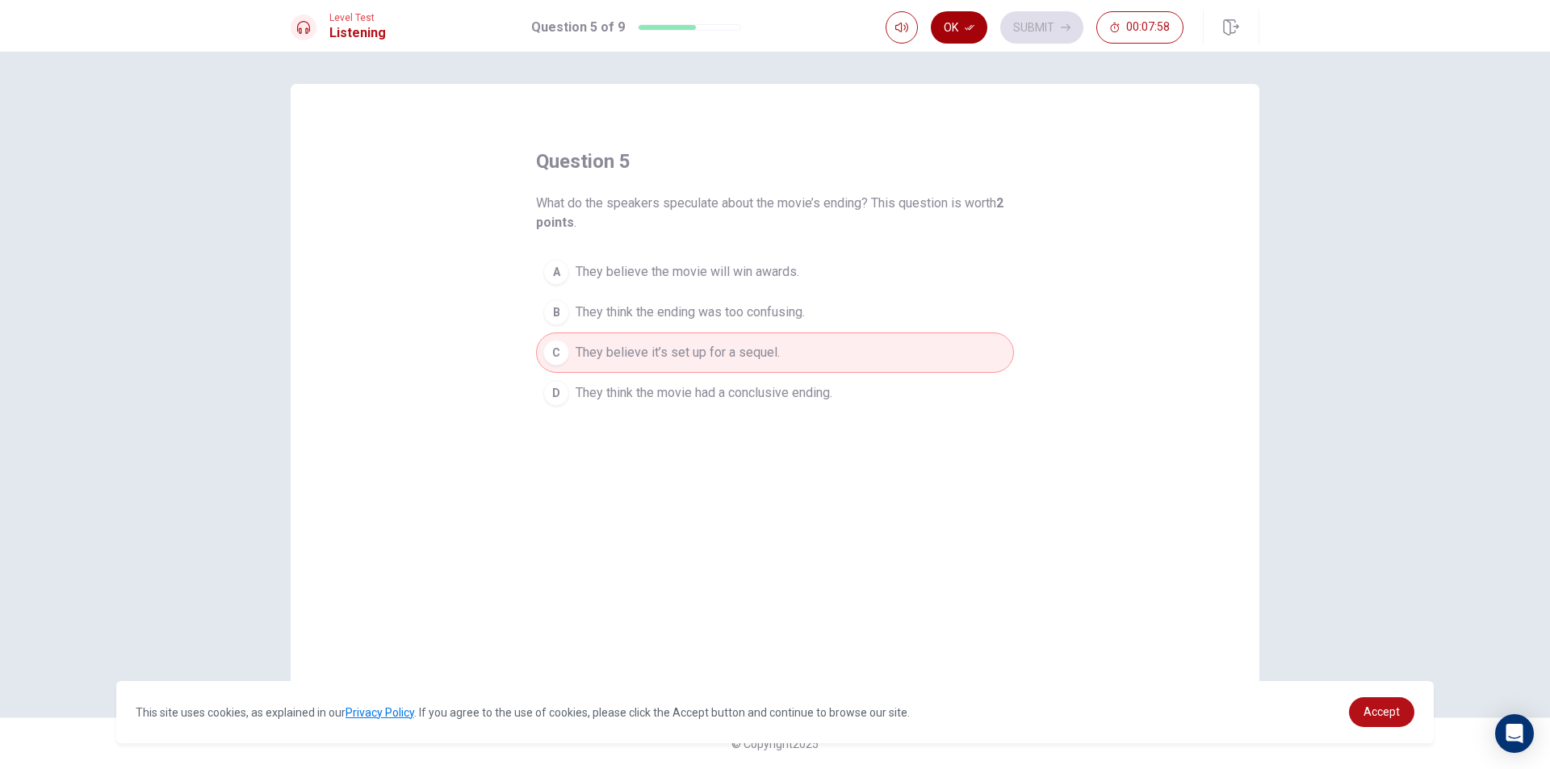
click at [932, 34] on button "Ok" at bounding box center [959, 27] width 57 height 32
click at [1052, 25] on button "Submit" at bounding box center [1041, 27] width 83 height 32
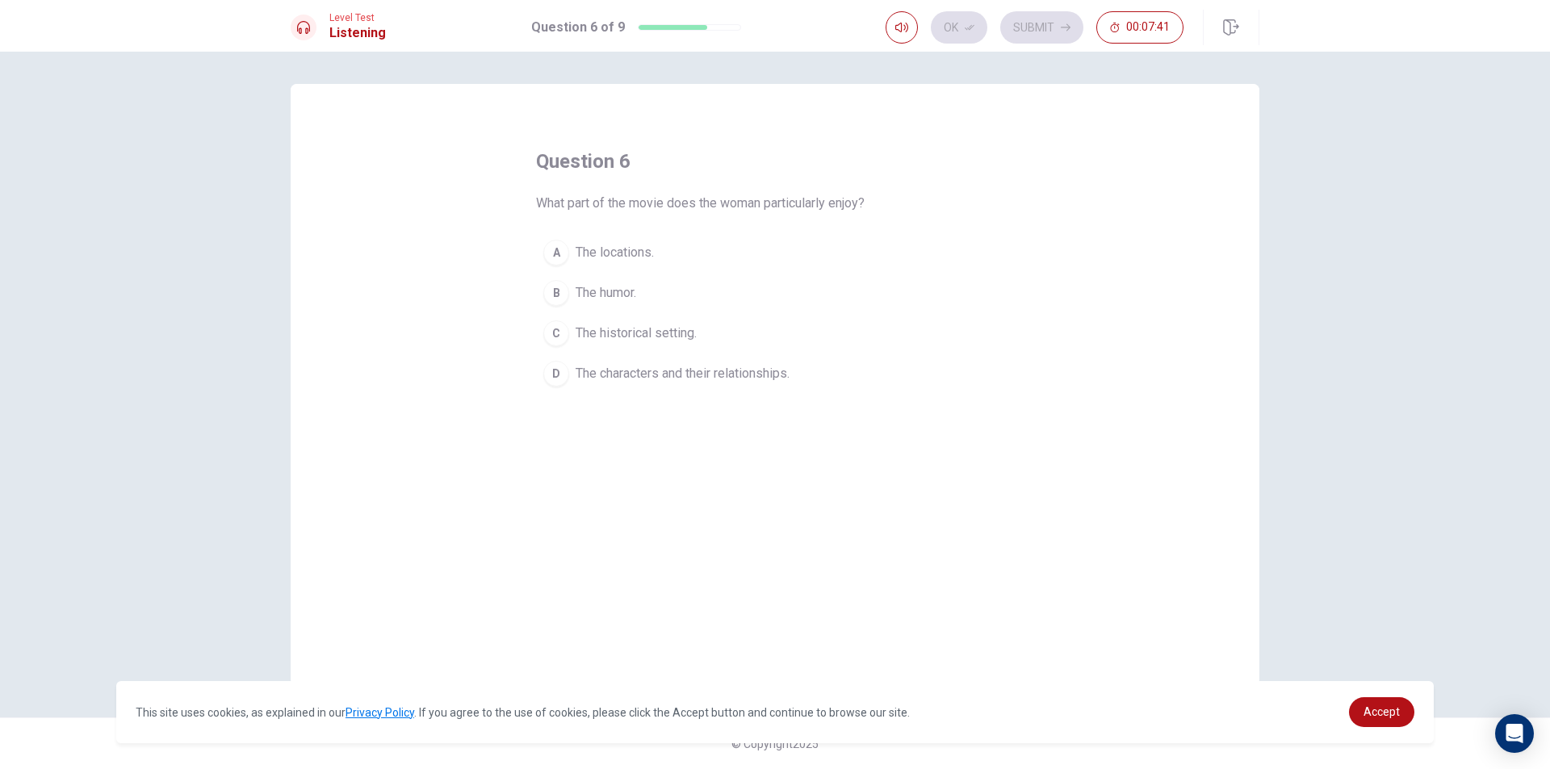
click at [665, 375] on span "The characters and their relationships." at bounding box center [683, 373] width 214 height 19
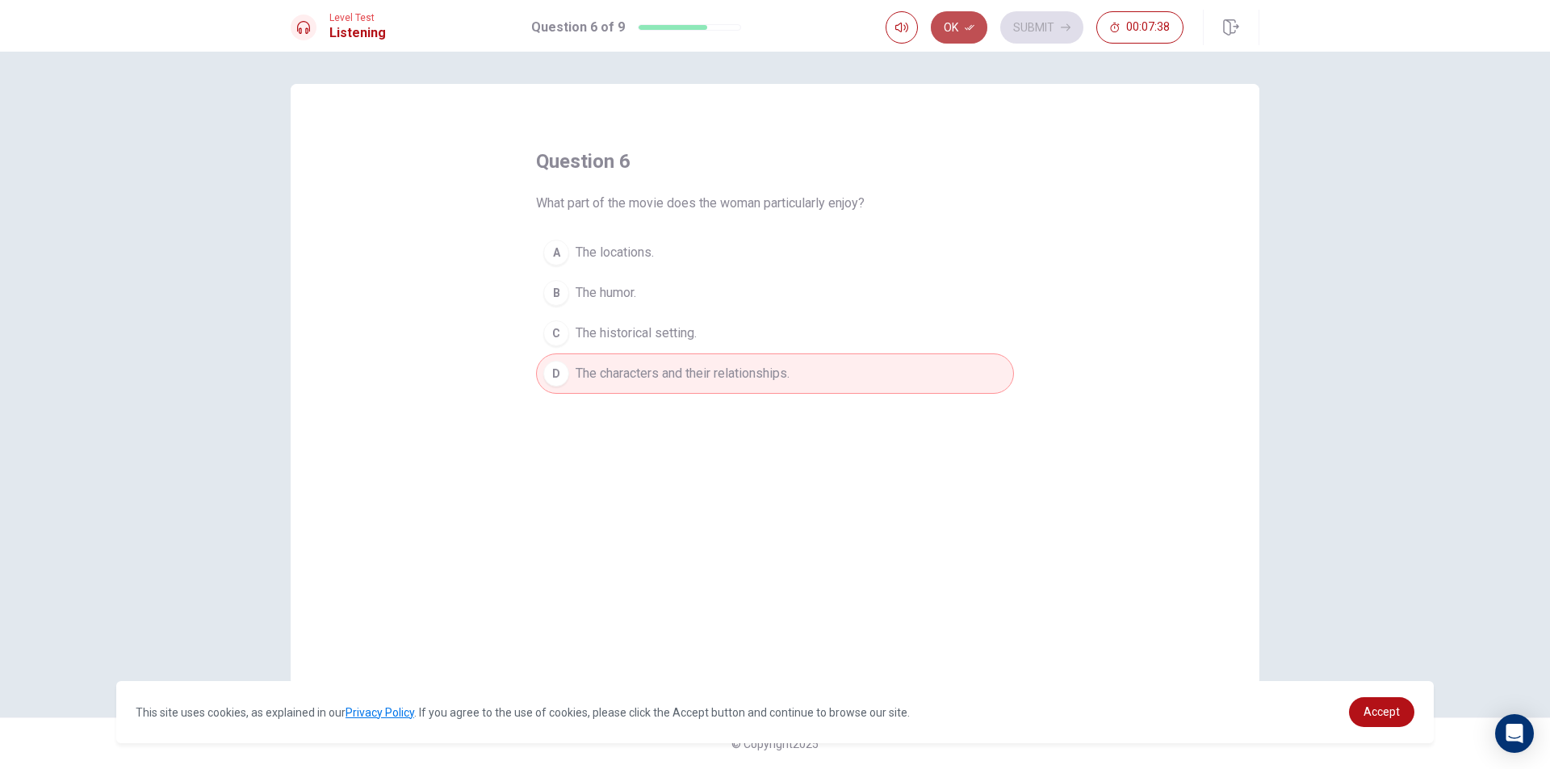
click at [953, 25] on button "Ok" at bounding box center [959, 27] width 57 height 32
click at [1062, 23] on icon "button" at bounding box center [1066, 28] width 10 height 10
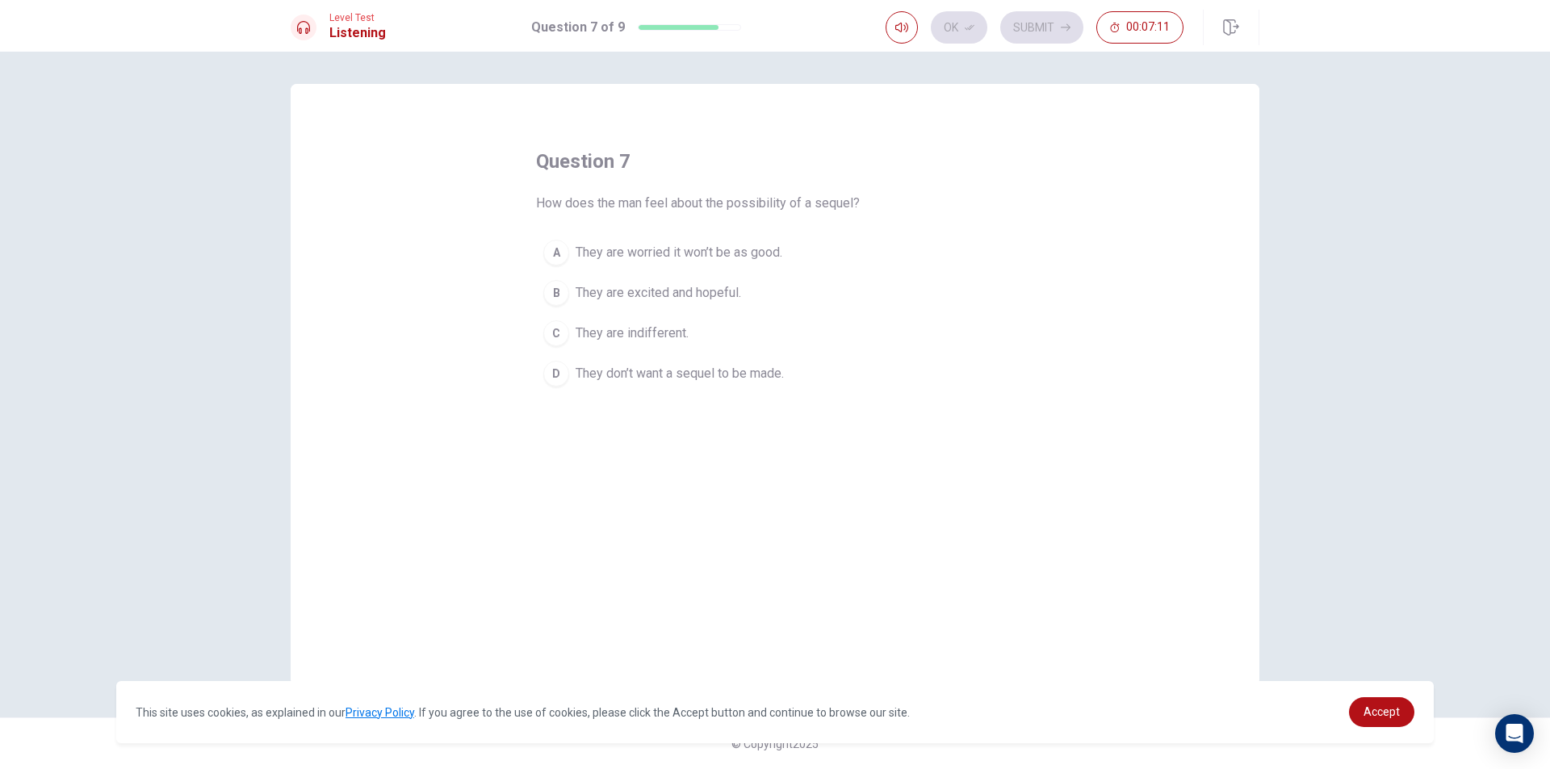
click at [688, 295] on span "They are excited and hopeful." at bounding box center [658, 292] width 165 height 19
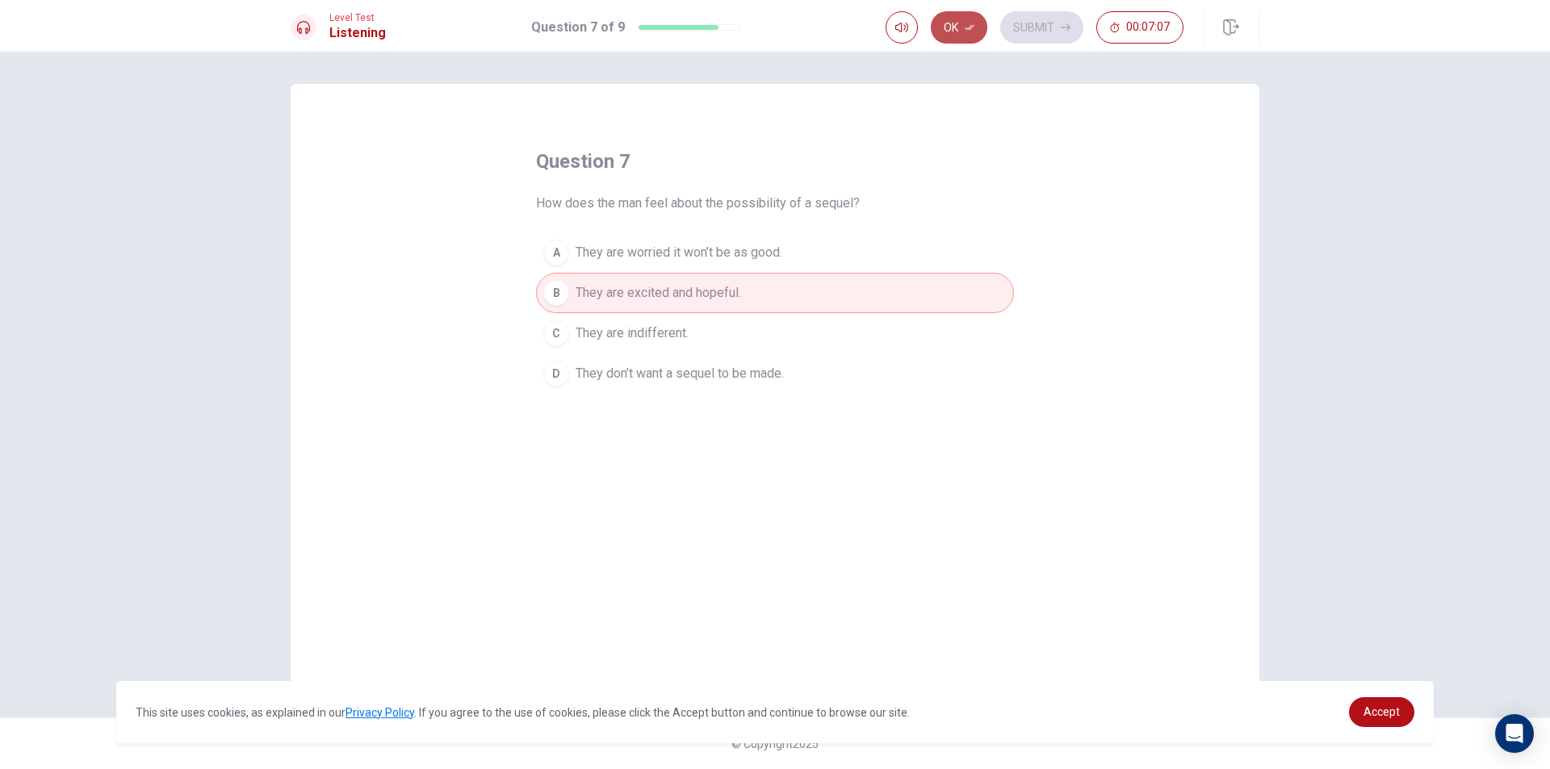
click at [958, 29] on button "Ok" at bounding box center [959, 27] width 57 height 32
click at [1064, 21] on button "Submit" at bounding box center [1041, 27] width 83 height 32
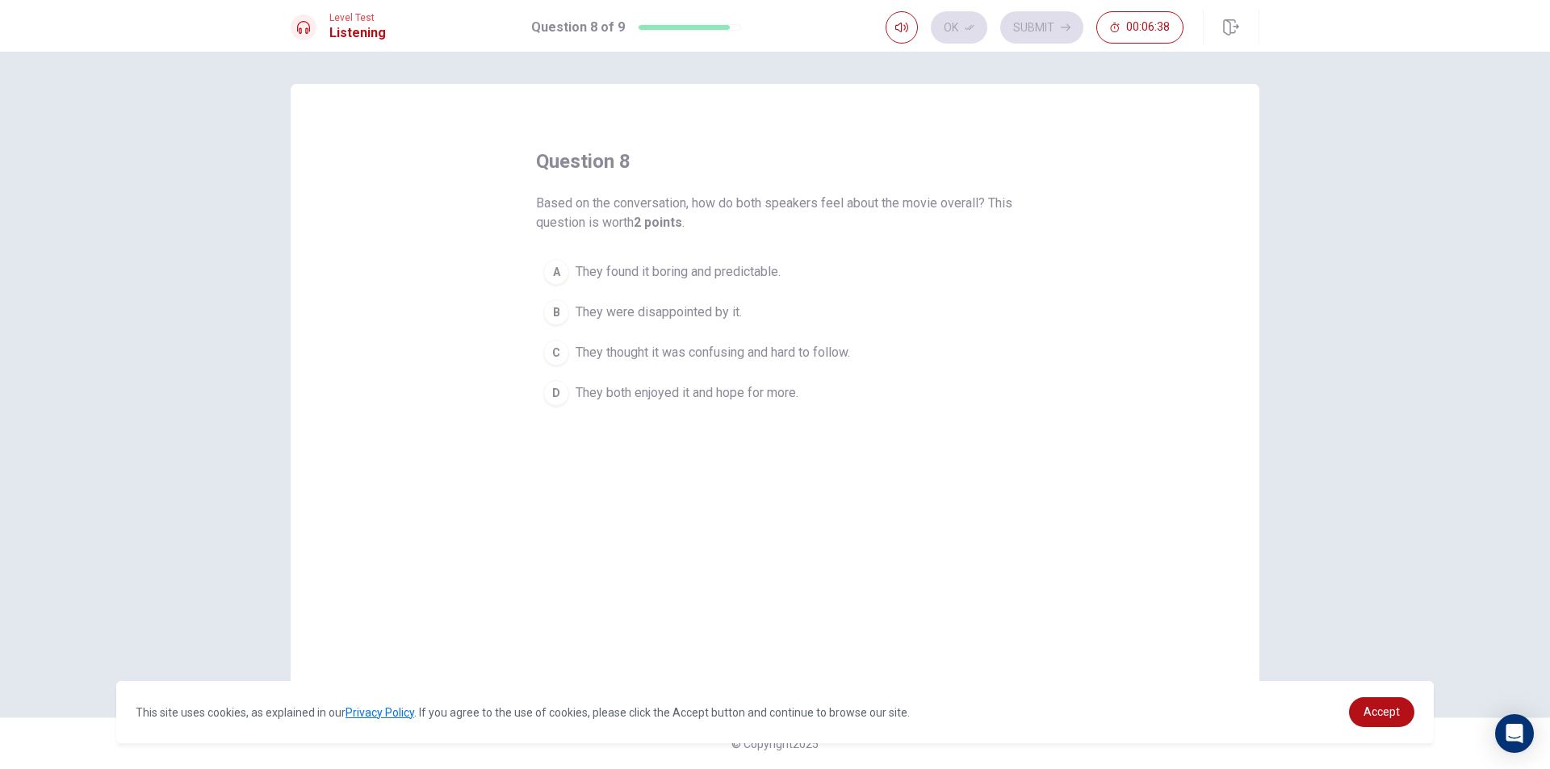
drag, startPoint x: 683, startPoint y: 392, endPoint x: 691, endPoint y: 400, distance: 11.4
click at [684, 392] on span "They both enjoyed it and hope for more." at bounding box center [687, 392] width 223 height 19
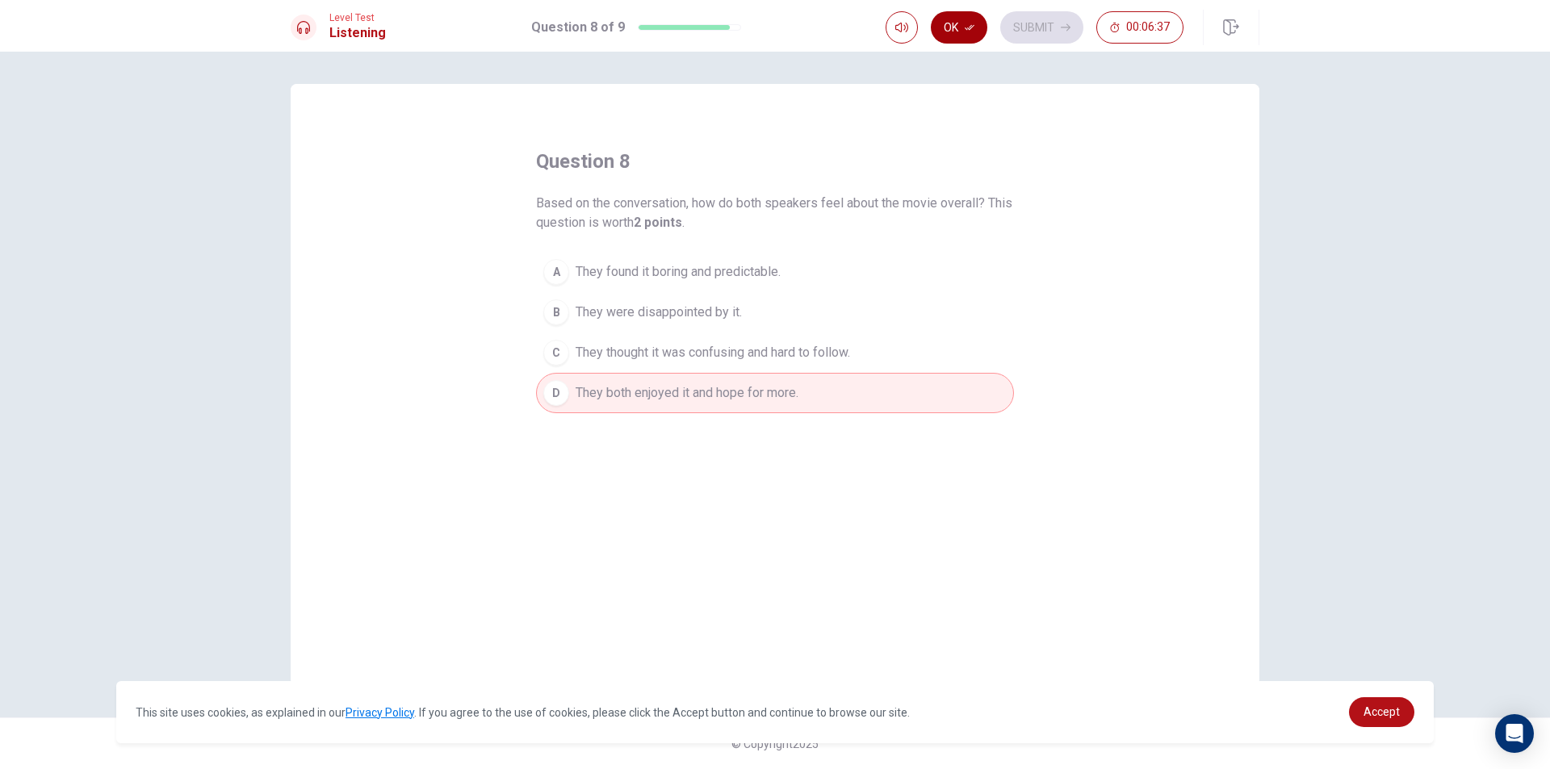
click at [975, 39] on button "Ok" at bounding box center [959, 27] width 57 height 32
click at [1033, 35] on button "Submit" at bounding box center [1041, 27] width 83 height 32
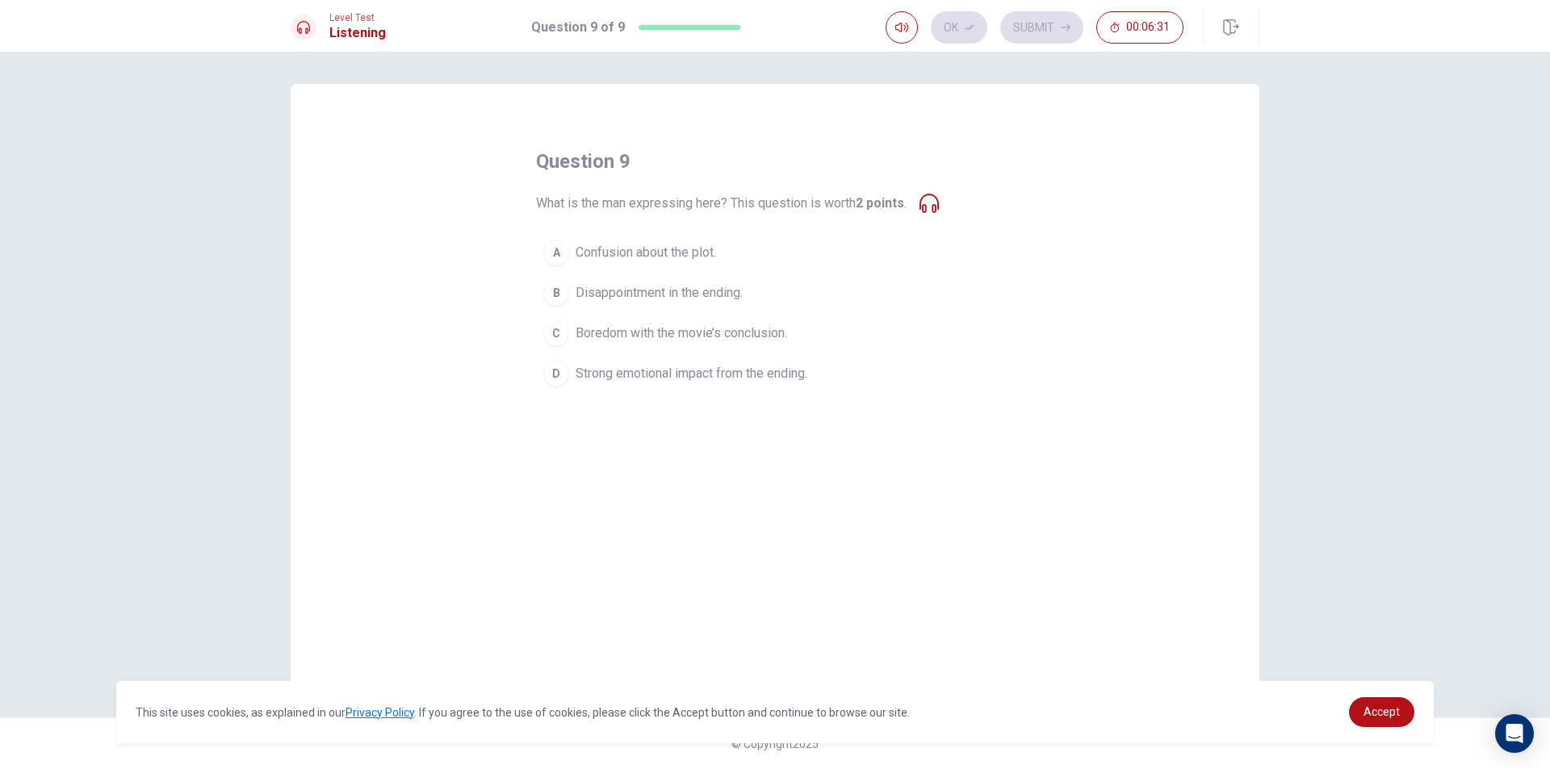
click at [758, 379] on span "Strong emotional impact from the ending." at bounding box center [692, 373] width 232 height 19
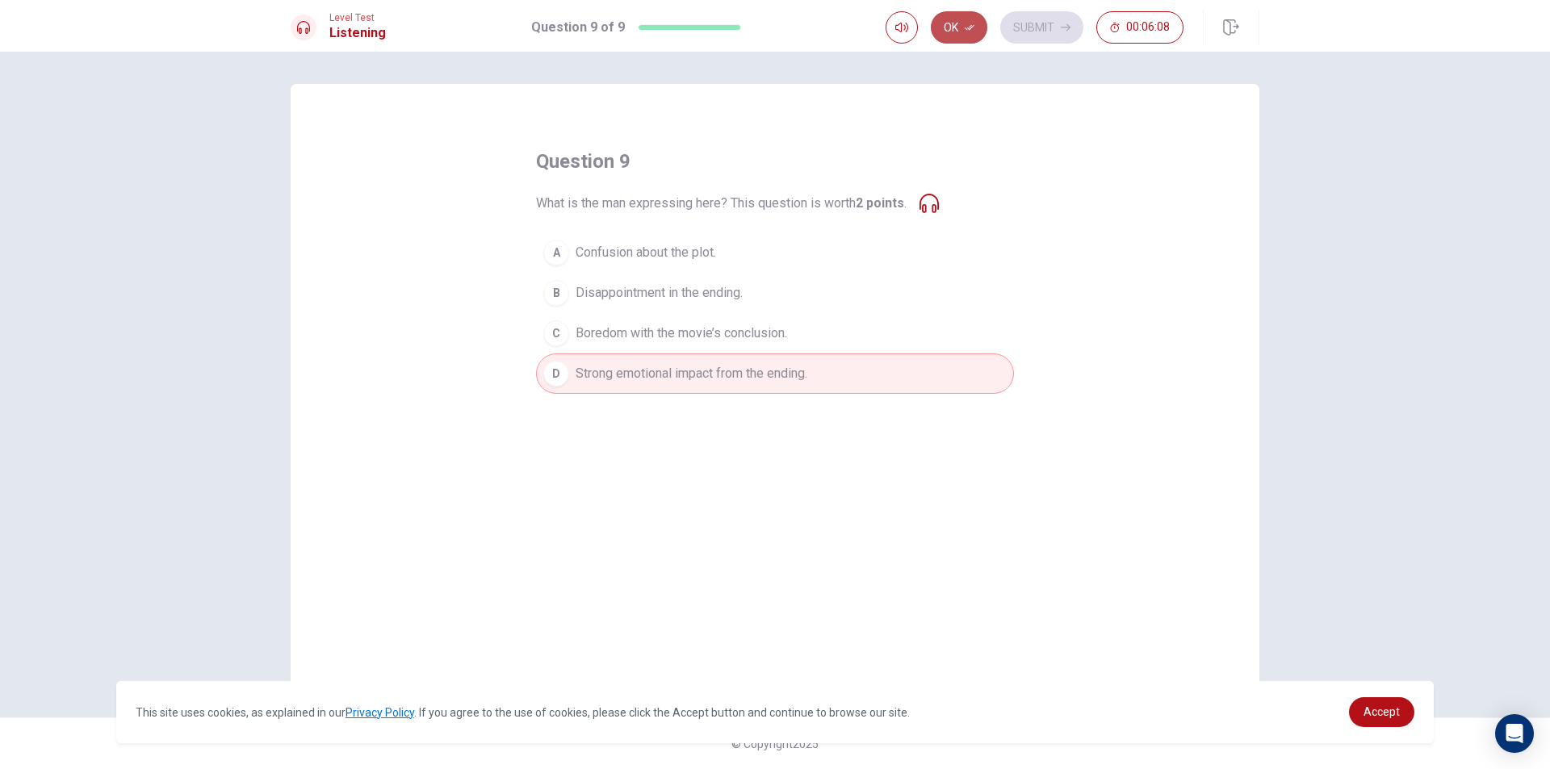
click at [955, 19] on button "Ok" at bounding box center [959, 27] width 57 height 32
click at [1069, 29] on icon "button" at bounding box center [1066, 27] width 10 height 7
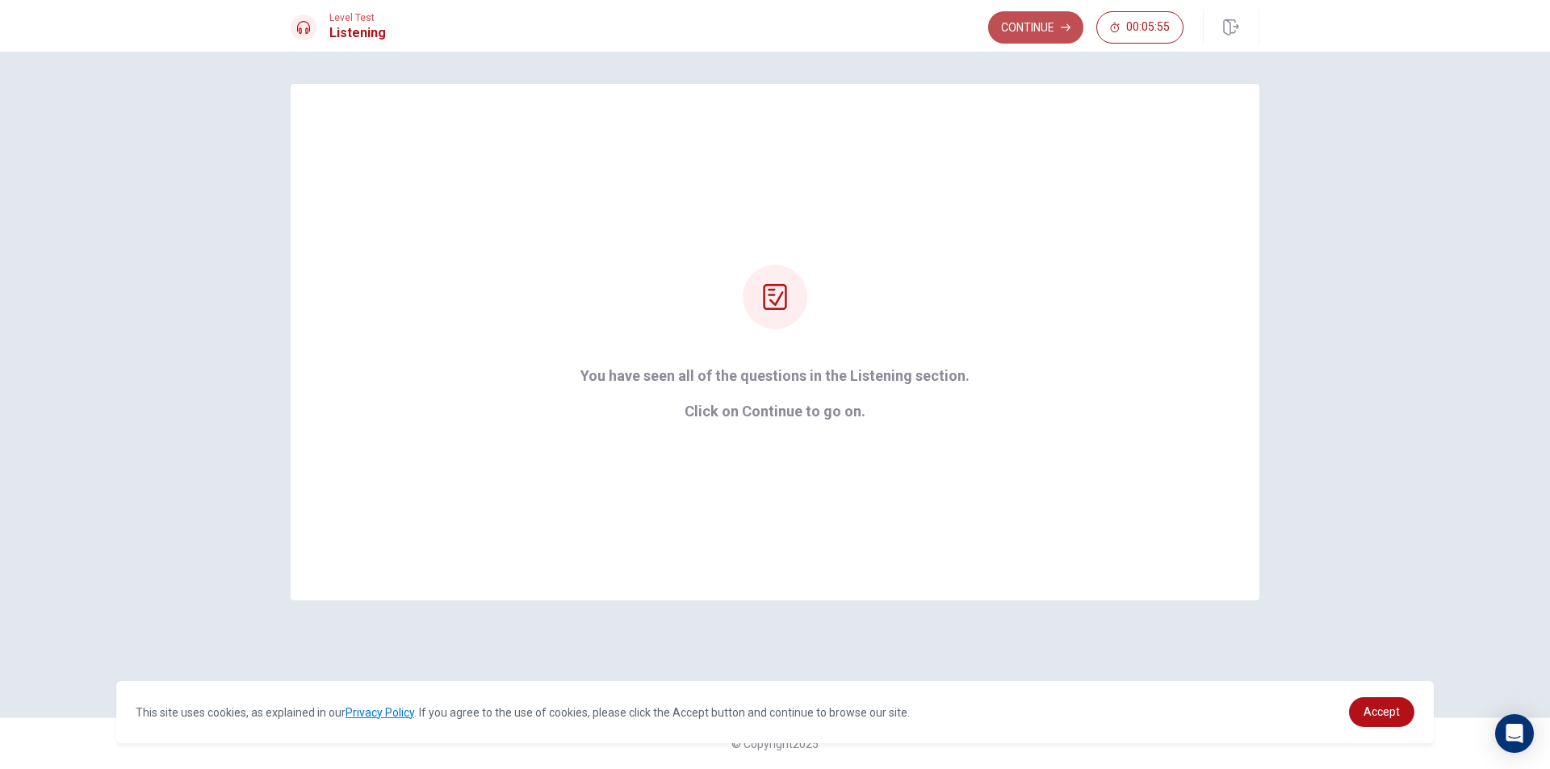
click at [1040, 22] on button "Continue" at bounding box center [1035, 27] width 95 height 32
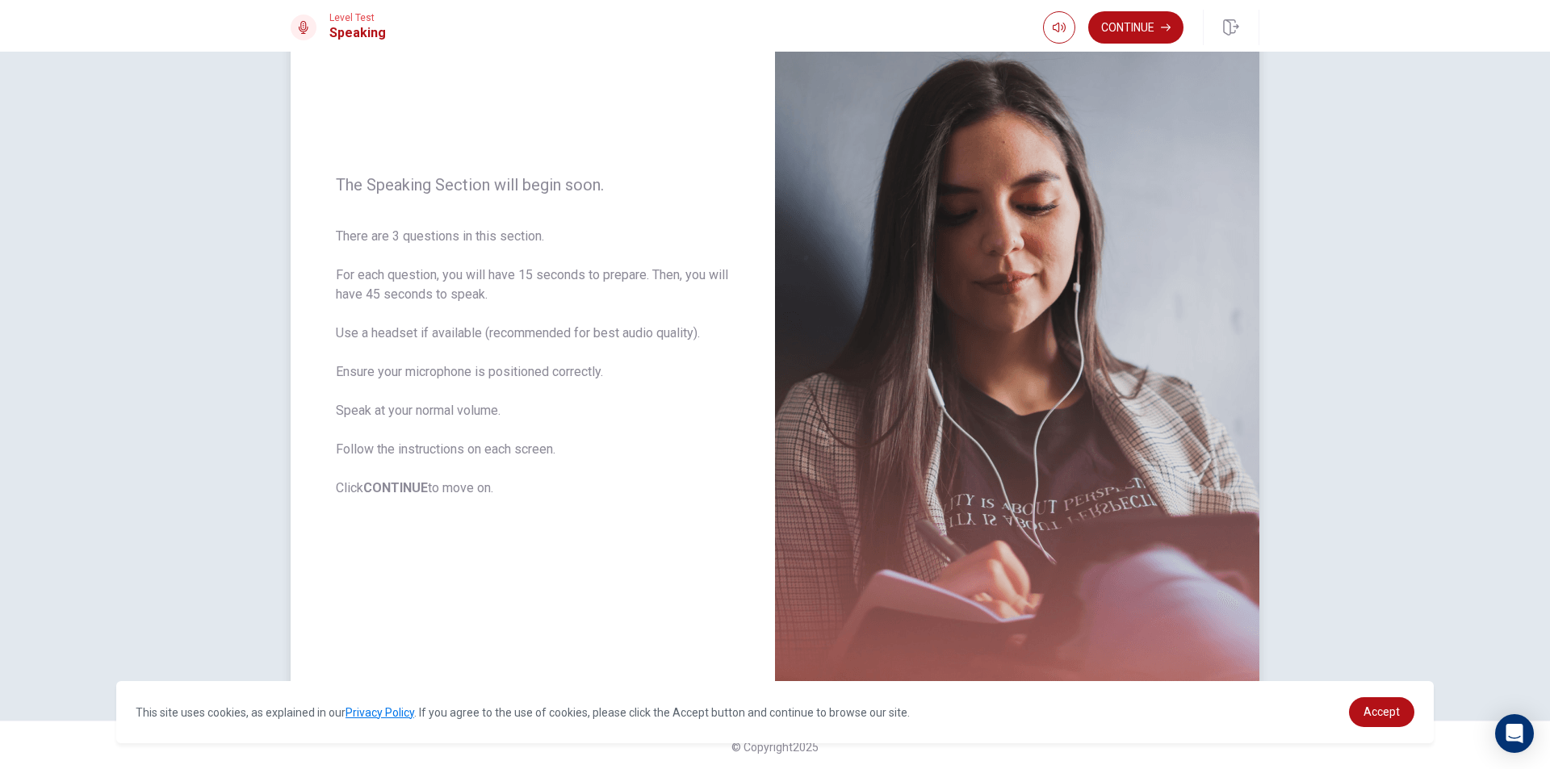
scroll to position [103, 0]
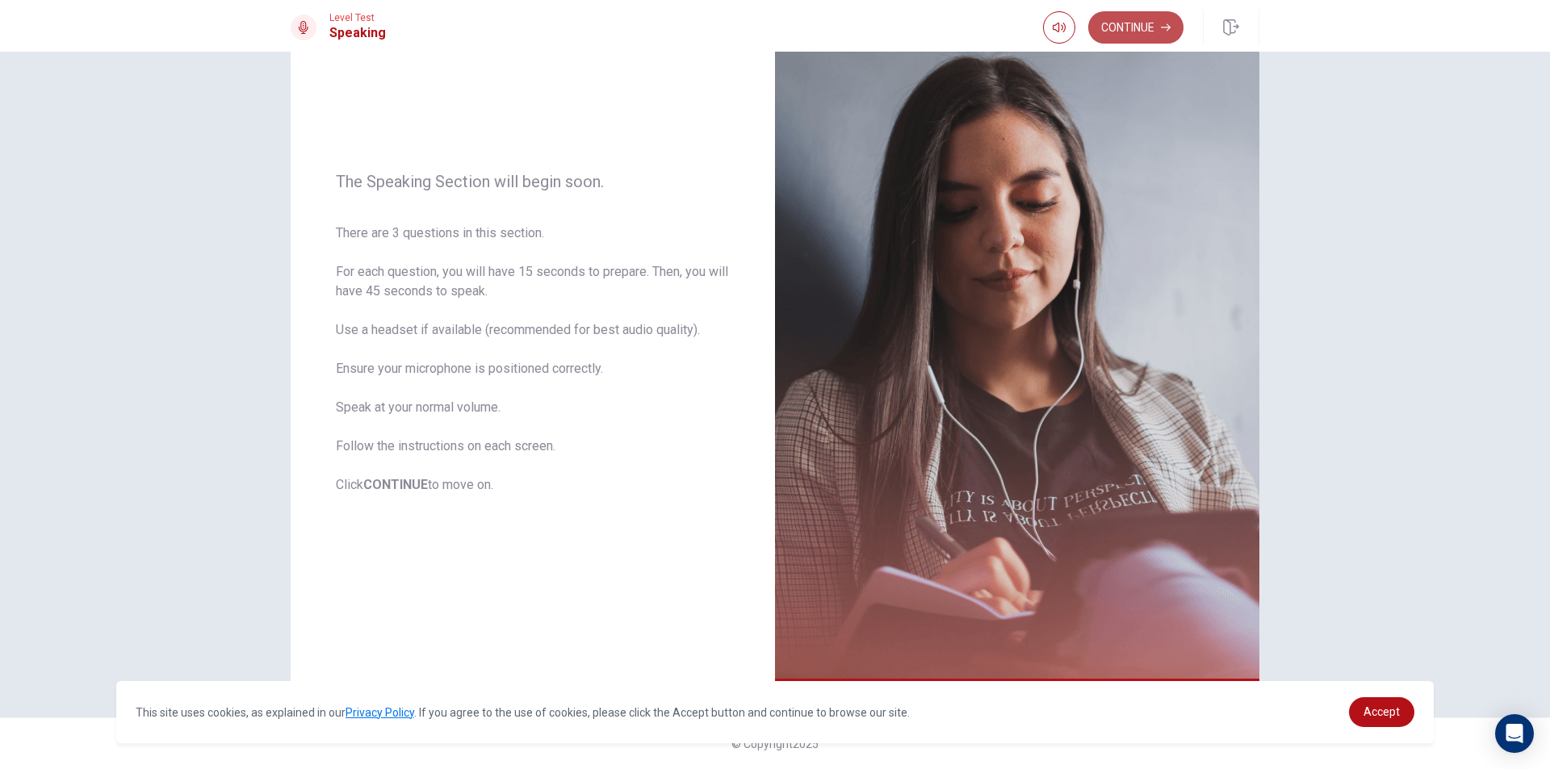
click at [1161, 31] on icon "button" at bounding box center [1166, 28] width 10 height 10
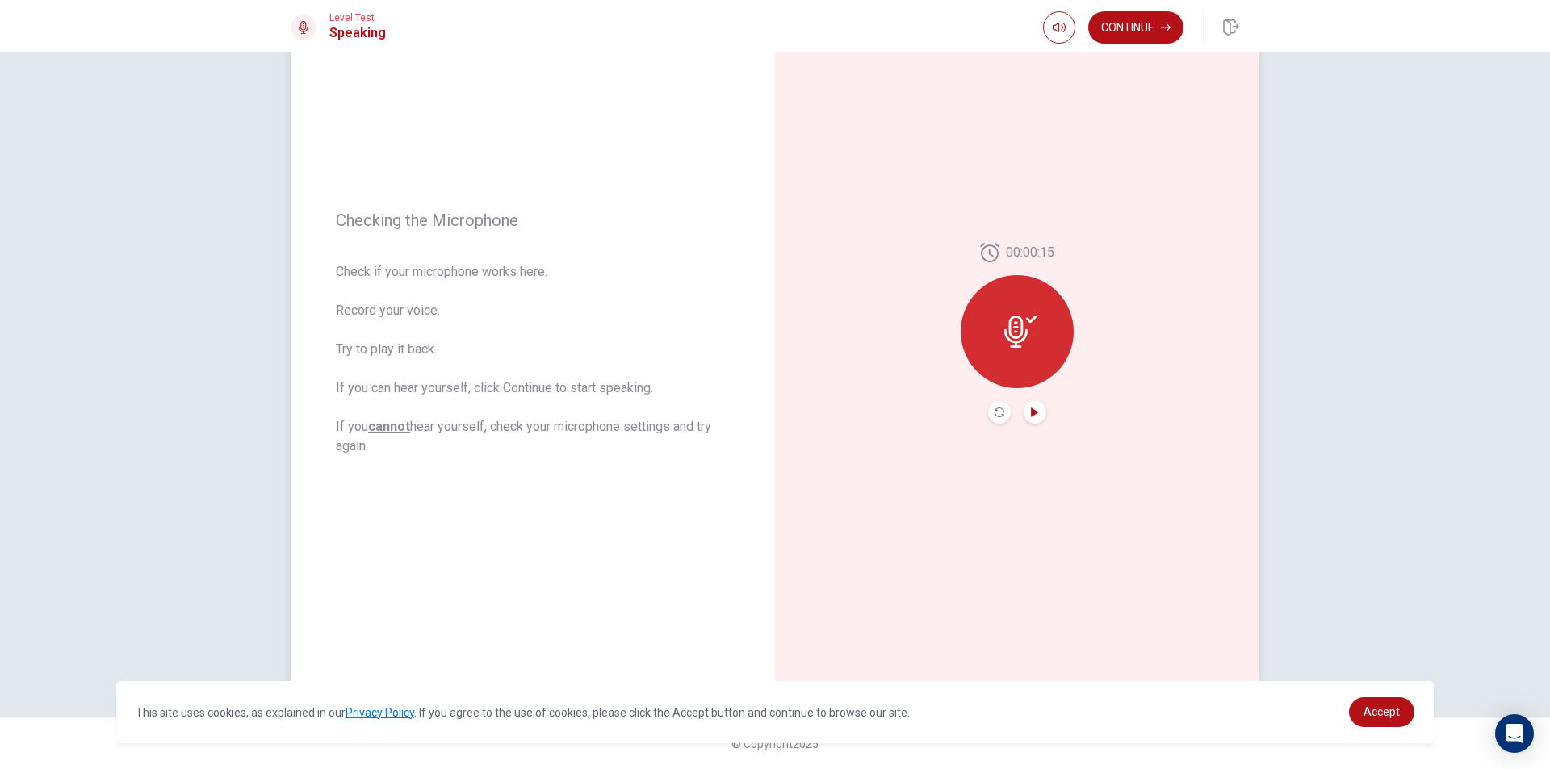
click at [1032, 411] on icon "Play Audio" at bounding box center [1034, 413] width 7 height 10
click at [1139, 36] on button "Continue" at bounding box center [1135, 27] width 95 height 32
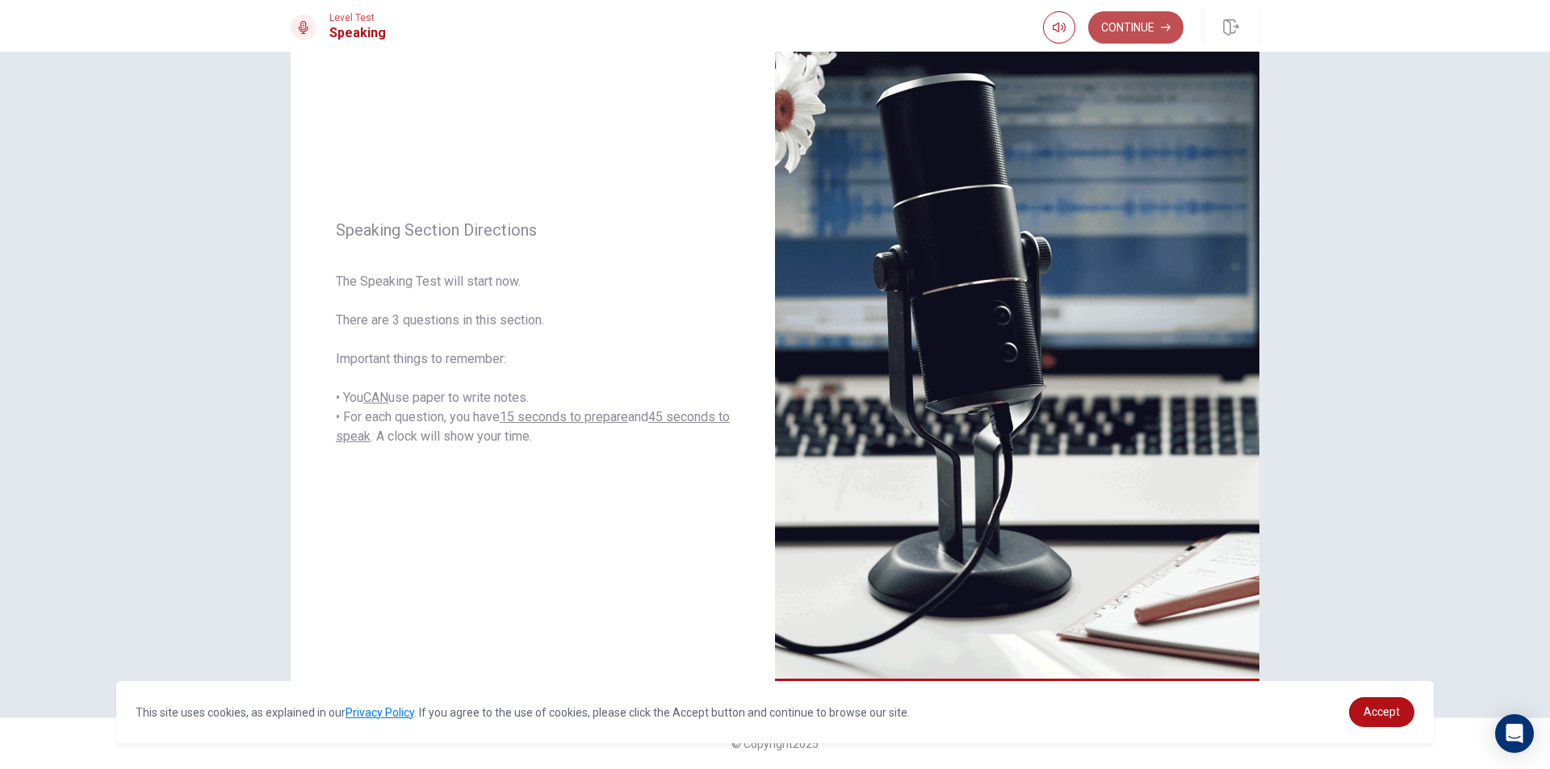
click at [1113, 37] on button "Continue" at bounding box center [1135, 27] width 95 height 32
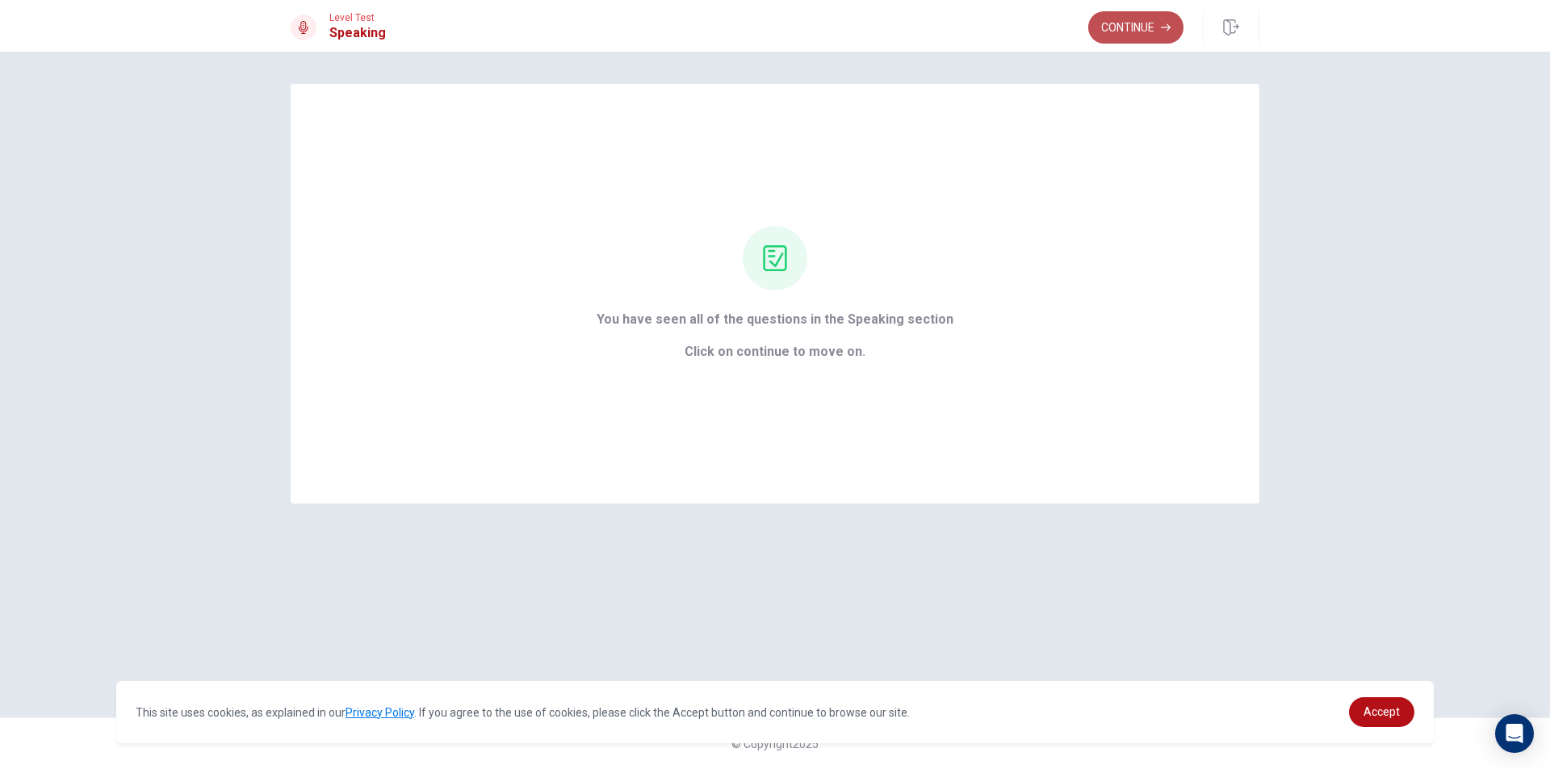
click at [1137, 16] on button "Continue" at bounding box center [1135, 27] width 95 height 32
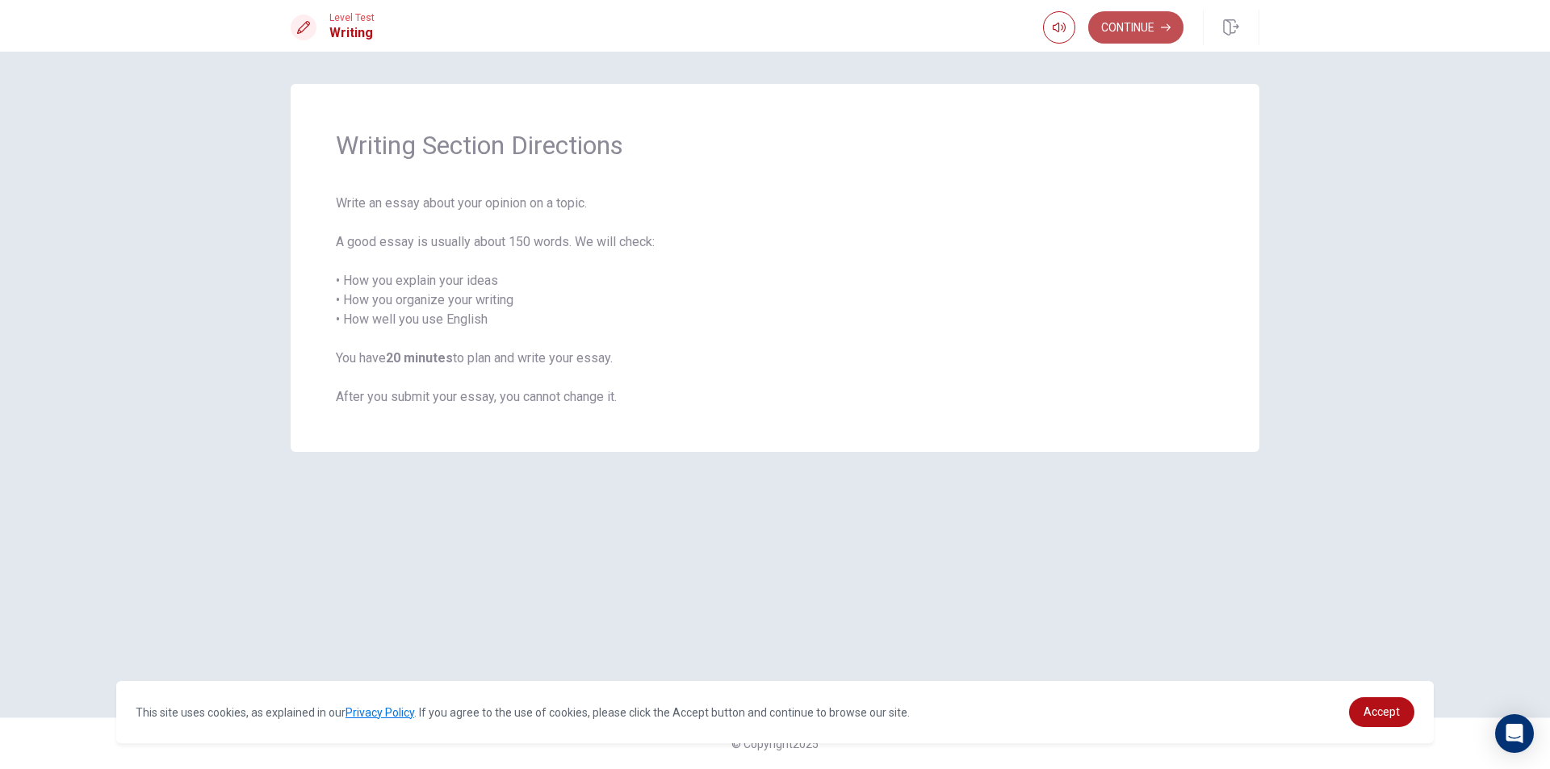
click at [1143, 26] on button "Continue" at bounding box center [1135, 27] width 95 height 32
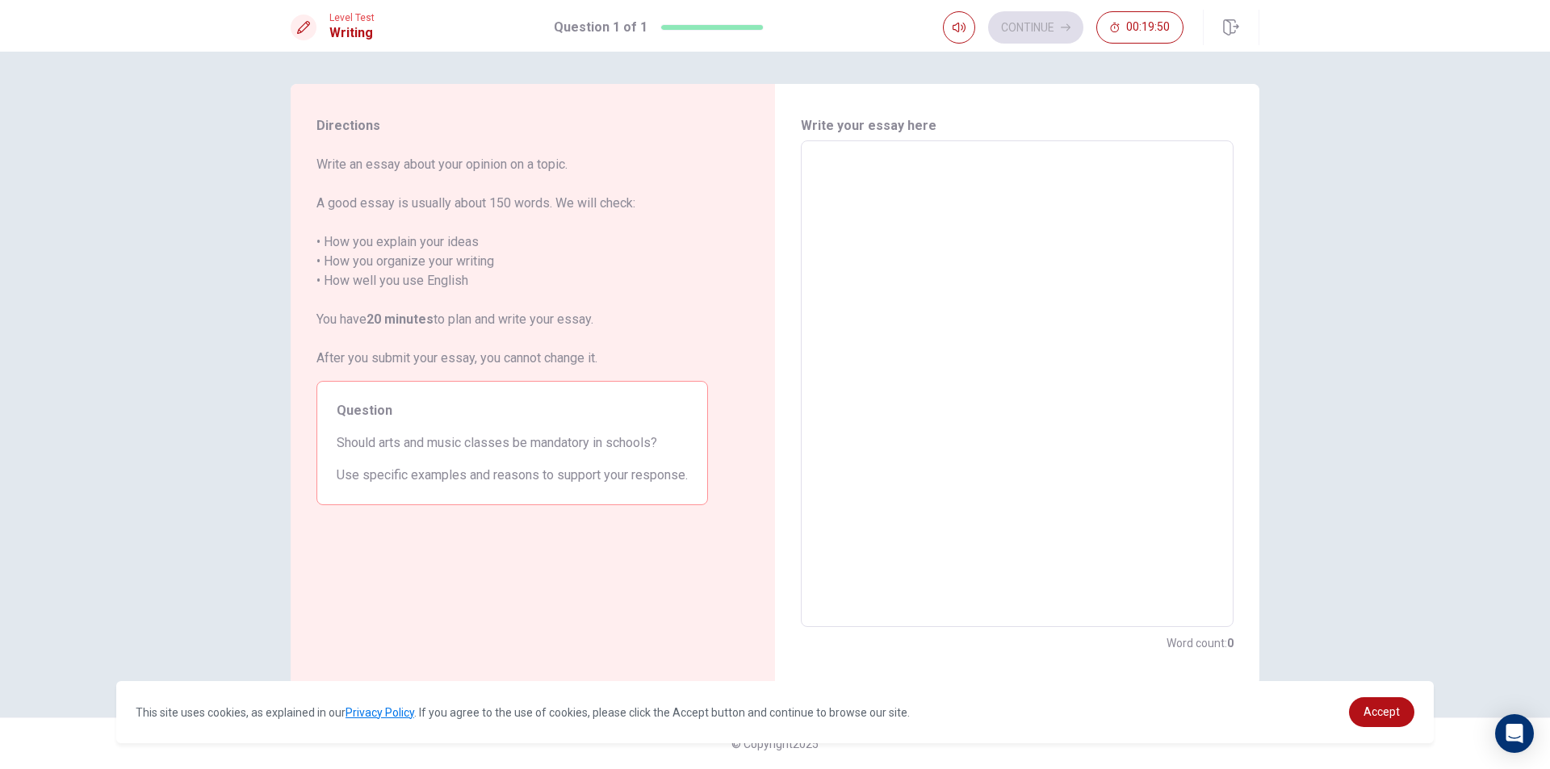
drag, startPoint x: 354, startPoint y: 448, endPoint x: 428, endPoint y: 446, distance: 73.5
click at [427, 446] on span "Should arts and music classes be mandatory in schools?" at bounding box center [512, 443] width 351 height 19
click at [865, 180] on textarea at bounding box center [1017, 384] width 410 height 460
type textarea "t"
type textarea "x"
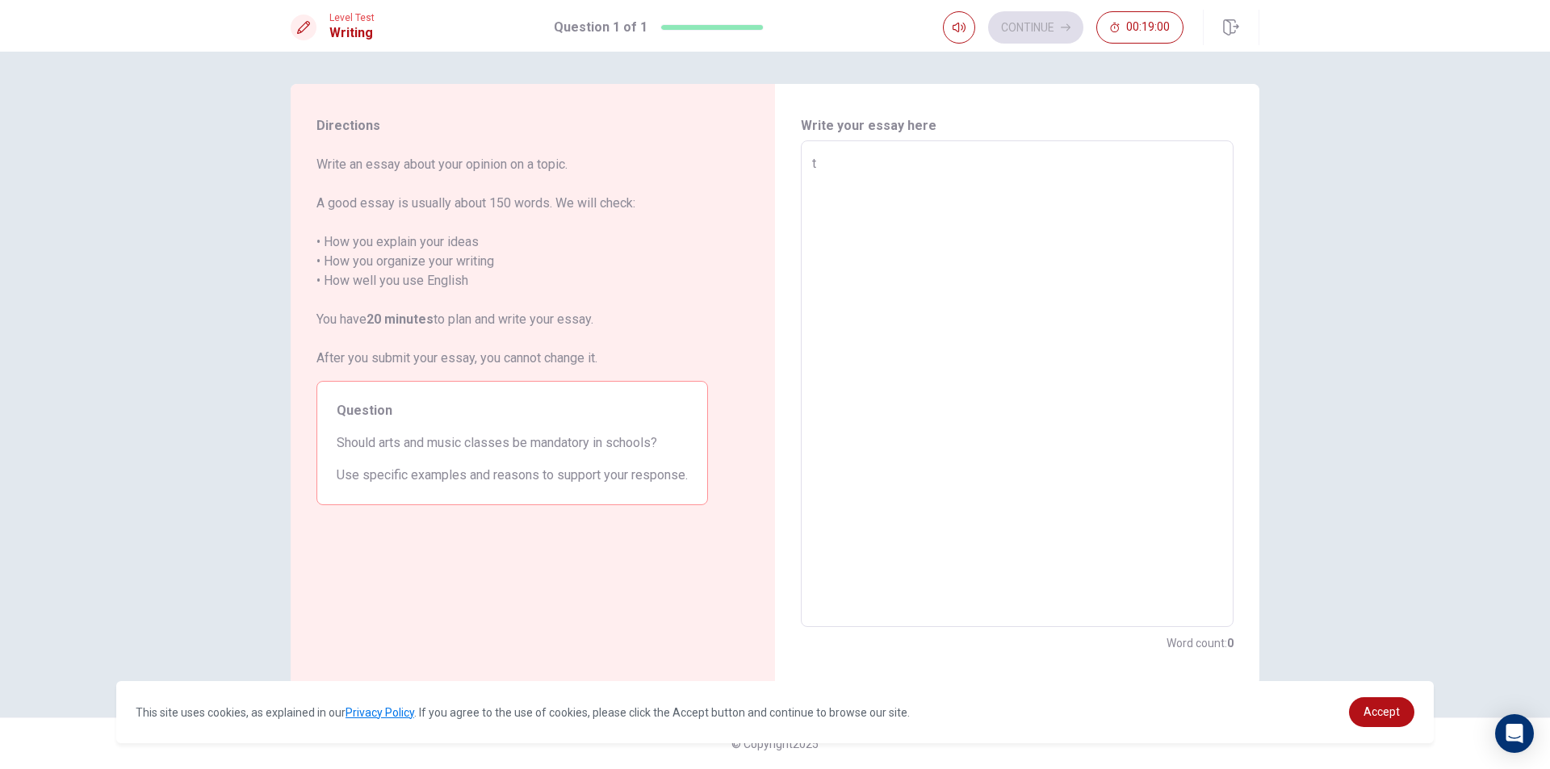
type textarea "ty"
type textarea "x"
type textarea "tyrt"
type textarea "x"
type textarea "tyrtu"
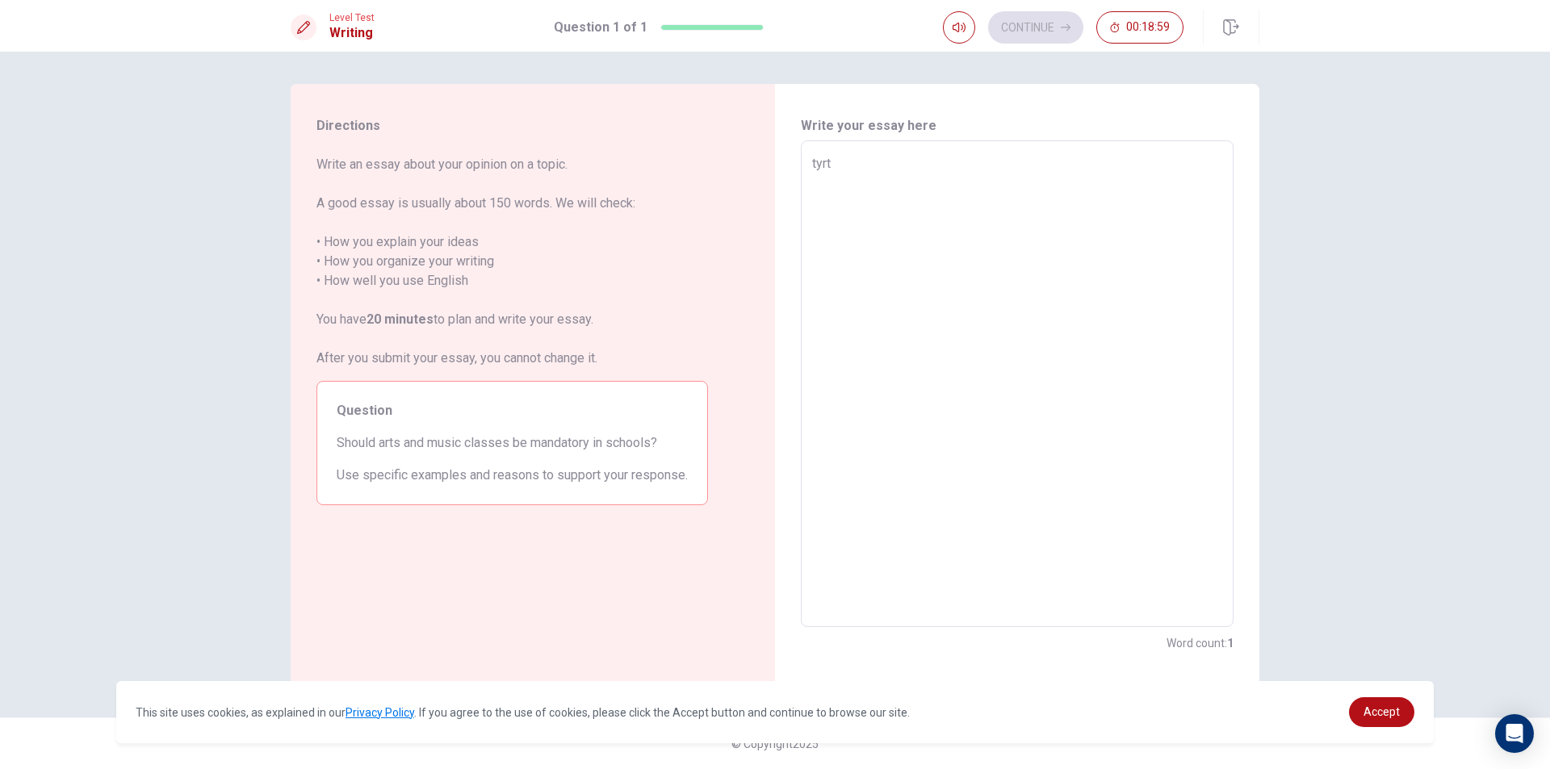
type textarea "x"
type textarea "tyrtuy"
type textarea "x"
type textarea "tyrtuyi"
type textarea "x"
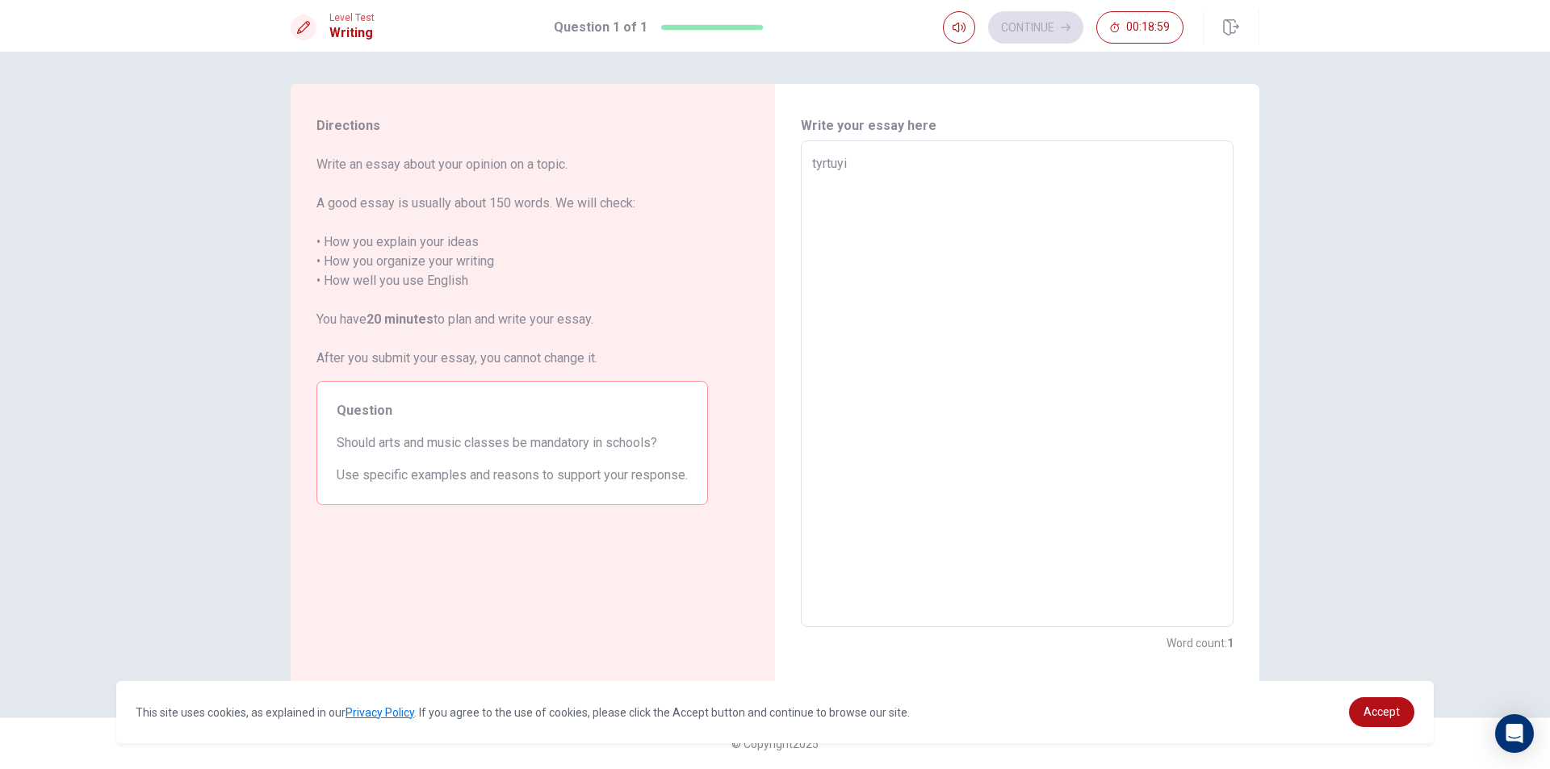
type textarea "tyrtuyiy"
type textarea "x"
type textarea "tyrtuyiyu"
type textarea "x"
type textarea "tyrtuyiyu"
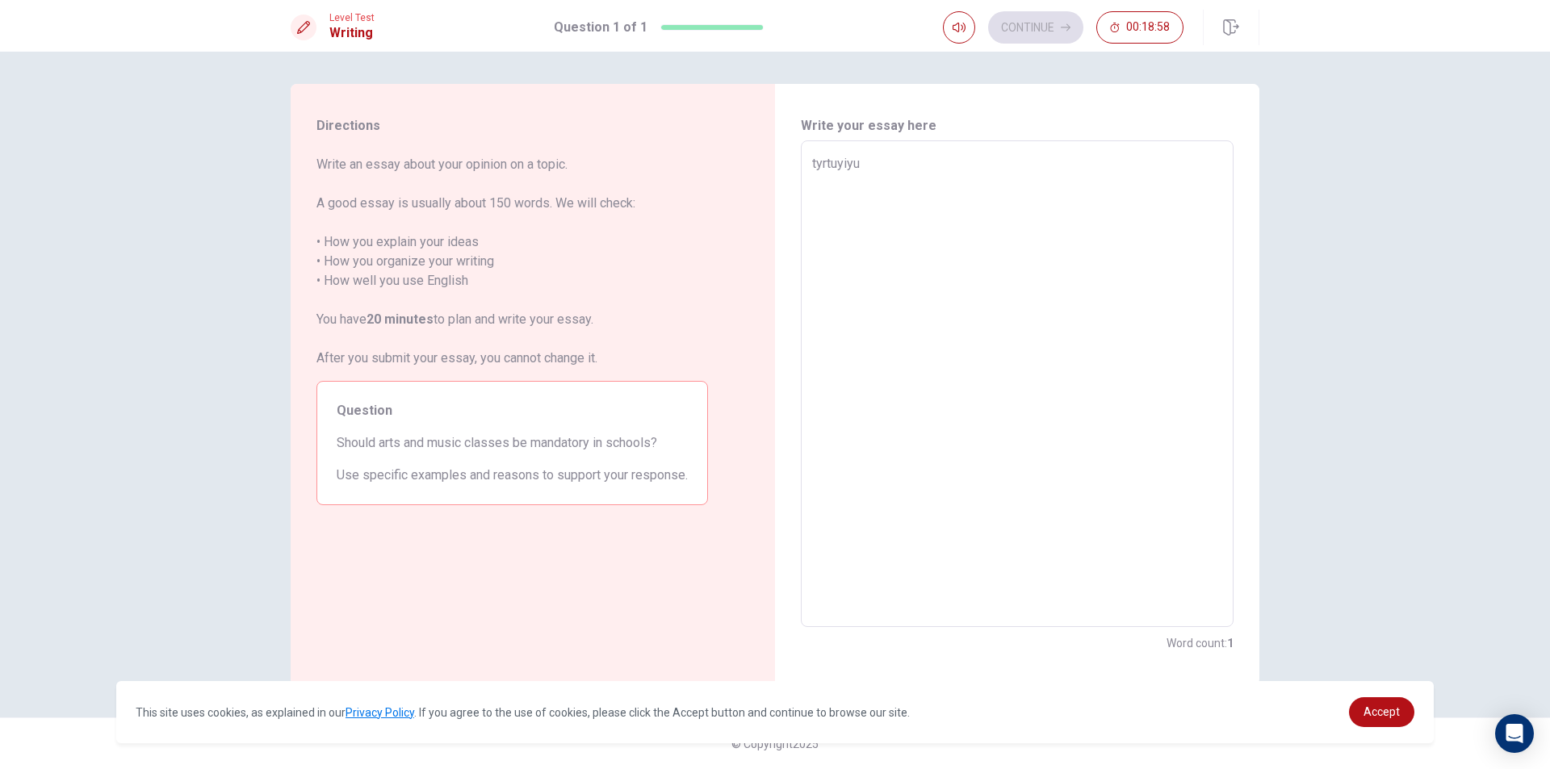
type textarea "x"
type textarea "tyrtuyiyu re"
type textarea "x"
type textarea "[PERSON_NAME]"
type textarea "x"
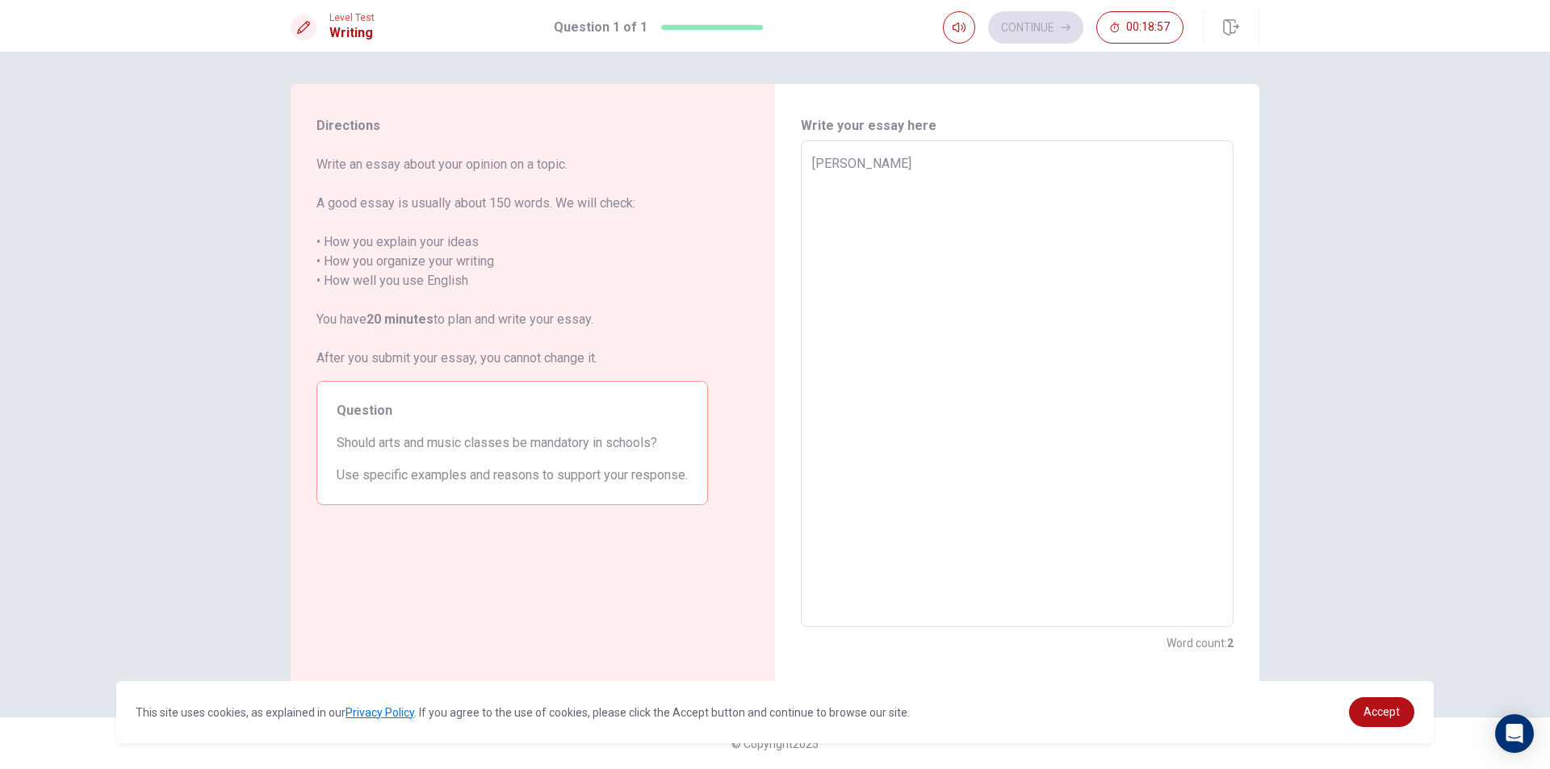
type textarea "[PERSON_NAME]"
type textarea "x"
type textarea "[PERSON_NAME]"
type textarea "x"
type textarea "tyrtuyiyu re"
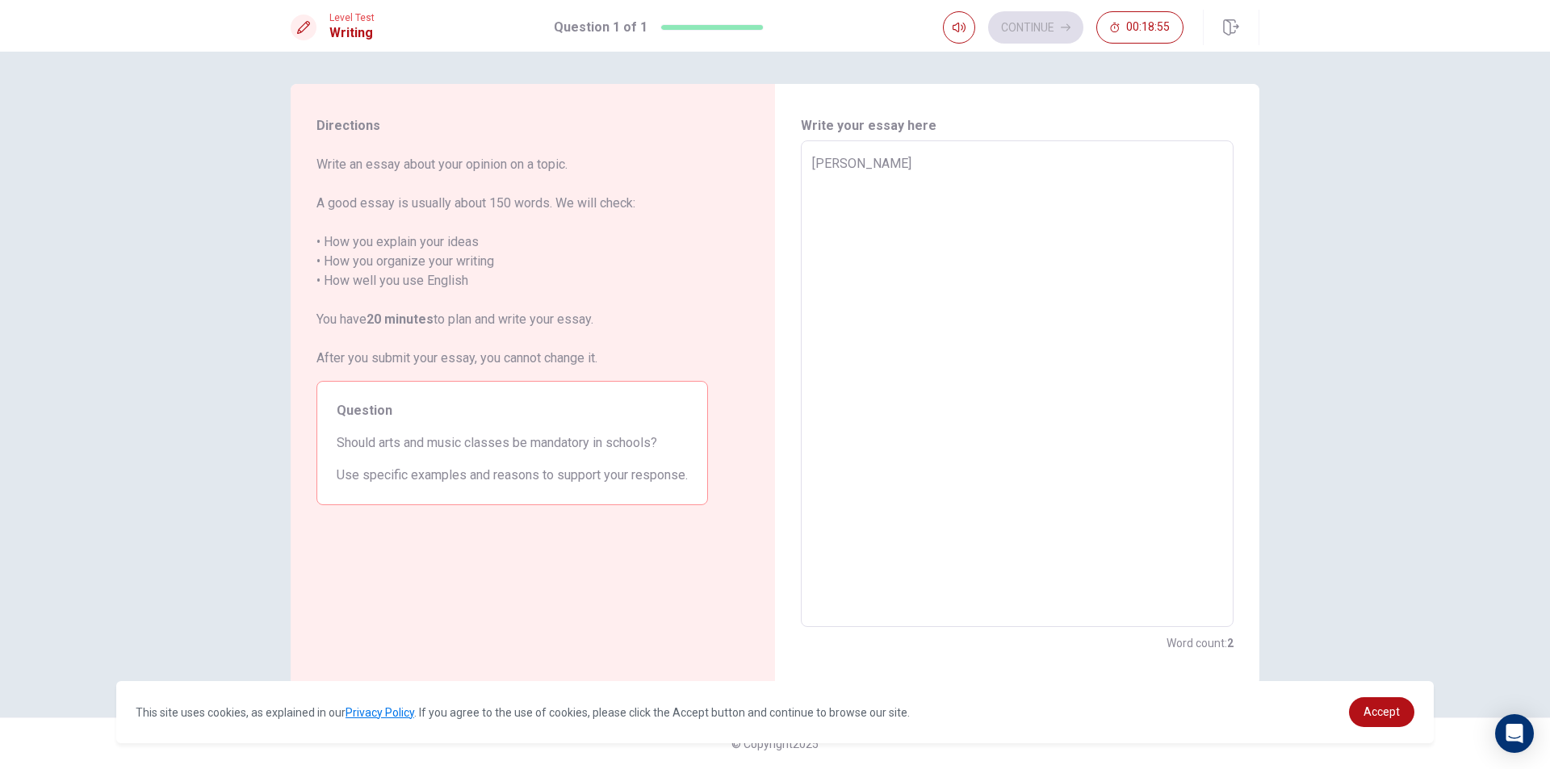
type textarea "x"
type textarea "tyrtuyiyu r"
type textarea "x"
type textarea "tyrtuyiyu"
type textarea "x"
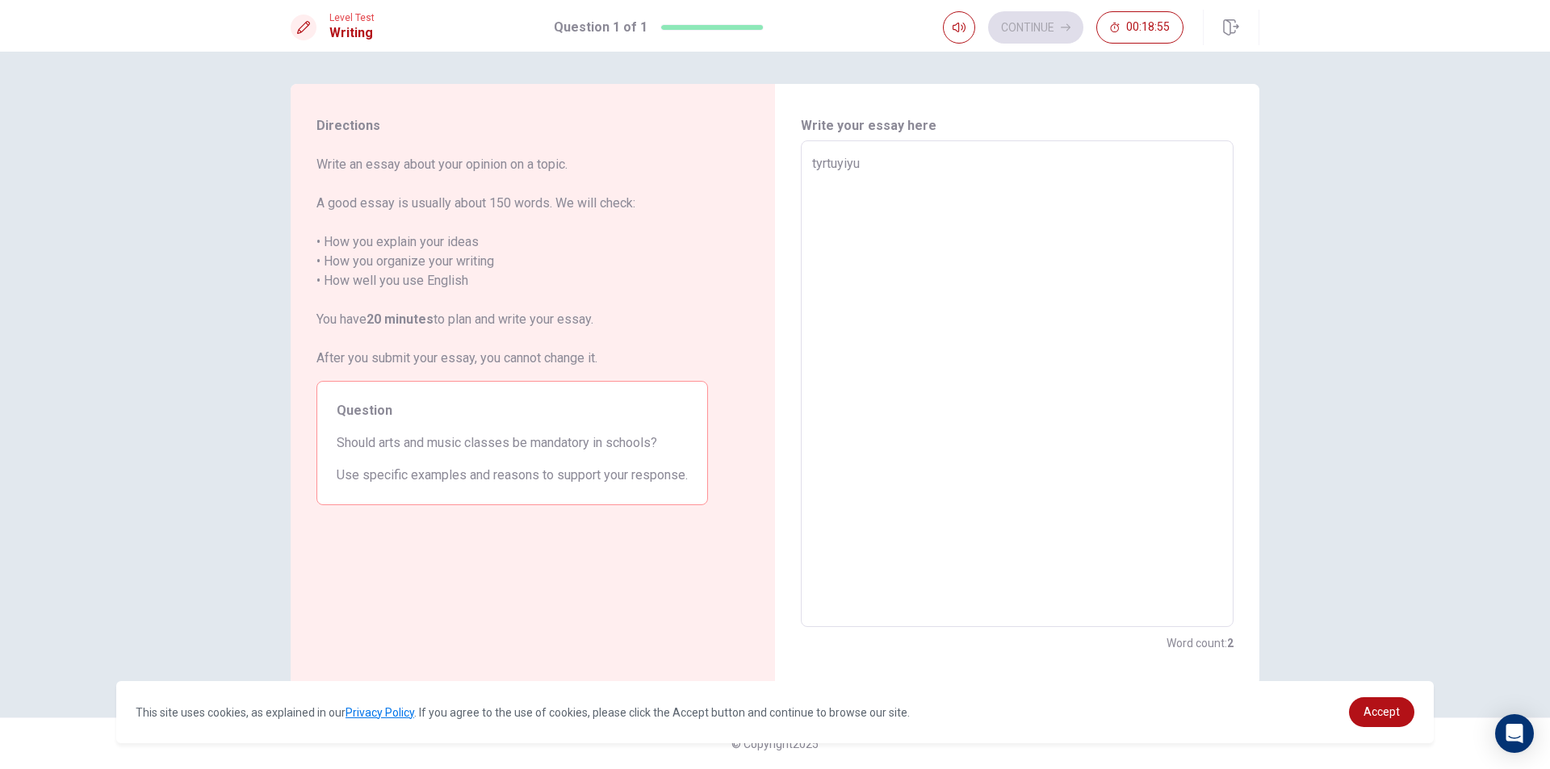
type textarea "tyrtuyiyu"
type textarea "x"
type textarea "tyrtuyiy"
type textarea "x"
type textarea "tyrtuyi"
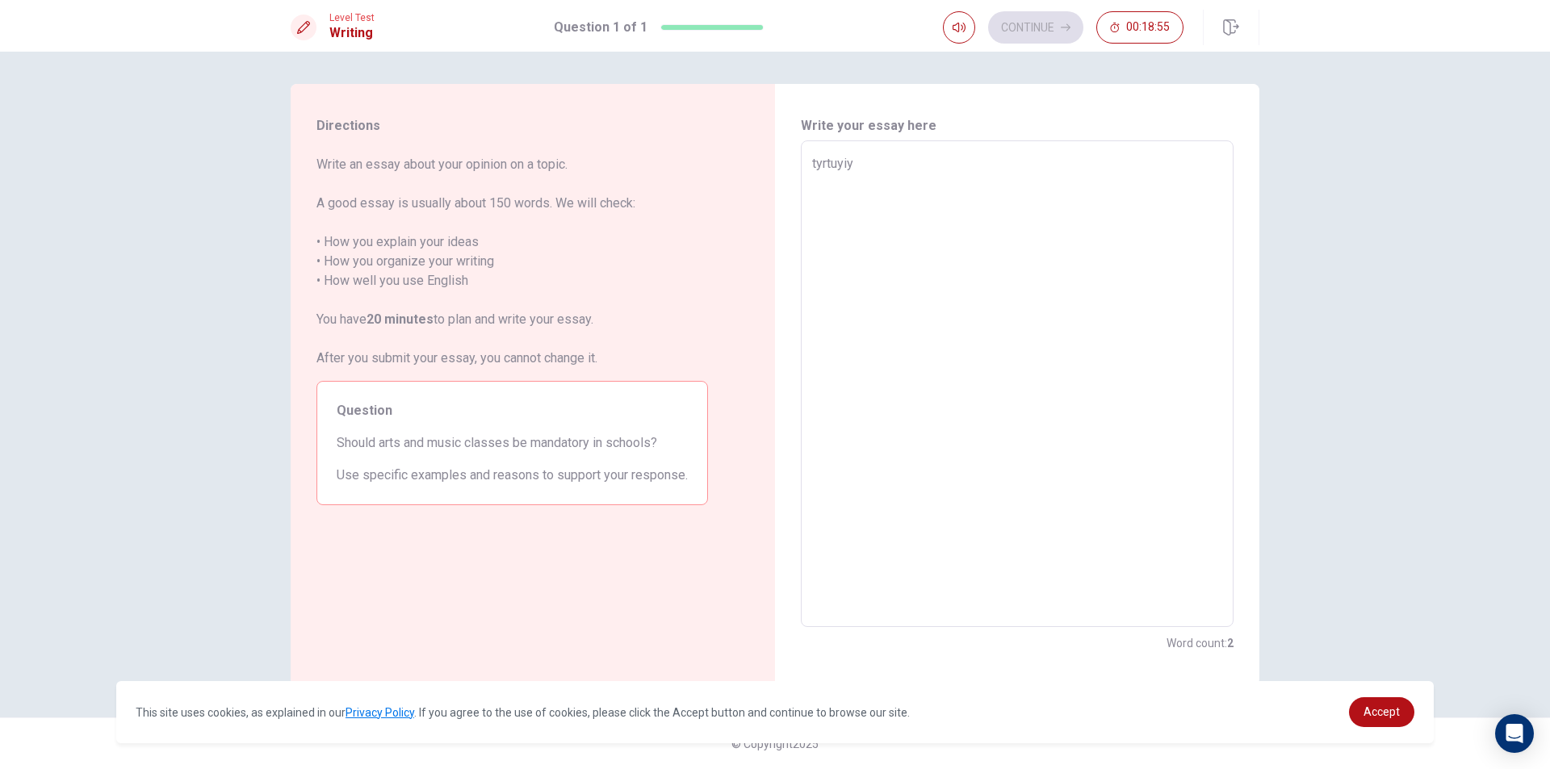
type textarea "x"
type textarea "tyrtuy"
type textarea "x"
type textarea "tyrtu"
type textarea "x"
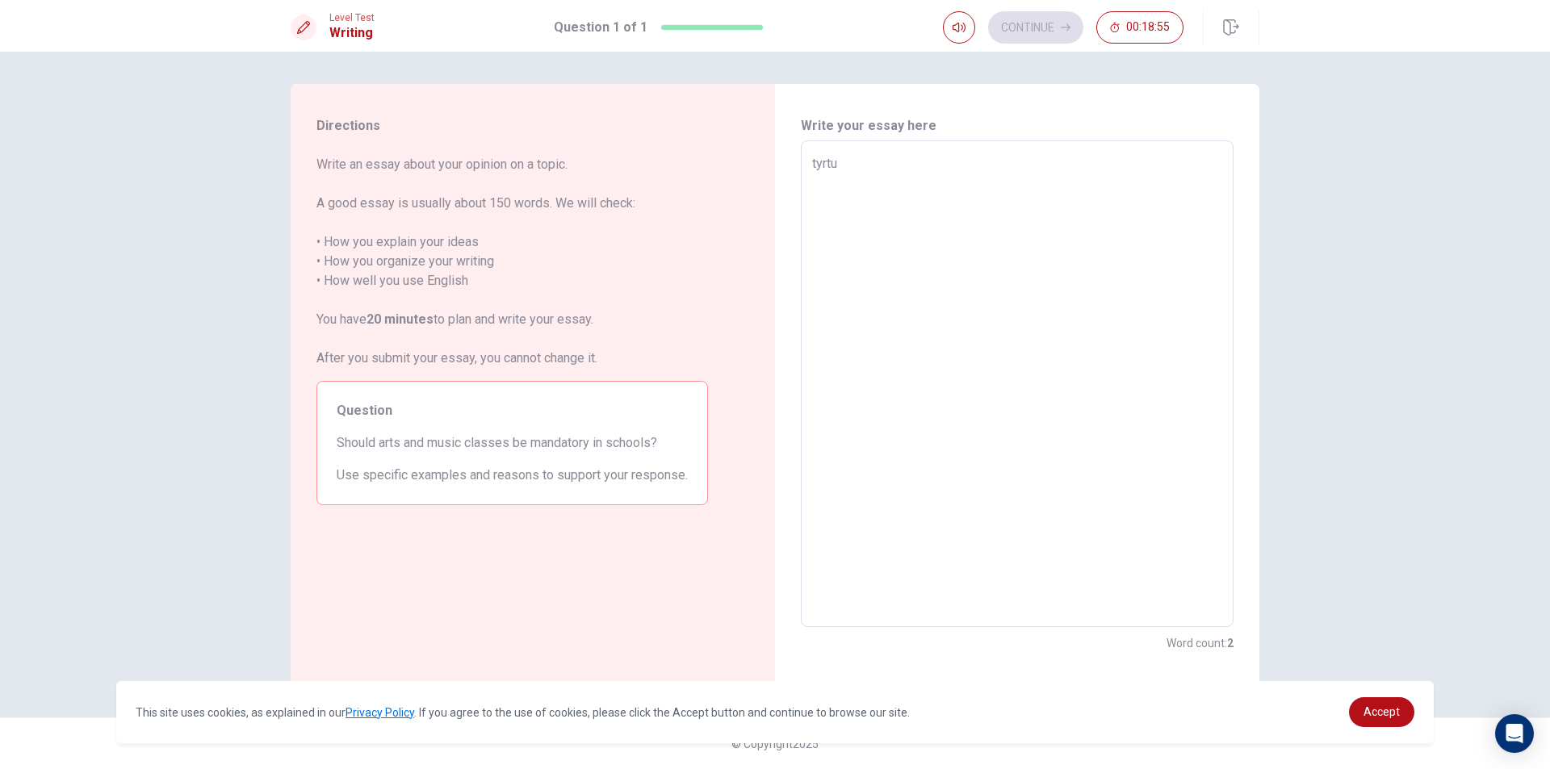
type textarea "tyrt"
type textarea "x"
type textarea "tyr"
type textarea "x"
type textarea "ty"
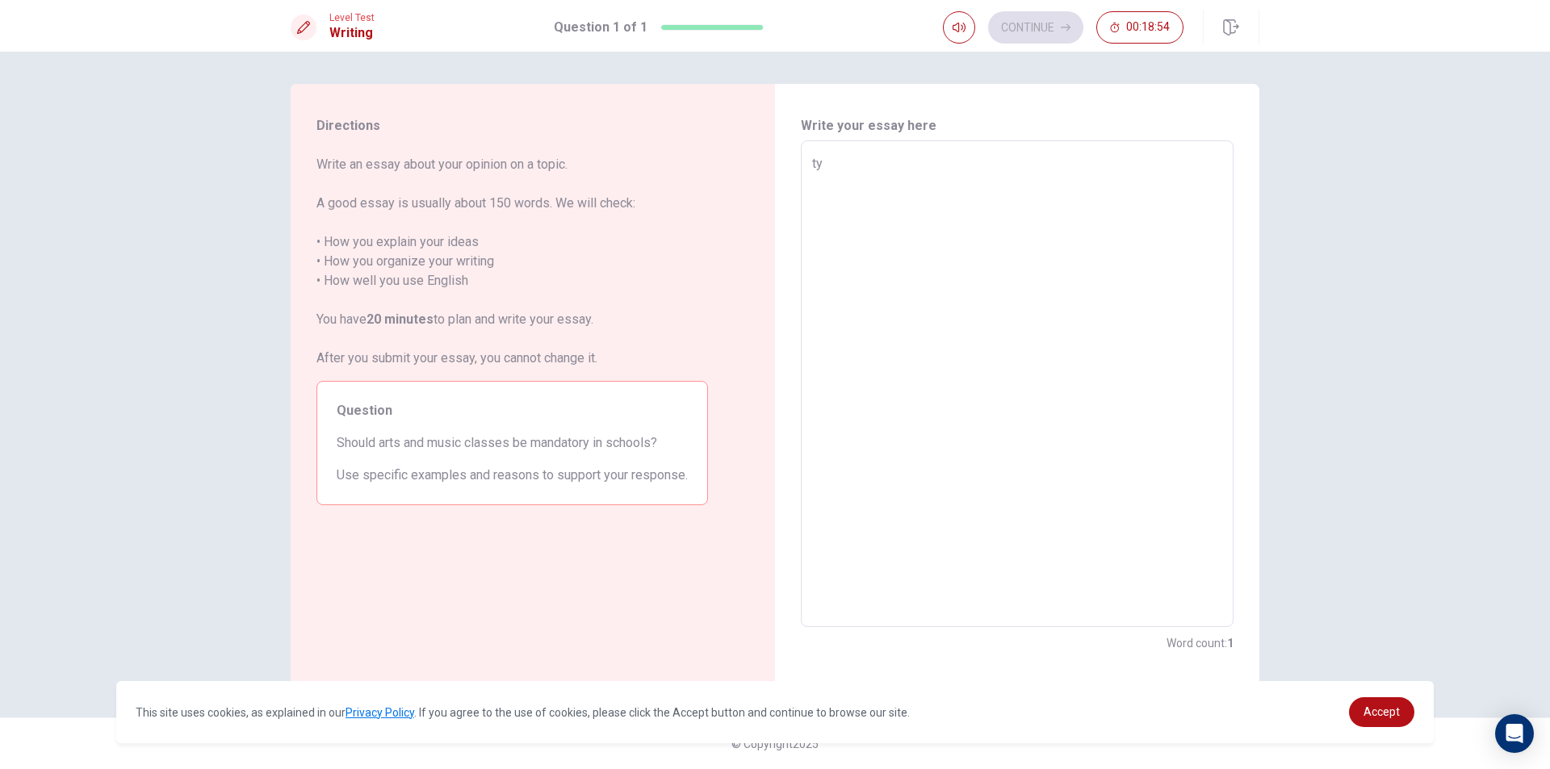
type textarea "x"
type textarea "t"
type textarea "x"
type textarea "i"
type textarea "x"
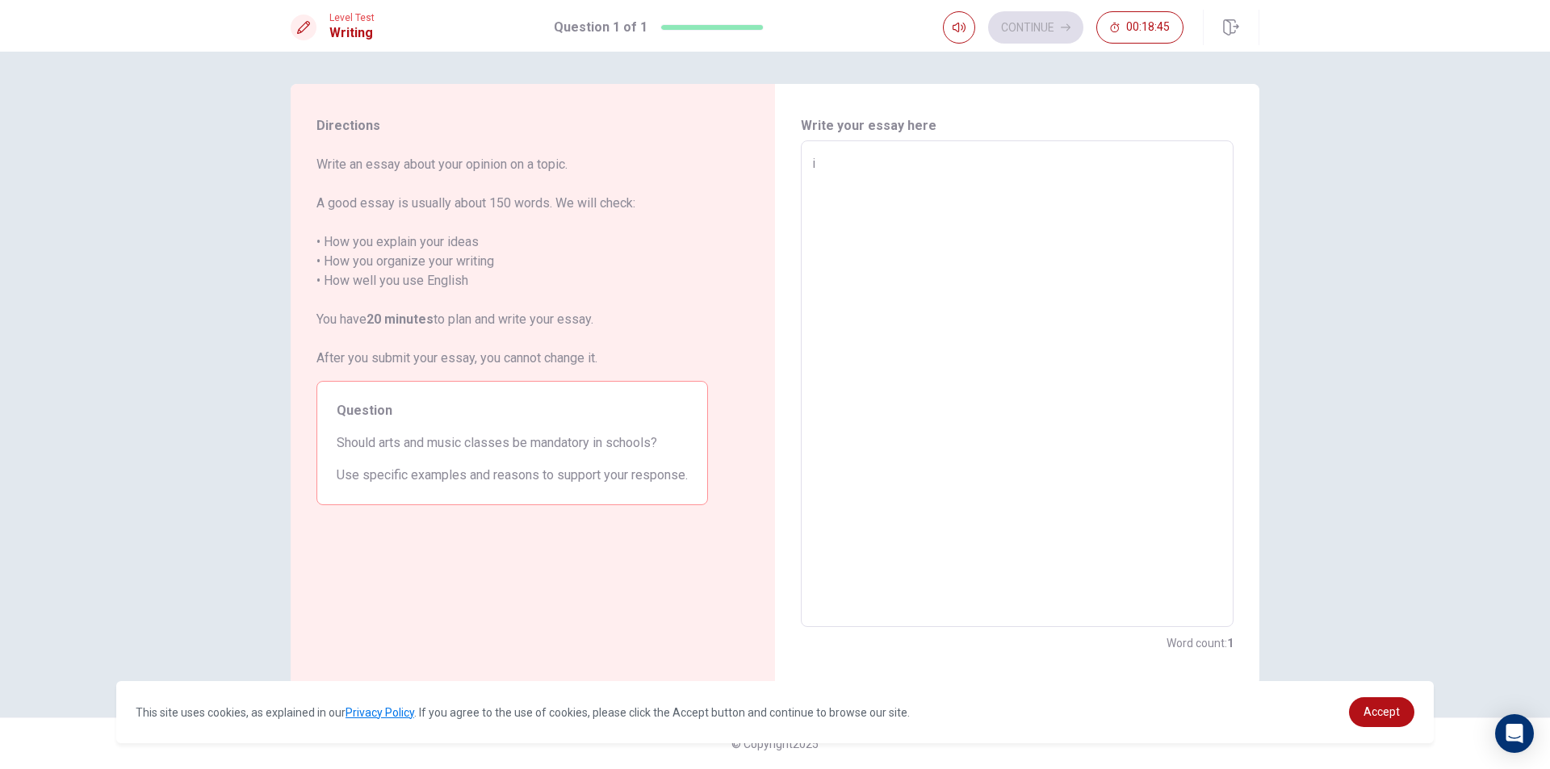
type textarea "i"
type textarea "x"
type textarea "i"
type textarea "x"
type textarea "i"
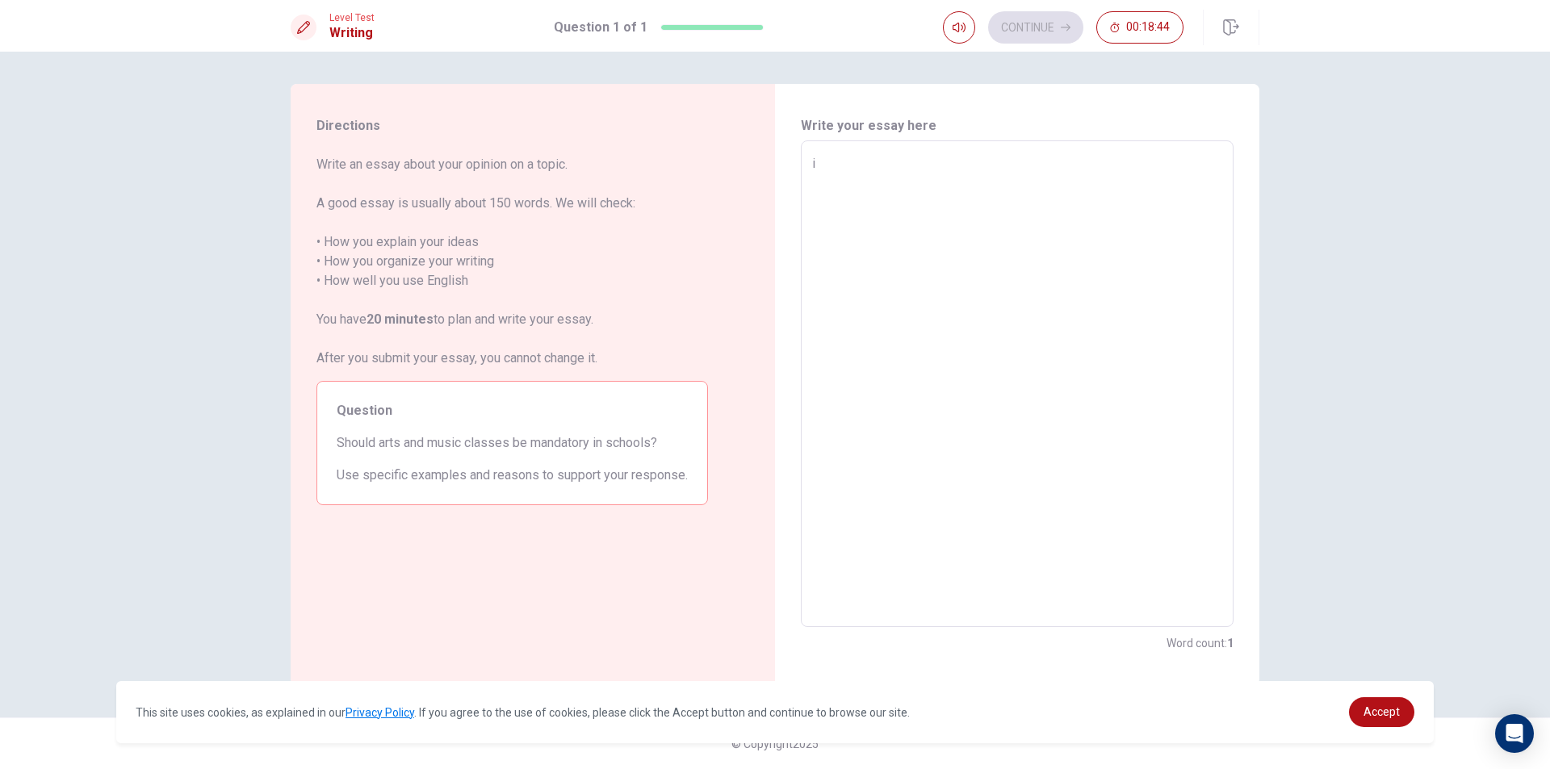
type textarea "x"
type textarea "i"
type textarea "x"
type textarea "I"
type textarea "x"
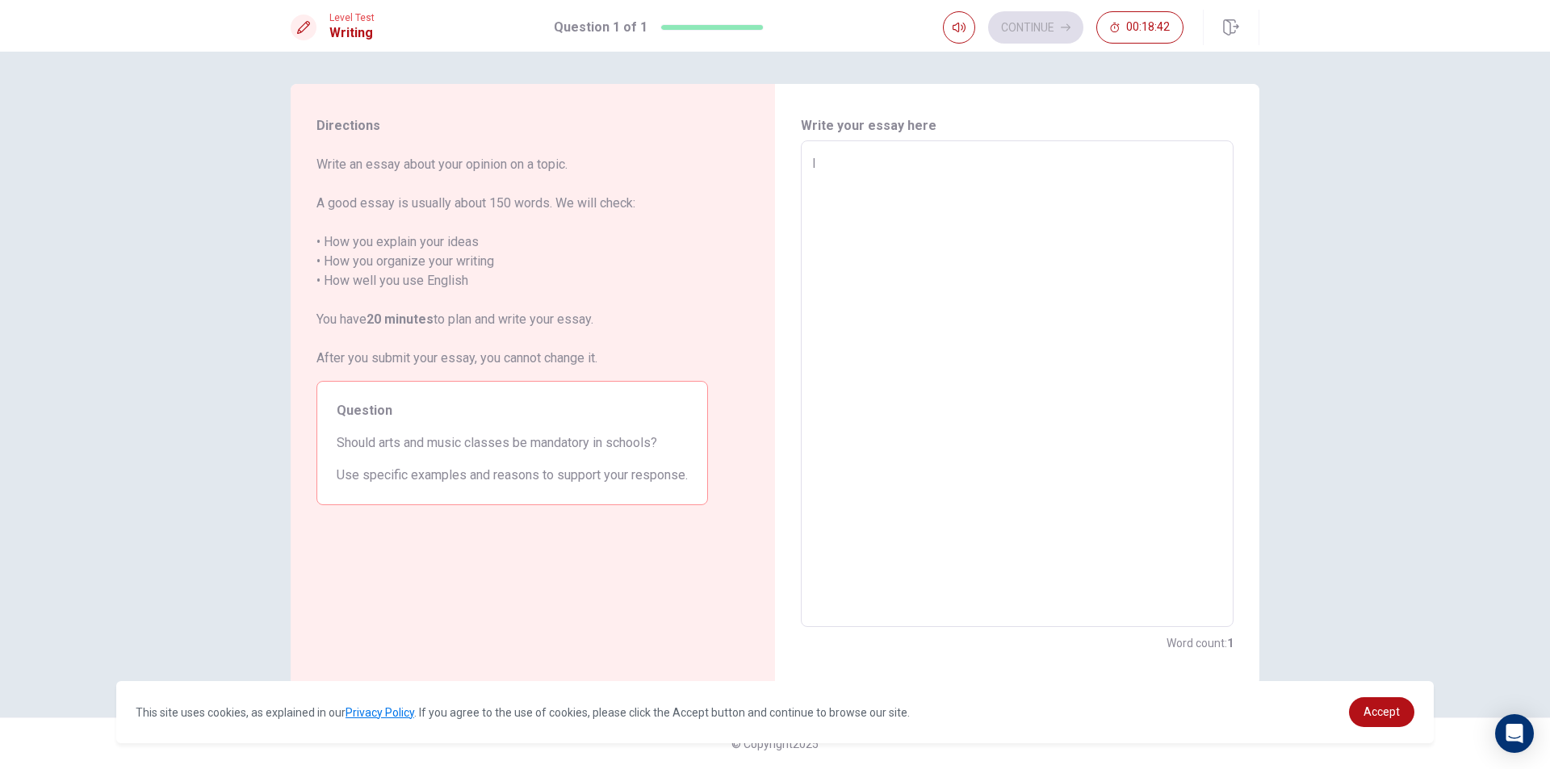
type textarea "I"
type textarea "x"
type textarea "I t"
type textarea "x"
type textarea "I th"
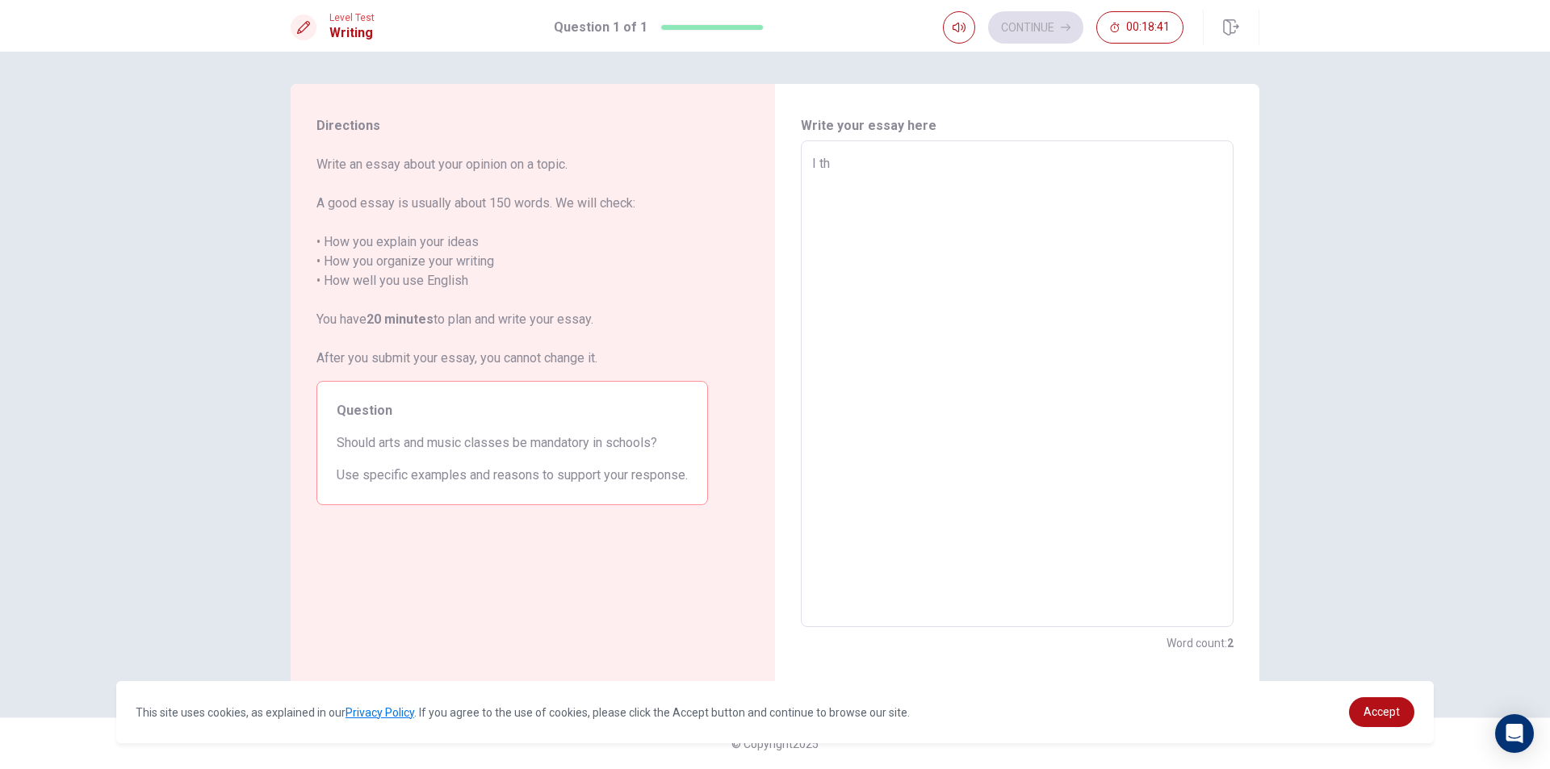
type textarea "x"
type textarea "I thi"
type textarea "x"
type textarea "I thin"
type textarea "x"
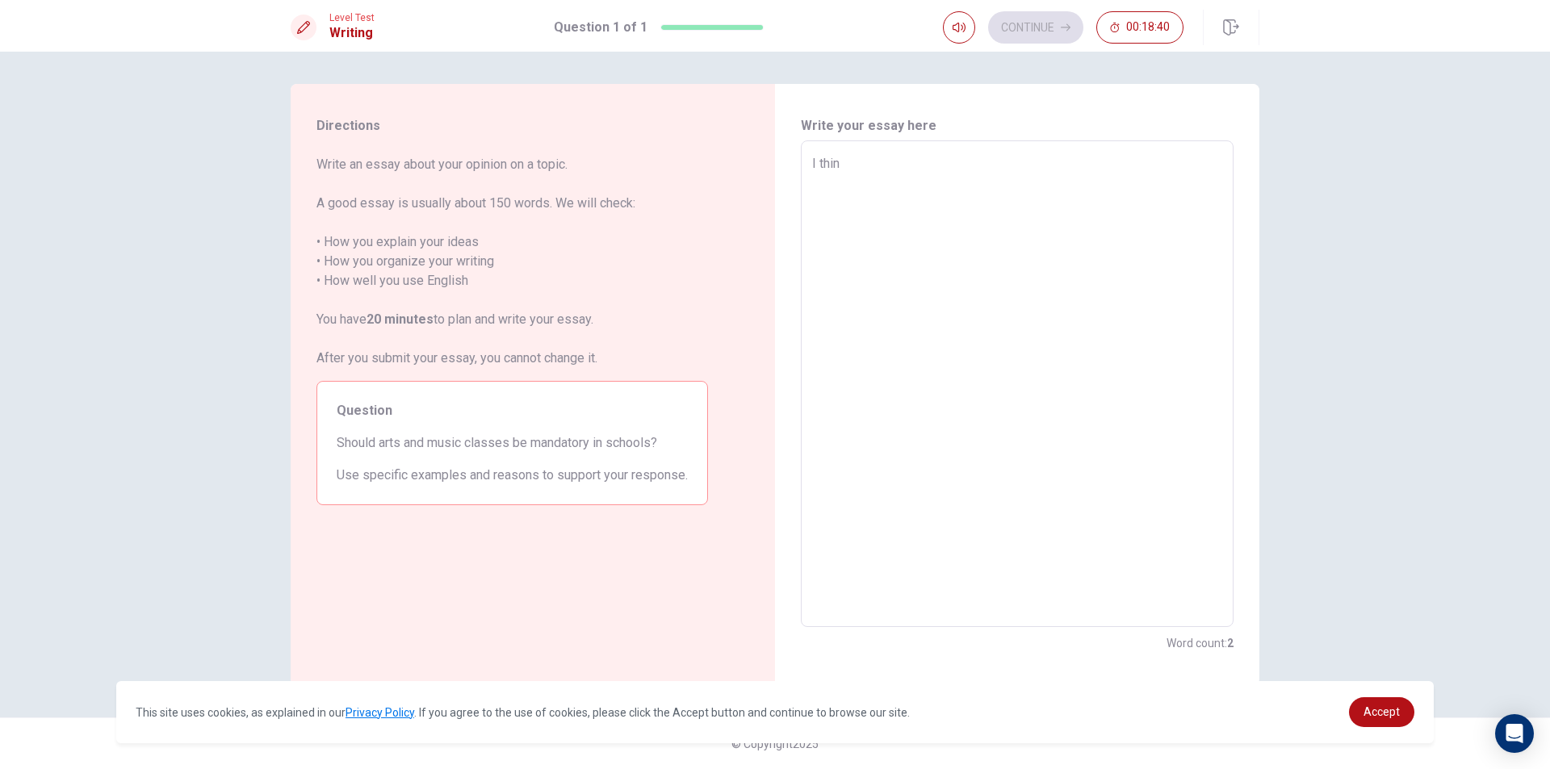
type textarea "I think"
type textarea "x"
type textarea "I think"
type textarea "x"
type textarea "I think t"
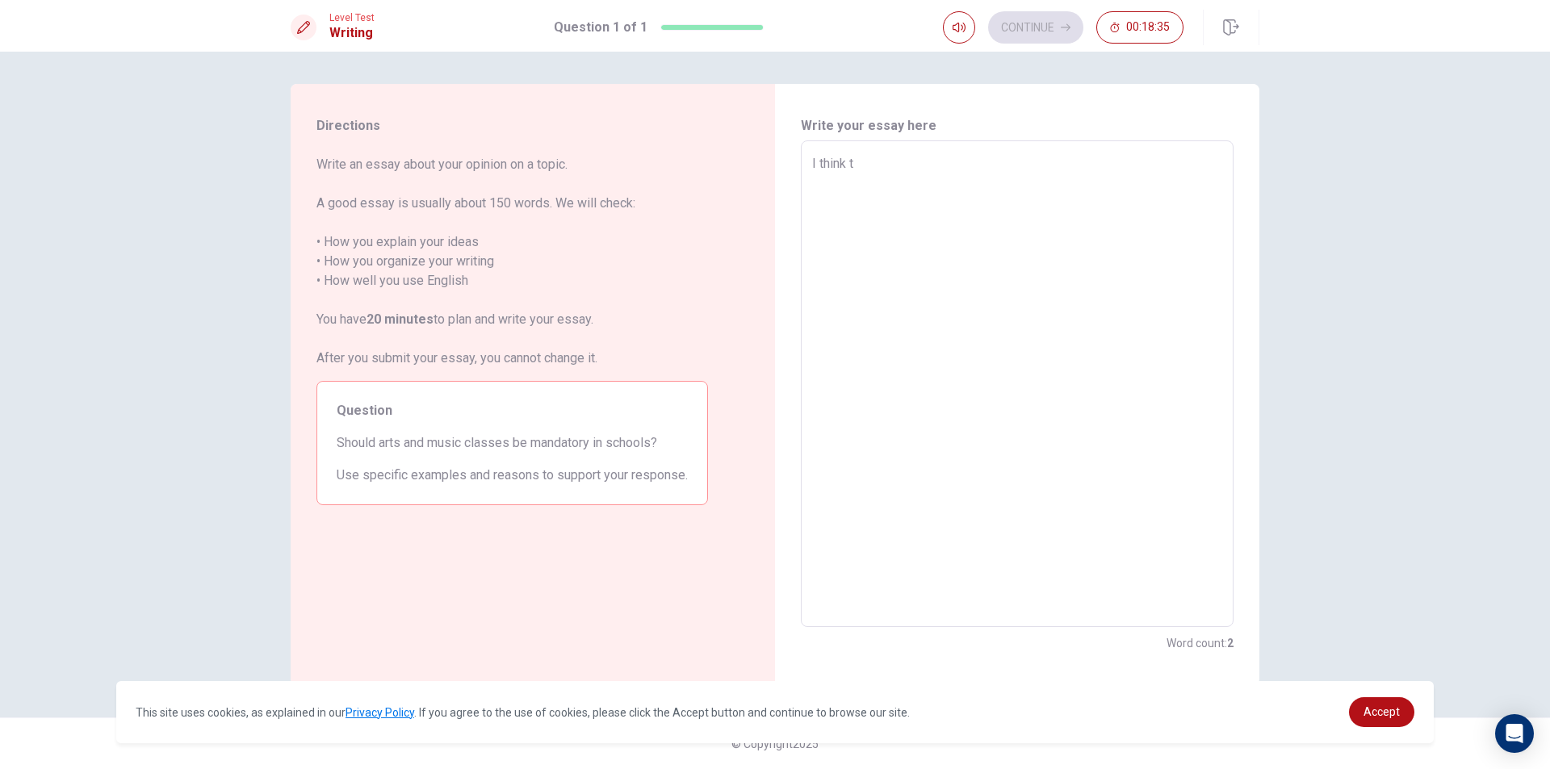
type textarea "x"
type textarea "I think th"
type textarea "x"
type textarea "I think the"
type textarea "x"
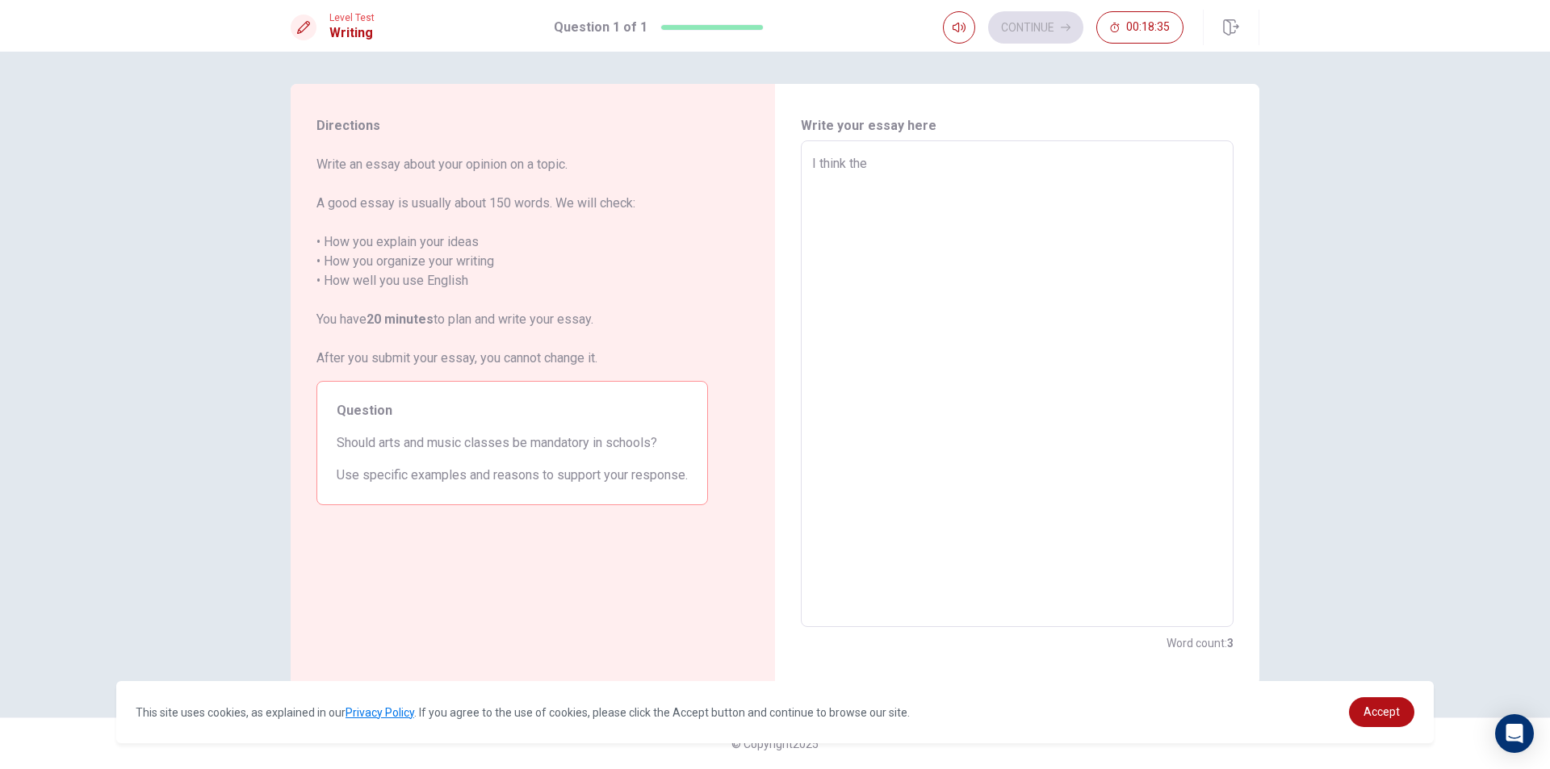
type textarea "I think the"
type textarea "x"
type textarea "I think the a"
type textarea "x"
type textarea "I think the ar"
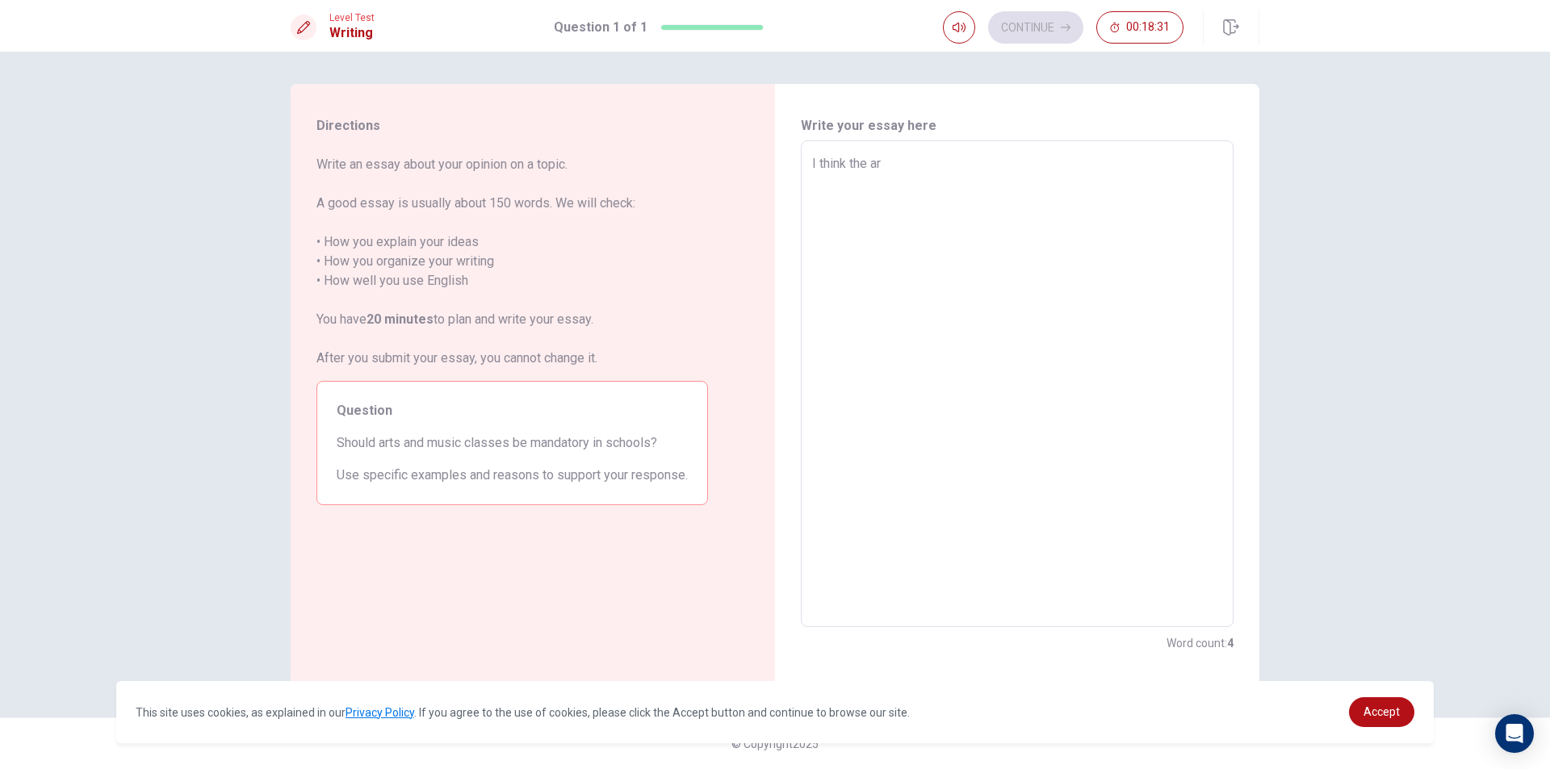
type textarea "x"
type textarea "I think the art"
type textarea "x"
type textarea "I think the art"
type textarea "x"
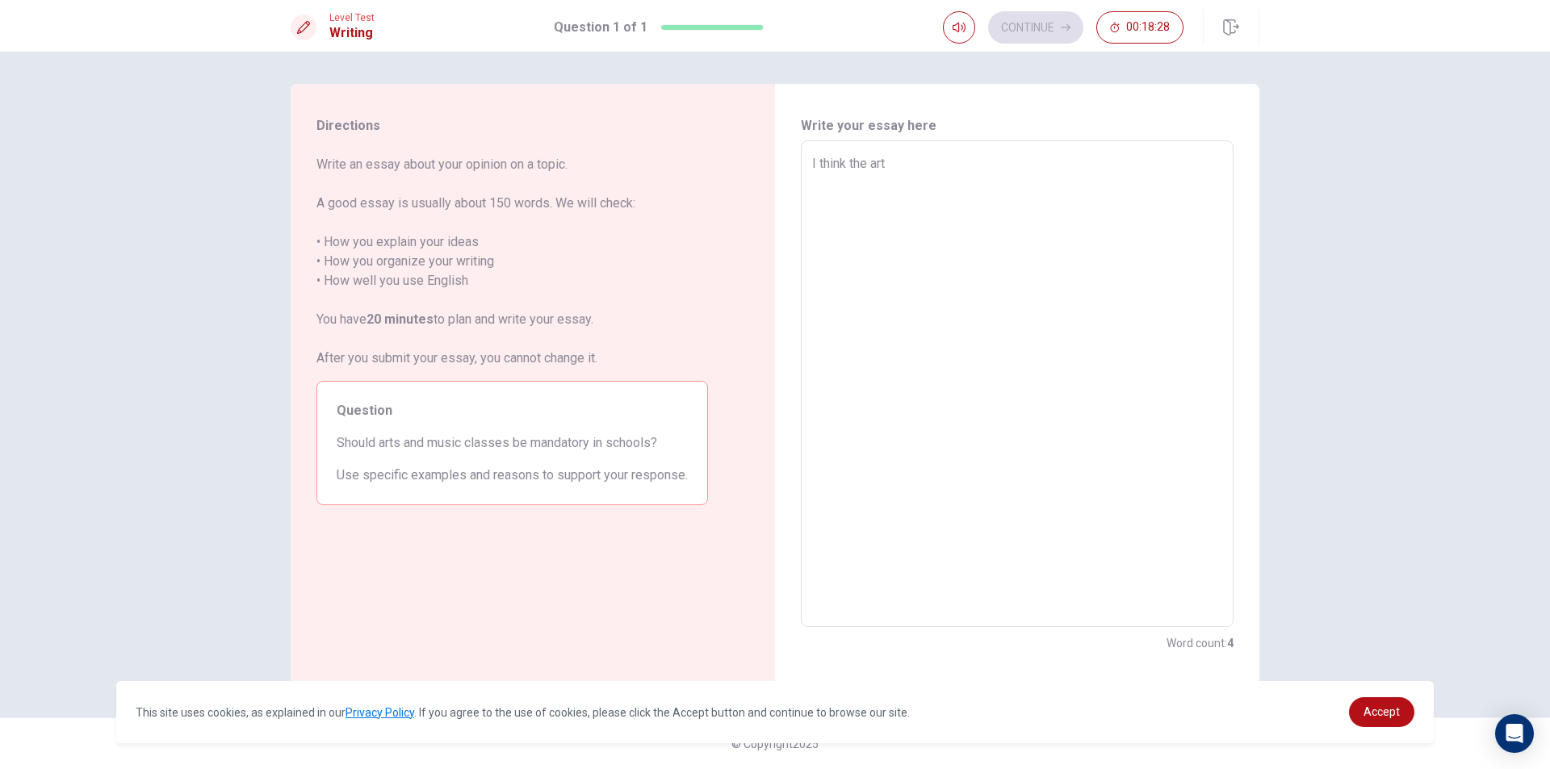
type textarea "I think the art a"
type textarea "x"
type textarea "I think the art an"
type textarea "x"
type textarea "I think the art and"
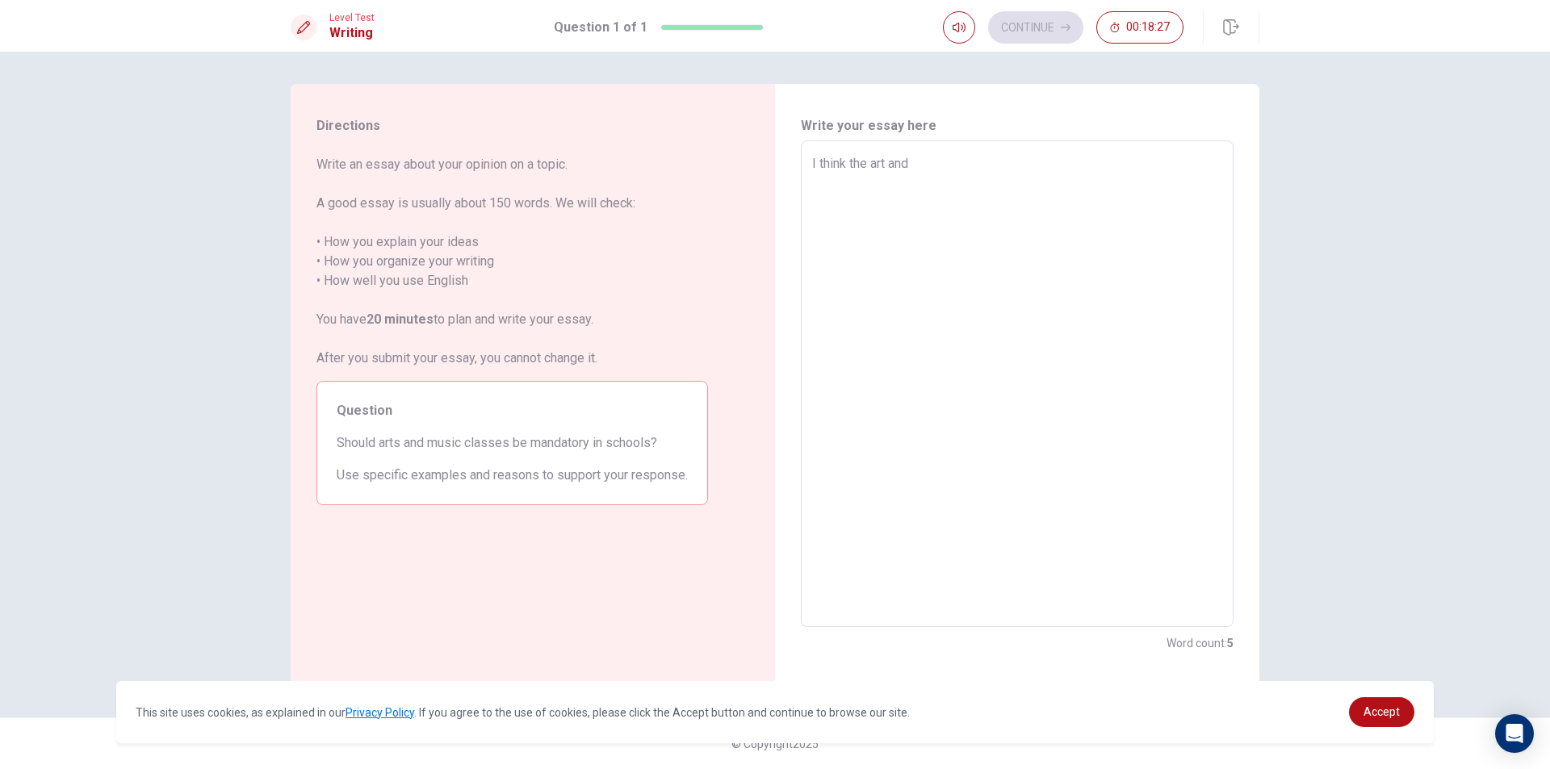
type textarea "x"
type textarea "I think the art and"
type textarea "x"
type textarea "I think the art and m"
type textarea "x"
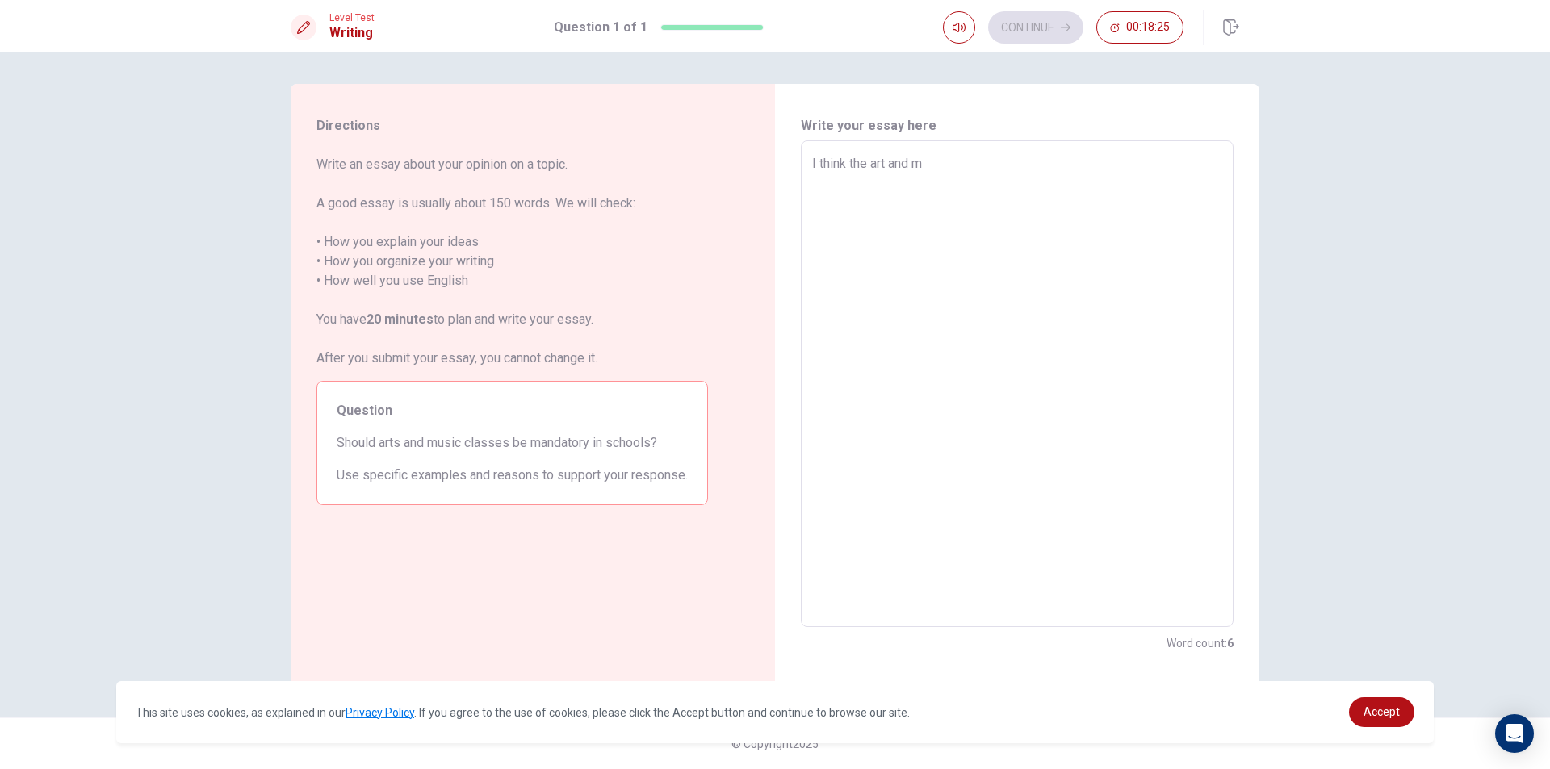
type textarea "I think the art and mu"
type textarea "x"
type textarea "I think the art and mus"
type textarea "x"
type textarea "I think the art and musi"
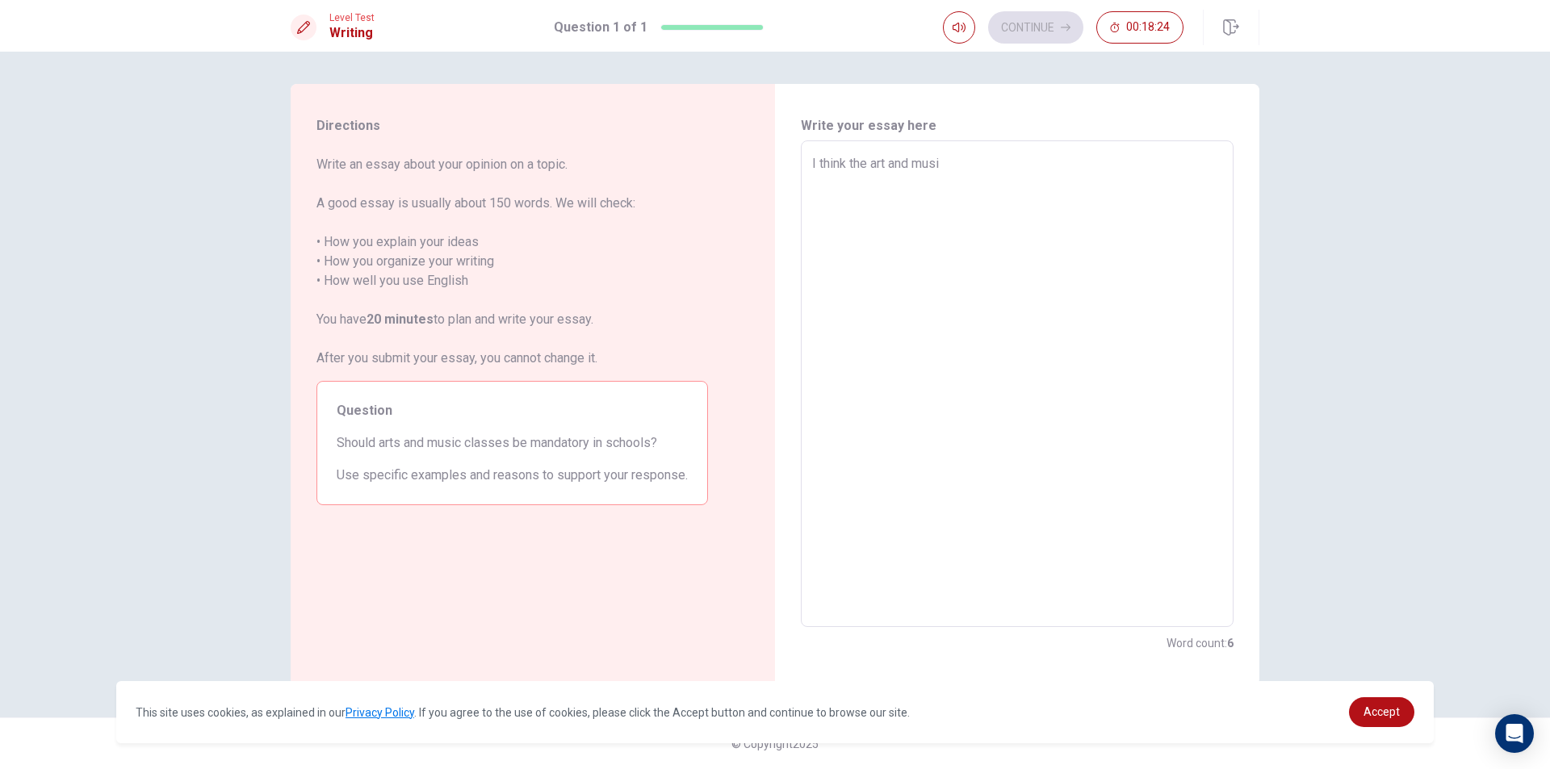
type textarea "x"
type textarea "I think the art and music"
type textarea "x"
type textarea "I think the art and music"
type textarea "x"
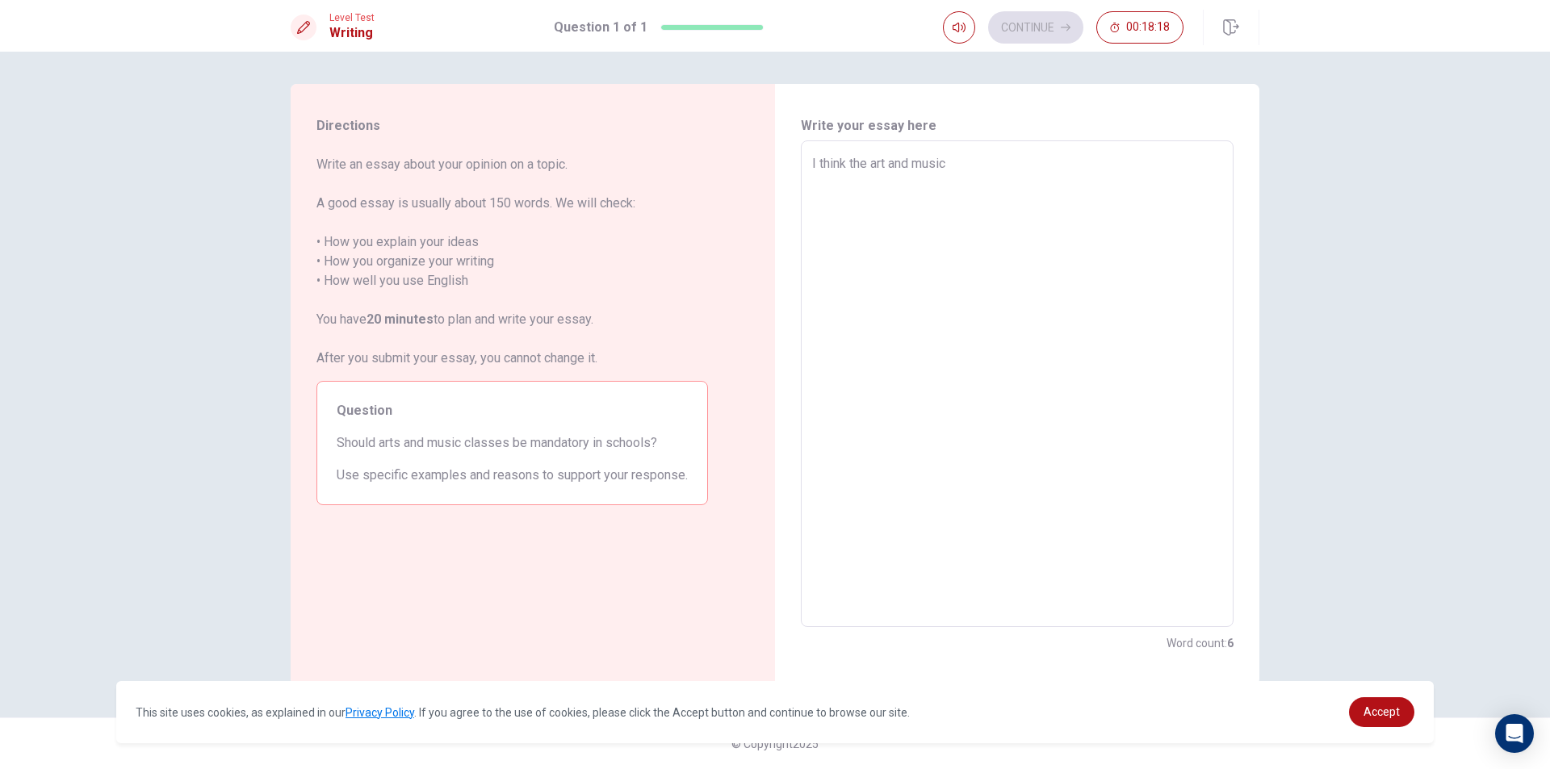
type textarea "I think the art and music c"
type textarea "x"
type textarea "I think the art and music ch"
type textarea "x"
type textarea "I think the art and music cha"
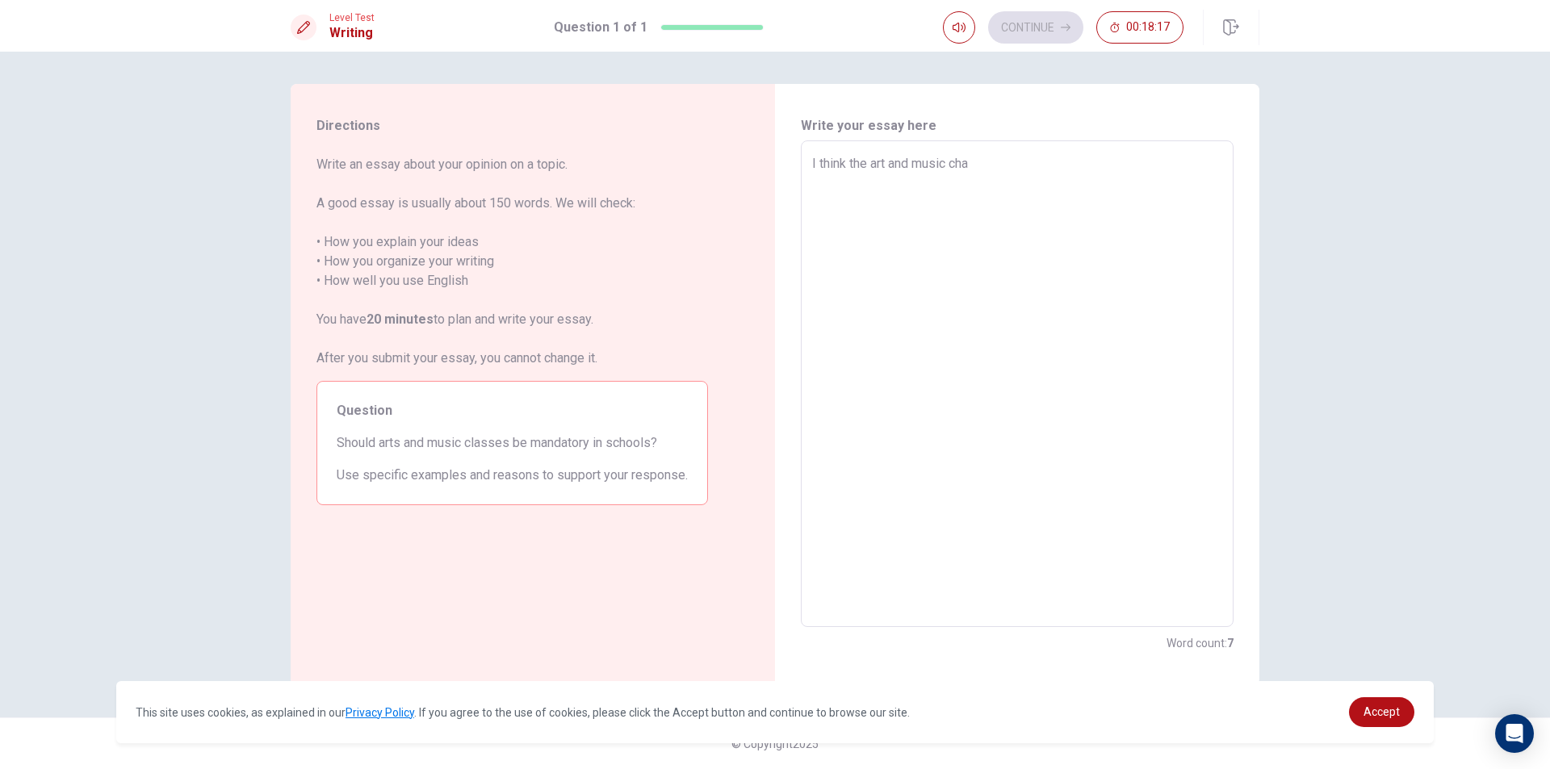
type textarea "x"
type textarea "I think the art and music [PERSON_NAME]"
type textarea "x"
type textarea "I think the art and music chass"
type textarea "x"
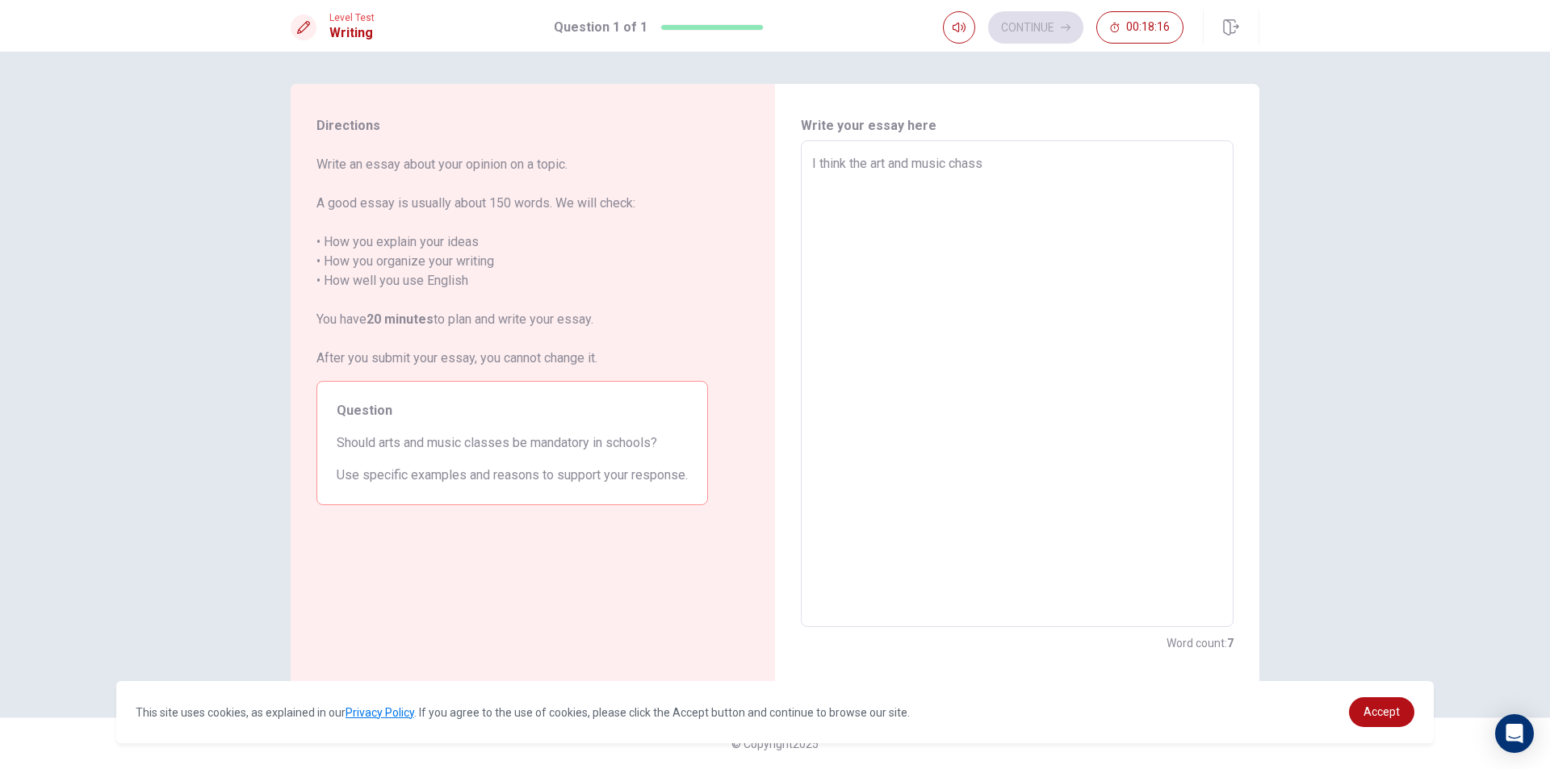
type textarea "I think the art and music [PERSON_NAME]"
type textarea "x"
type textarea "I think the art and music chasses"
type textarea "x"
type textarea "I think the art and music chasses"
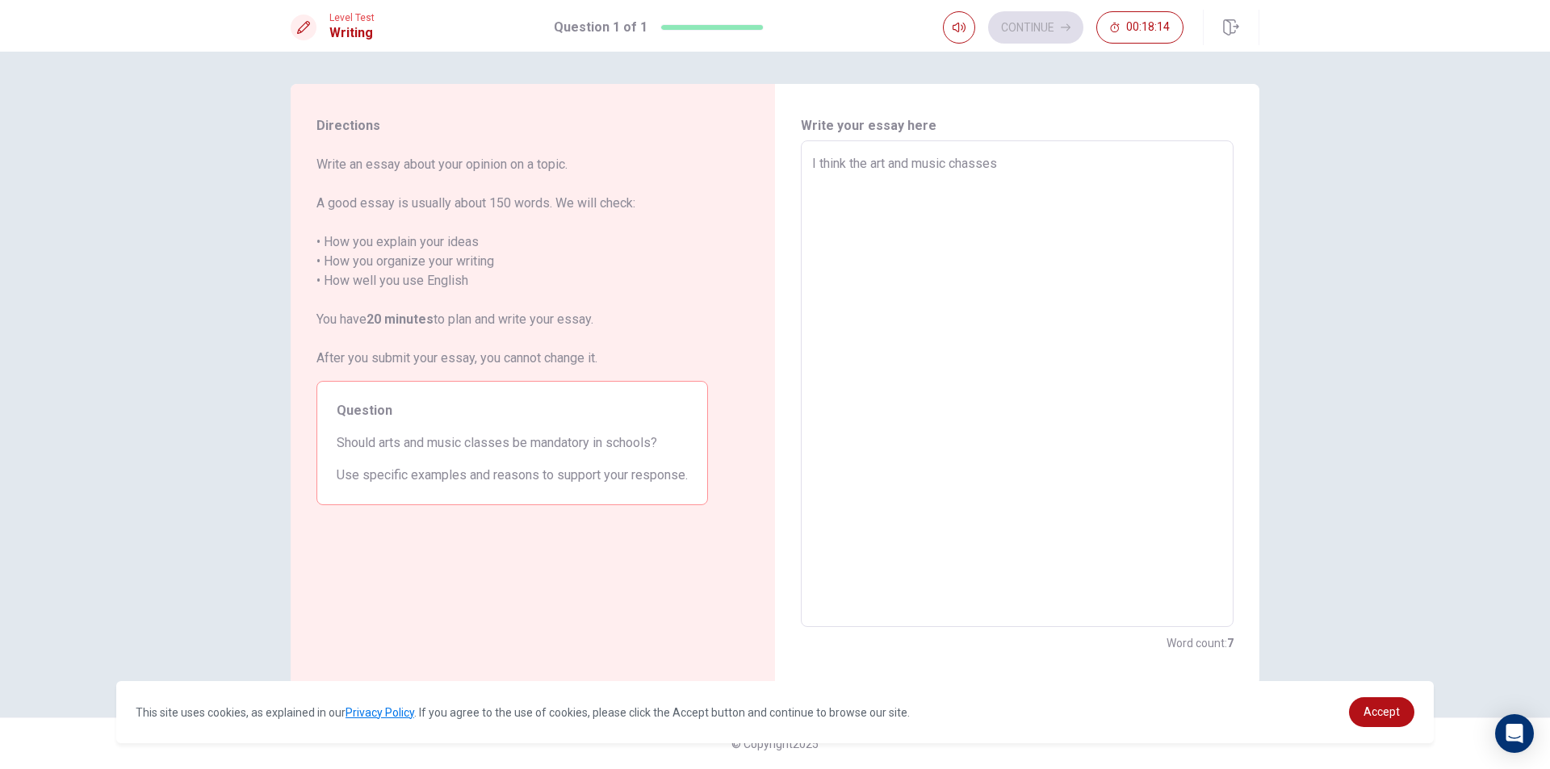
type textarea "x"
type textarea "I think the art and music chasses s"
type textarea "x"
type textarea "I think the art and music chasses sh"
type textarea "x"
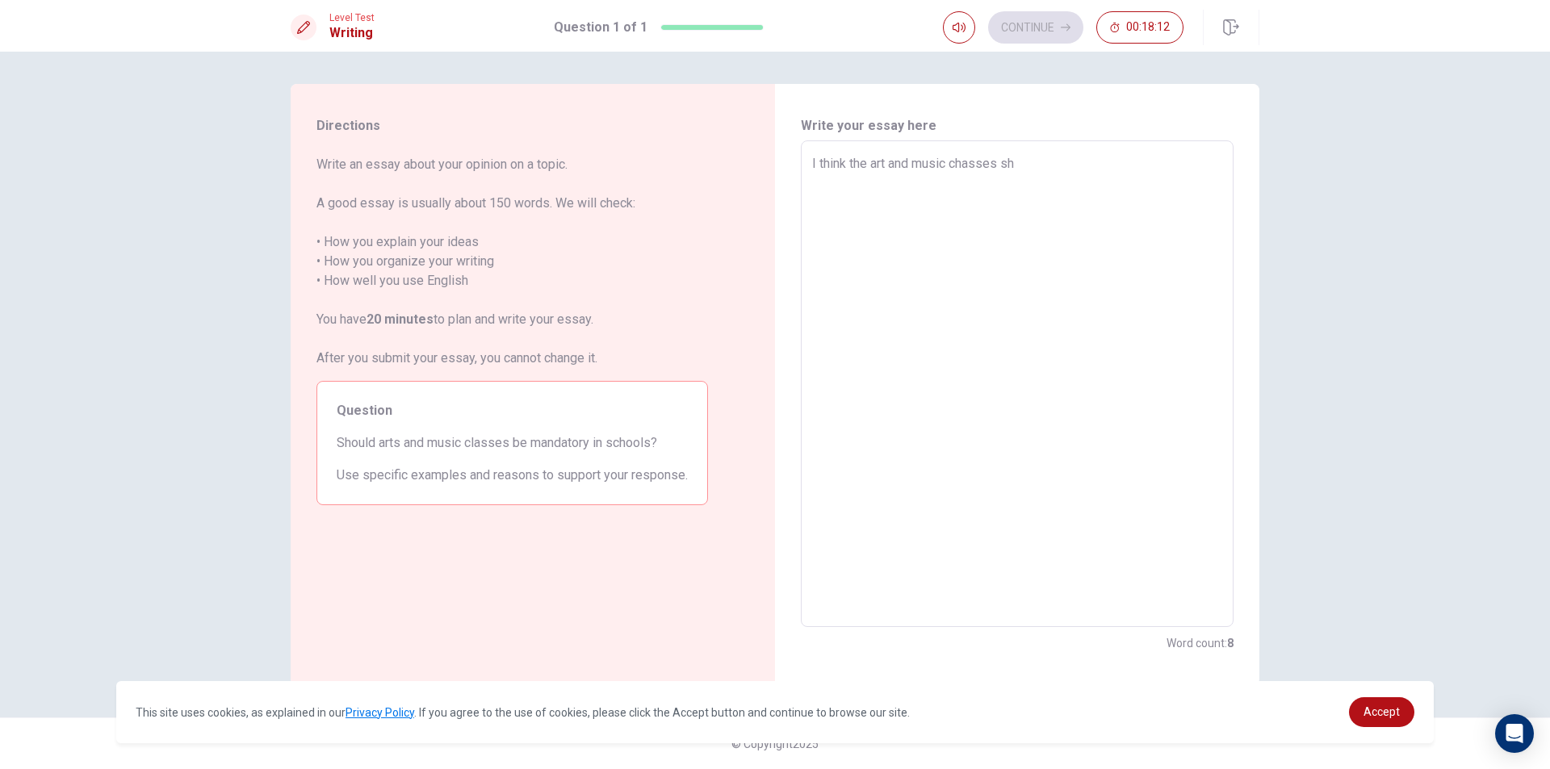
type textarea "I think the art and music chasses sho"
type textarea "x"
type textarea "I think the art and music chasses shou"
type textarea "x"
type textarea "I think the art and music chasses shoul"
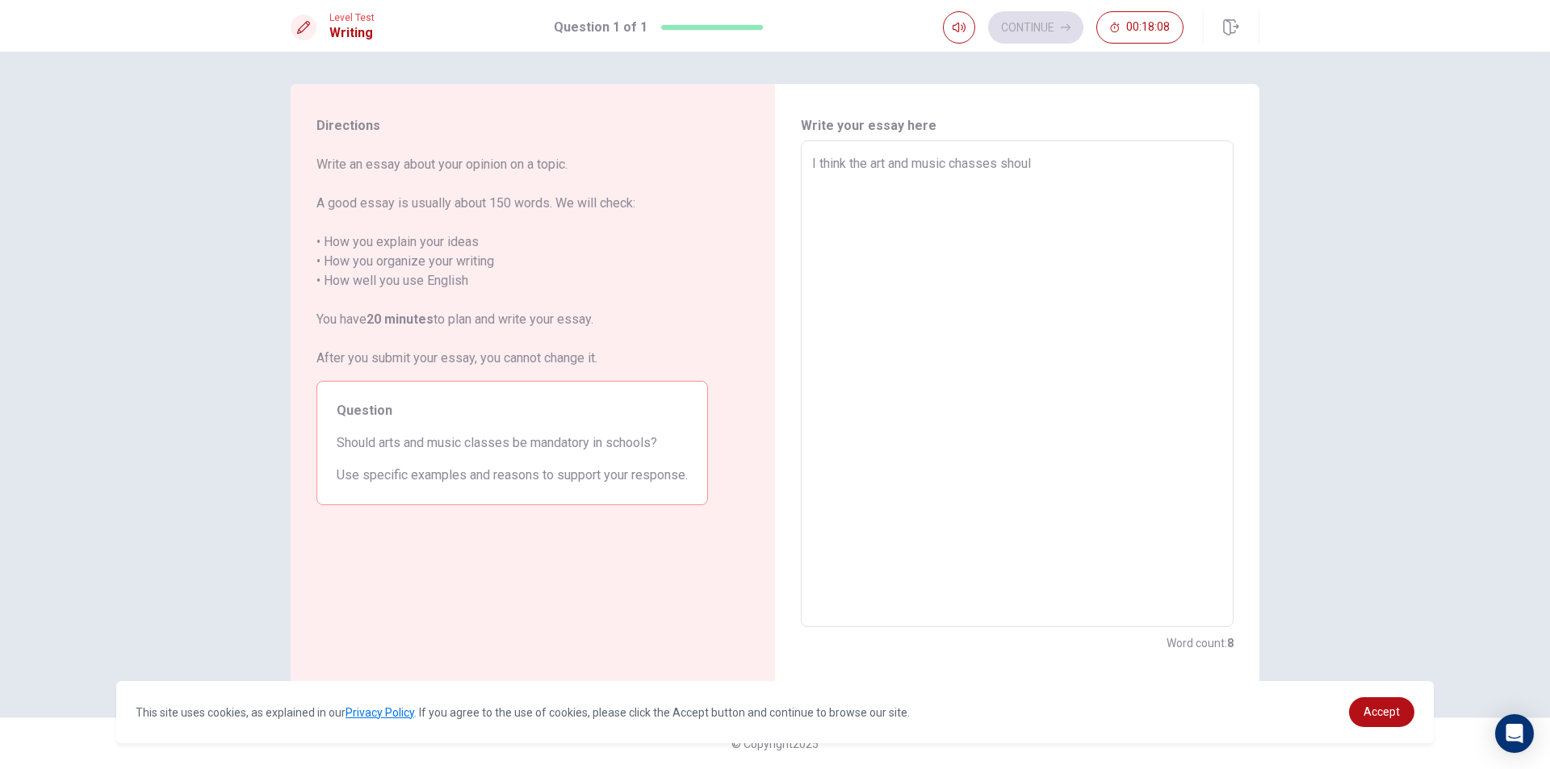
type textarea "x"
type textarea "I think the art and music chasses should"
type textarea "x"
type textarea "I think the art and music chasses should"
type textarea "x"
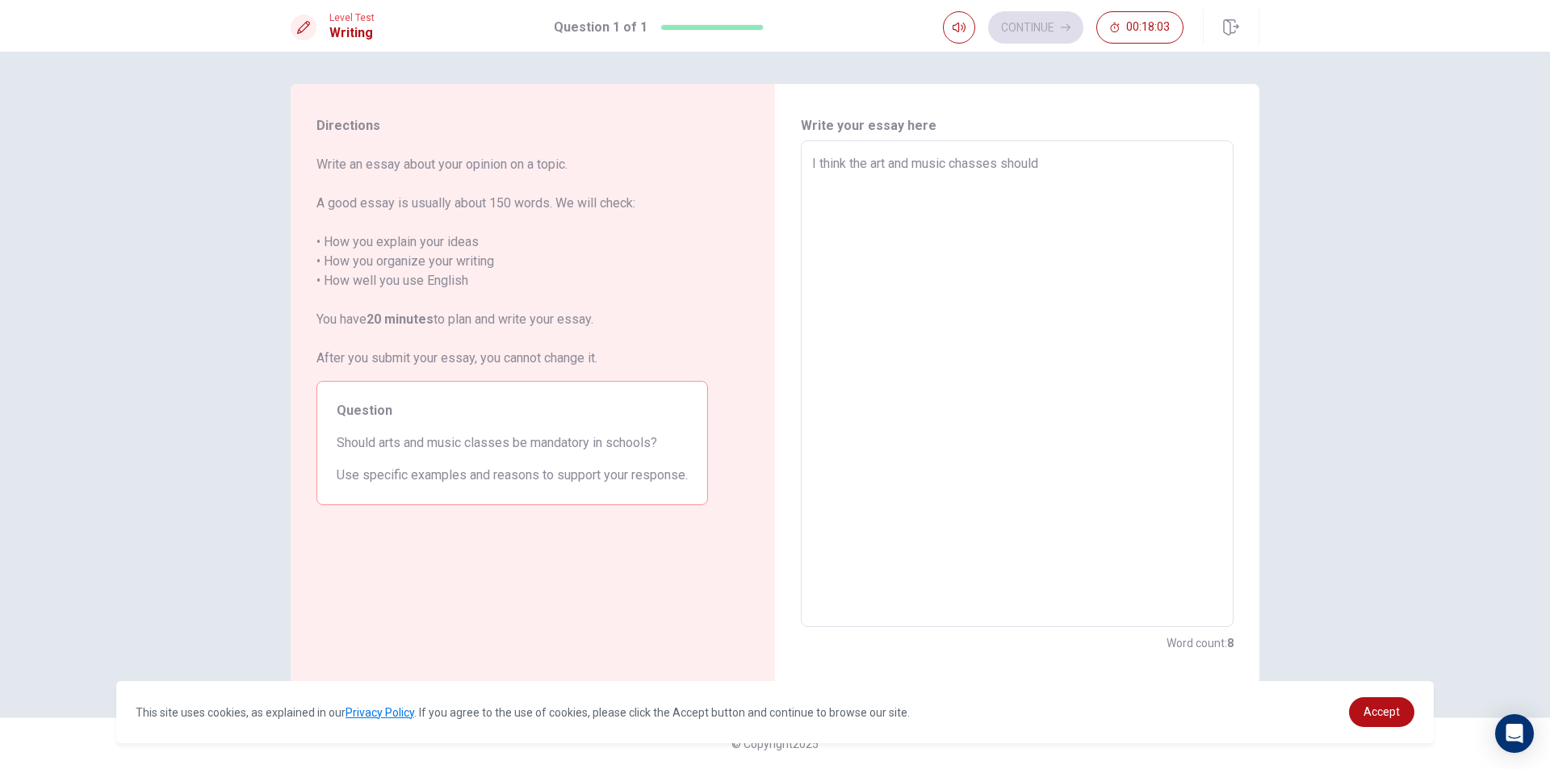
type textarea "I think the art and music chasses should b"
type textarea "x"
type textarea "I think the art and music chasses should be"
type textarea "x"
type textarea "I think the art and music chasses should be"
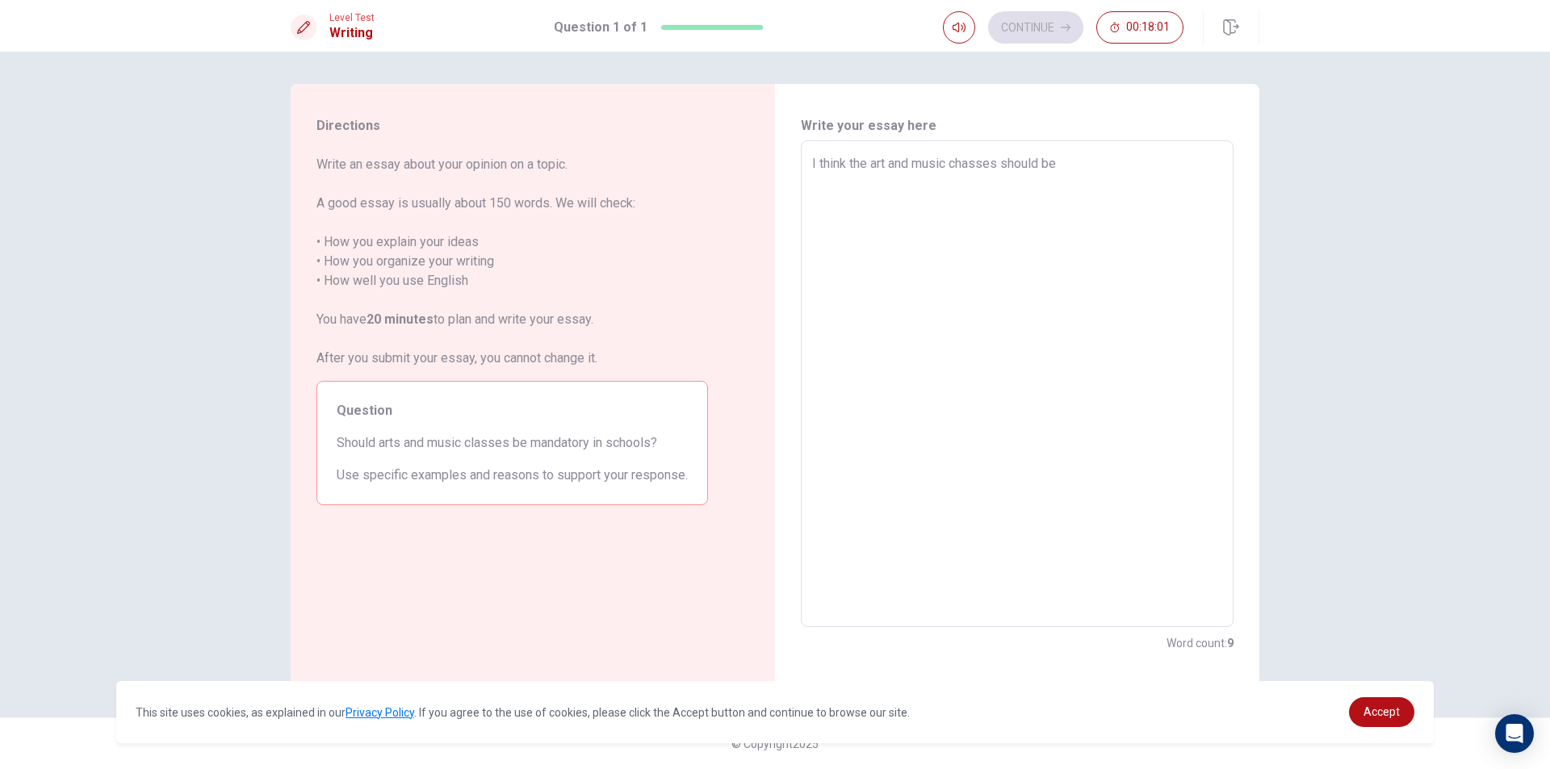
type textarea "x"
type textarea "I think the art and music chasses should be n"
type textarea "x"
type textarea "I think the art and music chasses should be"
type textarea "x"
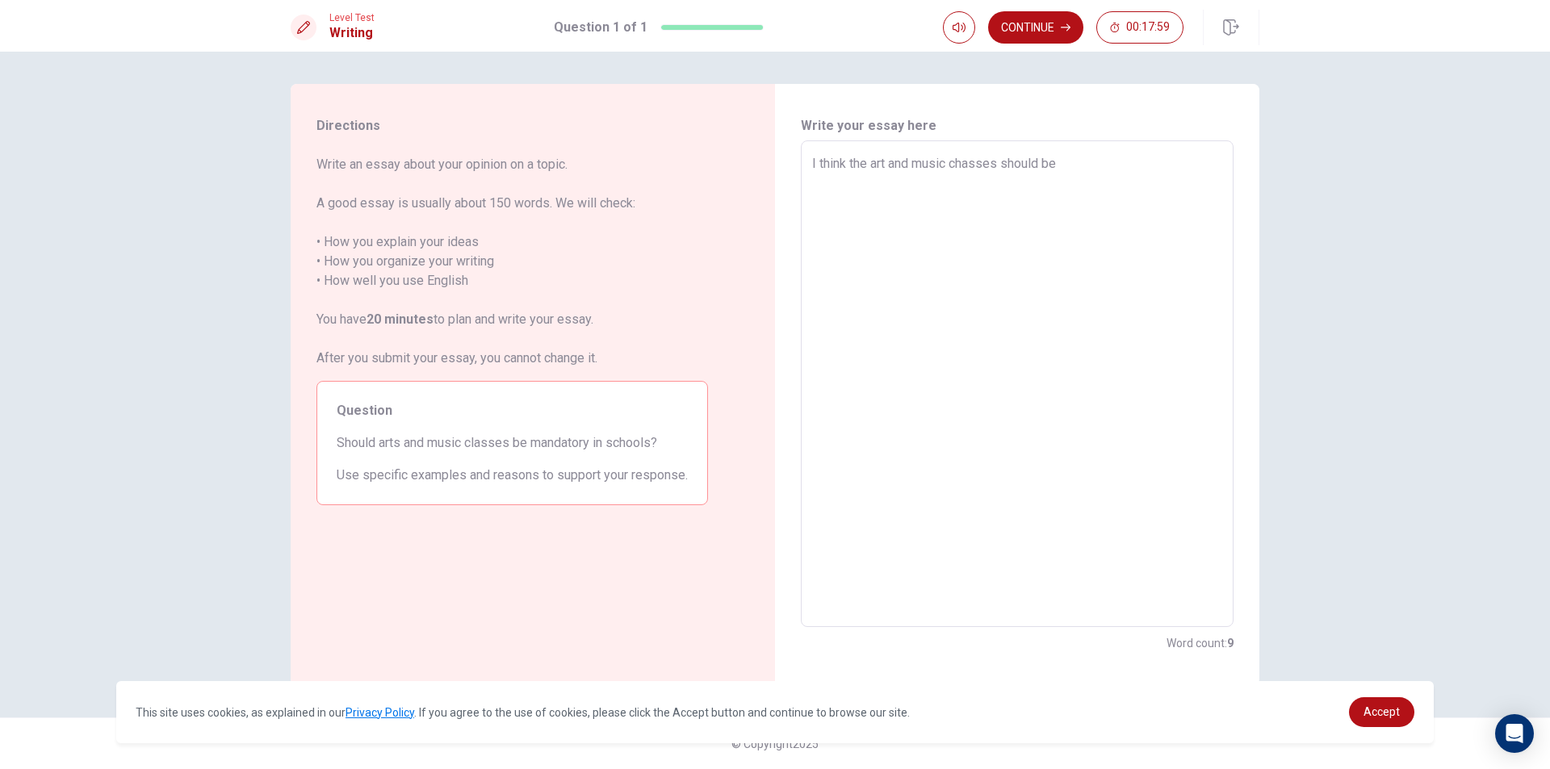
type textarea "I think the art and music chasses should be m"
type textarea "x"
type textarea "I think the art and music chasses should be ma"
type textarea "x"
type textarea "I think the art and music chasses should be man"
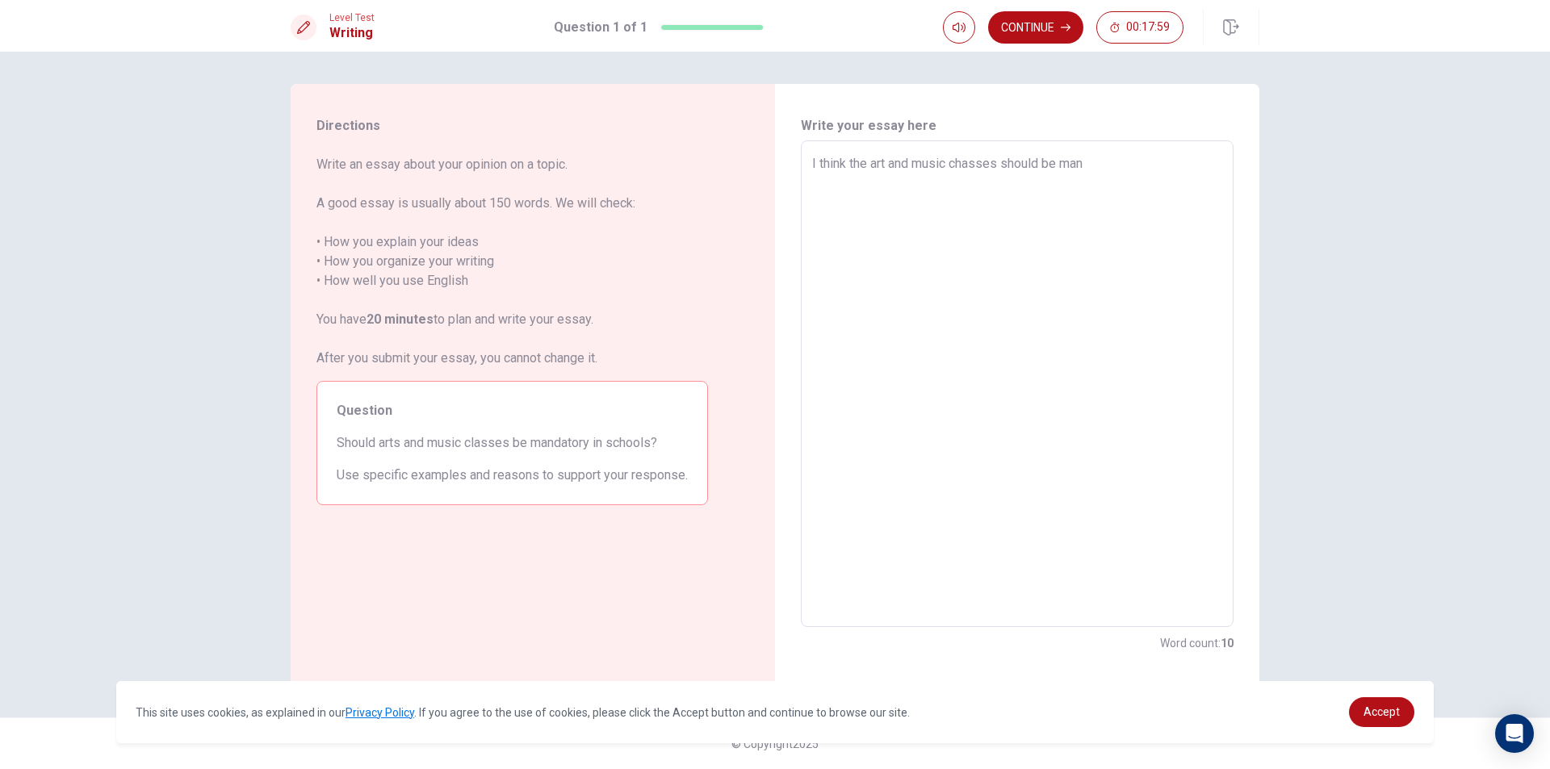
type textarea "x"
type textarea "I think the art and music chasses should be mand"
type textarea "x"
type textarea "I think the art and music chasses should be manda"
type textarea "x"
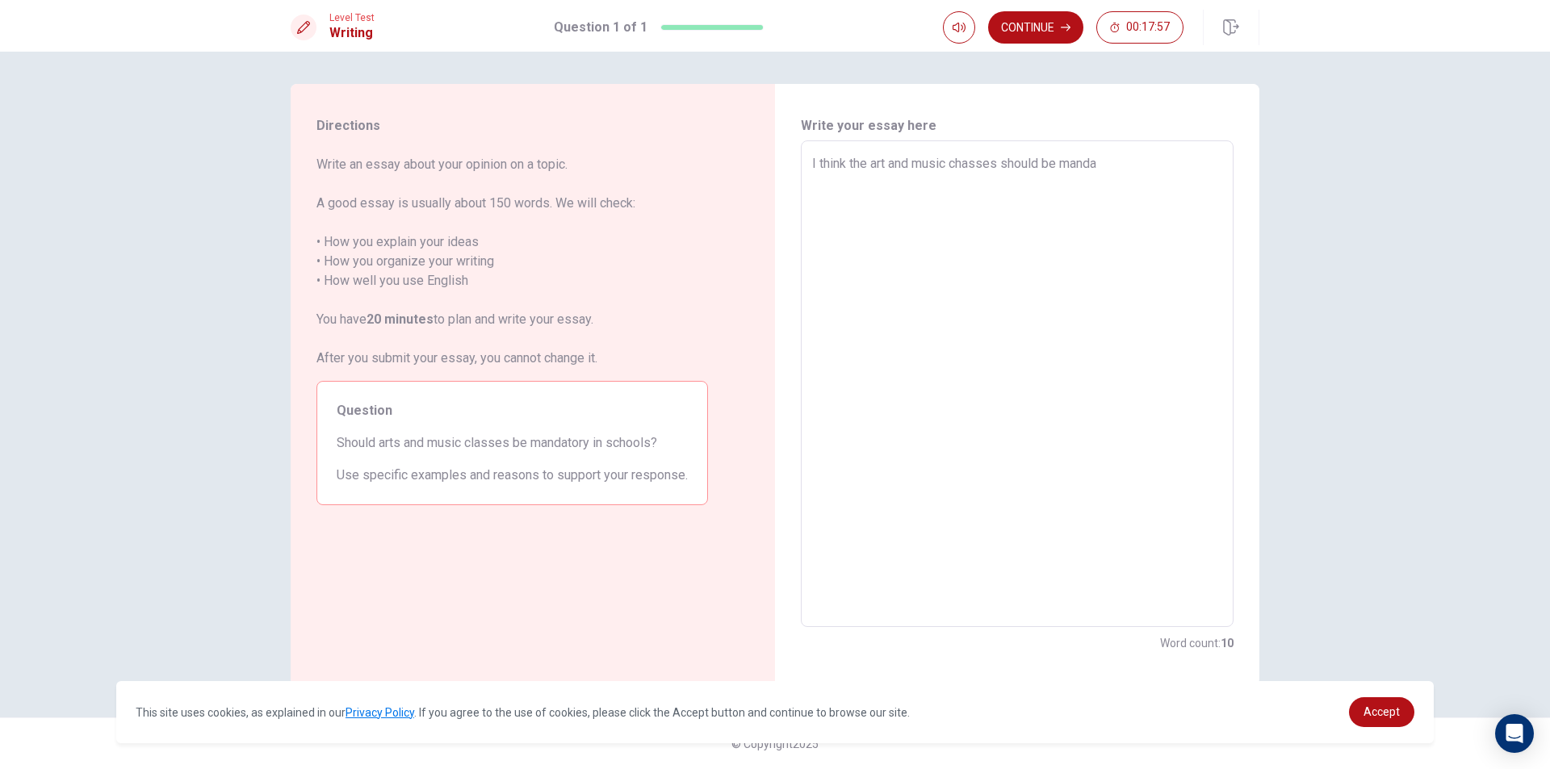
type textarea "I think the art and music chasses should be mandat"
type textarea "x"
type textarea "I think the art and music chasses should be [PERSON_NAME]"
type textarea "x"
type textarea "I think the art and music chasses should be mandator"
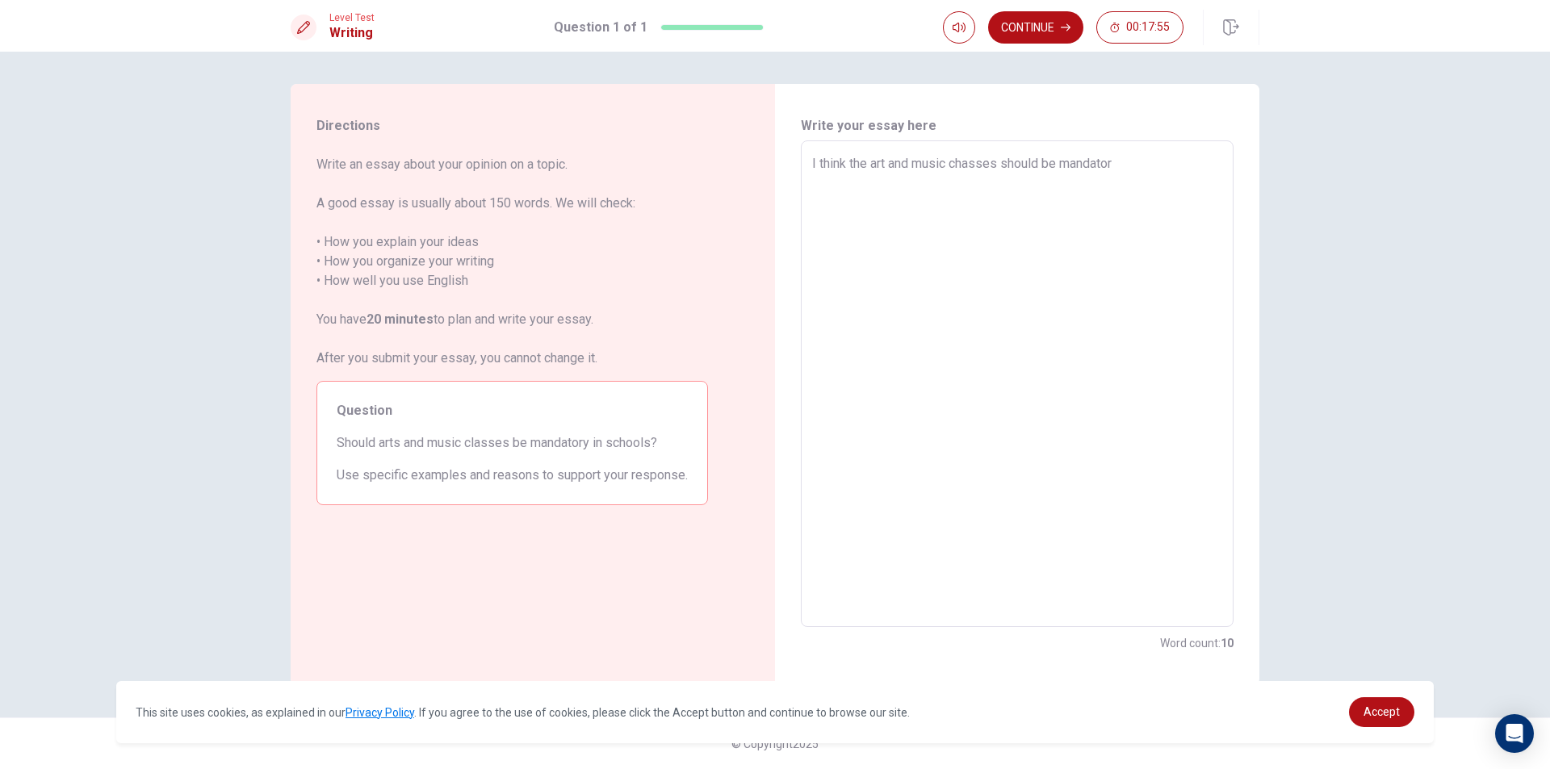
type textarea "x"
type textarea "I think the art and music chasses should be mandatory"
type textarea "x"
type textarea "I think the art and music chasses should be mandatory"
type textarea "x"
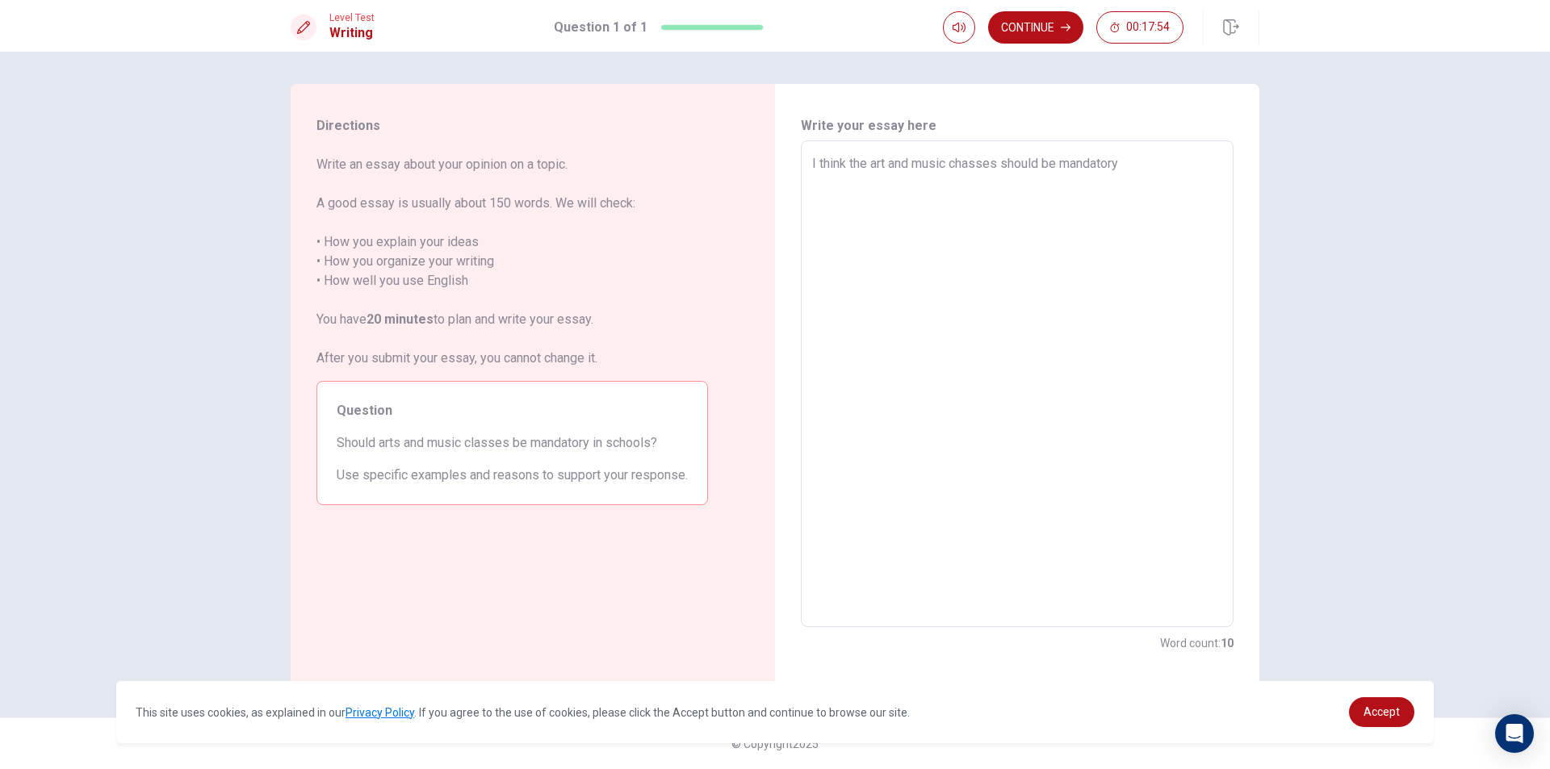
type textarea "I think the art and music chasses should be mandatory i"
type textarea "x"
type textarea "I think the art and music chasses should be mandatory in"
type textarea "x"
type textarea "I think the art and music chasses should be mandatory in"
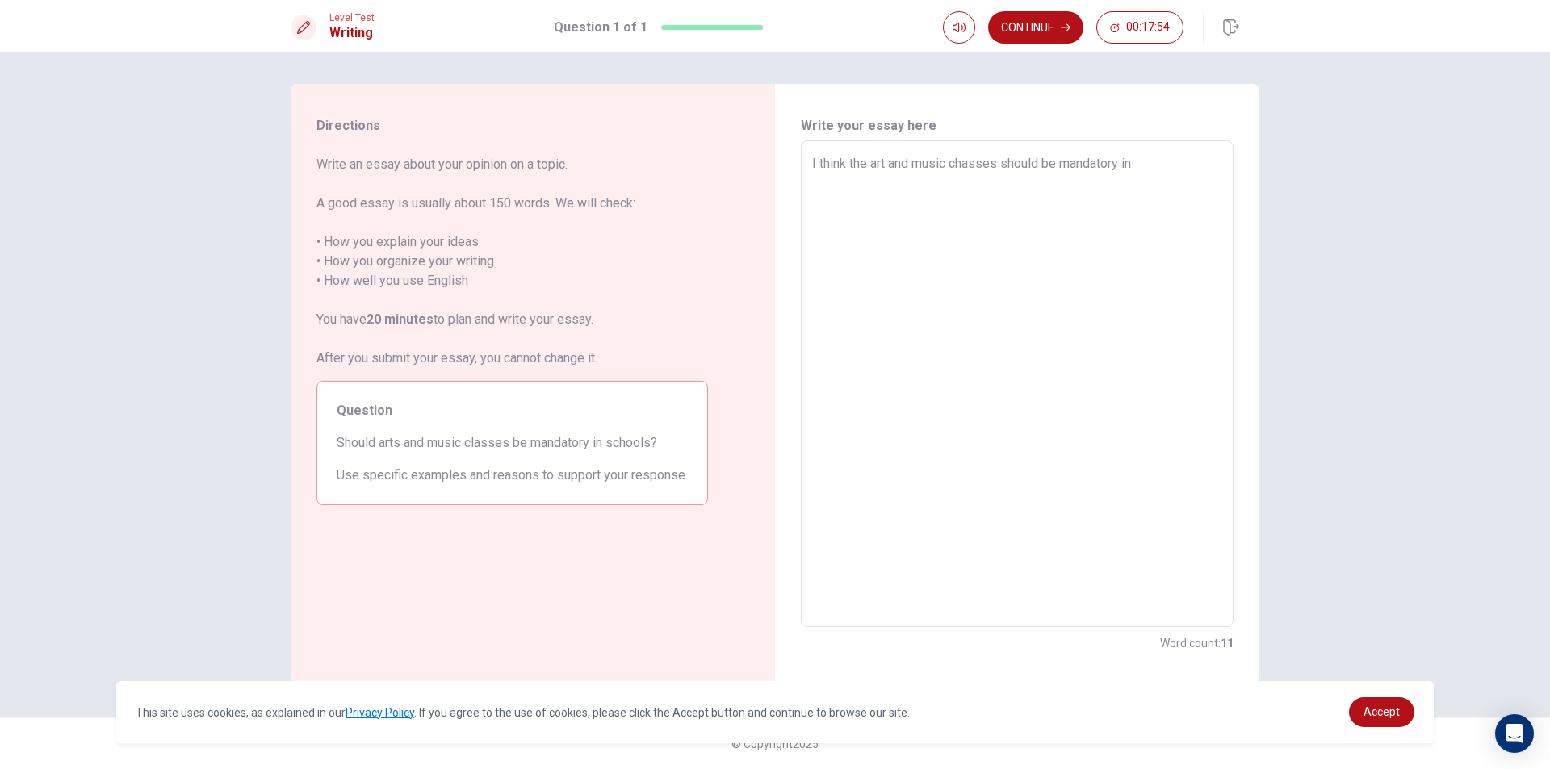
type textarea "x"
type textarea "I think the art and music chasses should be mandatory in s"
type textarea "x"
type textarea "I think the art and music chasses should be mandatory in sc"
type textarea "x"
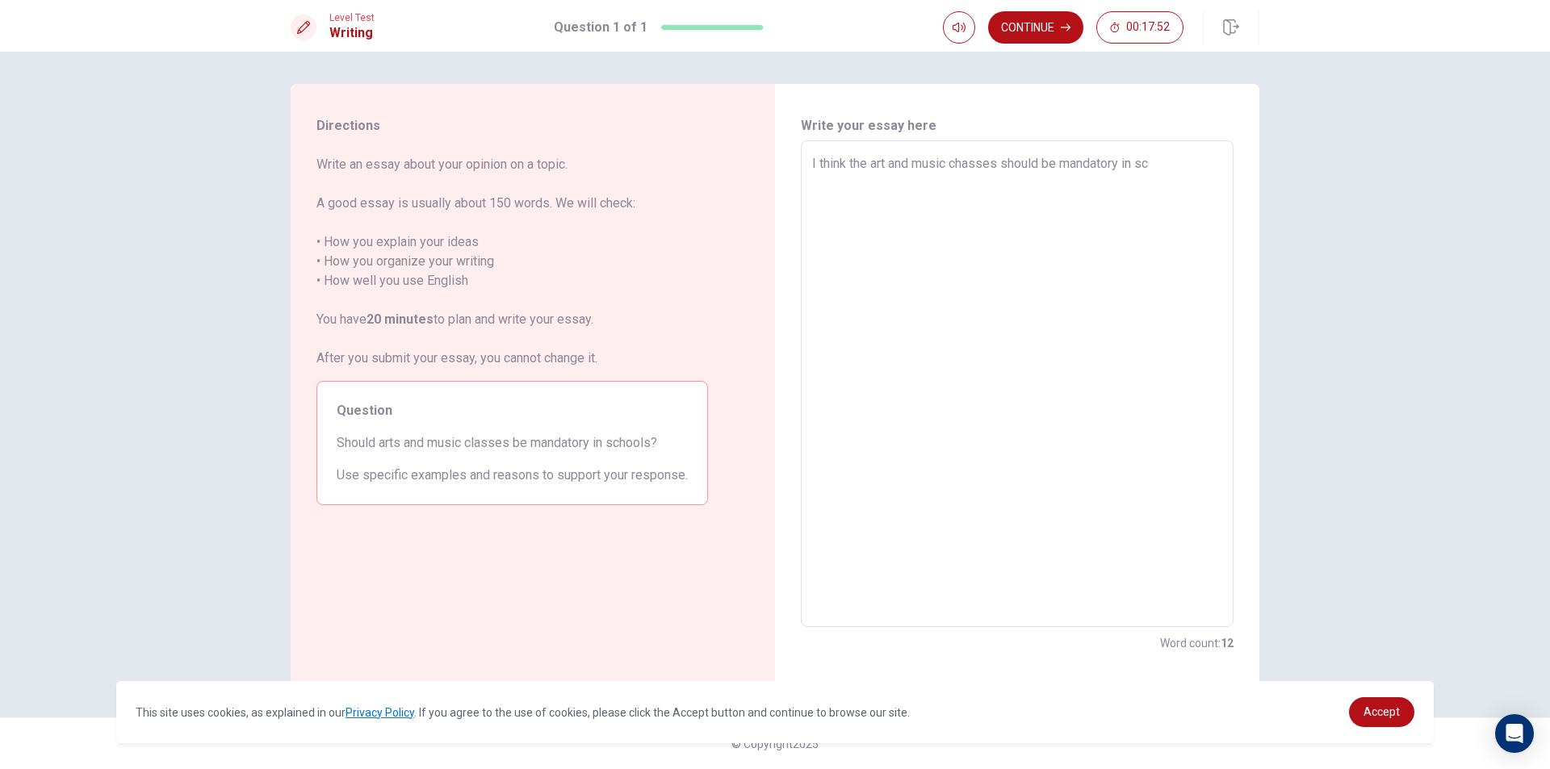
type textarea "I think the art and music chasses should be mandatory in sco"
type textarea "x"
type textarea "I think the art and music chasses should be mandatory in [GEOGRAPHIC_DATA]"
type textarea "x"
type textarea "I think the art and music chasses should be mandatory in sco"
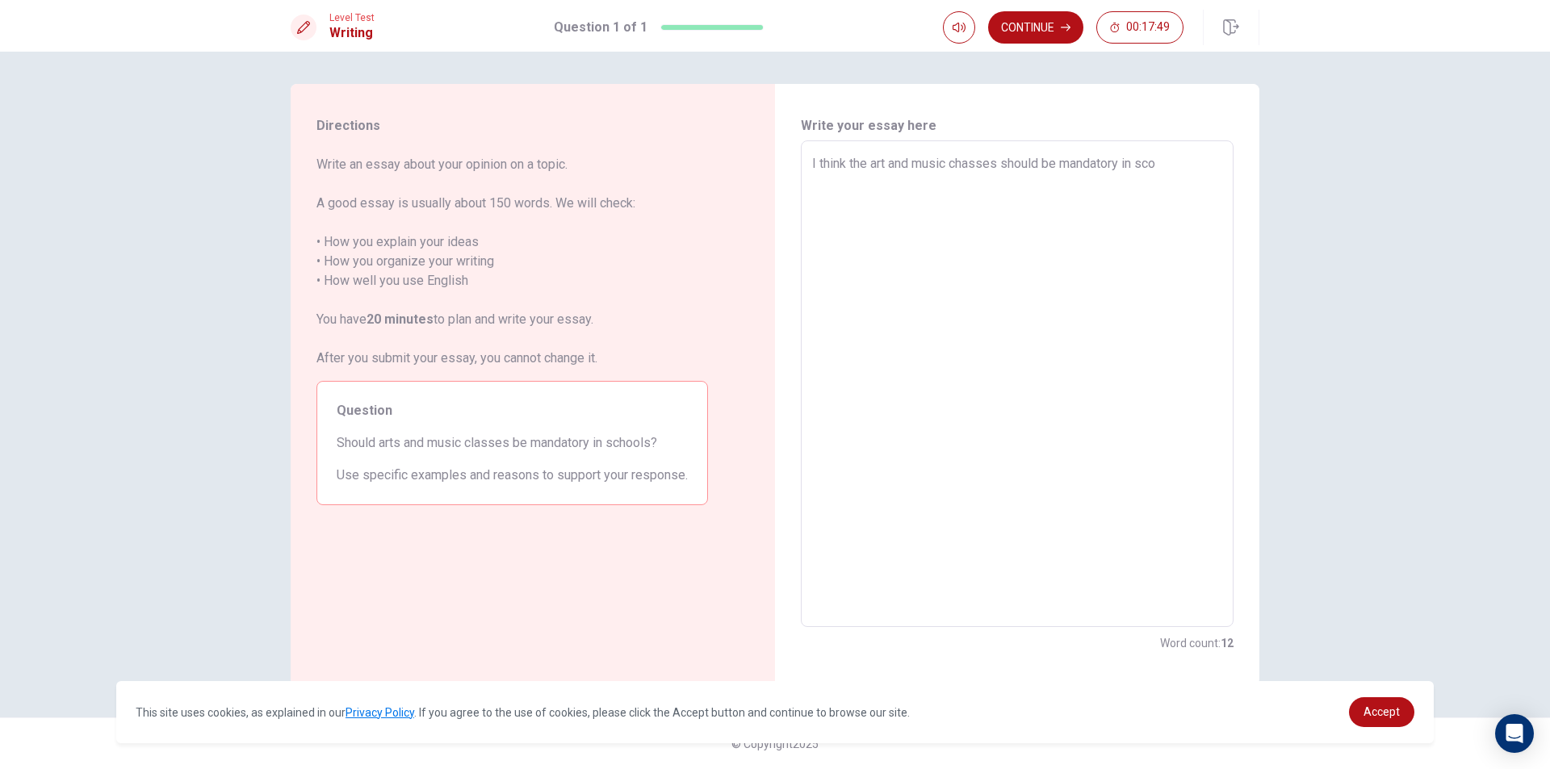
type textarea "x"
type textarea "I think the art and music chasses should be mandatory in sc"
type textarea "x"
type textarea "I think the art and music chasses should be mandatory in s"
type textarea "x"
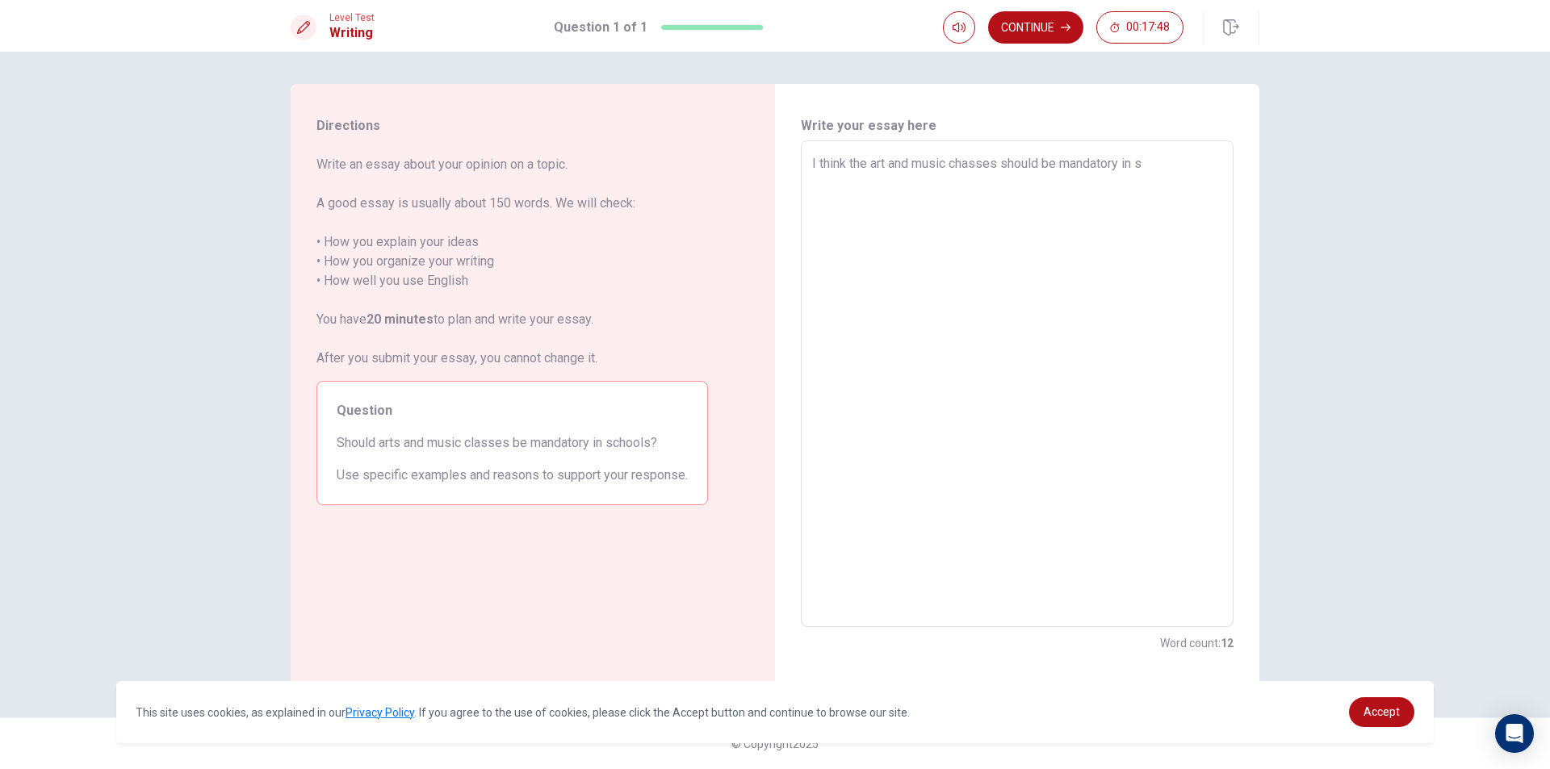
type textarea "I think the art and music chasses should be mandatory in sc"
type textarea "x"
type textarea "I think the art and music chasses should be mandatory in sch"
type textarea "x"
type textarea "I think the art and music chasses should be mandatory in scho"
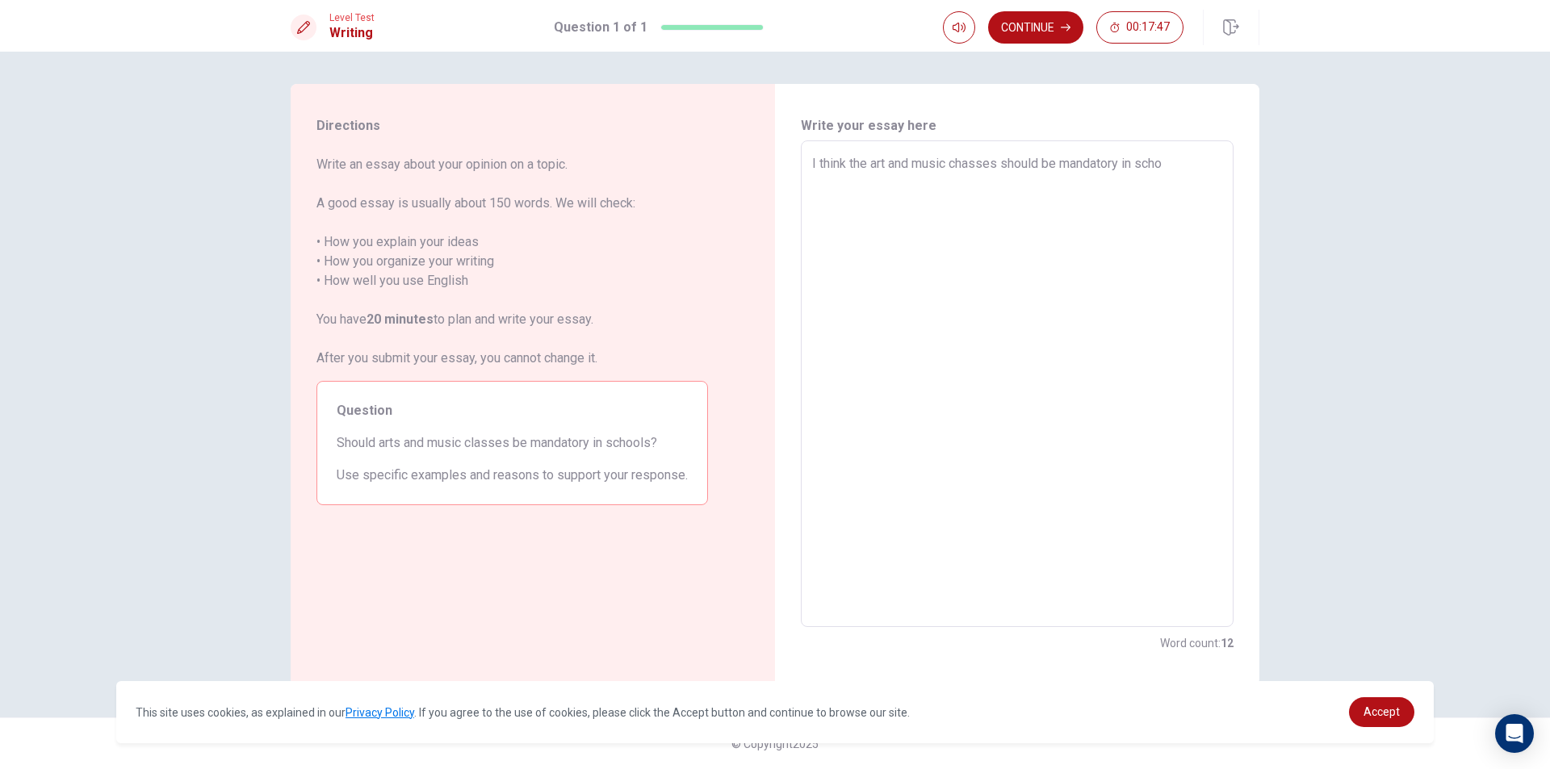
type textarea "x"
type textarea "I think the art and music chasses should be mandatory in schoo"
type textarea "x"
click at [901, 197] on textarea "I think the art and music chasses should be mandatory in school. because those …" at bounding box center [1017, 384] width 410 height 460
drag, startPoint x: 903, startPoint y: 200, endPoint x: 926, endPoint y: 206, distance: 24.1
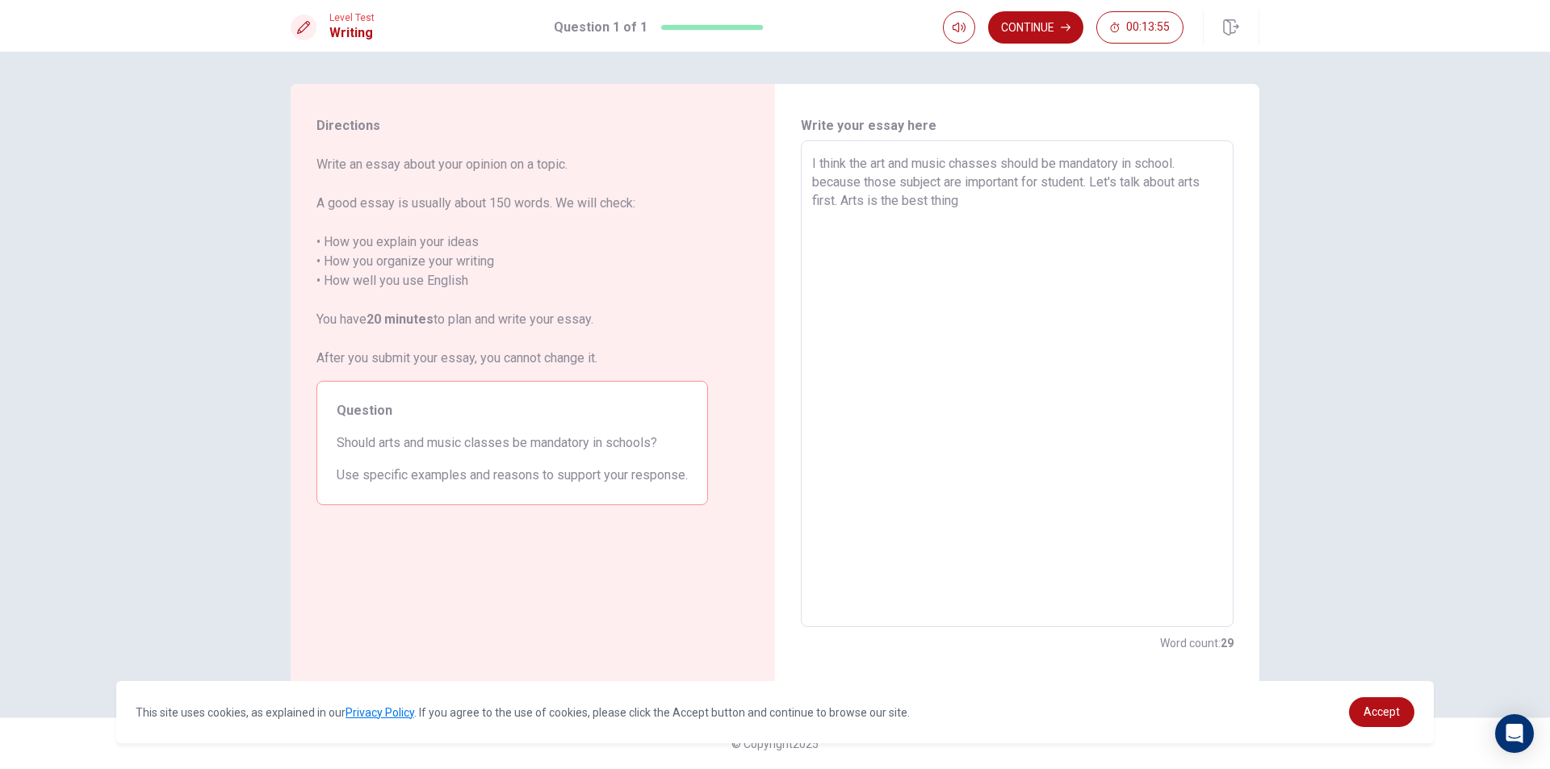
click at [926, 206] on textarea "I think the art and music chasses should be mandatory in school. because those …" at bounding box center [1017, 384] width 410 height 460
click at [1013, 203] on textarea "I think the art and music chasses should be mandatory in school. because those …" at bounding box center [1017, 384] width 410 height 460
click at [1149, 205] on textarea "I think the art and music chasses should be mandatory in school. because those …" at bounding box center [1017, 384] width 410 height 460
click at [1153, 207] on textarea "I think the art and music chasses should be mandatory in school. because those …" at bounding box center [1017, 384] width 410 height 460
drag, startPoint x: 1063, startPoint y: 207, endPoint x: 1036, endPoint y: 210, distance: 27.6
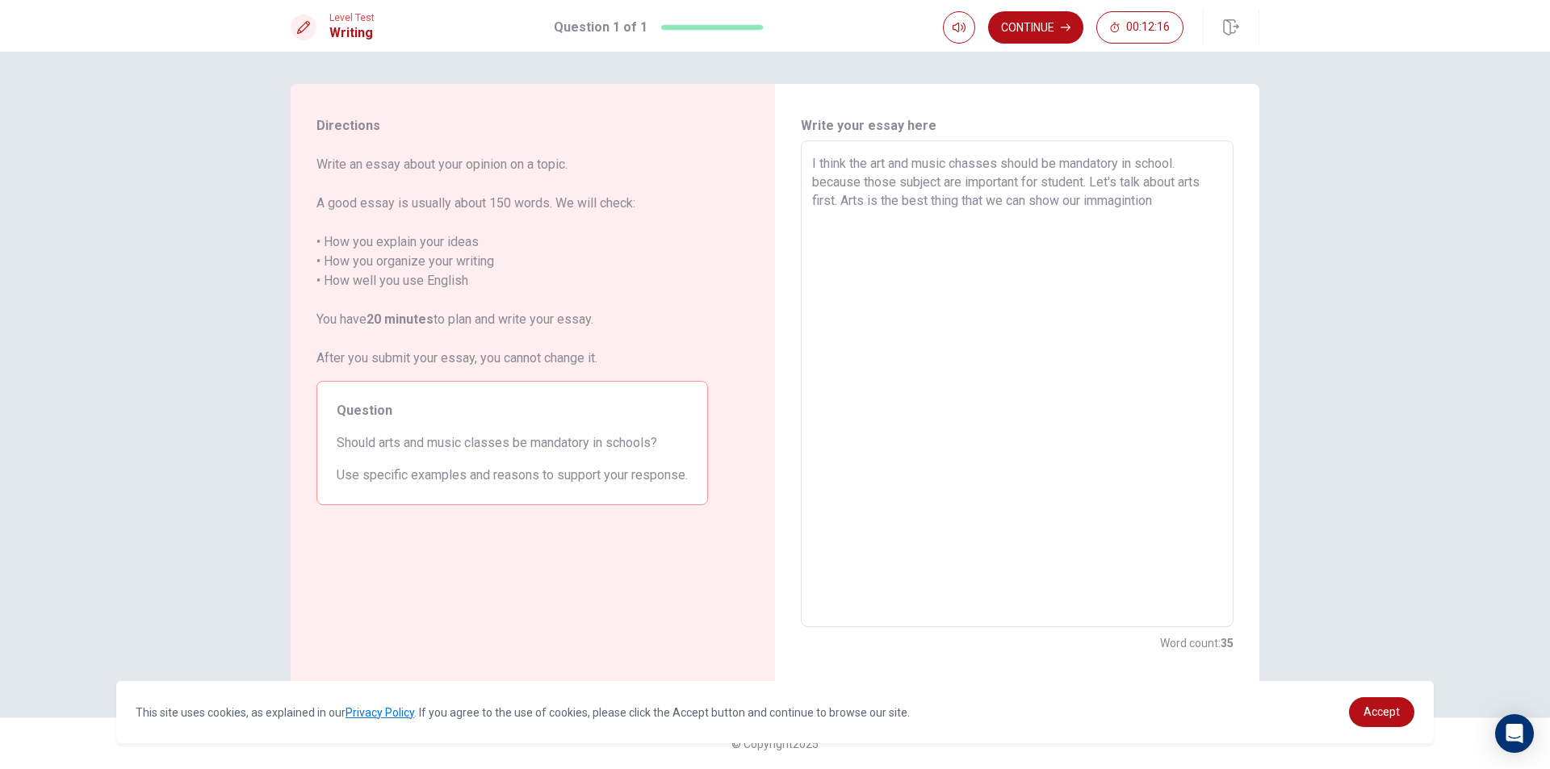
click at [1036, 210] on textarea "I think the art and music chasses should be mandatory in school. because those …" at bounding box center [1017, 384] width 410 height 460
click at [1162, 199] on textarea "I think the art and music chasses should be mandatory in school. because those …" at bounding box center [1017, 384] width 410 height 460
click at [1176, 202] on textarea "I think the art and music chasses should be mandatory in school. because those …" at bounding box center [1017, 384] width 410 height 460
click at [1144, 201] on textarea "I think the art and music chasses should be mandatory in school. because those …" at bounding box center [1017, 384] width 410 height 460
click at [1146, 199] on textarea "I think the art and music chasses should be mandatory in school. because those …" at bounding box center [1017, 384] width 410 height 460
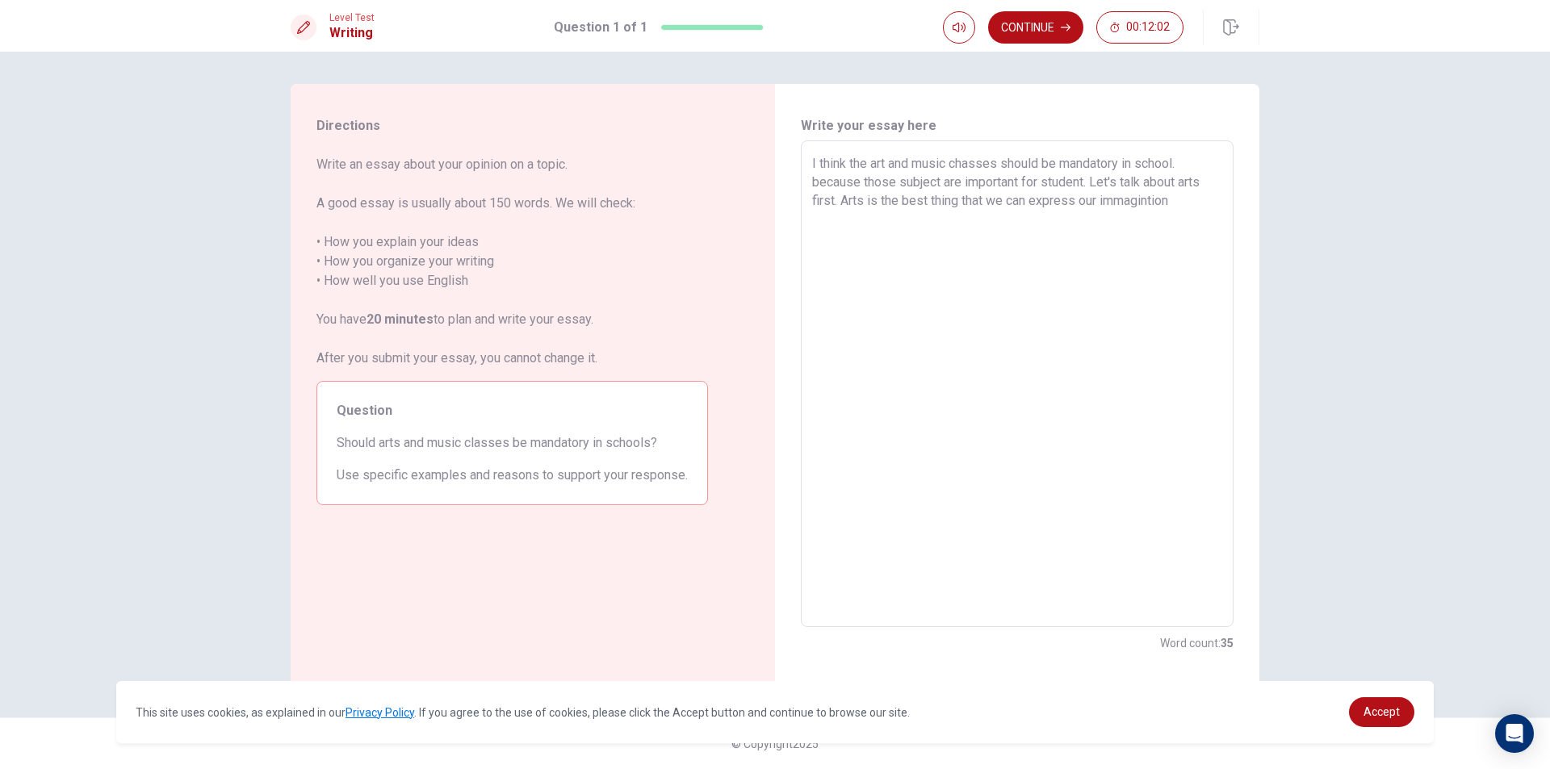
click at [1198, 207] on textarea "I think the art and music chasses should be mandatory in school. because those …" at bounding box center [1017, 384] width 410 height 460
drag, startPoint x: 1153, startPoint y: 202, endPoint x: 1162, endPoint y: 199, distance: 9.4
click at [1154, 201] on textarea "I think the art and music chasses should be mandatory in school. because those …" at bounding box center [1017, 384] width 410 height 460
click at [1190, 203] on textarea "I think the art and music chasses should be mandatory in school. because those …" at bounding box center [1017, 384] width 410 height 460
click at [848, 217] on textarea "I think the art and music chasses should be mandatory in school. because those …" at bounding box center [1017, 384] width 410 height 460
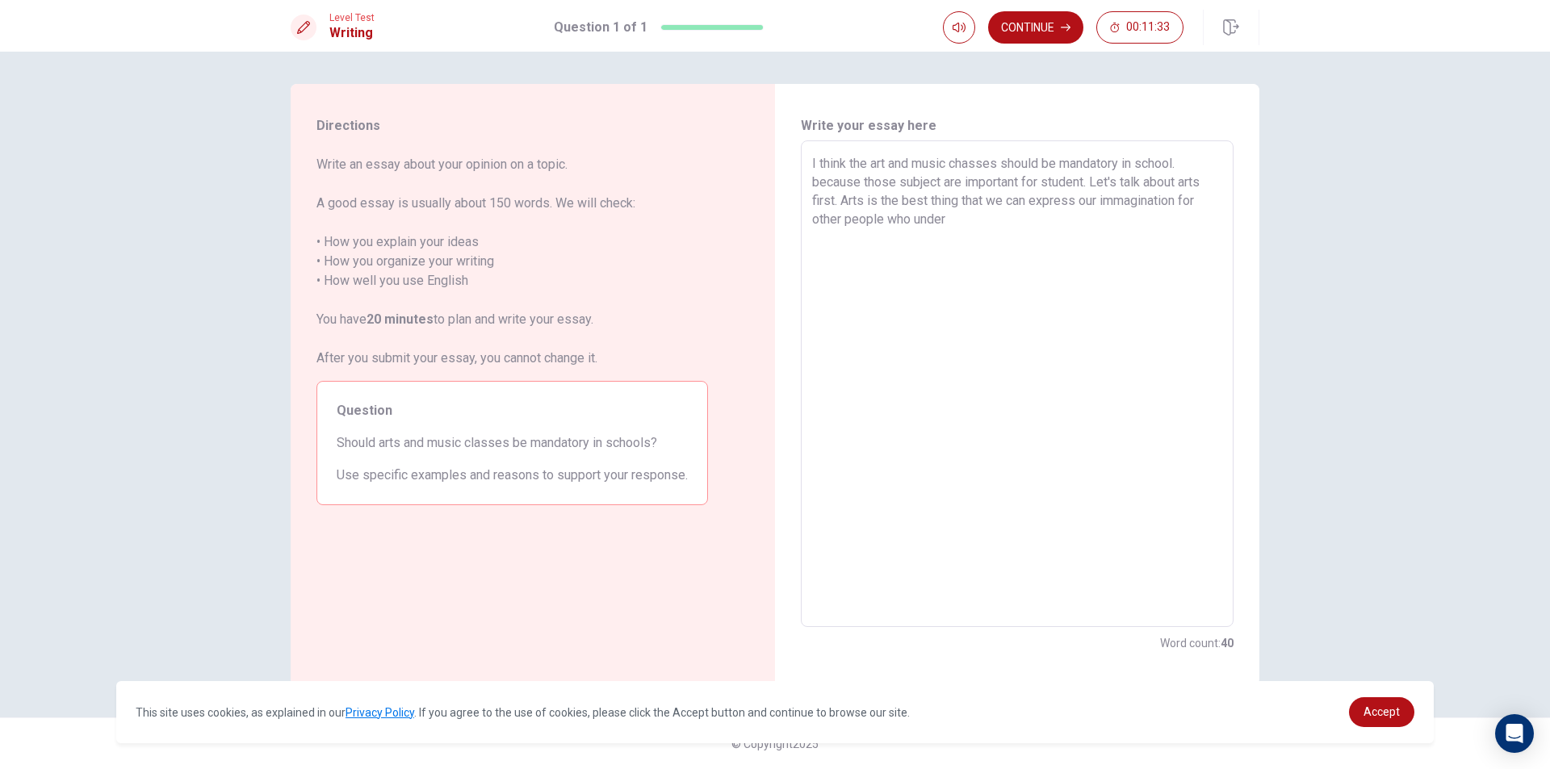
click at [949, 225] on textarea "I think the art and music chasses should be mandatory in school. because those …" at bounding box center [1017, 384] width 410 height 460
click at [913, 216] on textarea "I think the art and music chasses should be mandatory in school. because those …" at bounding box center [1017, 384] width 410 height 460
click at [969, 226] on textarea "I think the art and music chasses should be mandatory in school. because those …" at bounding box center [1017, 384] width 410 height 460
click at [884, 224] on textarea "I think the art and music chasses should be mandatory in school. because those …" at bounding box center [1017, 384] width 410 height 460
click at [949, 232] on textarea "I think the art and music chasses should be mandatory in school. because those …" at bounding box center [1017, 384] width 410 height 460
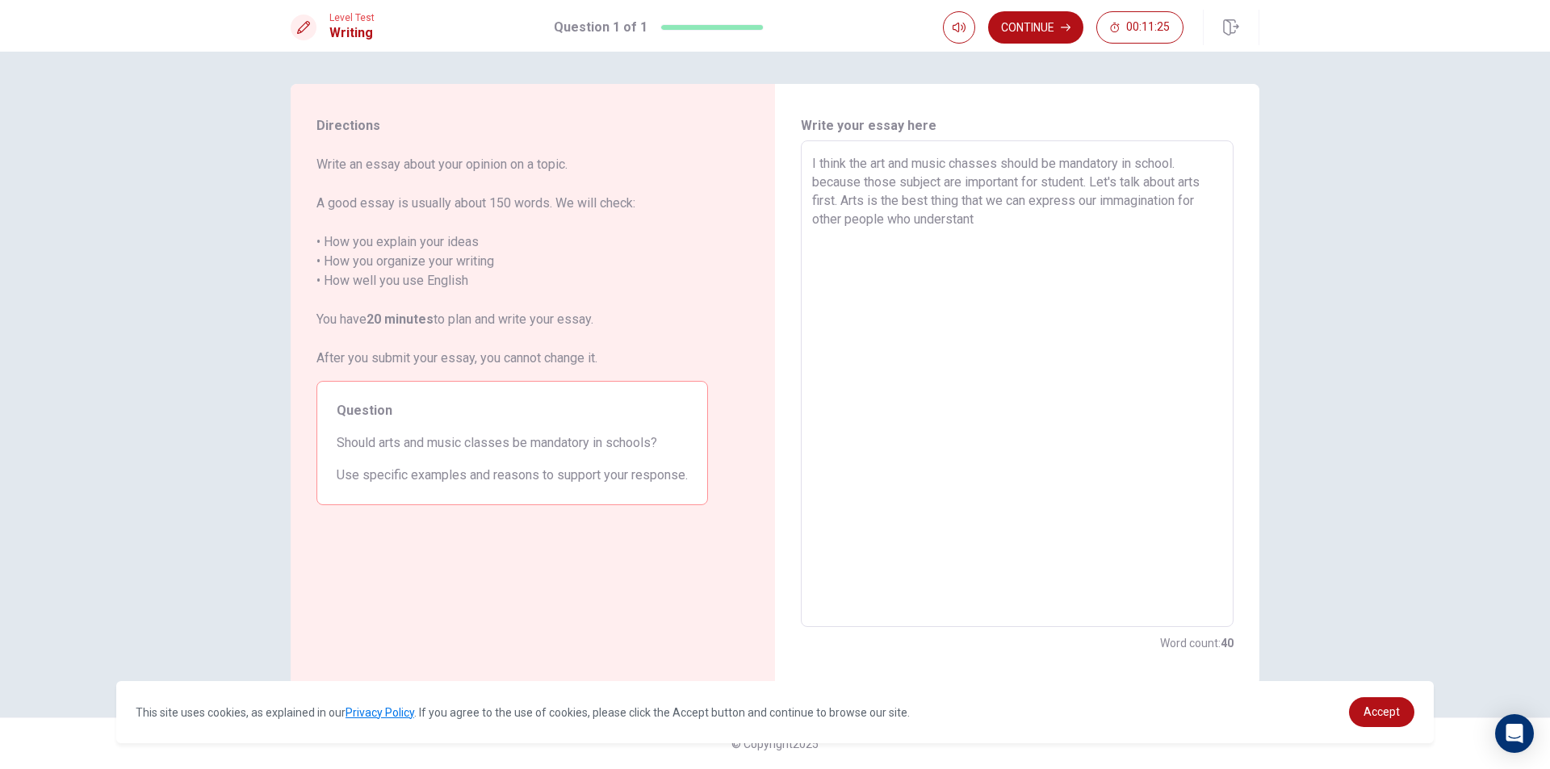
click at [899, 228] on textarea "I think the art and music chasses should be mandatory in school. because those …" at bounding box center [1017, 384] width 410 height 460
click at [890, 222] on textarea "I think the art and music chasses should be mandatory in school. because those …" at bounding box center [1017, 384] width 410 height 460
click at [912, 226] on textarea "I think the art and music chasses should be mandatory in school. because those …" at bounding box center [1017, 384] width 410 height 460
click at [1022, 220] on textarea "I think the art and music chasses should be mandatory in school. because those …" at bounding box center [1017, 384] width 410 height 460
click at [925, 224] on textarea "I think the art and music chasses should be mandatory in school. because those …" at bounding box center [1017, 384] width 410 height 460
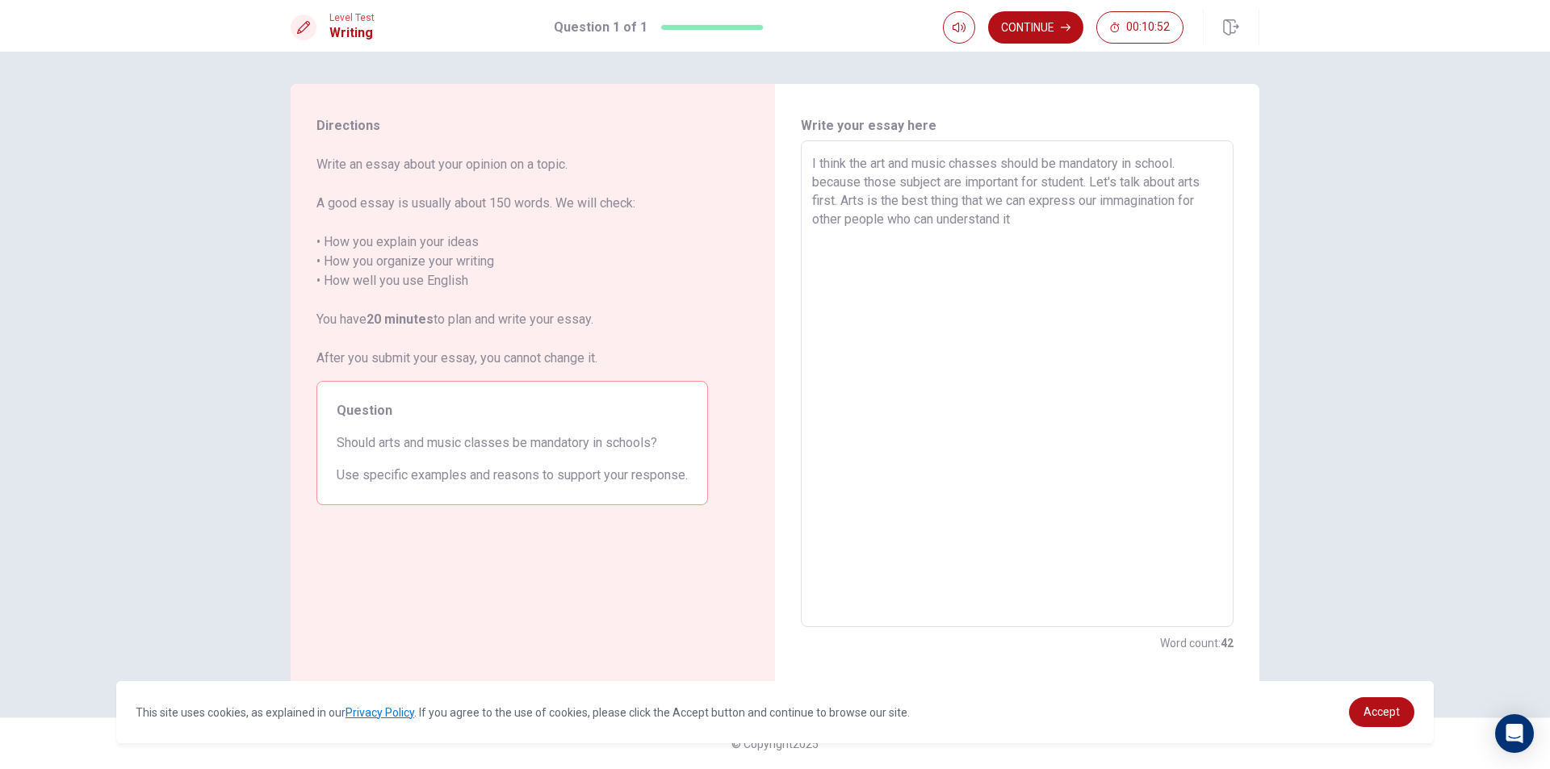
click at [938, 223] on textarea "I think the art and music chasses should be mandatory in school. because those …" at bounding box center [1017, 384] width 410 height 460
click at [1043, 228] on textarea "I think the art and music chasses should be mandatory in school. because those …" at bounding box center [1017, 384] width 410 height 460
drag, startPoint x: 1038, startPoint y: 223, endPoint x: 1021, endPoint y: 226, distance: 17.3
click at [1021, 226] on textarea "I think the art and music chasses should be mandatory in school. because those …" at bounding box center [1017, 384] width 410 height 460
drag, startPoint x: 1094, startPoint y: 224, endPoint x: 1019, endPoint y: 232, distance: 75.4
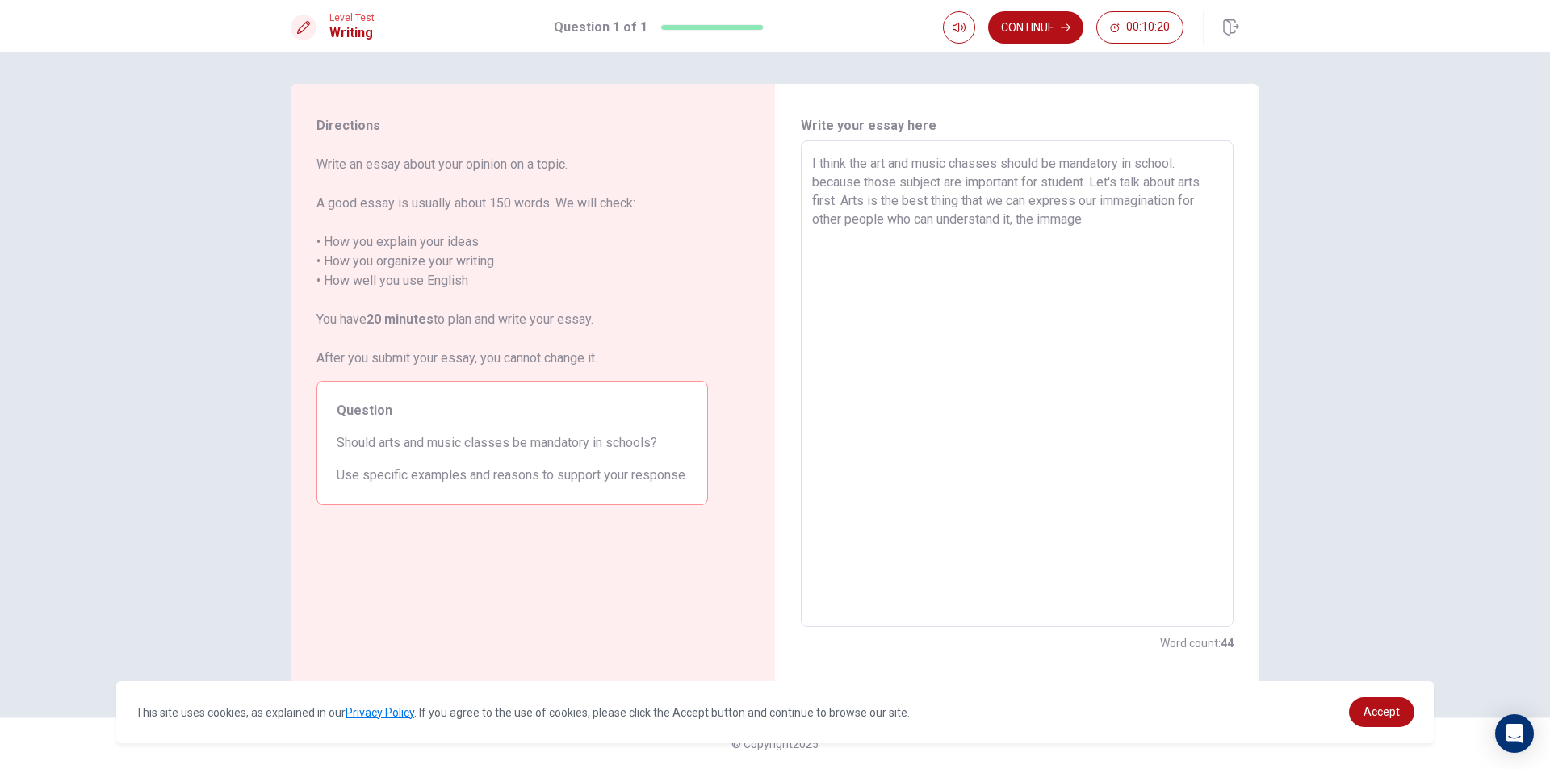
click at [1019, 232] on textarea "I think the art and music chasses should be mandatory in school. because those …" at bounding box center [1017, 384] width 410 height 460
click at [888, 220] on textarea "I think the art and music chasses should be mandatory in school. because those …" at bounding box center [1017, 384] width 410 height 460
drag, startPoint x: 920, startPoint y: 221, endPoint x: 903, endPoint y: 232, distance: 20.6
click at [903, 232] on textarea "I think the art and music chasses should be mandatory in school. because those …" at bounding box center [1017, 384] width 410 height 460
click at [897, 219] on textarea "I think the art and music chasses should be mandatory in school. because those …" at bounding box center [1017, 384] width 410 height 460
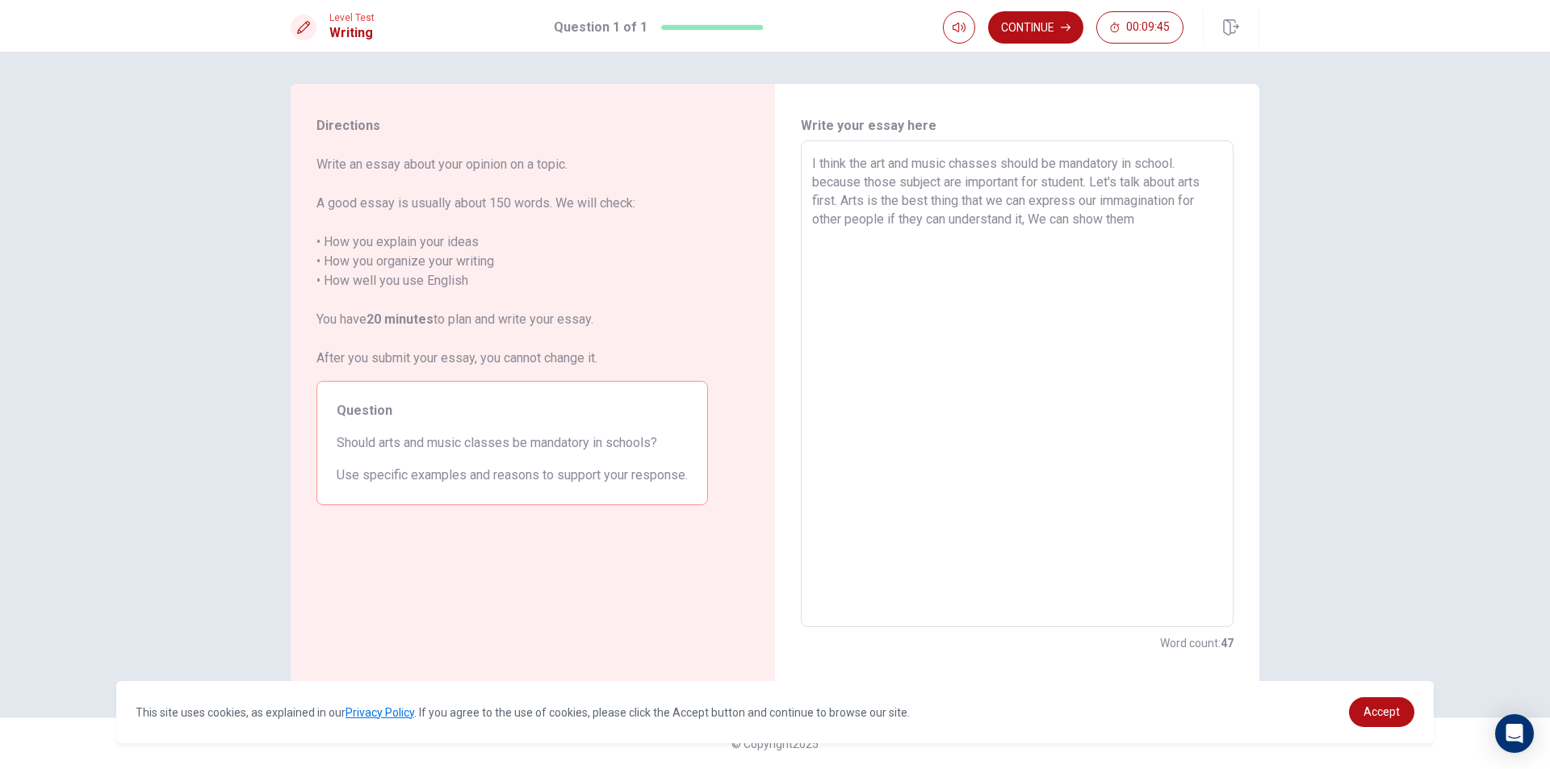
click at [894, 219] on textarea "I think the art and music chasses should be mandatory in school. because those …" at bounding box center [1017, 384] width 410 height 460
click at [887, 222] on textarea "I think the art and music chasses should be mandatory in school. because those …" at bounding box center [1017, 384] width 410 height 460
click at [896, 223] on textarea "I think the art and music chasses should be mandatory in school. because those …" at bounding box center [1017, 384] width 410 height 460
drag, startPoint x: 920, startPoint y: 220, endPoint x: 886, endPoint y: 227, distance: 35.5
click at [886, 227] on textarea "I think the art and music chasses should be mandatory in school. because those …" at bounding box center [1017, 384] width 410 height 460
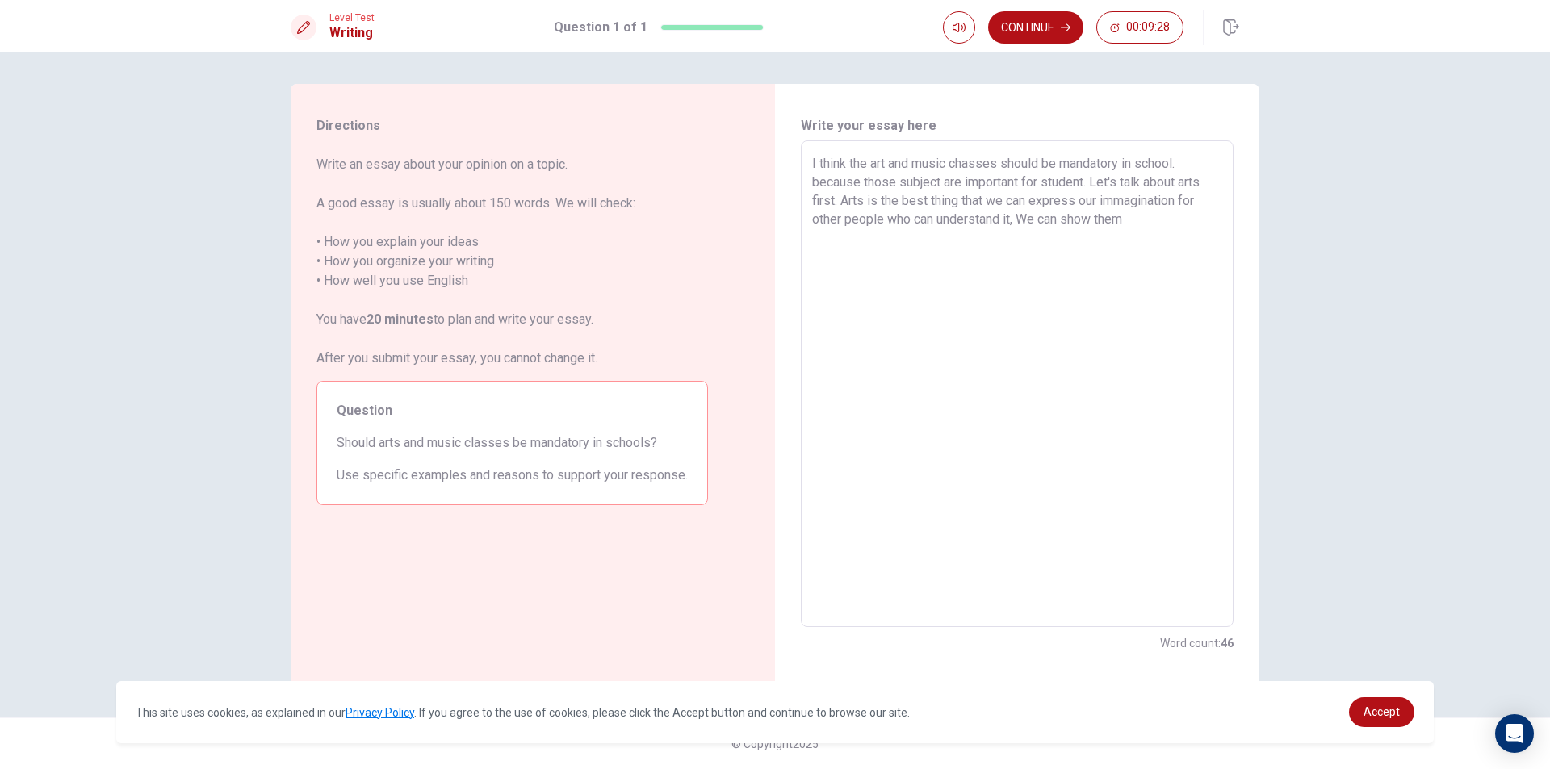
click at [1150, 232] on textarea "I think the art and music chasses should be mandatory in school. because those …" at bounding box center [1017, 384] width 410 height 460
click at [1196, 228] on textarea "I think the art and music chasses should be mandatory in school. because those …" at bounding box center [1017, 384] width 410 height 460
click at [1028, 219] on textarea "I think the art and music chasses should be mandatory in school. because those …" at bounding box center [1017, 384] width 410 height 460
click at [1034, 244] on textarea "I think the art and music chasses should be mandatory in school. because those …" at bounding box center [1017, 384] width 410 height 460
click at [1006, 236] on textarea "I think the art and music chasses should be mandatory in school. because those …" at bounding box center [1017, 384] width 410 height 460
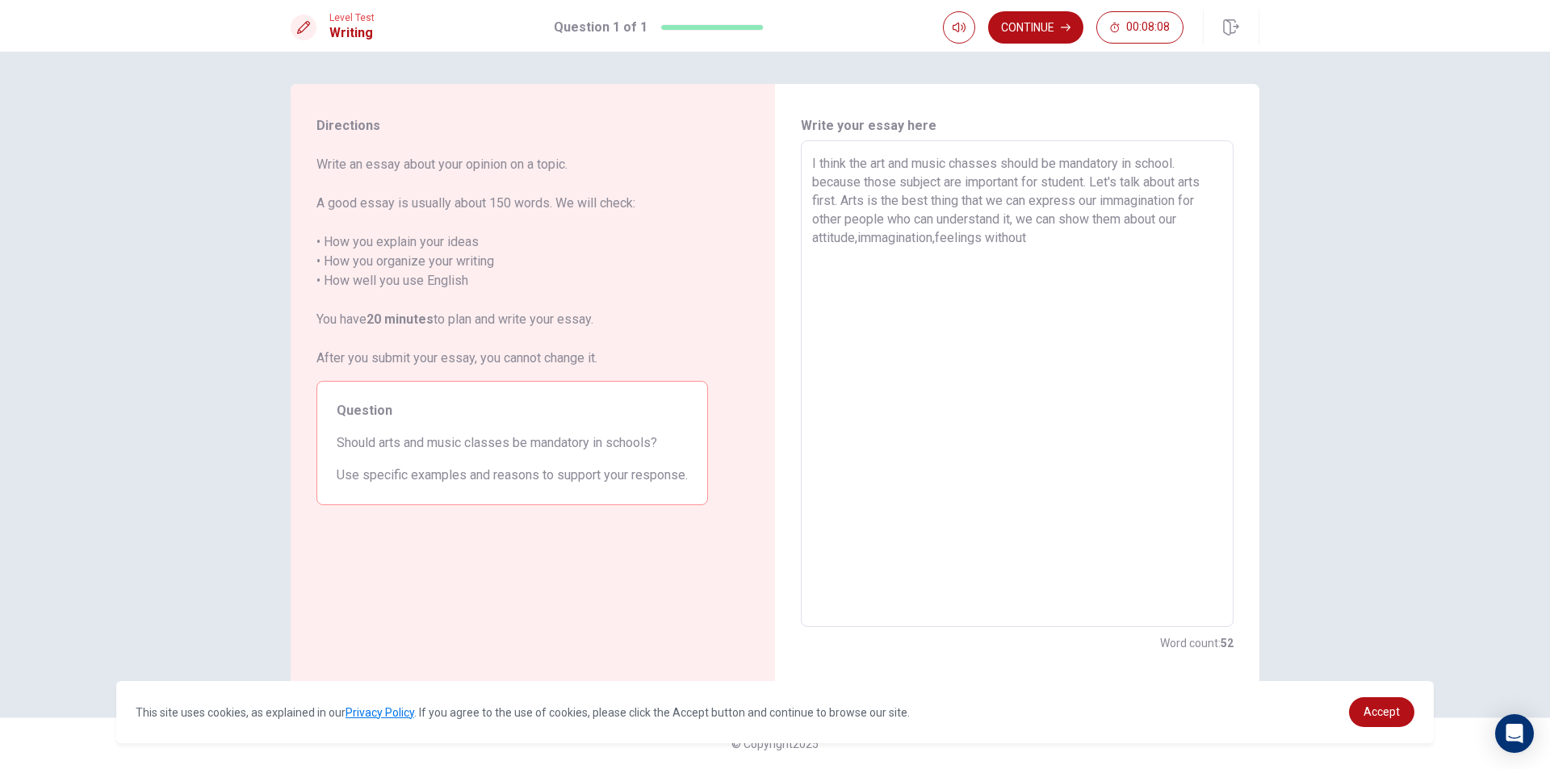
click at [1062, 235] on textarea "I think the art and music chasses should be mandatory in school. because those …" at bounding box center [1017, 384] width 410 height 460
drag, startPoint x: 939, startPoint y: 233, endPoint x: 966, endPoint y: 239, distance: 28.0
click at [940, 233] on textarea "I think the art and music chasses should be mandatory in school. because those …" at bounding box center [1017, 384] width 410 height 460
click at [953, 239] on textarea "I think the art and music chasses should be mandatory in school. because those …" at bounding box center [1017, 384] width 410 height 460
drag, startPoint x: 982, startPoint y: 238, endPoint x: 970, endPoint y: 249, distance: 16.0
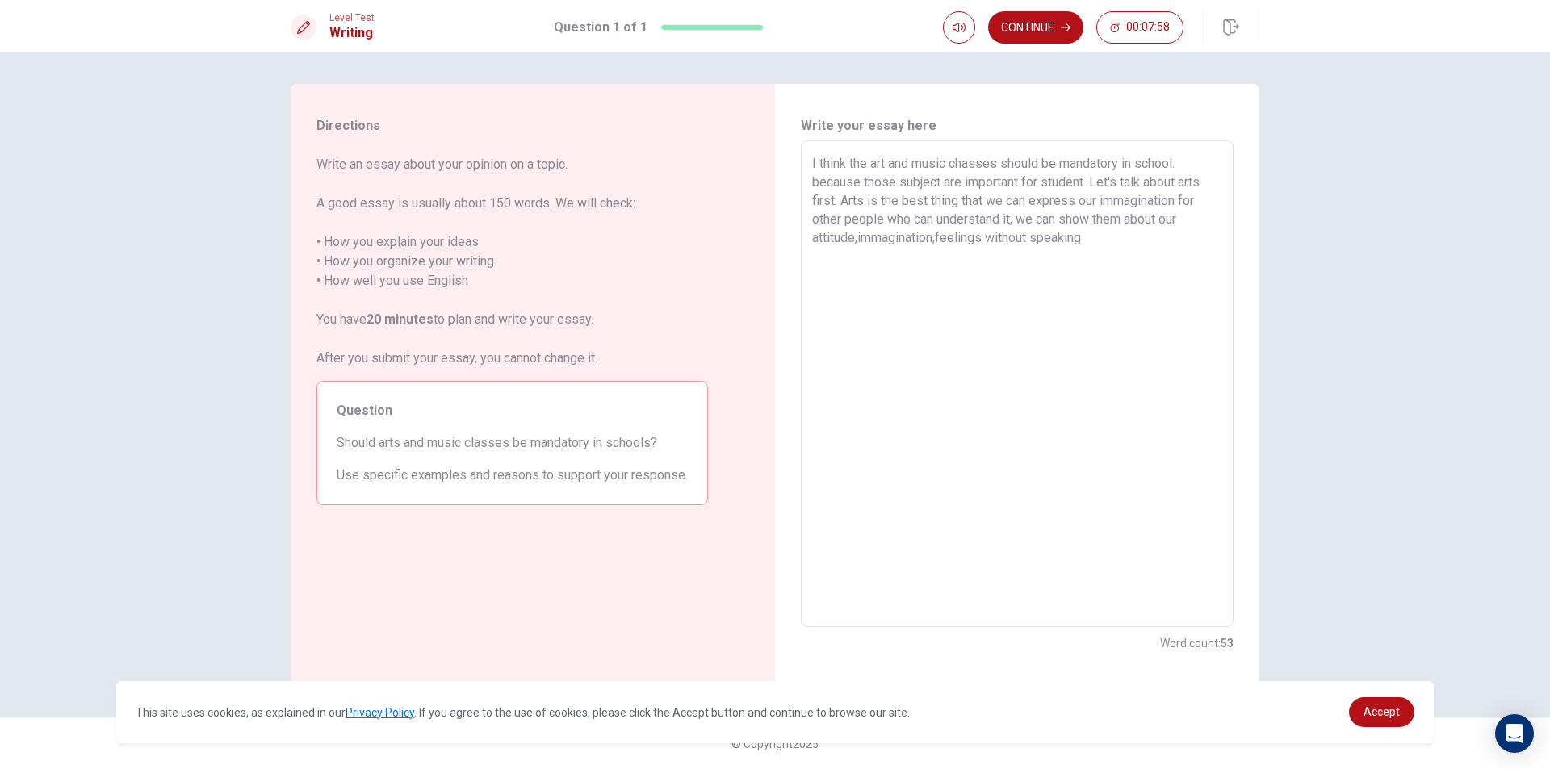
click at [966, 251] on textarea "I think the art and music chasses should be mandatory in school. because those …" at bounding box center [1017, 384] width 410 height 460
drag, startPoint x: 987, startPoint y: 241, endPoint x: 942, endPoint y: 253, distance: 46.0
click at [942, 253] on textarea "I think the art and music chasses should be mandatory in school. because those …" at bounding box center [1017, 384] width 410 height 460
click at [1111, 243] on textarea "I think the art and music chasses should be mandatory in school. because those …" at bounding box center [1017, 384] width 410 height 460
drag, startPoint x: 1142, startPoint y: 240, endPoint x: 1098, endPoint y: 246, distance: 44.1
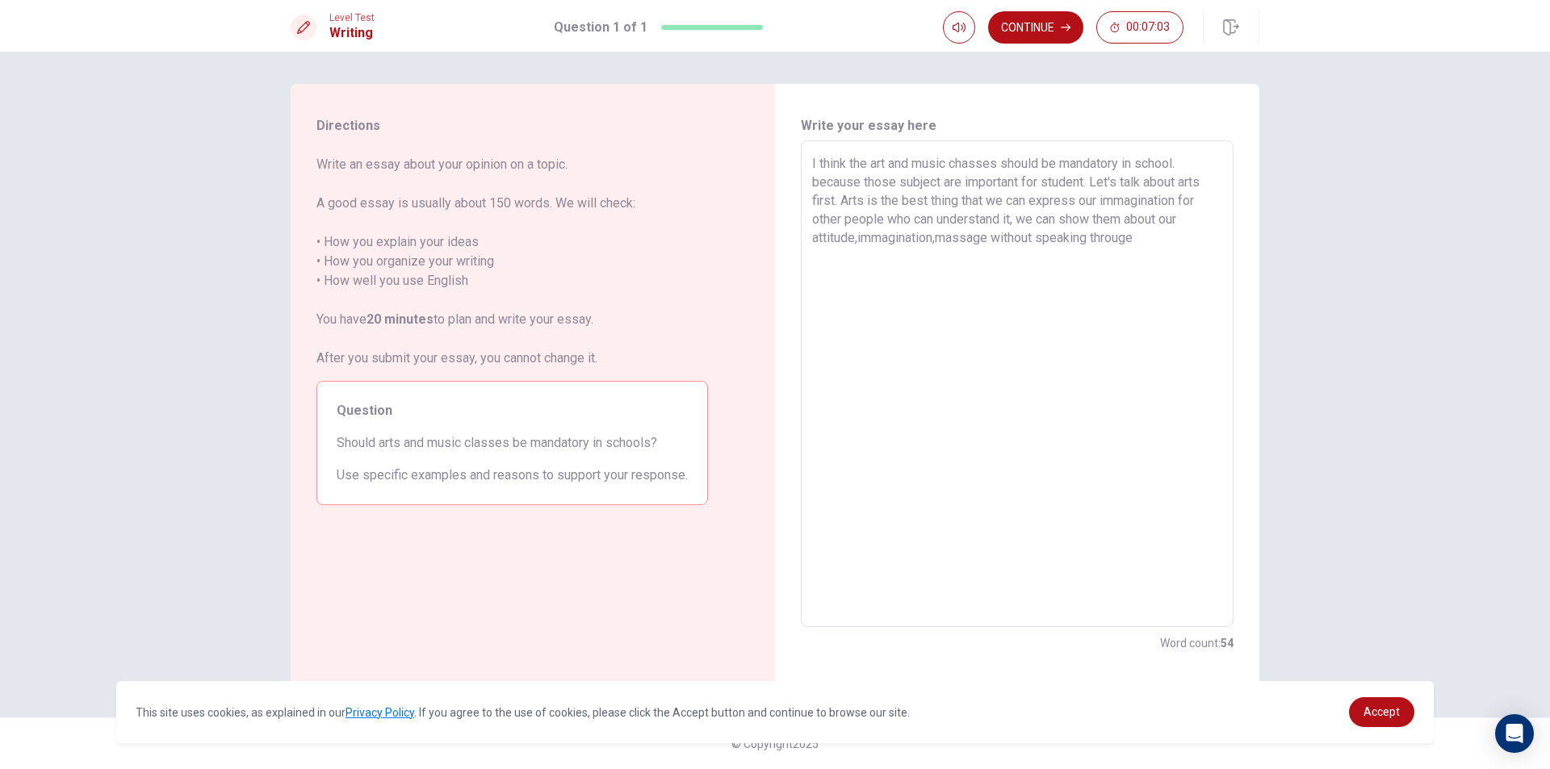
click at [1098, 246] on textarea "I think the art and music chasses should be mandatory in school. because those …" at bounding box center [1017, 384] width 410 height 460
click at [1186, 222] on textarea "I think the art and music chasses should be mandatory in school. because those …" at bounding box center [1017, 384] width 410 height 460
click at [1133, 241] on textarea "I think the art and music chasses should be mandatory in school. because those …" at bounding box center [1017, 384] width 410 height 460
click at [1111, 244] on textarea "I think the art and music chasses should be mandatory in school. because those …" at bounding box center [1017, 384] width 410 height 460
click at [1123, 238] on textarea "I think the art and music chasses should be mandatory in school. because those …" at bounding box center [1017, 384] width 410 height 460
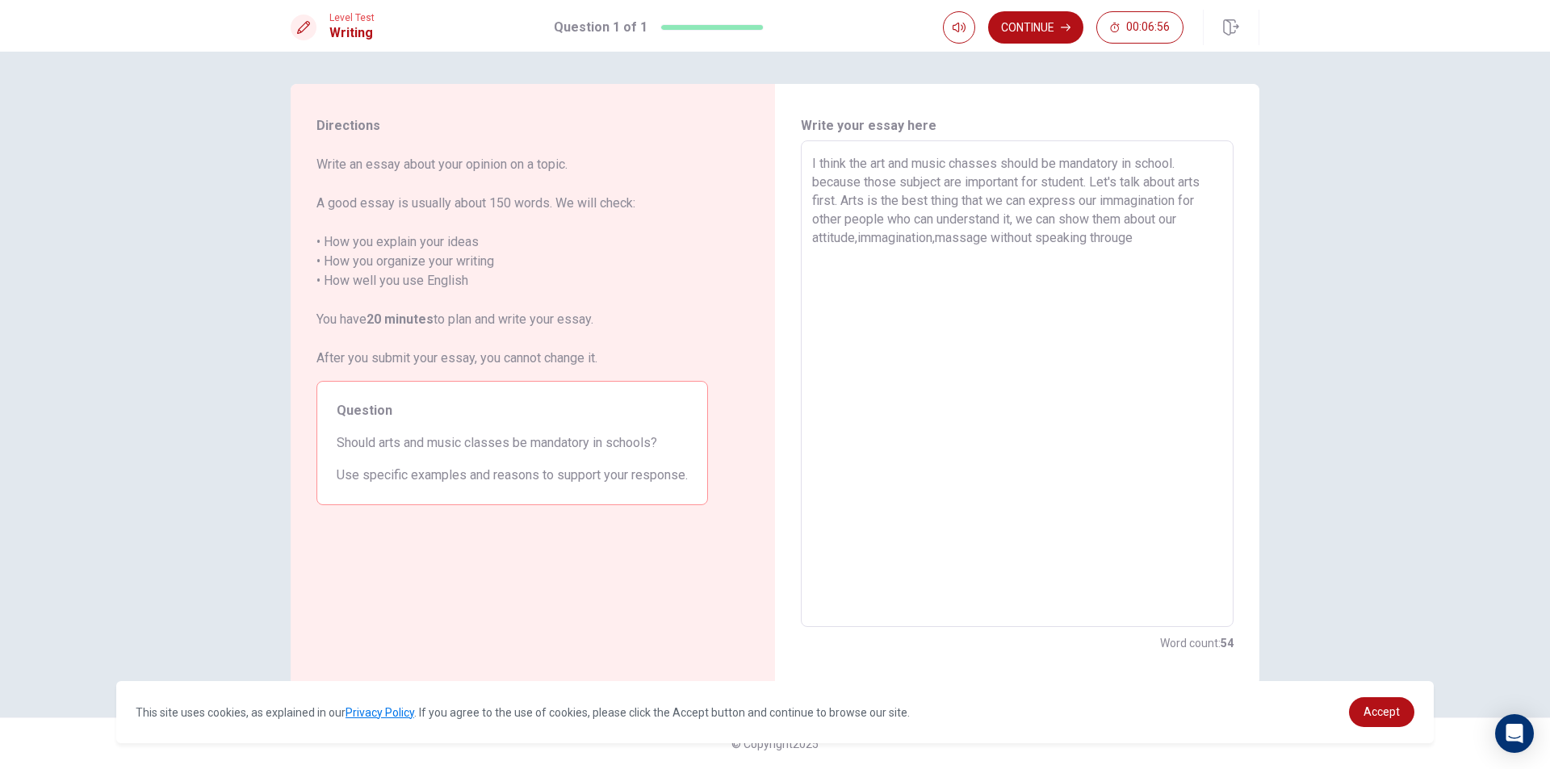
click at [1107, 241] on textarea "I think the art and music chasses should be mandatory in school. because those …" at bounding box center [1017, 384] width 410 height 460
click at [1112, 242] on textarea "I think the art and music chasses should be mandatory in school. because those …" at bounding box center [1017, 384] width 410 height 460
click at [1117, 241] on textarea "I think the art and music chasses should be mandatory in school. because those …" at bounding box center [1017, 384] width 410 height 460
click at [1124, 241] on textarea "I think the art and music chasses should be mandatory in school. because those …" at bounding box center [1017, 384] width 410 height 460
click at [1128, 240] on textarea "I think the art and music chasses should be mandatory in school. because those …" at bounding box center [1017, 384] width 410 height 460
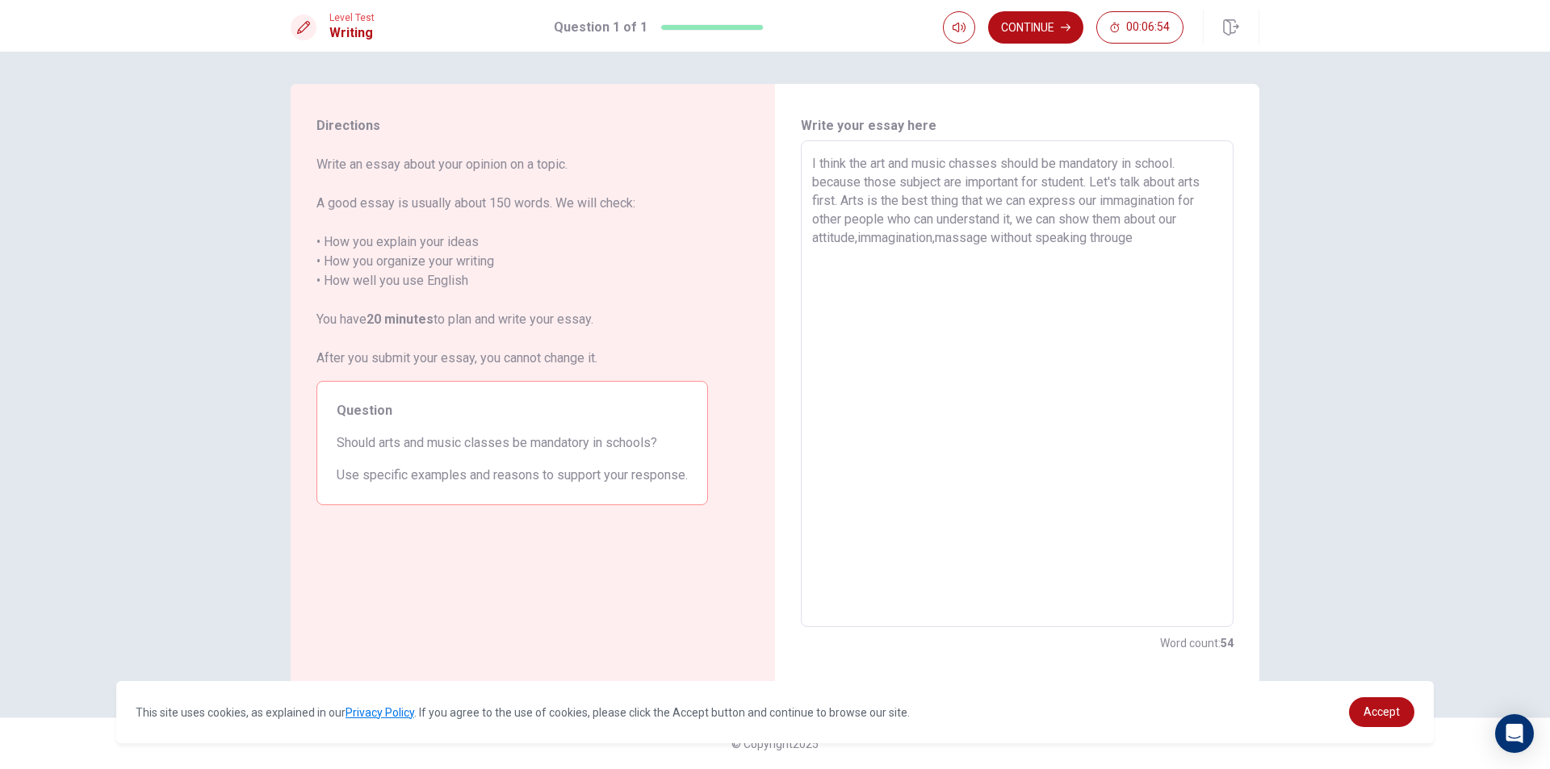
click at [1133, 238] on textarea "I think the art and music chasses should be mandatory in school. because those …" at bounding box center [1017, 384] width 410 height 460
click at [1142, 237] on textarea "I think the art and music chasses should be mandatory in school. because those …" at bounding box center [1017, 384] width 410 height 460
click at [842, 256] on textarea "I think the art and music chasses should be mandatory in school. because those …" at bounding box center [1017, 384] width 410 height 460
click at [815, 293] on textarea "I think the art and music chasses should be mandatory in school. because those …" at bounding box center [1017, 384] width 410 height 460
click at [928, 262] on textarea "I think the art and music chasses should be mandatory in school. because those …" at bounding box center [1017, 384] width 410 height 460
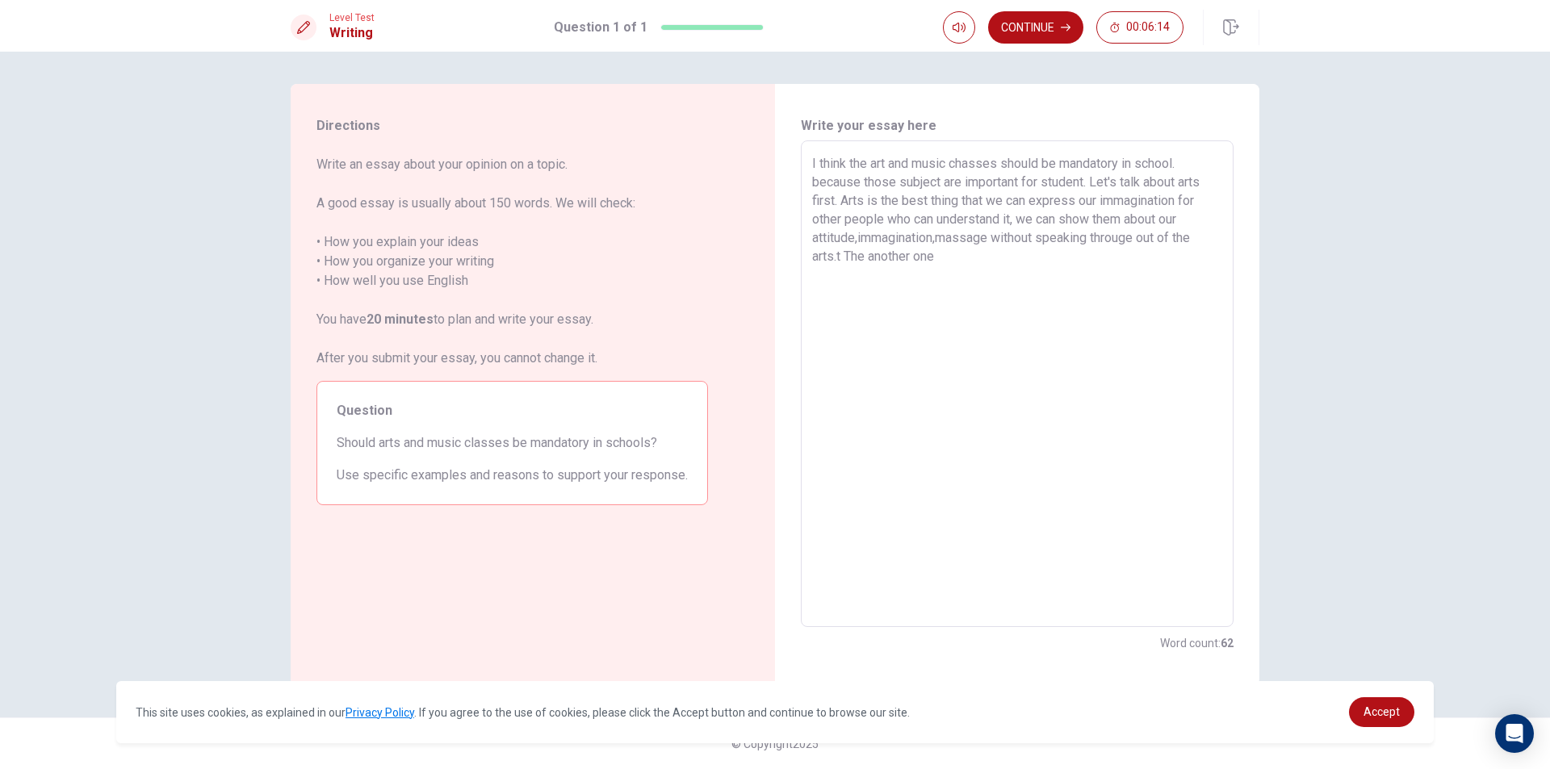
click at [847, 262] on textarea "I think the art and music chasses should be mandatory in school. because those …" at bounding box center [1017, 384] width 410 height 460
click at [844, 203] on textarea "I think the art and music chasses should be mandatory in school. because those …" at bounding box center [1017, 384] width 410 height 460
click at [1095, 184] on textarea "I think the art and music chasses should be mandatory in school. because those …" at bounding box center [1017, 384] width 410 height 460
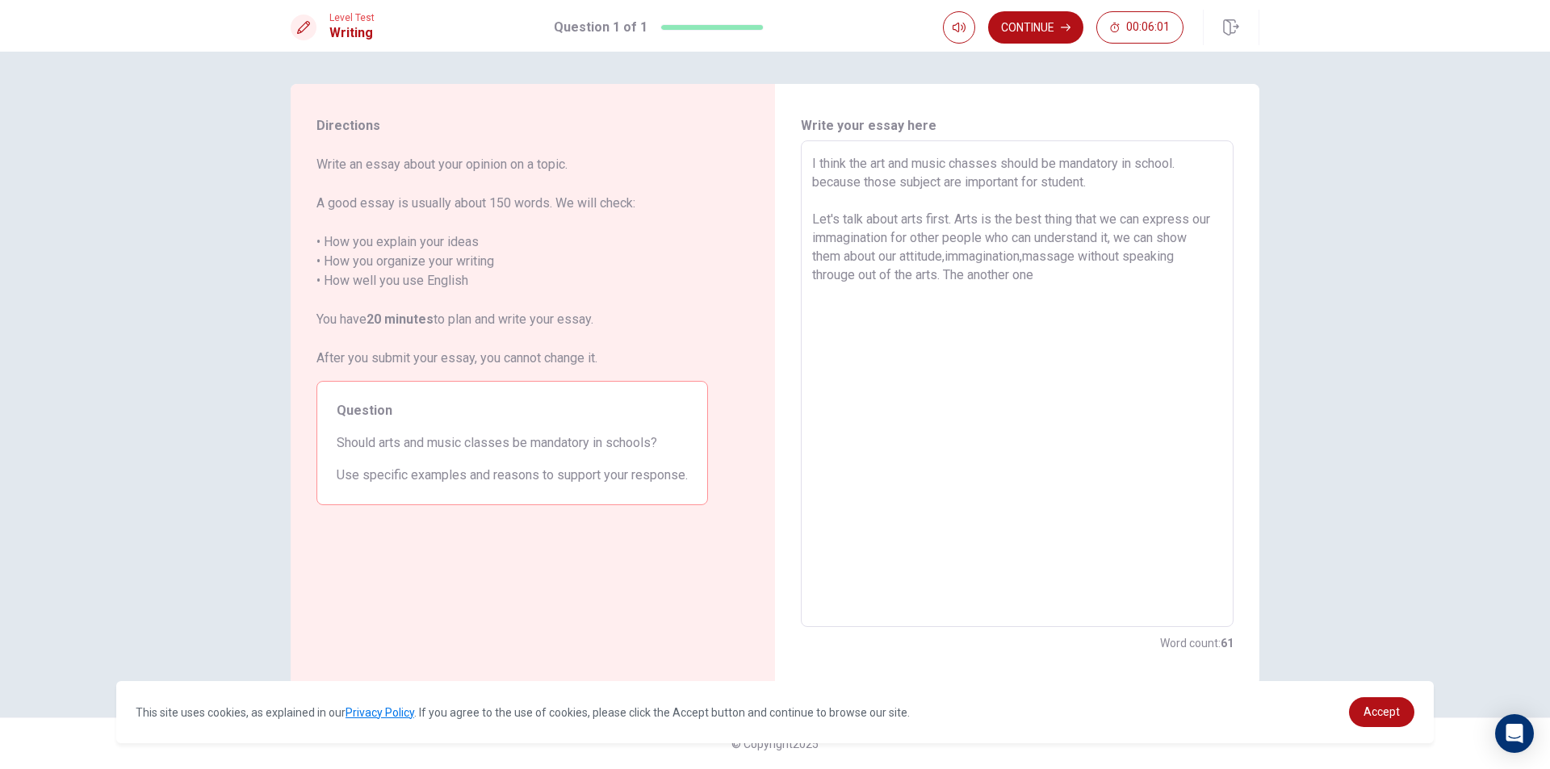
click at [1127, 237] on textarea "I think the art and music chasses should be mandatory in school. because those …" at bounding box center [1017, 384] width 410 height 460
click at [1121, 249] on textarea "I think the art and music chasses should be mandatory in school. because those …" at bounding box center [1017, 384] width 410 height 460
click at [1121, 240] on textarea "I think the art and music chasses should be mandatory in school. because those …" at bounding box center [1017, 384] width 410 height 460
click at [941, 271] on textarea "I think the art and music chasses should be mandatory in school. because those …" at bounding box center [1017, 384] width 410 height 460
click at [950, 279] on textarea "I think the art and music chasses should be mandatory in school. because those …" at bounding box center [1017, 384] width 410 height 460
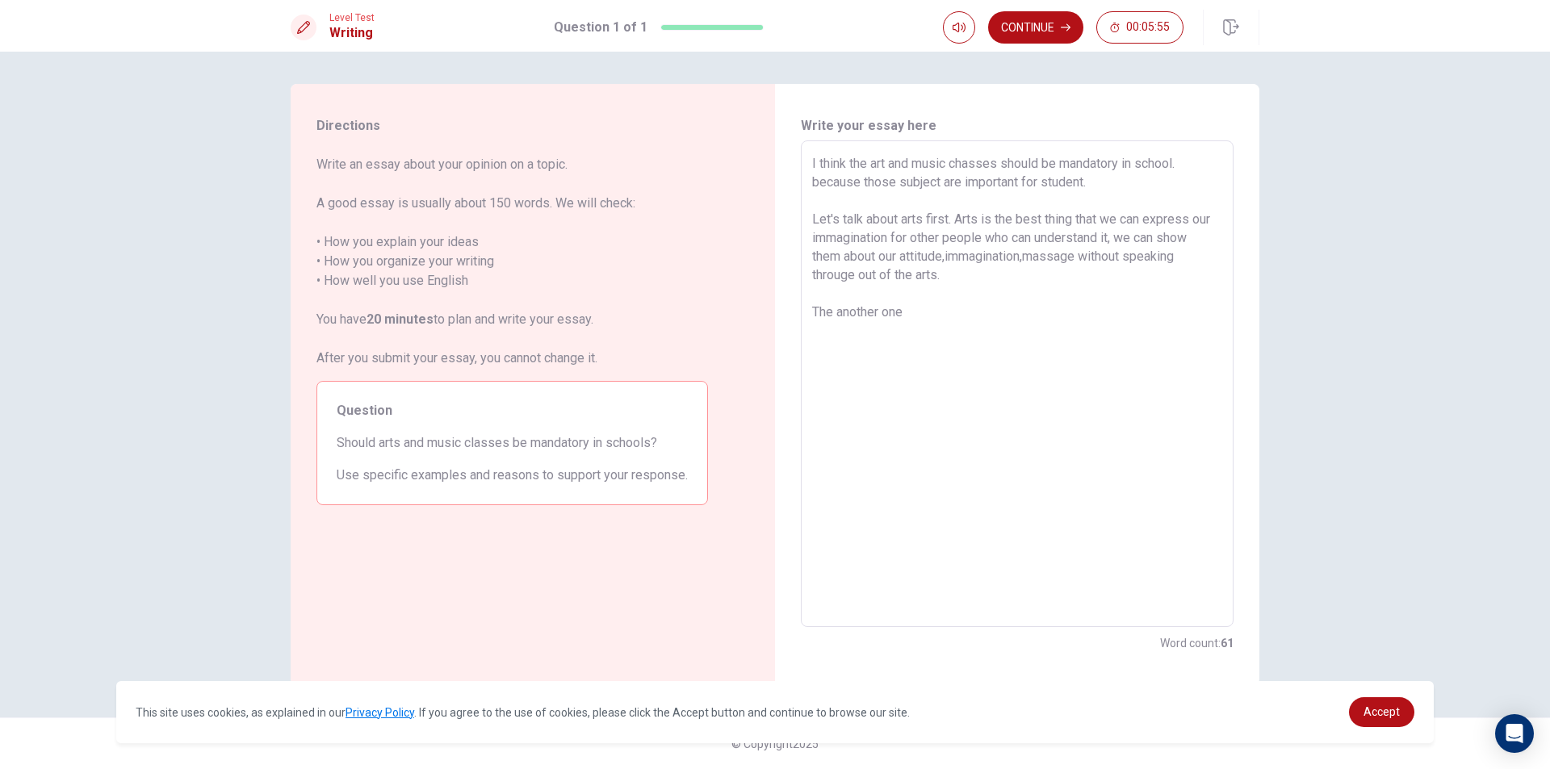
click at [938, 310] on textarea "I think the art and music chasses should be mandatory in school. because those …" at bounding box center [1017, 384] width 410 height 460
click at [934, 316] on textarea "I think the art and music chasses should be mandatory in school. because those …" at bounding box center [1017, 384] width 410 height 460
click at [969, 312] on textarea "I think the art and music chasses should be mandatory in school. because those …" at bounding box center [1017, 384] width 410 height 460
drag, startPoint x: 1062, startPoint y: 312, endPoint x: 1053, endPoint y: 310, distance: 9.0
click at [1053, 310] on textarea "I think the art and music chasses should be mandatory in school. because those …" at bounding box center [1017, 384] width 410 height 460
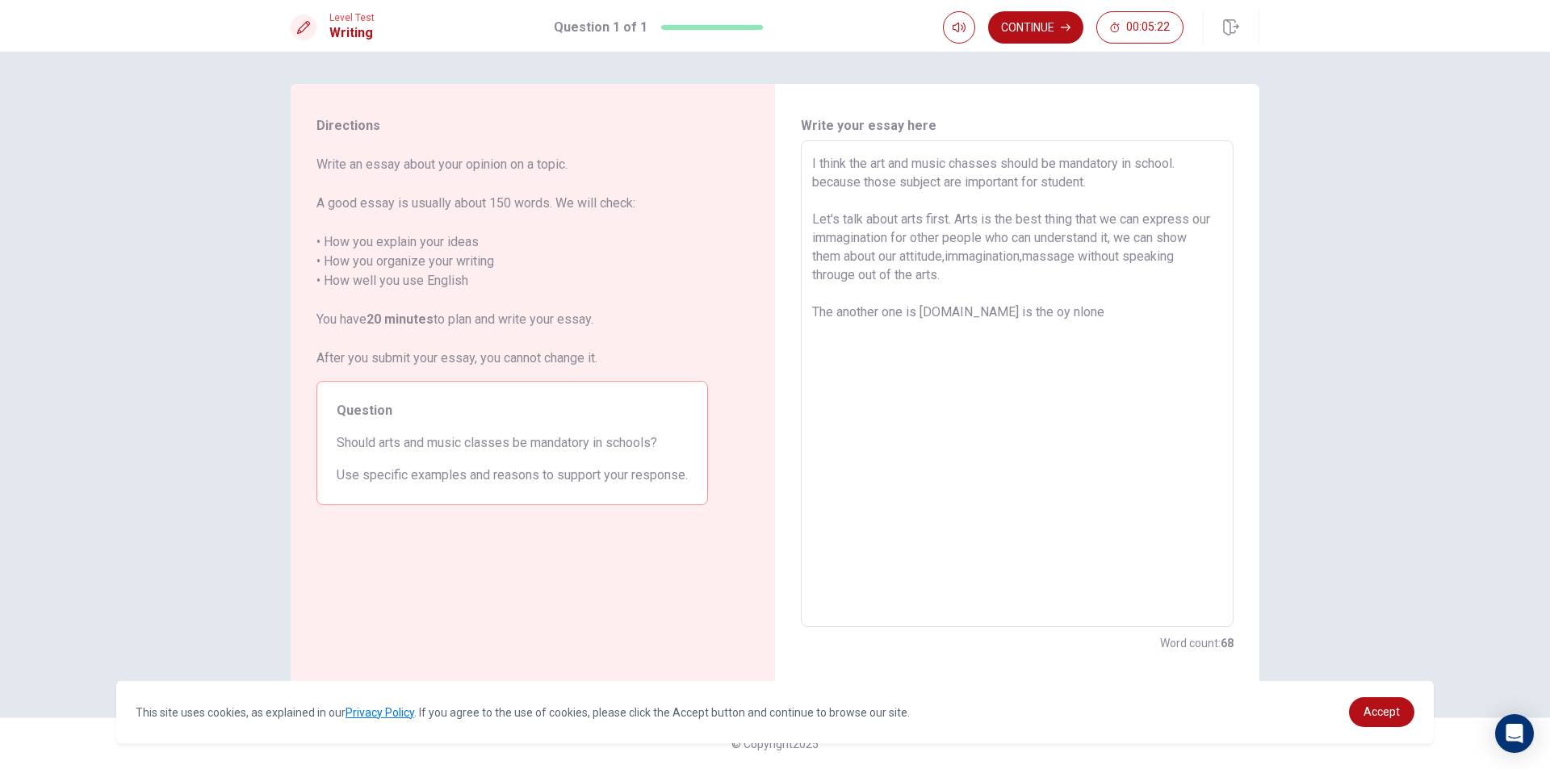
click at [1058, 313] on textarea "I think the art and music chasses should be mandatory in school. because those …" at bounding box center [1017, 384] width 410 height 460
drag, startPoint x: 1047, startPoint y: 314, endPoint x: 1034, endPoint y: 315, distance: 12.9
click at [1034, 315] on textarea "I think the art and music chasses should be mandatory in school. because those …" at bounding box center [1017, 384] width 410 height 460
drag, startPoint x: 1100, startPoint y: 308, endPoint x: 1064, endPoint y: 319, distance: 38.0
click at [1064, 319] on textarea "I think the art and music chasses should be mandatory in school. because those …" at bounding box center [1017, 384] width 410 height 460
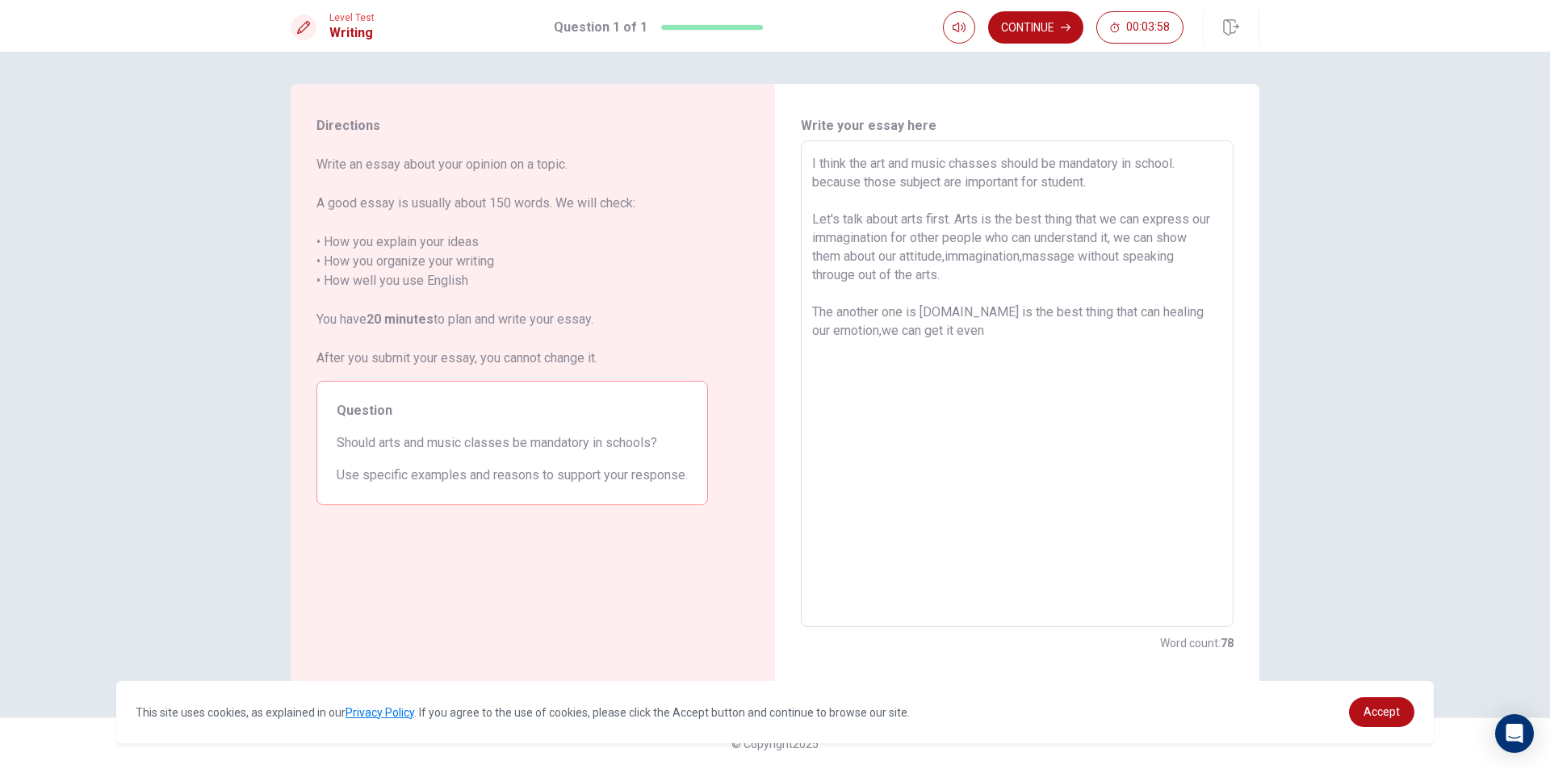
click at [848, 278] on textarea "I think the art and music chasses should be mandatory in school. because those …" at bounding box center [1017, 384] width 410 height 460
drag, startPoint x: 803, startPoint y: 279, endPoint x: 832, endPoint y: 280, distance: 28.3
click at [806, 279] on div "I think the art and music chasses should be mandatory in school. because those …" at bounding box center [1017, 383] width 433 height 487
click at [857, 281] on textarea "I think the art and music chasses should be mandatory in school. because those …" at bounding box center [1017, 384] width 410 height 460
click at [985, 336] on textarea "I think the art and music chasses should be mandatory in school. because those …" at bounding box center [1017, 384] width 410 height 460
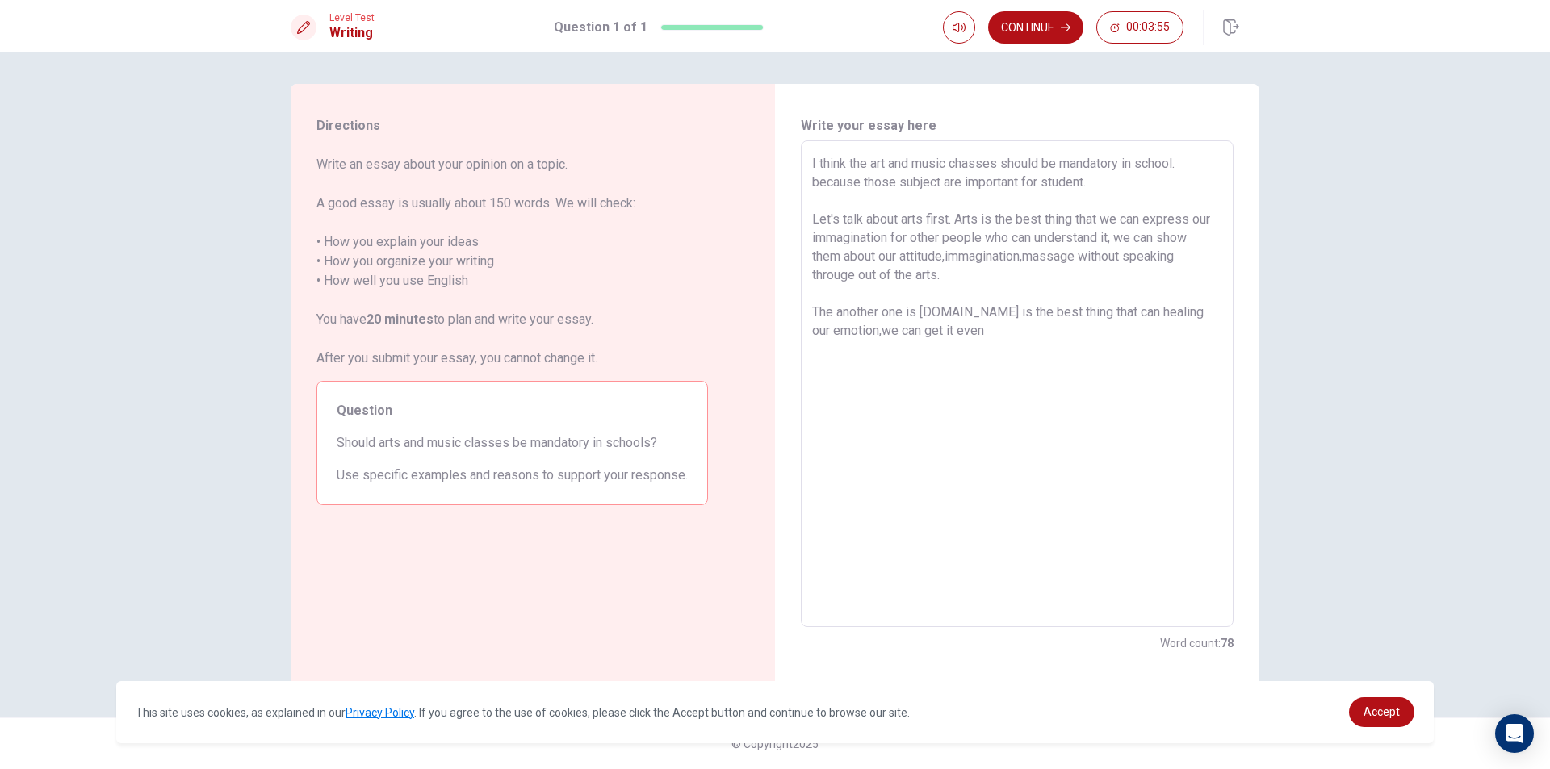
click at [848, 280] on textarea "I think the art and music chasses should be mandatory in school. because those …" at bounding box center [1017, 384] width 410 height 460
click at [971, 326] on textarea "I think the art and music chasses should be mandatory in school. because those …" at bounding box center [1017, 384] width 410 height 460
click at [1137, 327] on textarea "I think the art and music chasses should be mandatory in school. because those …" at bounding box center [1017, 384] width 410 height 460
click at [1168, 327] on textarea "I think the art and music chasses should be mandatory in school. because those …" at bounding box center [1017, 384] width 410 height 460
click at [1140, 333] on textarea "I think the art and music chasses should be mandatory in school. because those …" at bounding box center [1017, 384] width 410 height 460
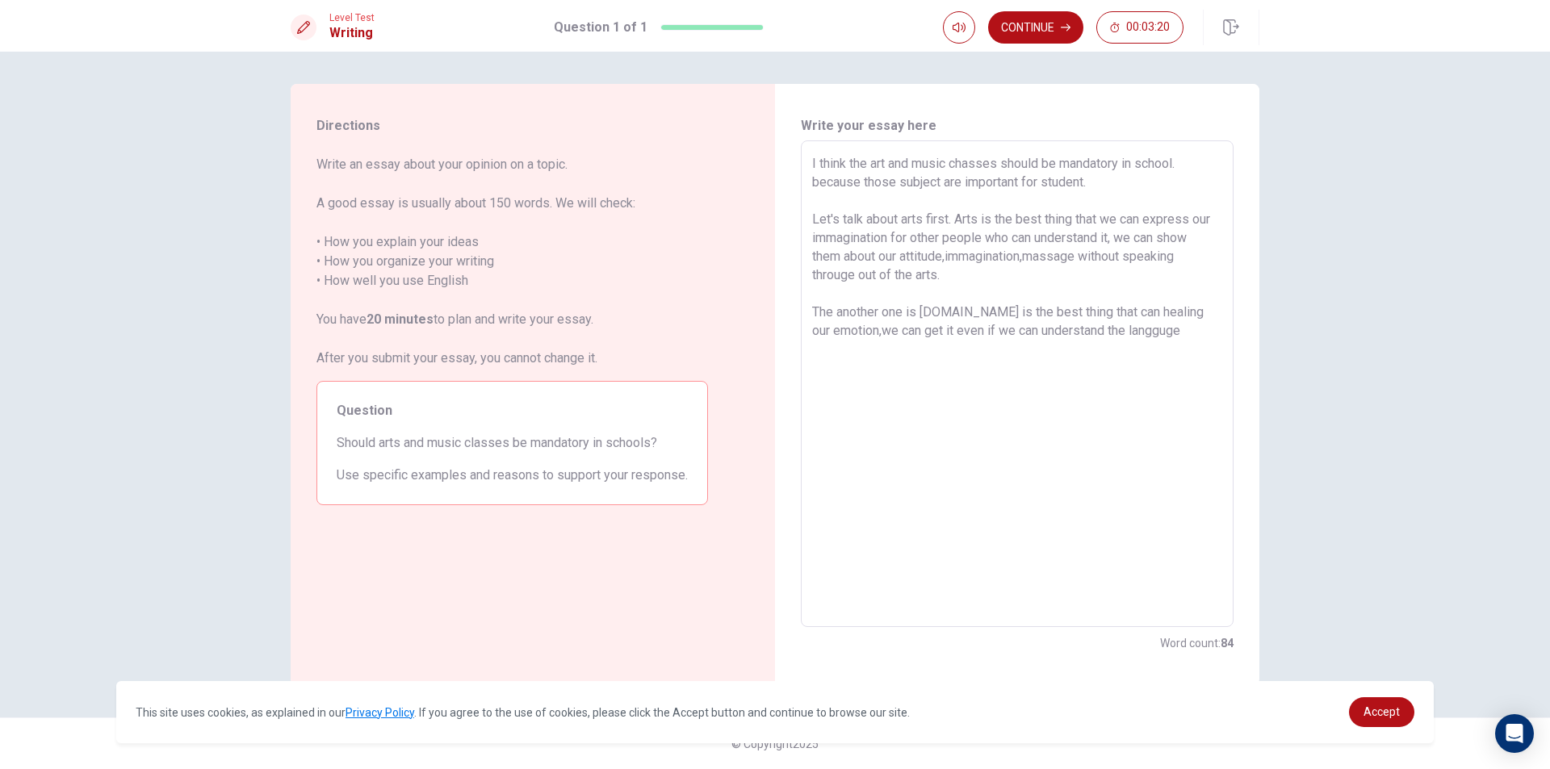
click at [1129, 333] on textarea "I think the art and music chasses should be mandatory in school. because those …" at bounding box center [1017, 384] width 410 height 460
click at [1140, 333] on textarea "I think the art and music chasses should be mandatory in school. because those …" at bounding box center [1017, 384] width 410 height 460
click at [1165, 328] on textarea "I think the art and music chasses should be mandatory in school. because those …" at bounding box center [1017, 384] width 410 height 460
click at [1155, 332] on textarea "I think the art and music chasses should be mandatory in school. because those …" at bounding box center [1017, 384] width 410 height 460
click at [1169, 330] on textarea "I think the art and music chasses should be mandatory in school. because those …" at bounding box center [1017, 384] width 410 height 460
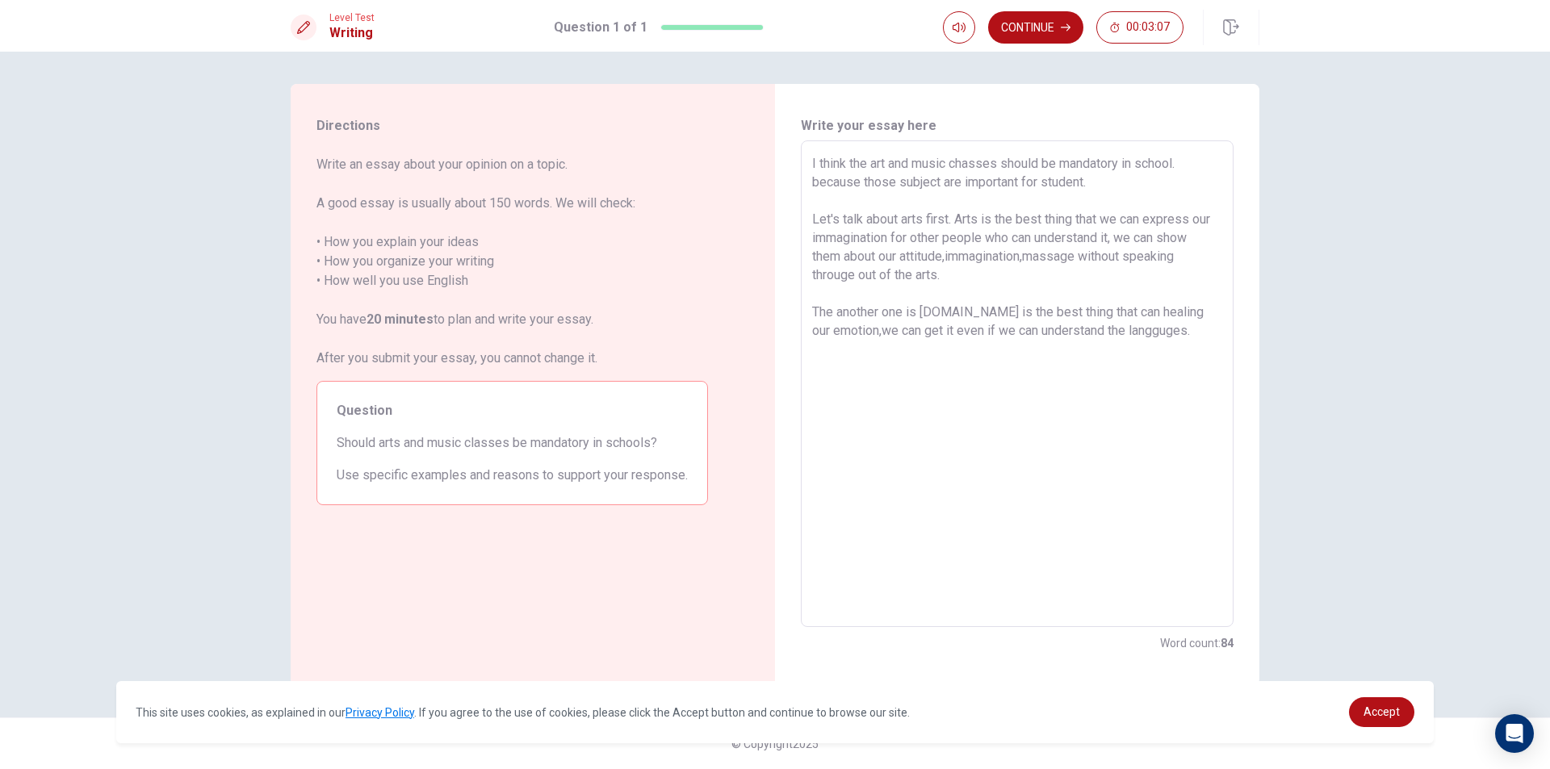
click at [861, 337] on textarea "I think the art and music chasses should be mandatory in school. because those …" at bounding box center [1017, 384] width 410 height 460
click at [884, 336] on textarea "I think the art and music chasses should be mandatory in school. because those …" at bounding box center [1017, 384] width 410 height 460
click at [932, 335] on textarea "I think the art and music chasses should be mandatory in school. because those …" at bounding box center [1017, 384] width 410 height 460
drag, startPoint x: 961, startPoint y: 333, endPoint x: 973, endPoint y: 334, distance: 12.1
click at [965, 333] on textarea "I think the art and music chasses should be mandatory in school. because those …" at bounding box center [1017, 384] width 410 height 460
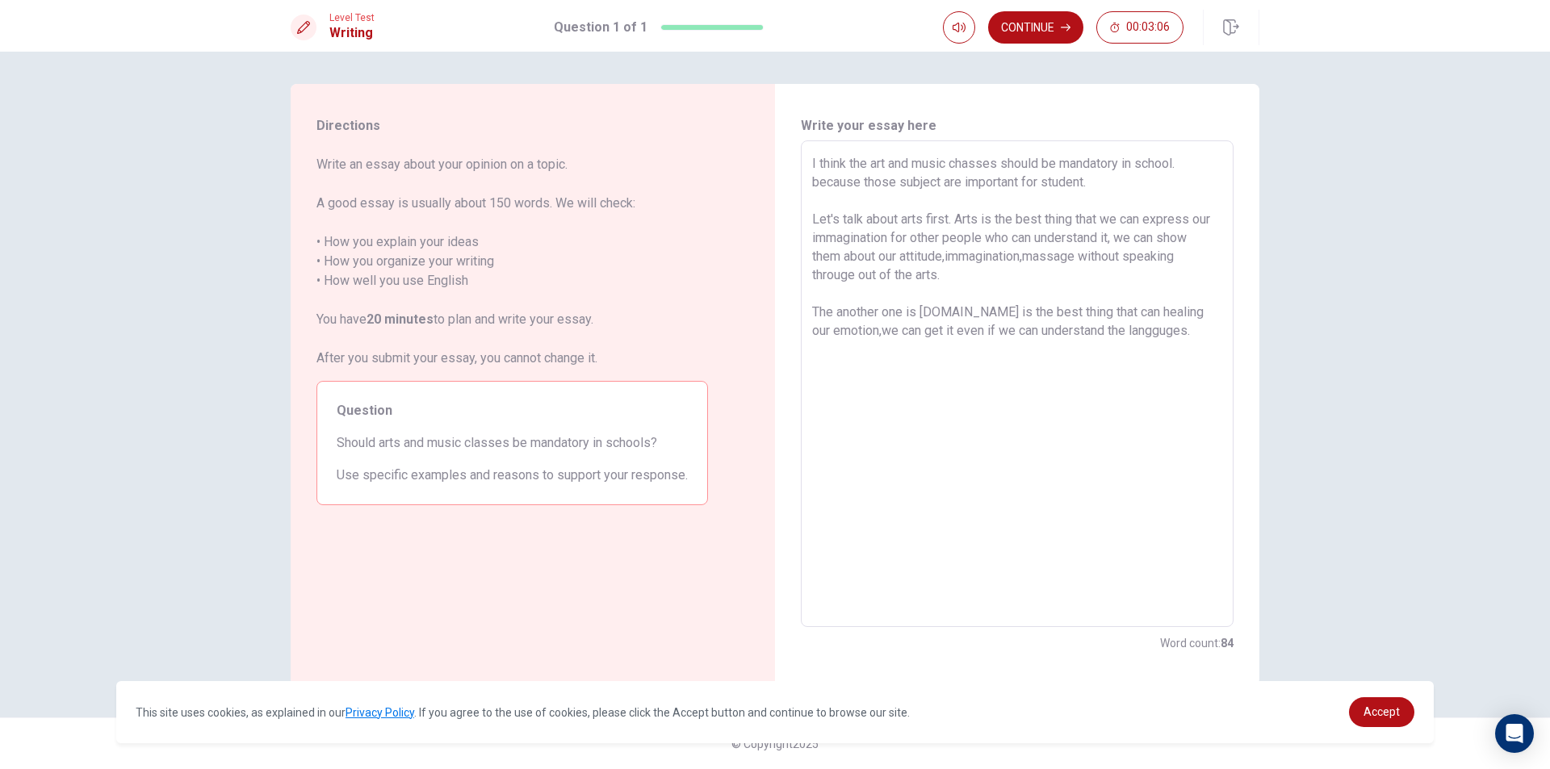
click at [870, 333] on textarea "I think the art and music chasses should be mandatory in school. because those …" at bounding box center [1017, 384] width 410 height 460
click at [920, 333] on textarea "I think the art and music chasses should be mandatory in school. because those …" at bounding box center [1017, 384] width 410 height 460
drag, startPoint x: 924, startPoint y: 333, endPoint x: 908, endPoint y: 335, distance: 16.3
click at [908, 335] on textarea "I think the art and music chasses should be mandatory in school. because those …" at bounding box center [1017, 384] width 410 height 460
drag, startPoint x: 1087, startPoint y: 329, endPoint x: 1026, endPoint y: 337, distance: 61.1
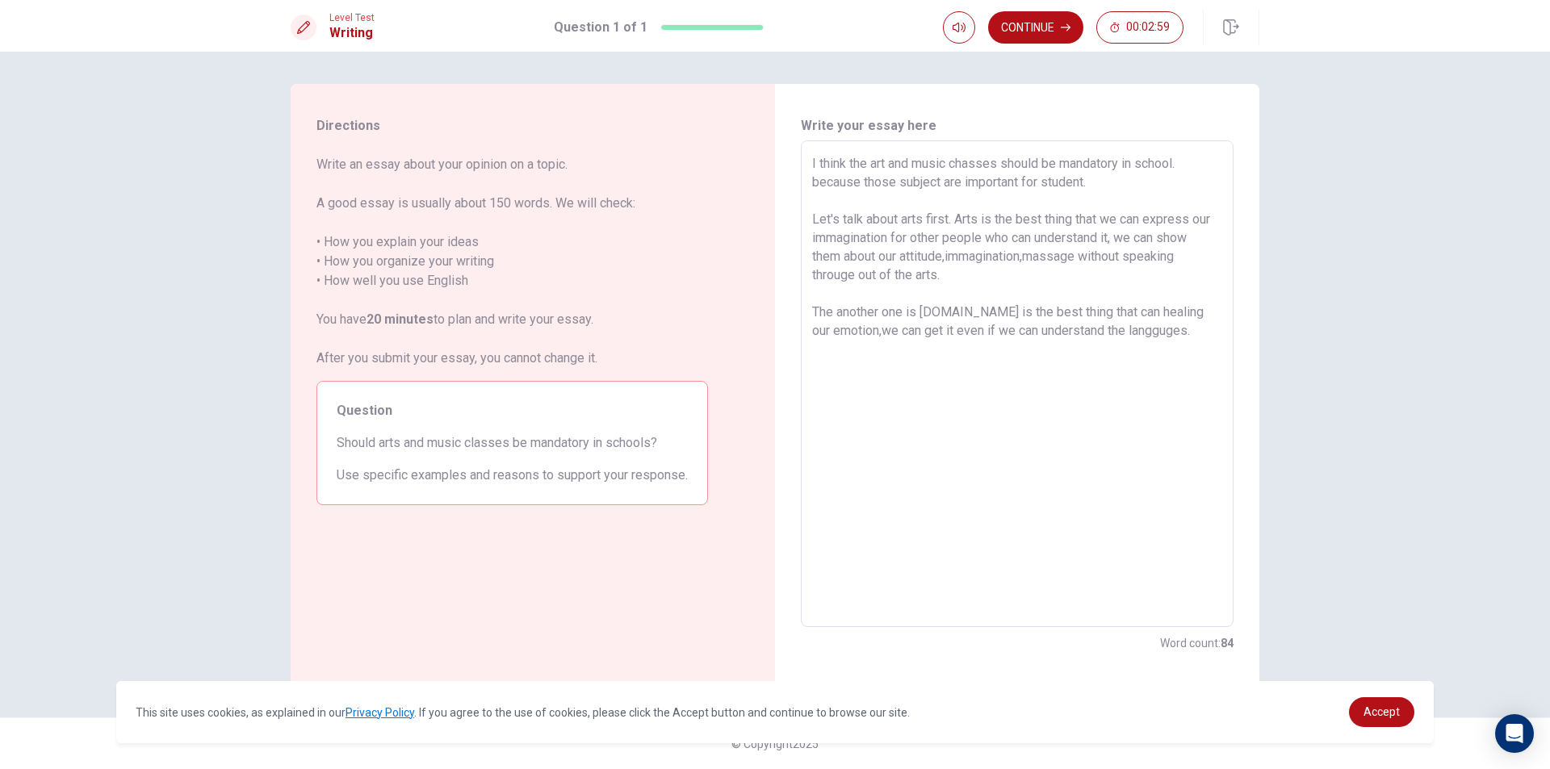
click at [1026, 337] on textarea "I think the art and music chasses should be mandatory in school. because those …" at bounding box center [1017, 384] width 410 height 460
drag, startPoint x: 925, startPoint y: 333, endPoint x: 907, endPoint y: 337, distance: 19.2
click at [907, 337] on textarea "I think the art and music chasses should be mandatory in school. because those …" at bounding box center [1017, 384] width 410 height 460
click at [912, 360] on textarea "I think the art and music chasses should be mandatory in school. because those …" at bounding box center [1017, 384] width 410 height 460
click at [857, 336] on textarea "I think the art and music chasses should be mandatory in school. because those …" at bounding box center [1017, 384] width 410 height 460
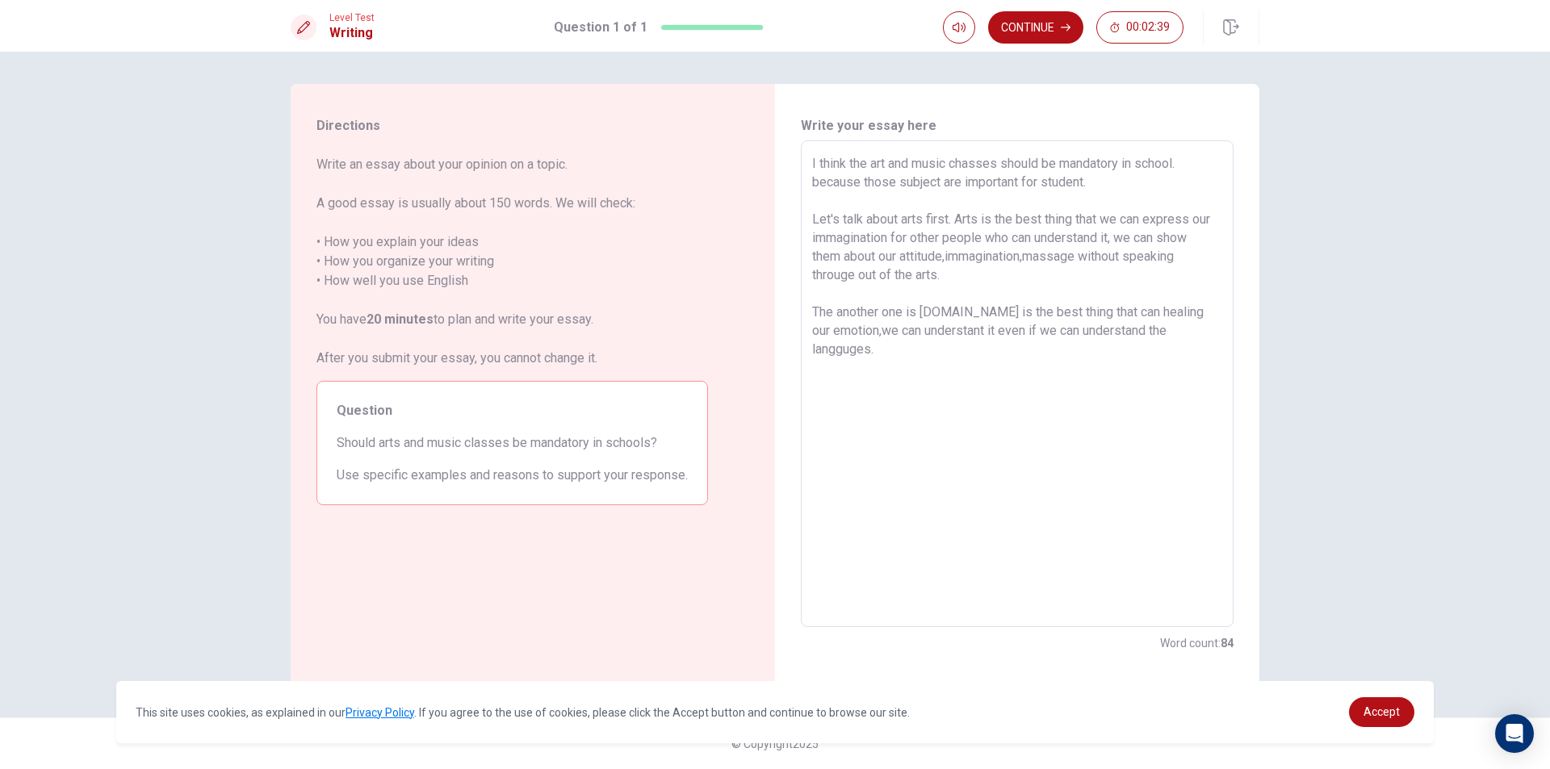
click at [863, 332] on textarea "I think the art and music chasses should be mandatory in school. because those …" at bounding box center [1017, 384] width 410 height 460
click at [856, 331] on textarea "I think the art and music chasses should be mandatory in school. because those …" at bounding box center [1017, 384] width 410 height 460
drag, startPoint x: 1054, startPoint y: 317, endPoint x: 1038, endPoint y: 323, distance: 16.3
click at [1038, 323] on textarea "I think the art and music chasses should be mandatory in school. because those …" at bounding box center [1017, 384] width 410 height 460
click at [1054, 316] on textarea "I think the art and music chasses should be mandatory in school. because those …" at bounding box center [1017, 384] width 410 height 460
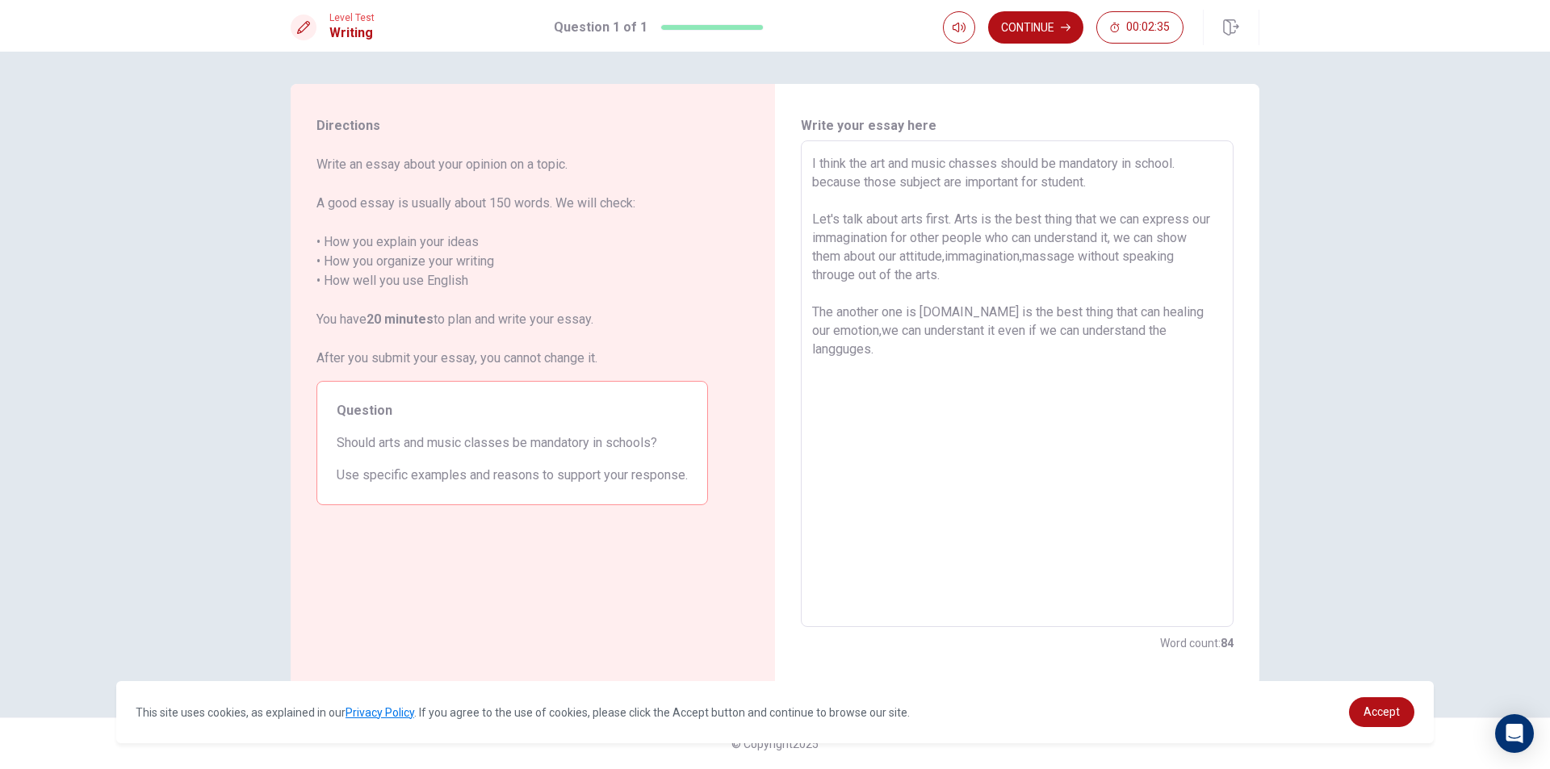
click at [1048, 362] on textarea "I think the art and music chasses should be mandatory in school. because those …" at bounding box center [1017, 384] width 410 height 460
click at [1058, 313] on textarea "I think the art and music chasses should be mandatory in school. because those …" at bounding box center [1017, 384] width 410 height 460
drag, startPoint x: 1058, startPoint y: 313, endPoint x: 1033, endPoint y: 314, distance: 25.8
click at [1033, 314] on textarea "I think the art and music chasses should be mandatory in school. because those …" at bounding box center [1017, 384] width 410 height 460
click at [1061, 312] on textarea "I think the art and music chasses should be mandatory in school. because those …" at bounding box center [1017, 384] width 410 height 460
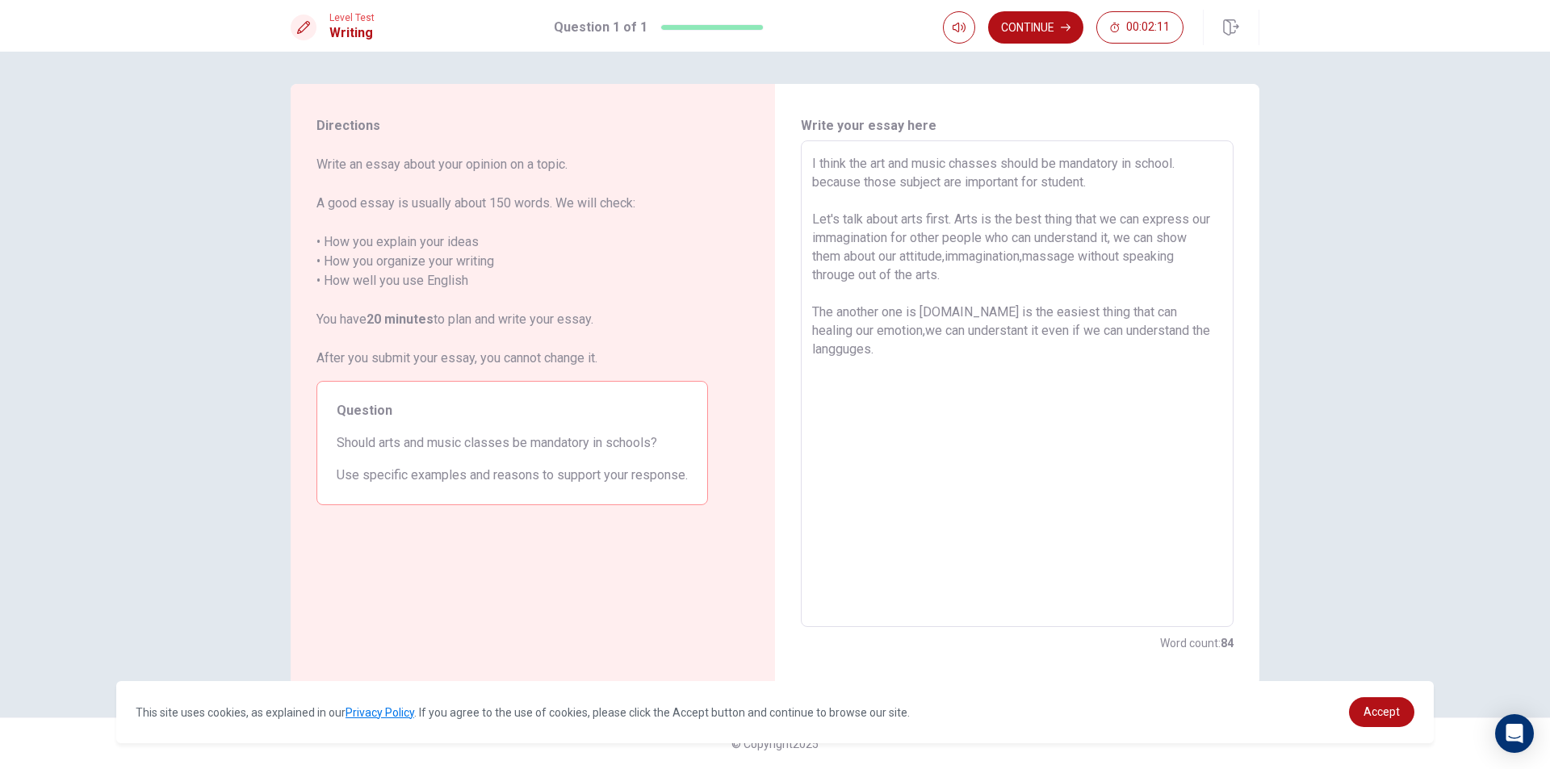
drag, startPoint x: 1071, startPoint y: 311, endPoint x: 1083, endPoint y: 315, distance: 12.0
click at [1073, 312] on textarea "I think the art and music chasses should be mandatory in school. because those …" at bounding box center [1017, 384] width 410 height 460
click at [1077, 314] on textarea "I think the art and music chasses should be mandatory in school. because those …" at bounding box center [1017, 384] width 410 height 460
drag, startPoint x: 1084, startPoint y: 310, endPoint x: 1172, endPoint y: 336, distance: 91.7
click at [1171, 336] on textarea "I think the art and music chasses should be mandatory in school. because those …" at bounding box center [1017, 384] width 410 height 460
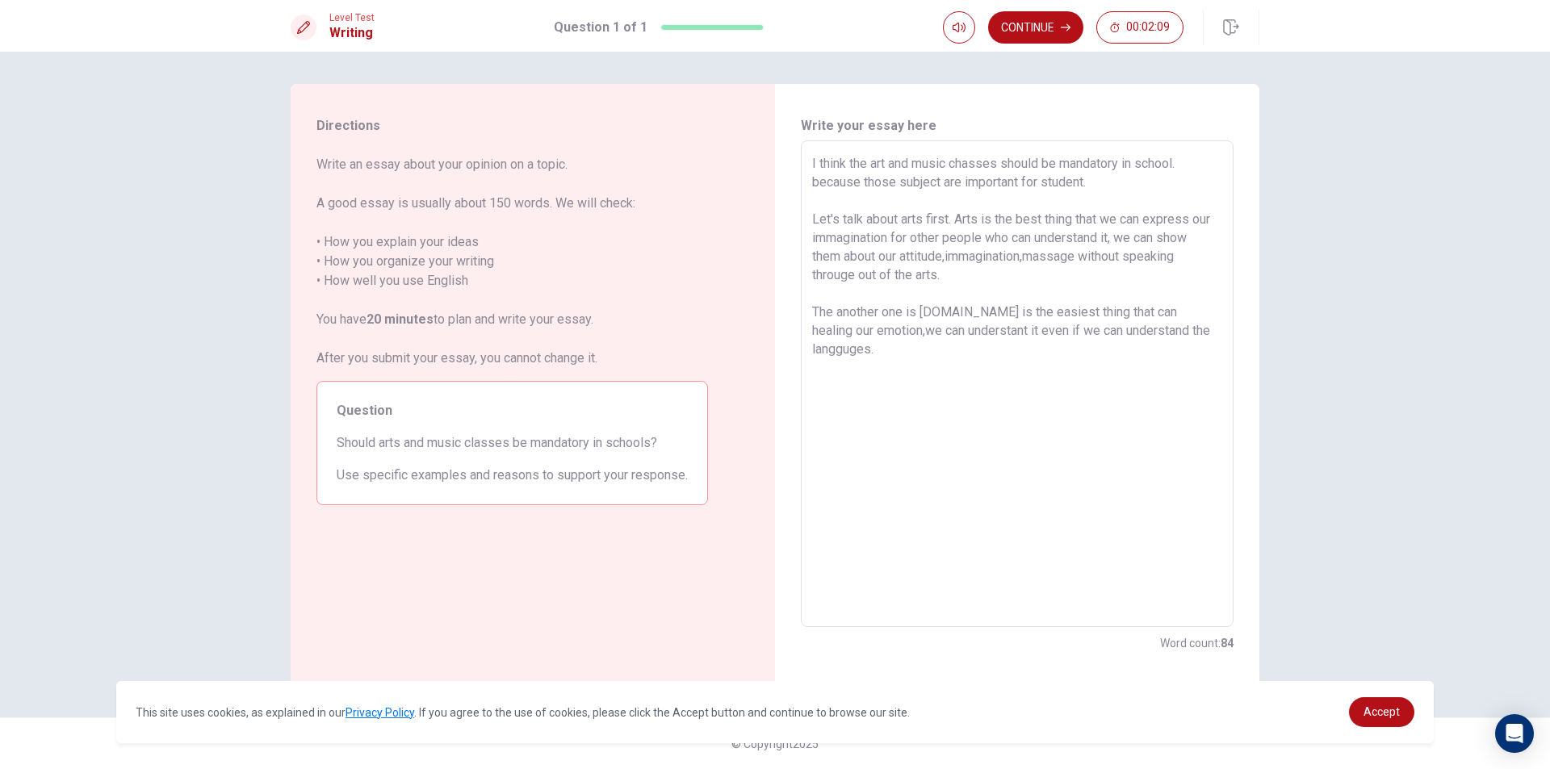
click at [1070, 400] on textarea "I think the art and music chasses should be mandatory in school. because those …" at bounding box center [1017, 384] width 410 height 460
click at [961, 358] on textarea "I think the art and music chasses should be mandatory in school. because those …" at bounding box center [1017, 384] width 410 height 460
click at [886, 330] on textarea "I think the art and music chasses should be mandatory in school. because those …" at bounding box center [1017, 384] width 410 height 460
click at [1150, 309] on textarea "I think the art and music chasses should be mandatory in school. because those …" at bounding box center [1017, 384] width 410 height 460
click at [1126, 335] on textarea "I think the art and music chasses should be mandatory in school. because those …" at bounding box center [1017, 384] width 410 height 460
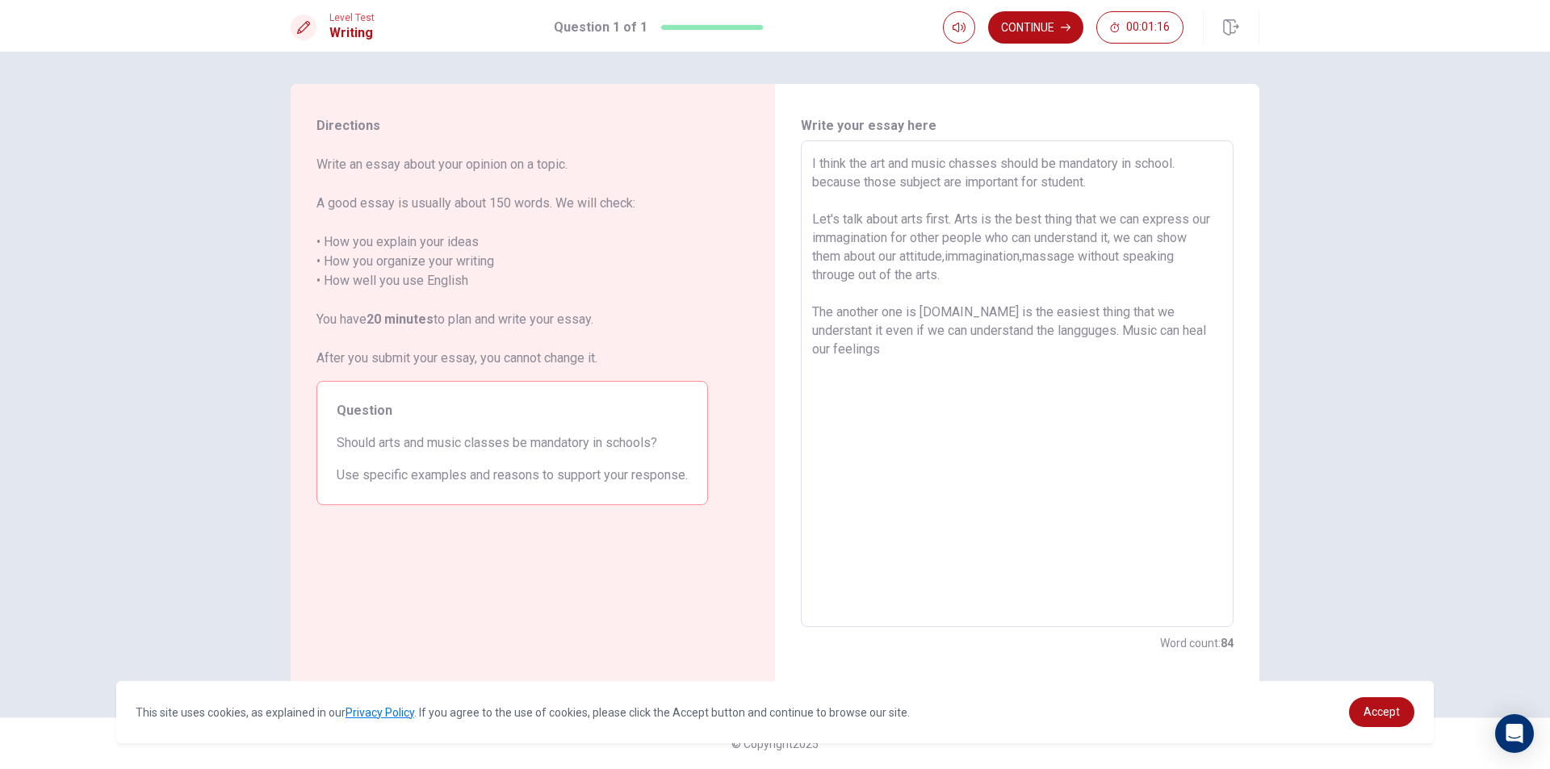
click at [903, 371] on textarea "I think the art and music chasses should be mandatory in school. because those …" at bounding box center [1017, 384] width 410 height 460
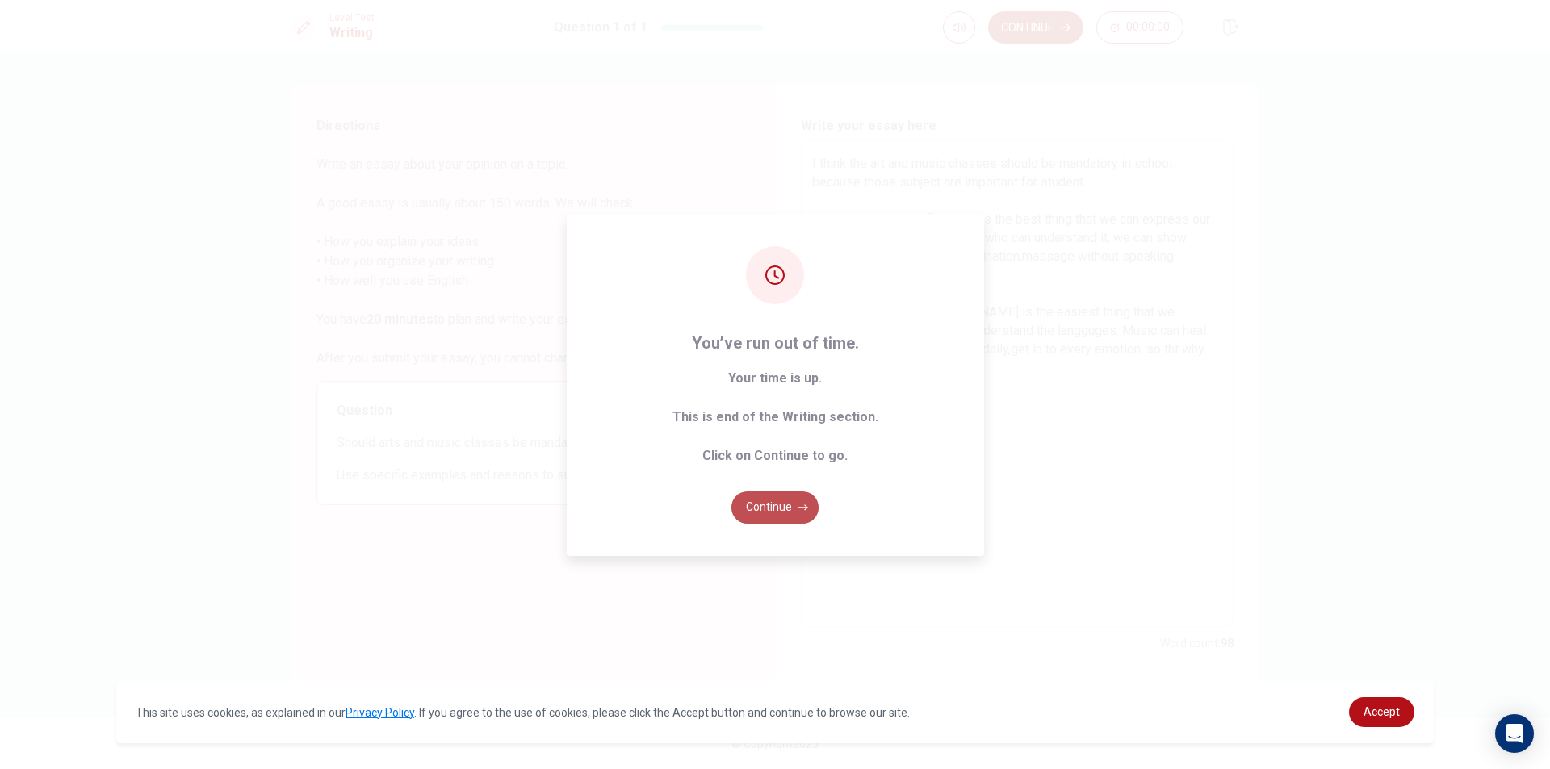
click at [800, 503] on icon "button" at bounding box center [803, 508] width 10 height 10
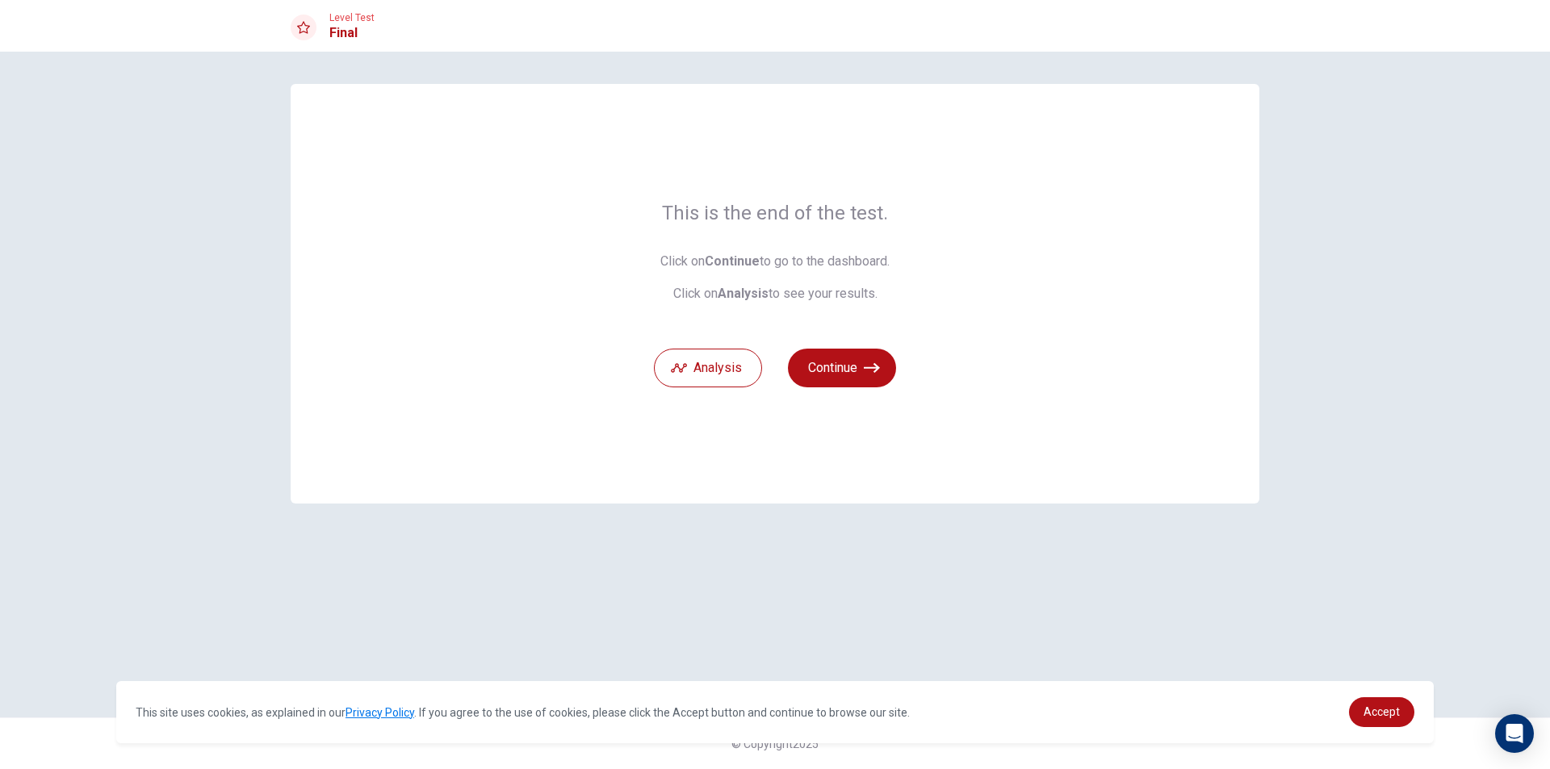
click at [947, 404] on div "This is the end of the test. Click on Continue to go to the dashboard. Click on…" at bounding box center [775, 294] width 969 height 420
click at [850, 371] on button "Continue" at bounding box center [842, 368] width 108 height 39
